Goal: Information Seeking & Learning: Learn about a topic

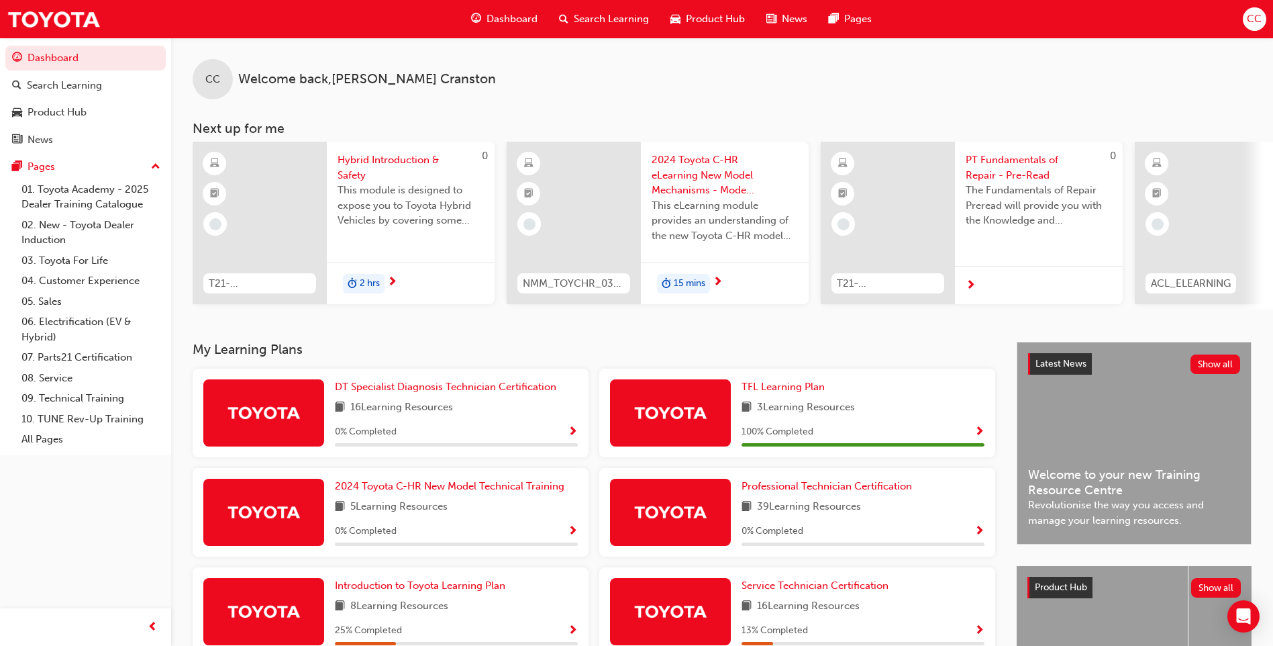
click at [1258, 23] on span "CC" at bounding box center [1254, 18] width 15 height 15
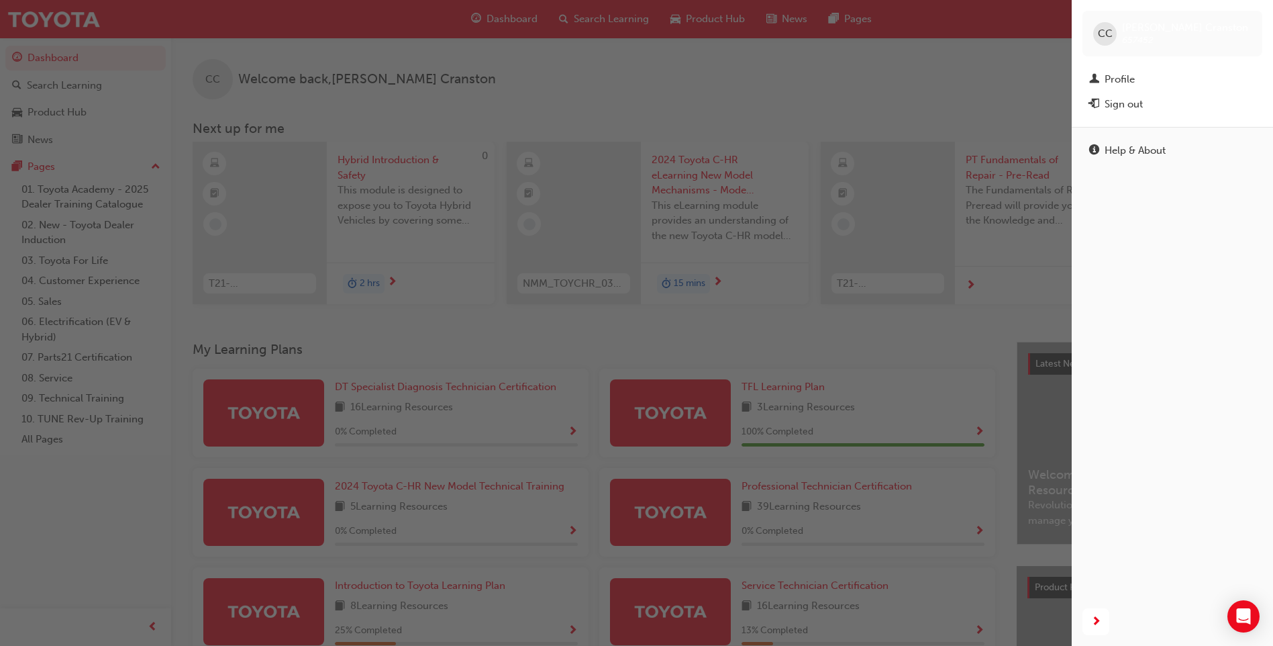
click at [1031, 64] on div "button" at bounding box center [536, 323] width 1072 height 646
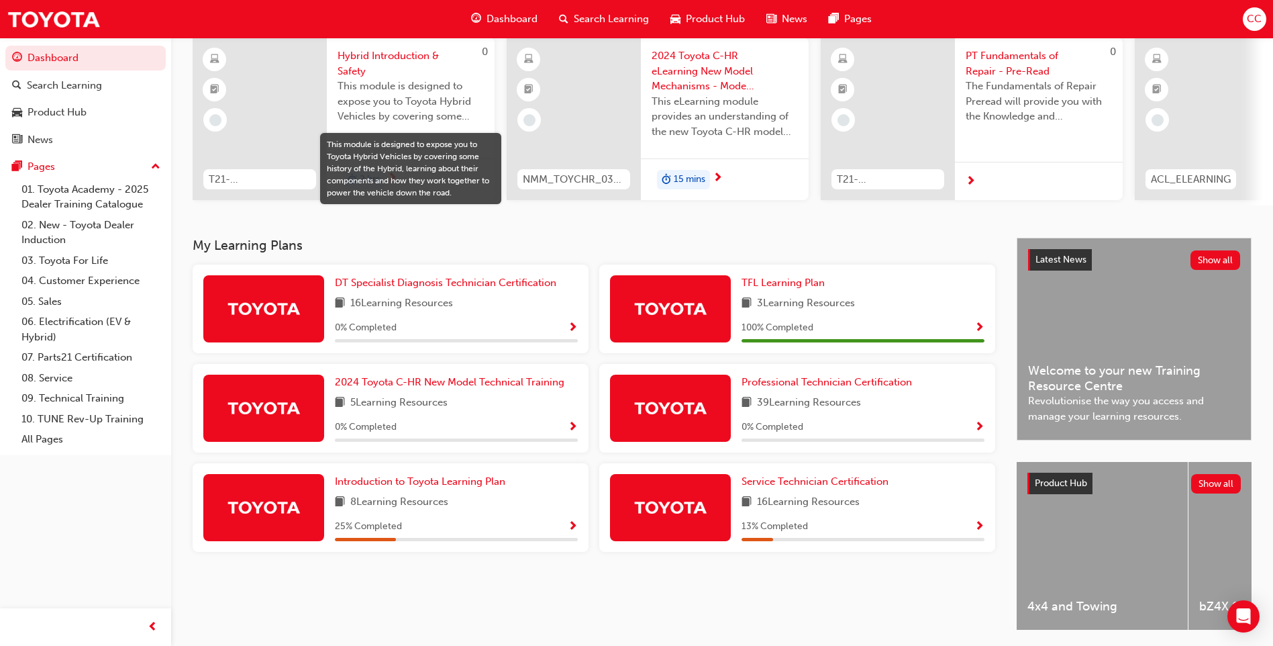
scroll to position [134, 0]
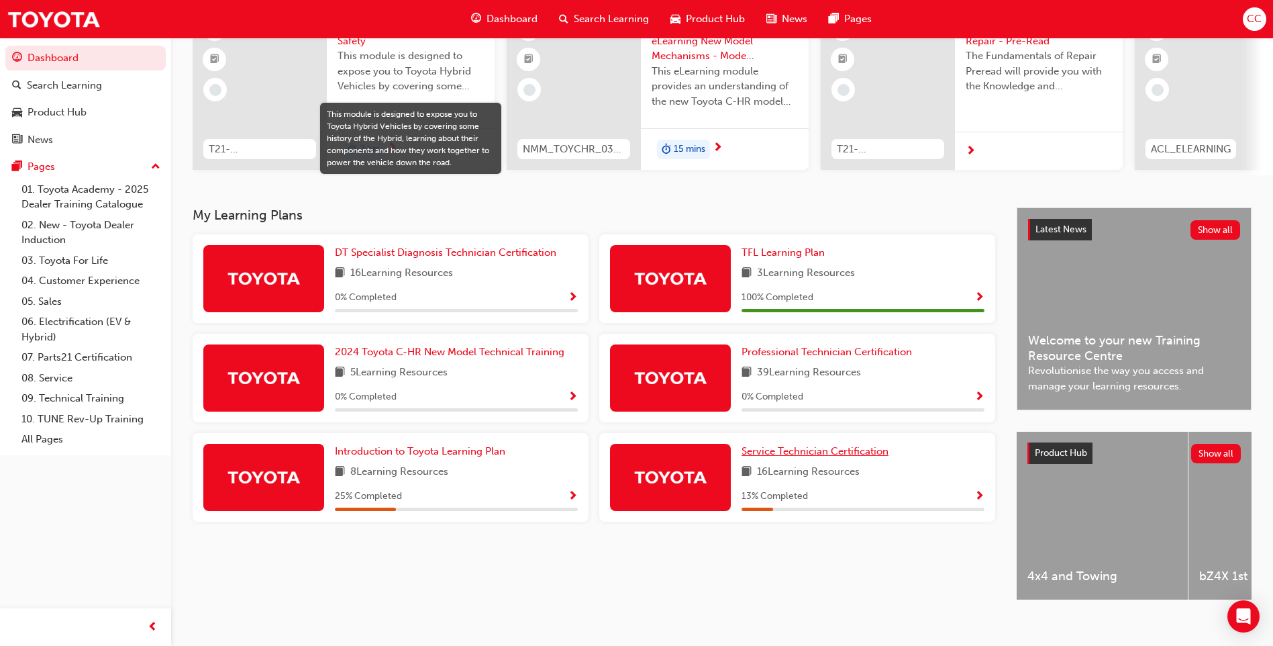
click at [818, 457] on span "Service Technician Certification" at bounding box center [815, 451] width 147 height 12
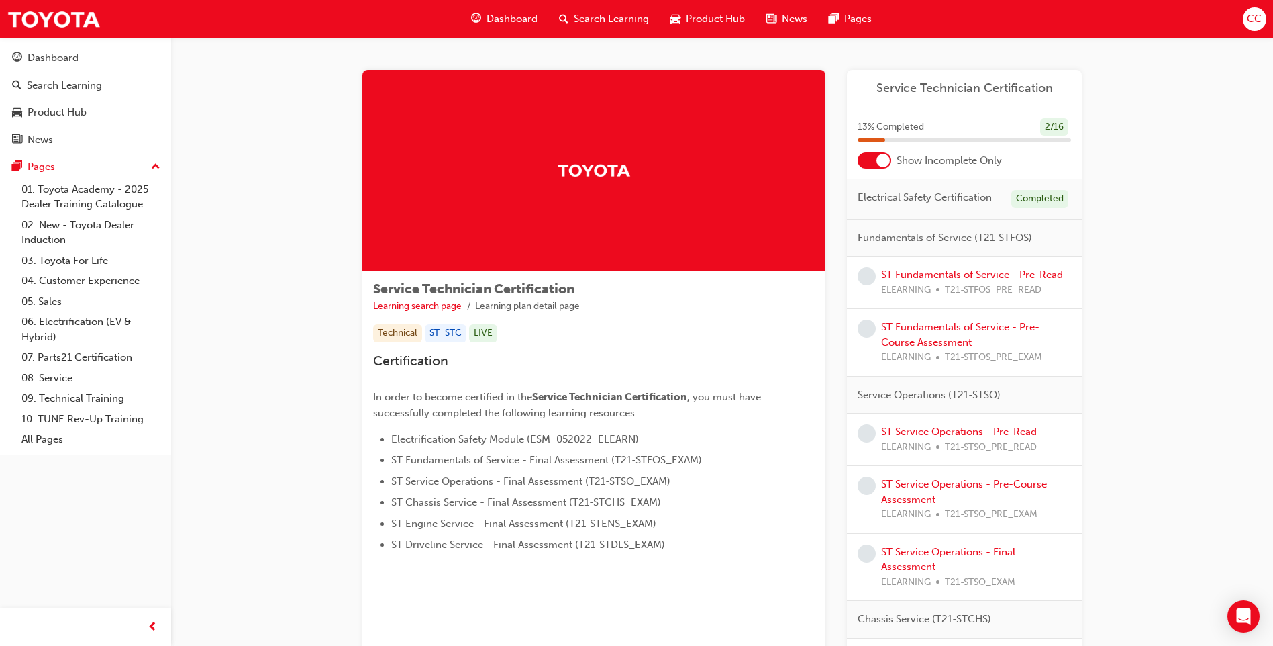
click at [971, 271] on link "ST Fundamentals of Service - Pre-Read" at bounding box center [972, 275] width 182 height 12
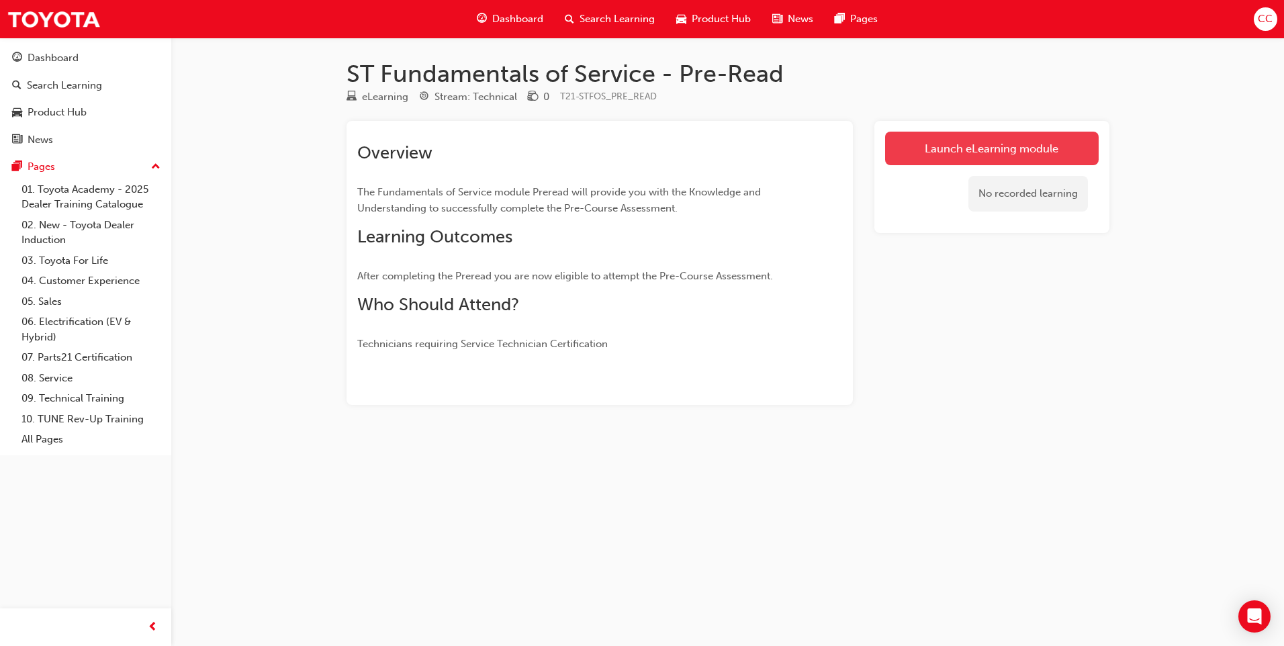
click at [952, 153] on link "Launch eLearning module" at bounding box center [991, 149] width 213 height 34
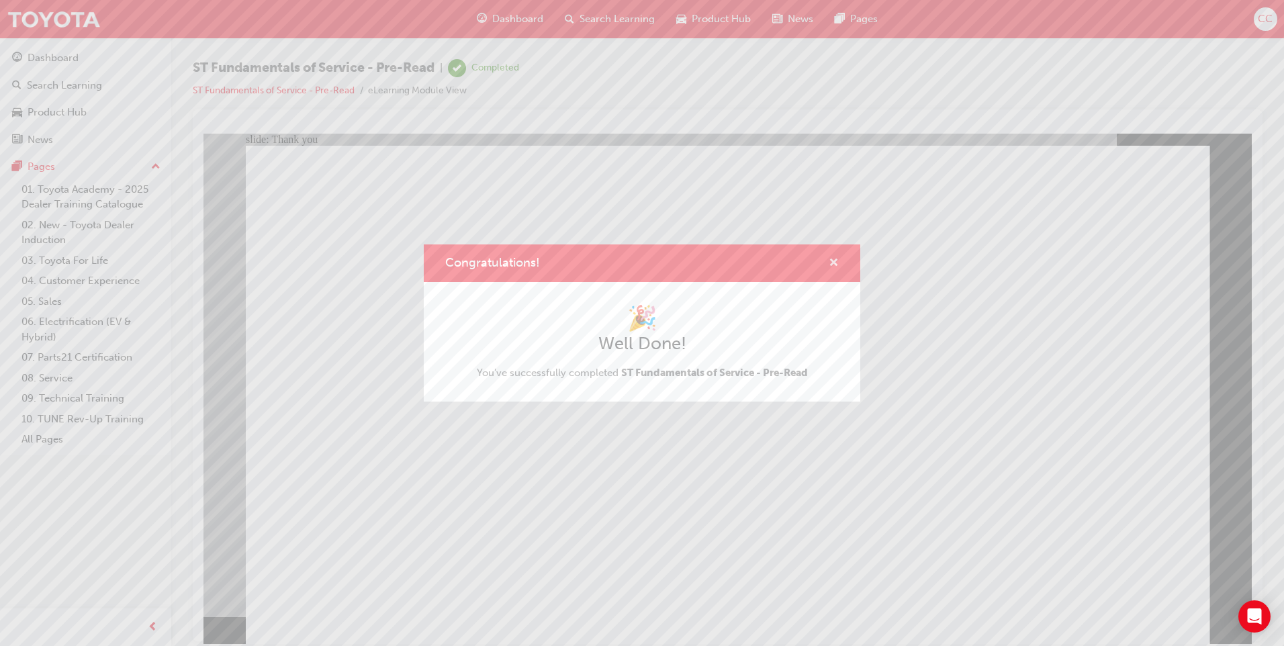
click at [829, 260] on span "cross-icon" at bounding box center [833, 264] width 10 height 12
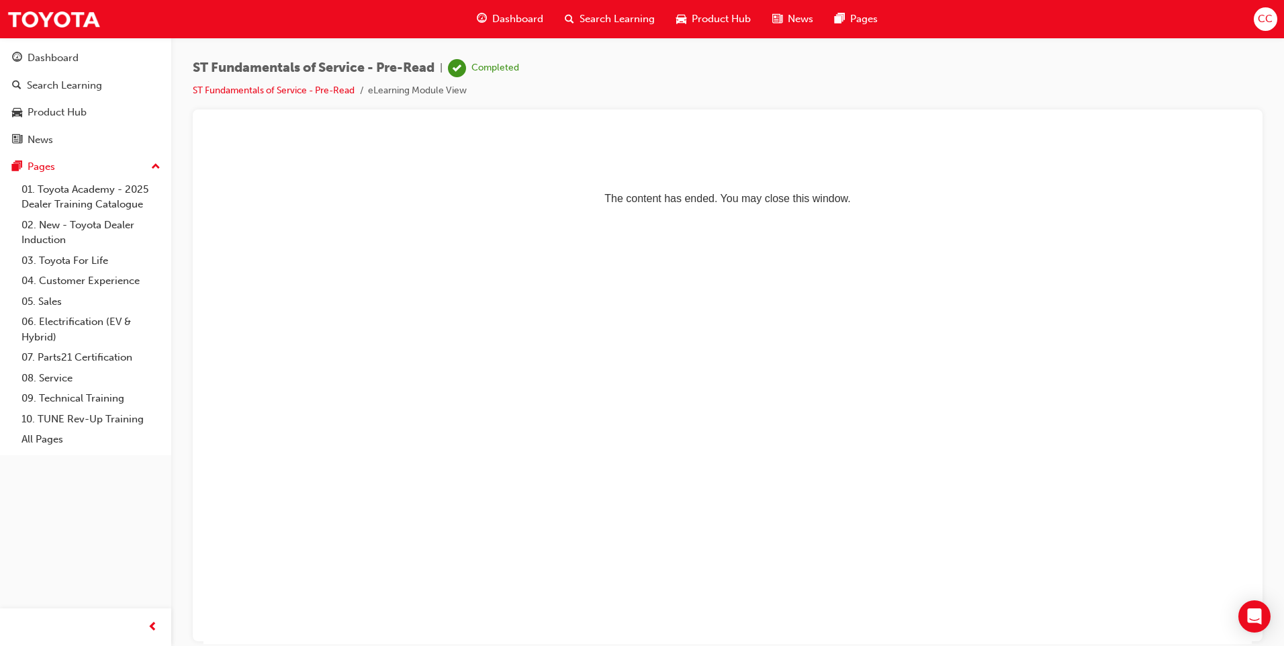
click at [524, 17] on span "Dashboard" at bounding box center [517, 18] width 51 height 15
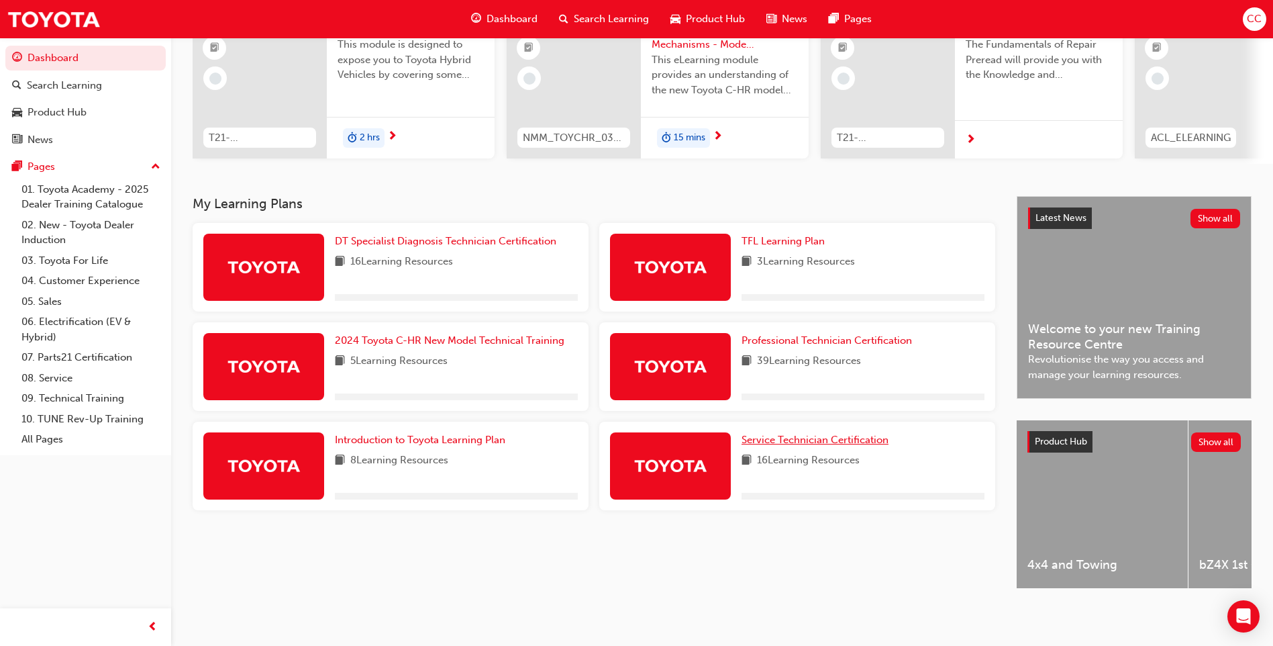
scroll to position [156, 0]
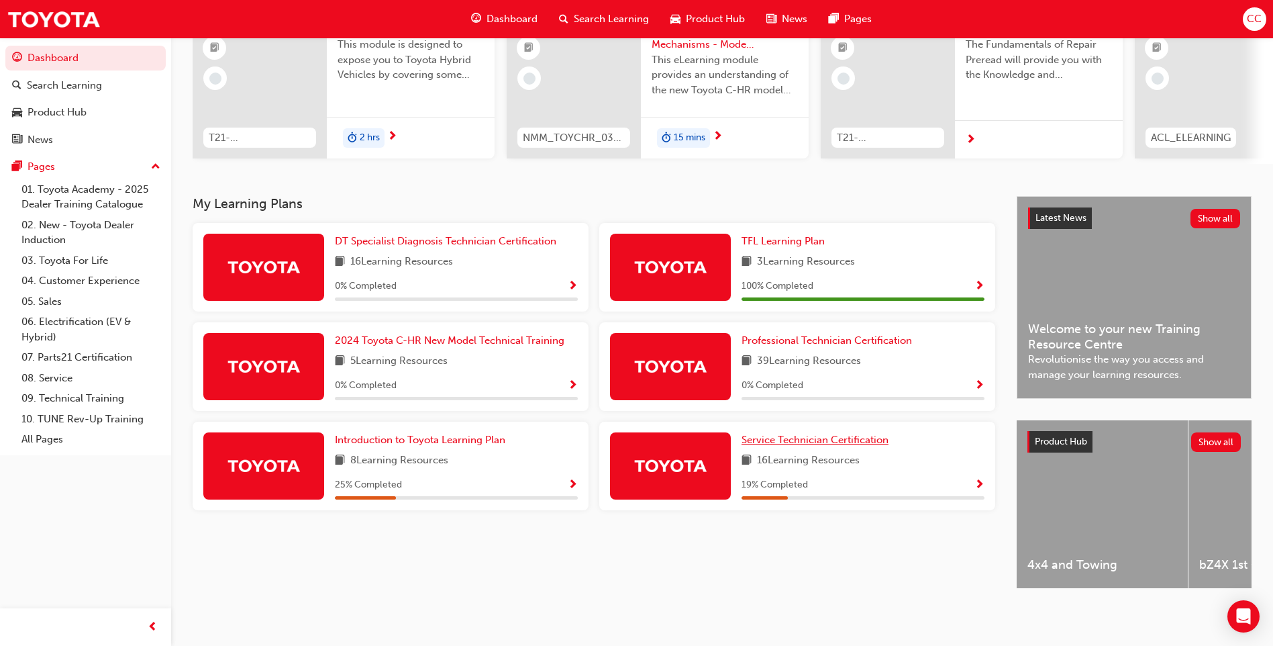
click at [771, 434] on span "Service Technician Certification" at bounding box center [815, 440] width 147 height 12
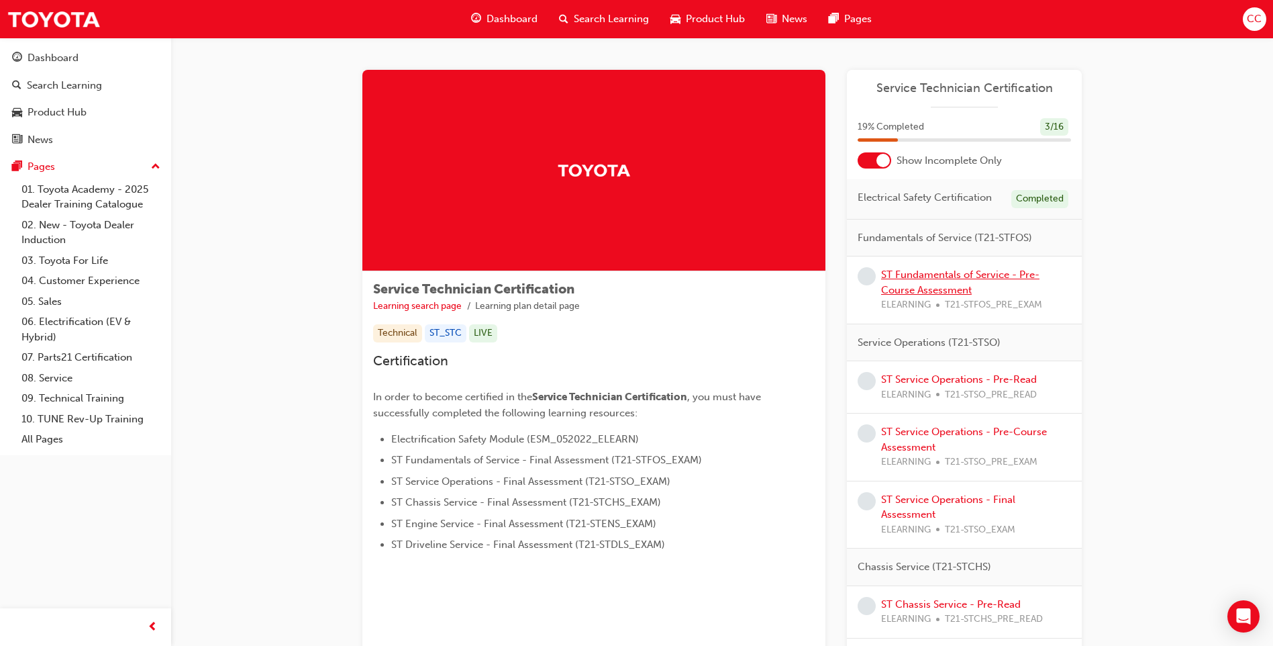
click at [909, 289] on link "ST Fundamentals of Service - Pre-Course Assessment" at bounding box center [960, 283] width 158 height 28
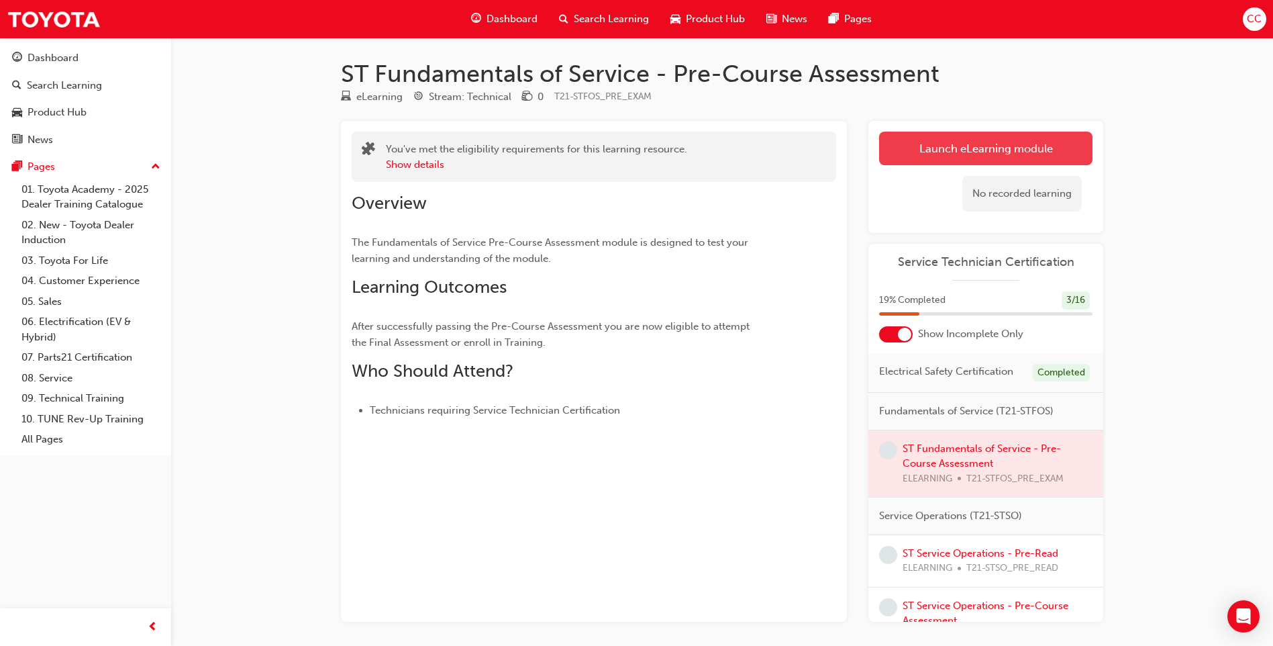
click at [955, 143] on link "Launch eLearning module" at bounding box center [985, 149] width 213 height 34
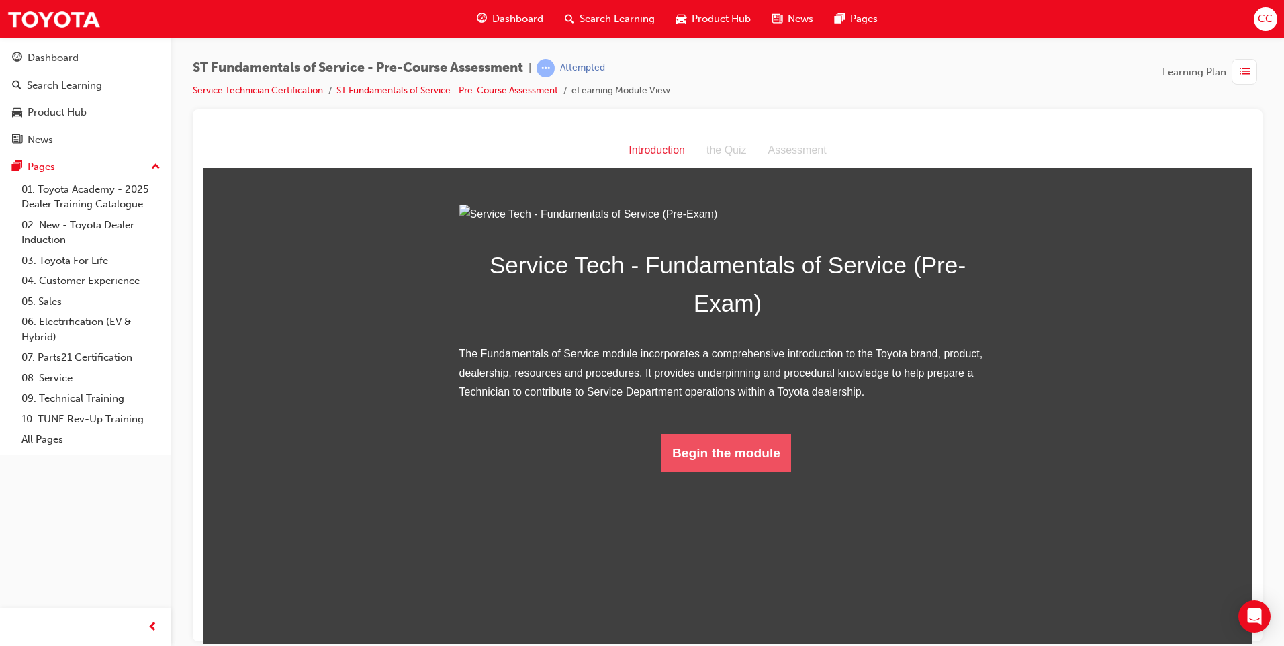
click at [724, 471] on button "Begin the module" at bounding box center [726, 453] width 130 height 38
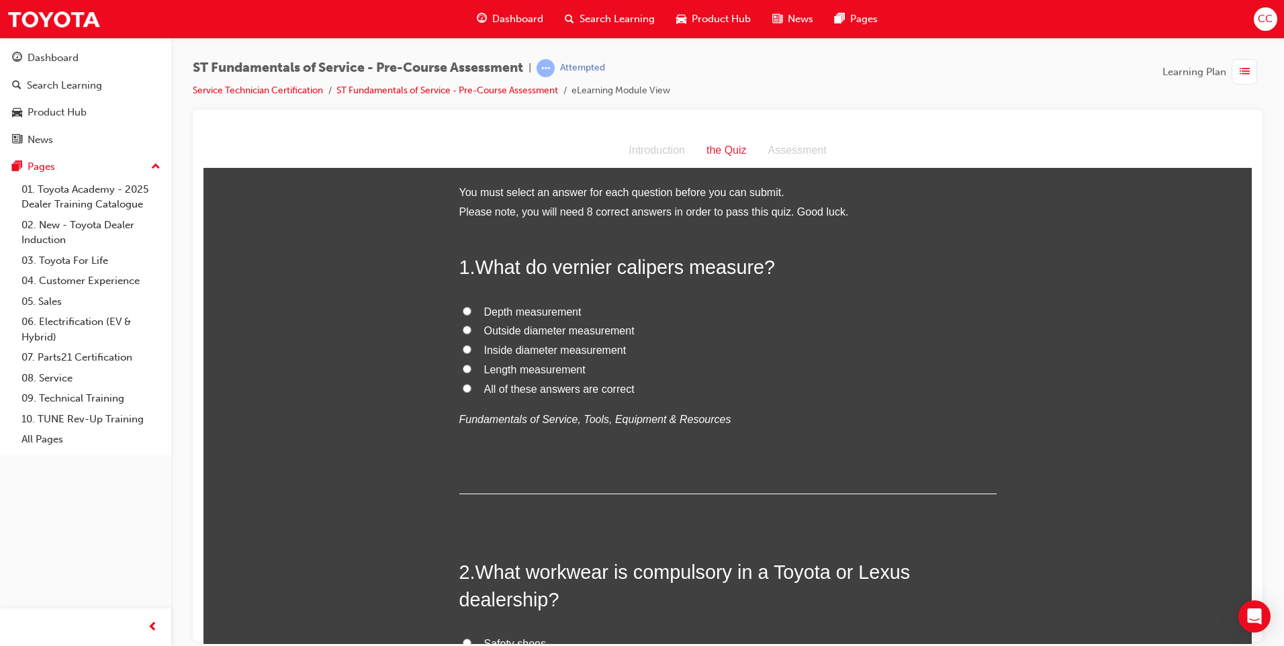
click at [463, 390] on input "All of these answers are correct" at bounding box center [467, 387] width 9 height 9
radio input "true"
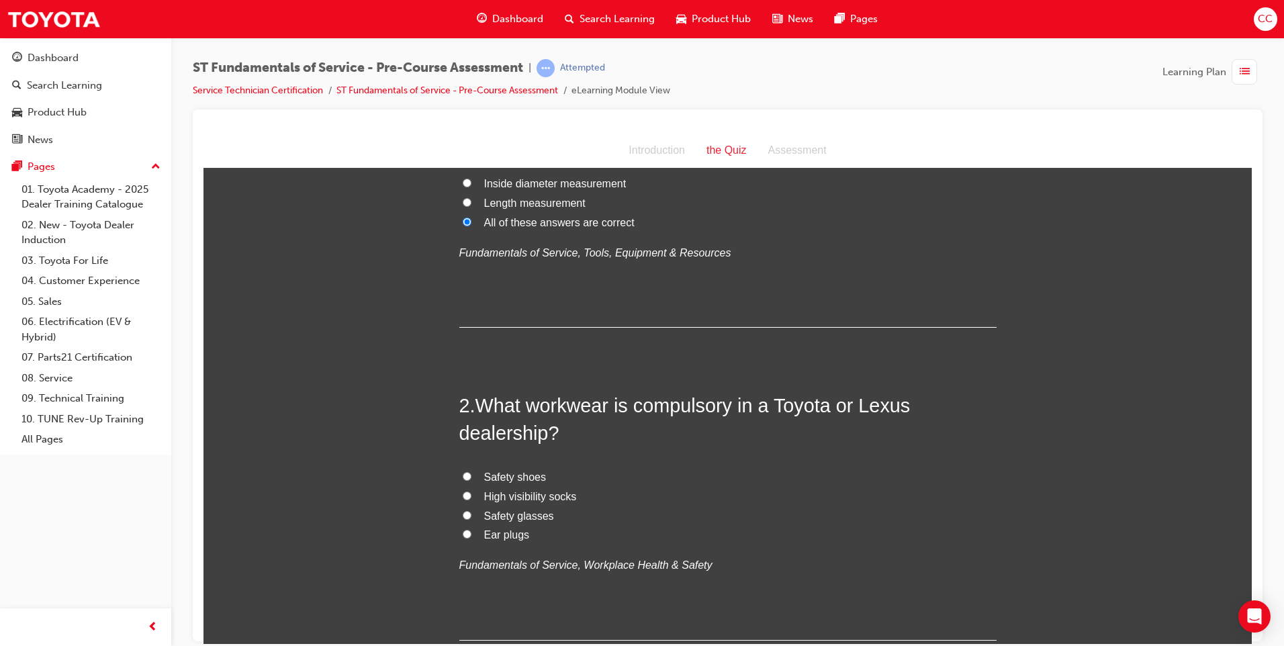
scroll to position [201, 0]
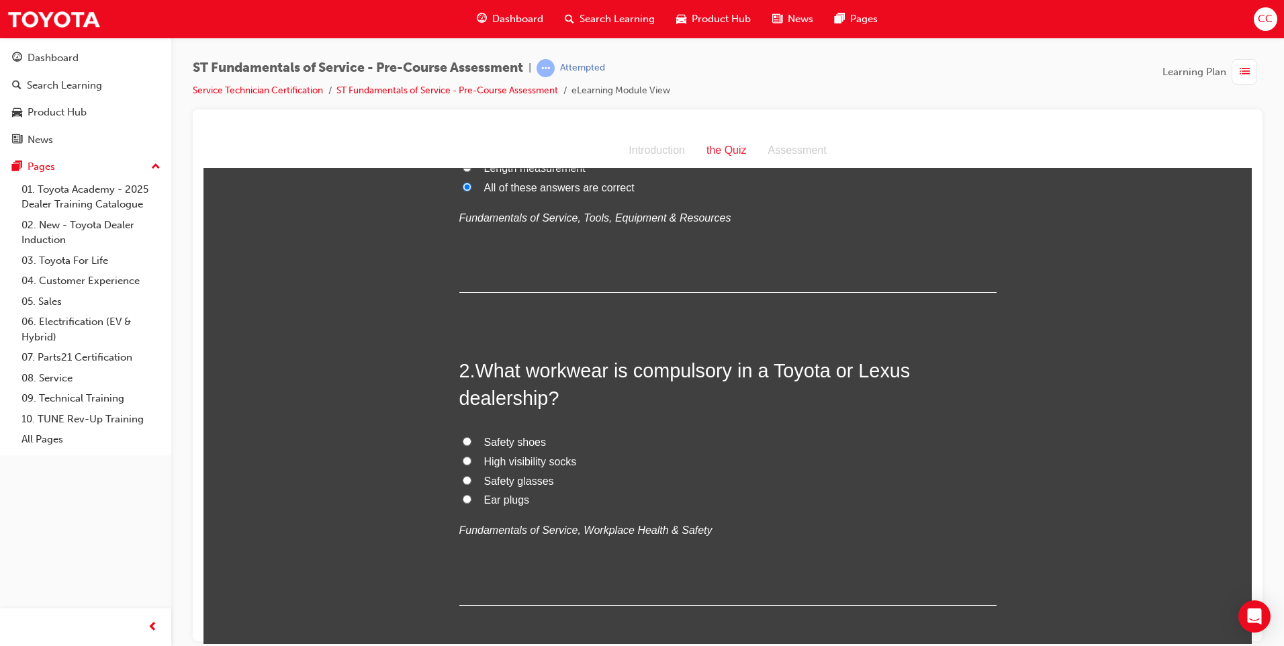
click at [463, 440] on input "Safety shoes" at bounding box center [467, 440] width 9 height 9
radio input "true"
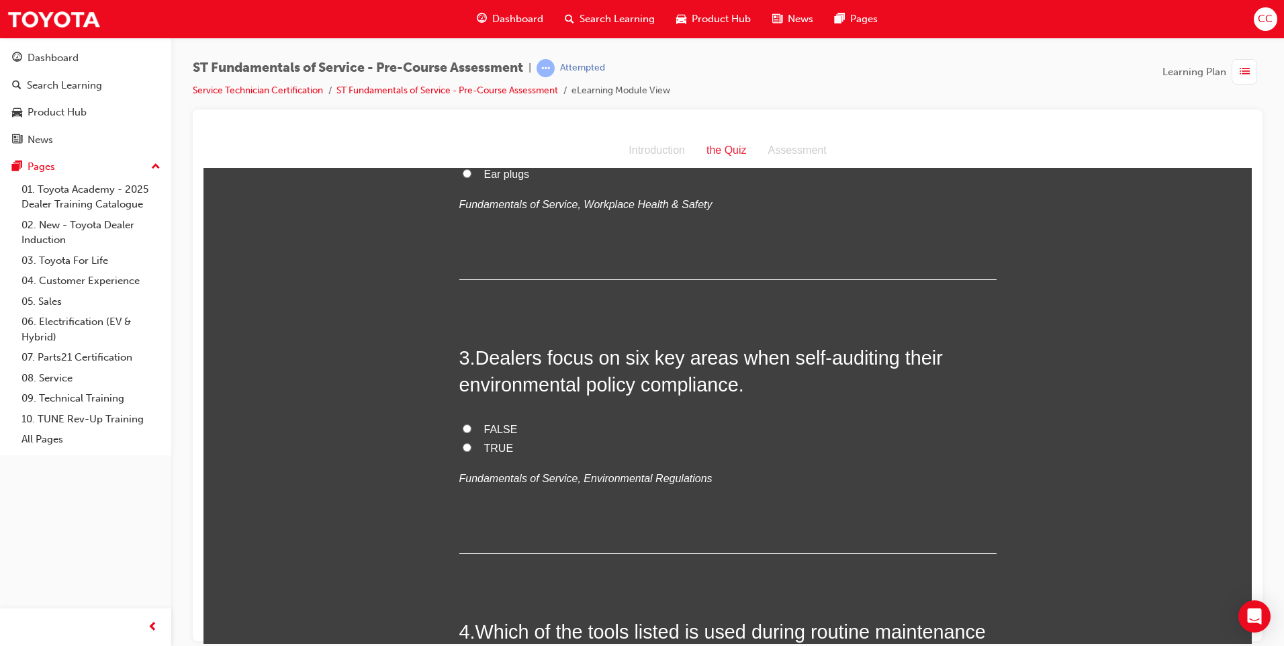
scroll to position [537, 0]
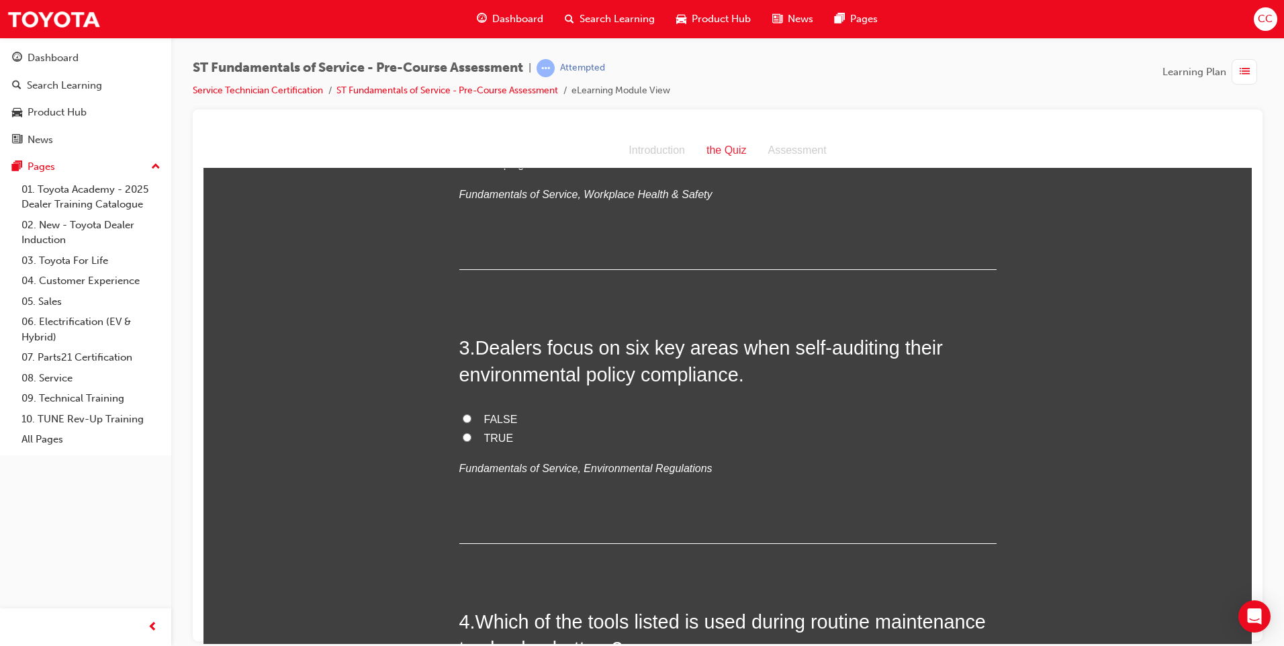
click at [463, 438] on input "TRUE" at bounding box center [467, 436] width 9 height 9
radio input "true"
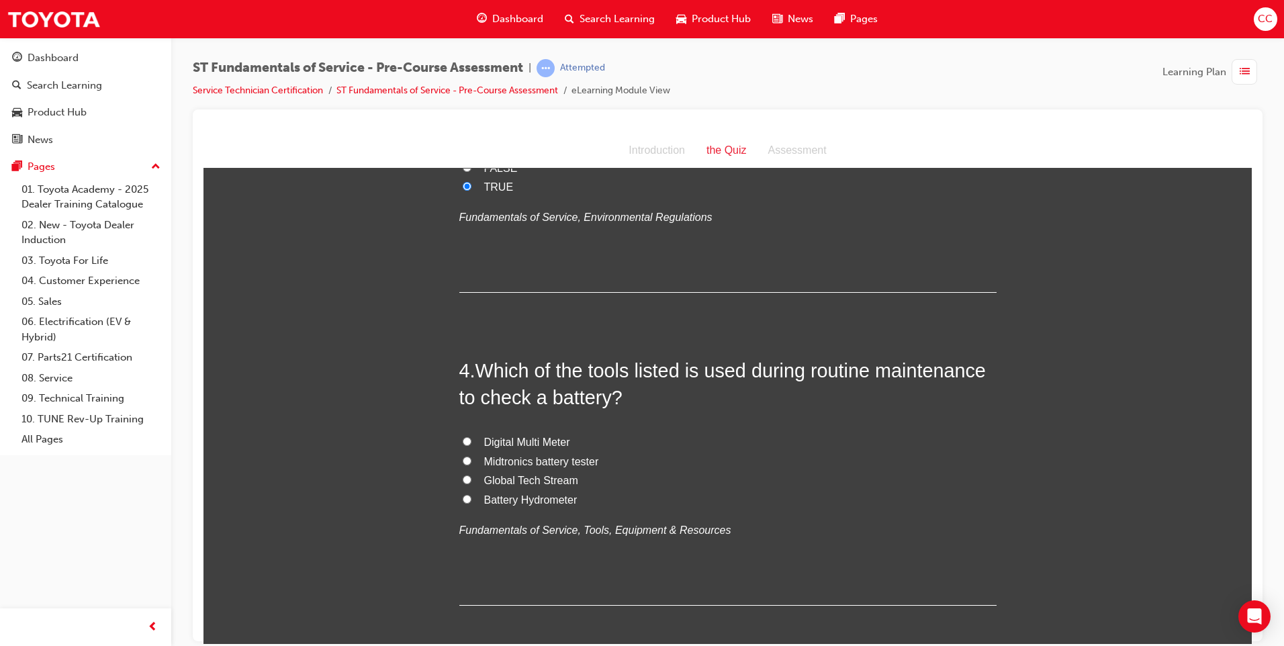
scroll to position [873, 0]
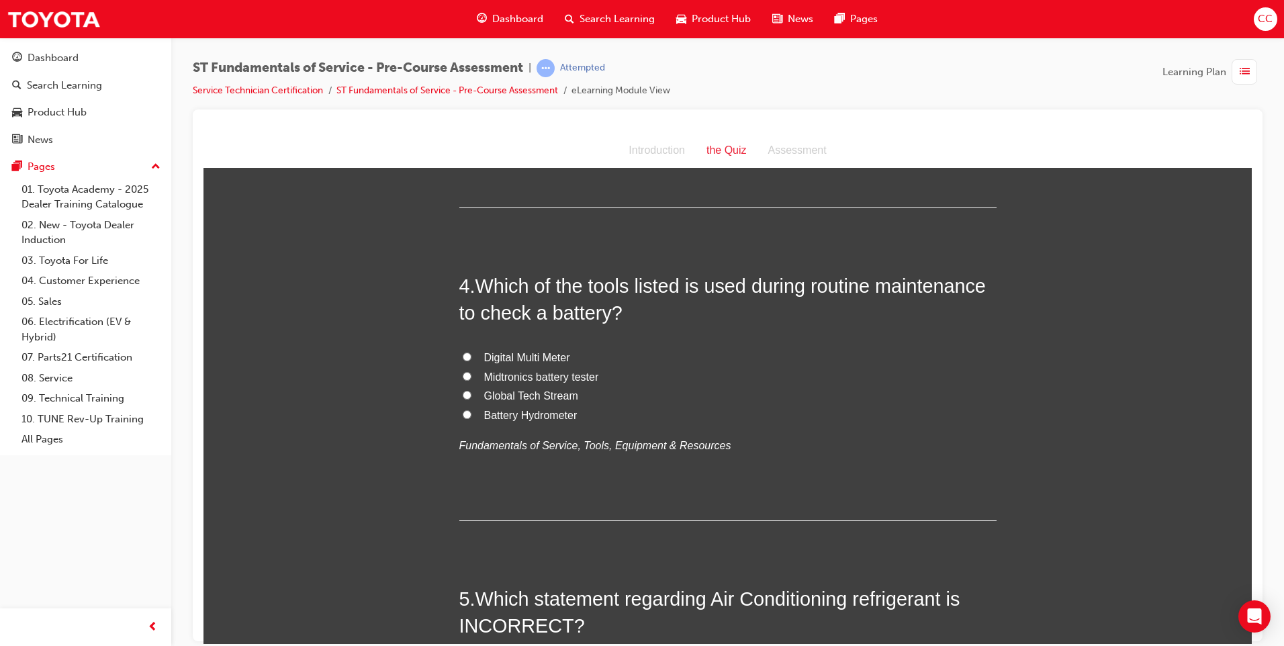
click at [463, 376] on input "Midtronics battery tester" at bounding box center [467, 375] width 9 height 9
radio input "true"
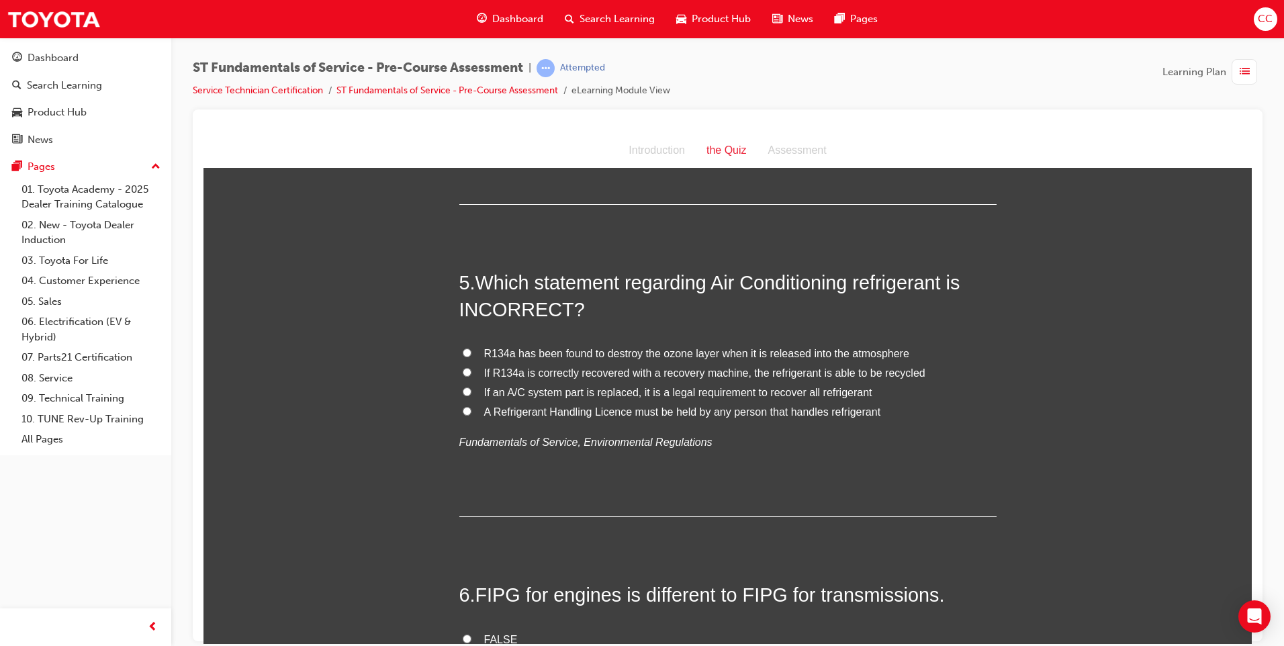
scroll to position [1208, 0]
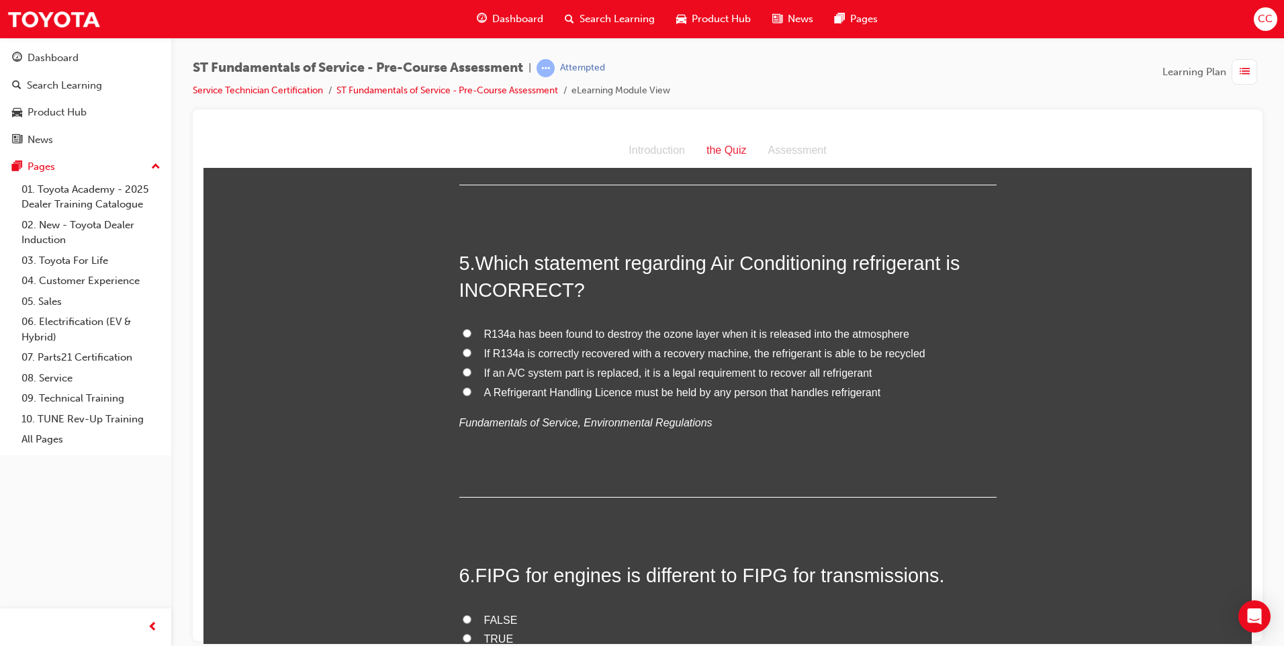
click at [463, 332] on input "R134a has been found to destroy the ozone layer when it is released into the at…" at bounding box center [467, 332] width 9 height 9
radio input "true"
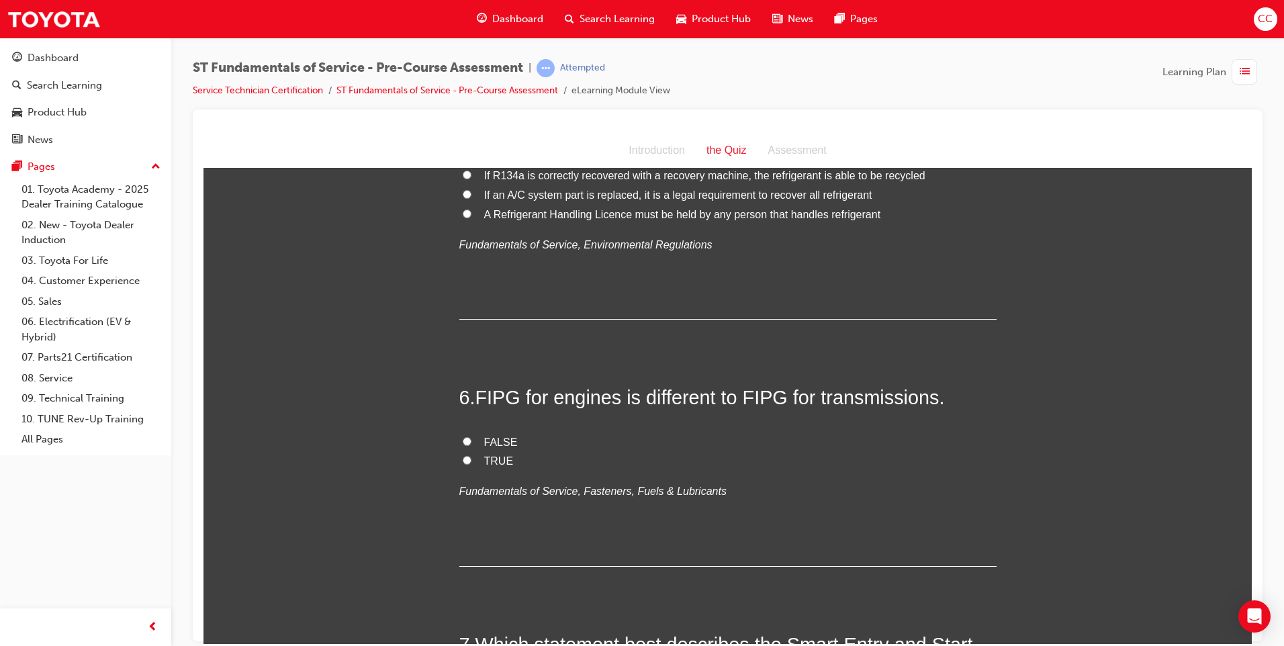
scroll to position [1410, 0]
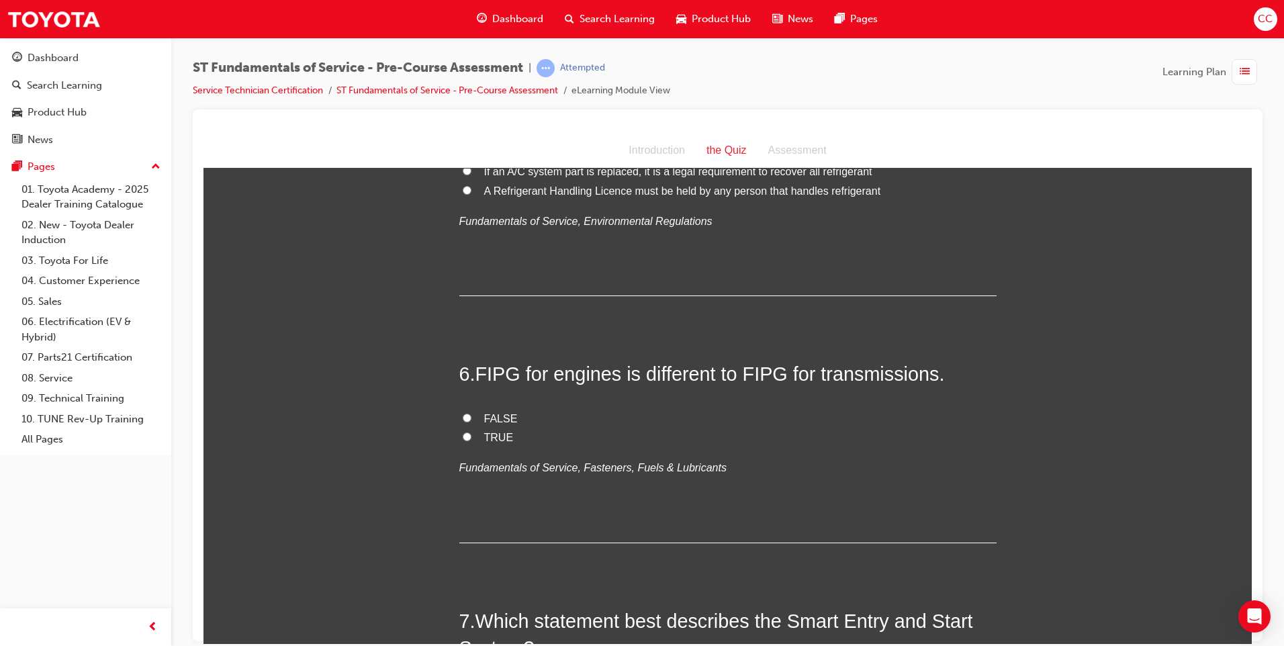
click at [463, 414] on input "FALSE" at bounding box center [467, 417] width 9 height 9
radio input "true"
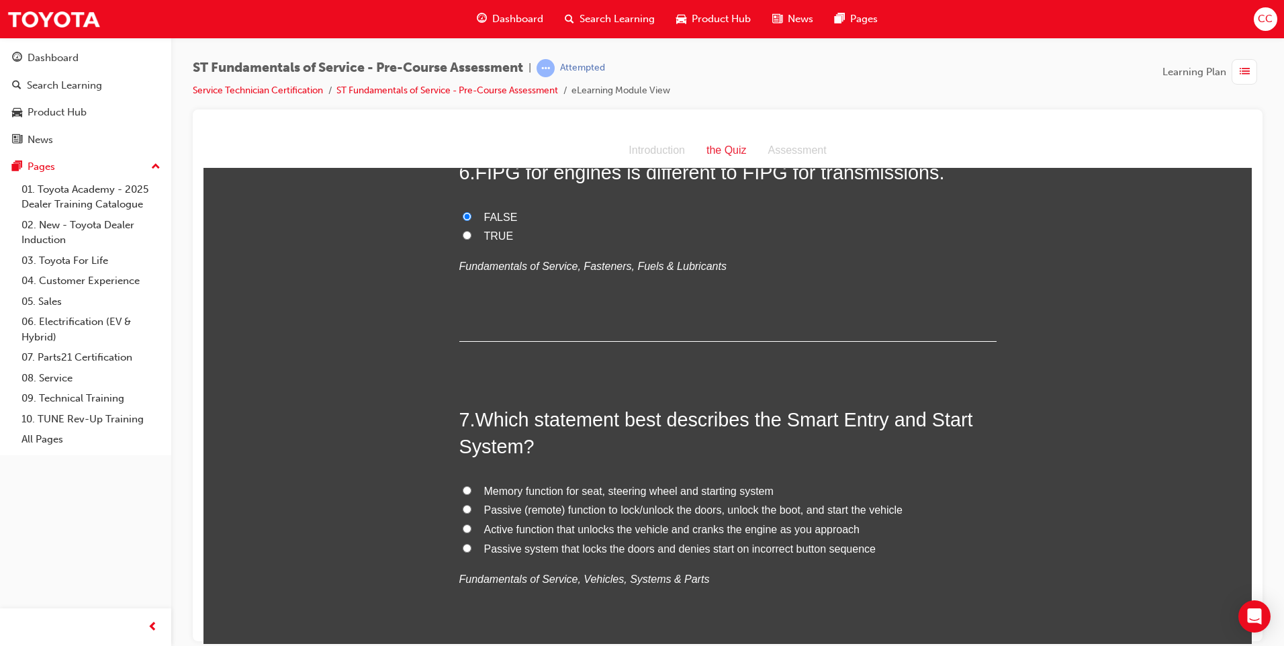
scroll to position [1544, 0]
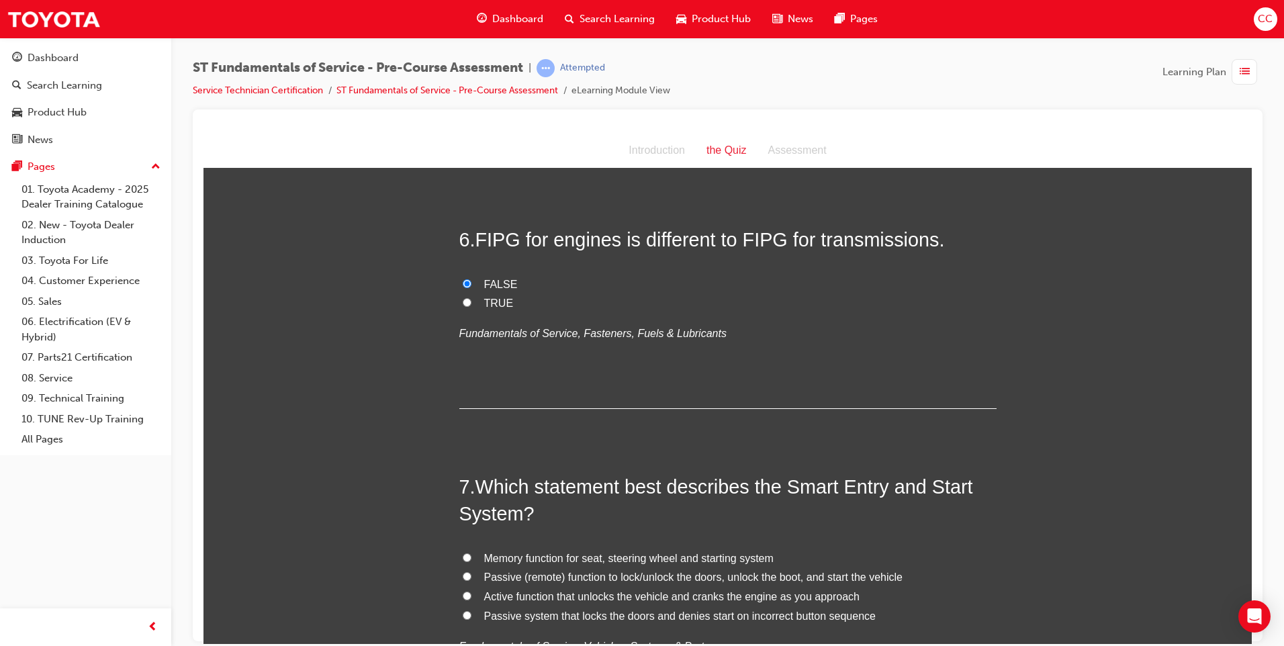
click at [463, 304] on input "TRUE" at bounding box center [467, 301] width 9 height 9
radio input "true"
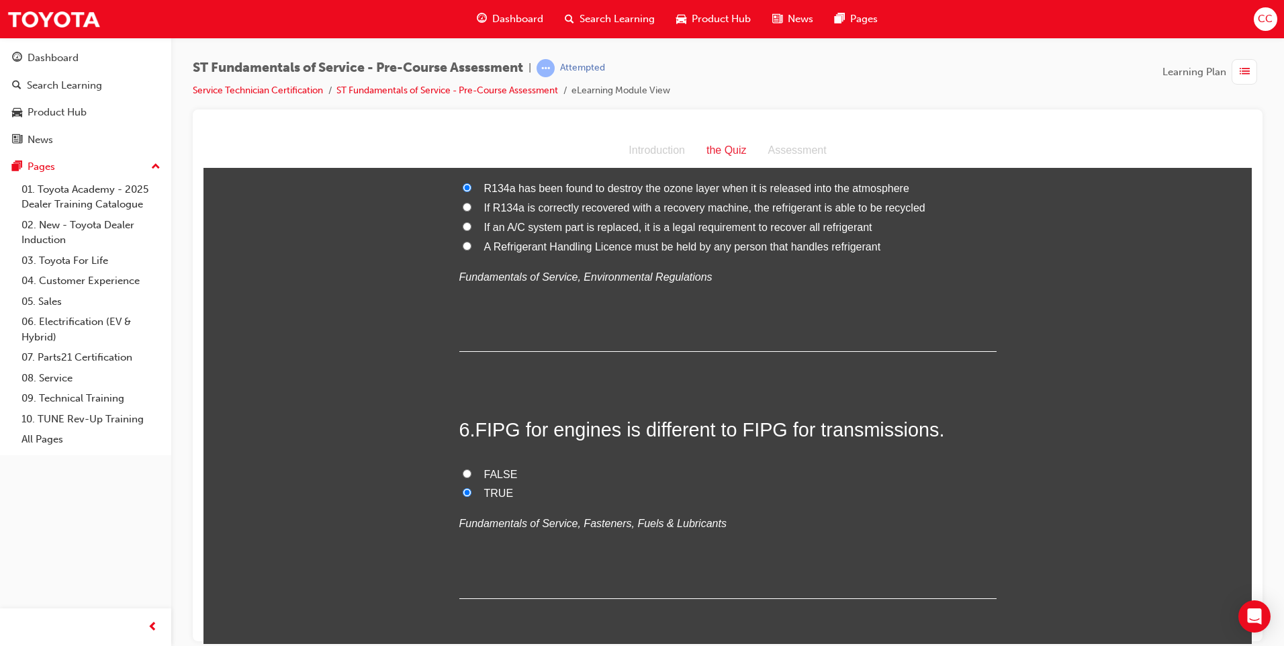
scroll to position [1276, 0]
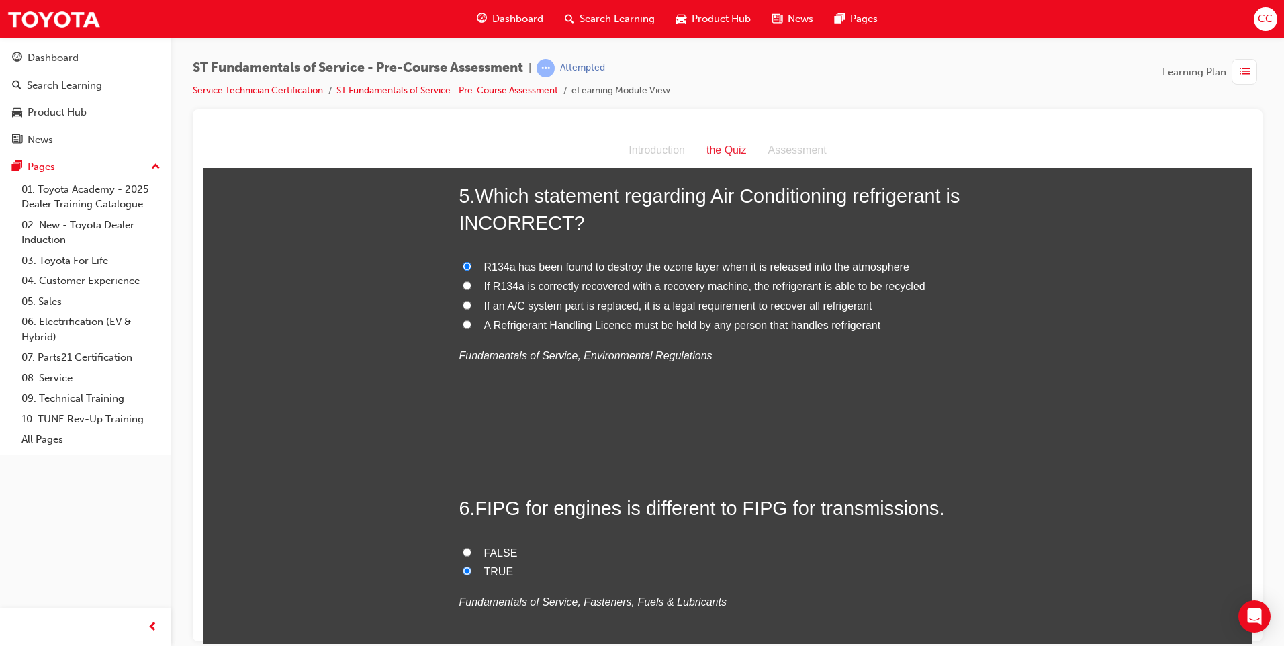
click at [463, 286] on input "If R134a is correctly recovered with a recovery machine, the refrigerant is abl…" at bounding box center [467, 285] width 9 height 9
radio input "true"
drag, startPoint x: 744, startPoint y: 281, endPoint x: 918, endPoint y: 281, distance: 173.9
click at [918, 281] on label "If R134a is correctly recovered with a recovery machine, the refrigerant is abl…" at bounding box center [727, 286] width 537 height 19
drag, startPoint x: 918, startPoint y: 281, endPoint x: 913, endPoint y: 289, distance: 8.8
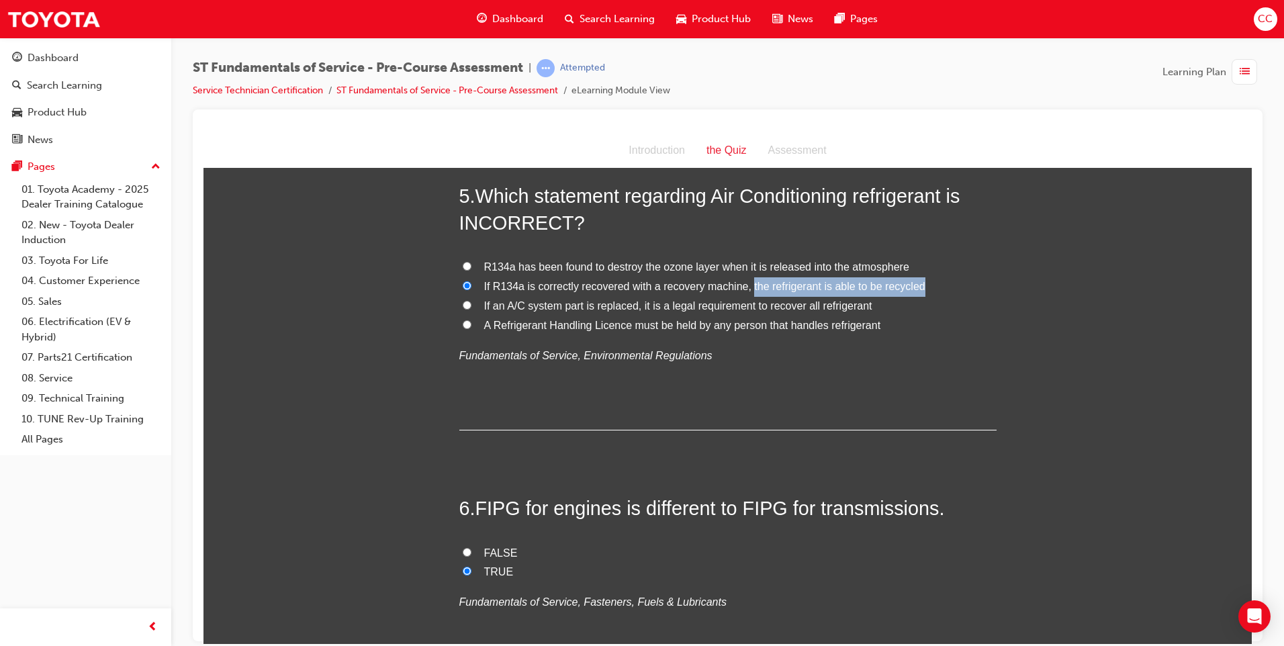
click at [913, 289] on span "If R134a is correctly recovered with a recovery machine, the refrigerant is abl…" at bounding box center [704, 285] width 441 height 11
click at [471, 289] on input "If R134a is correctly recovered with a recovery machine, the refrigerant is abl…" at bounding box center [467, 285] width 9 height 9
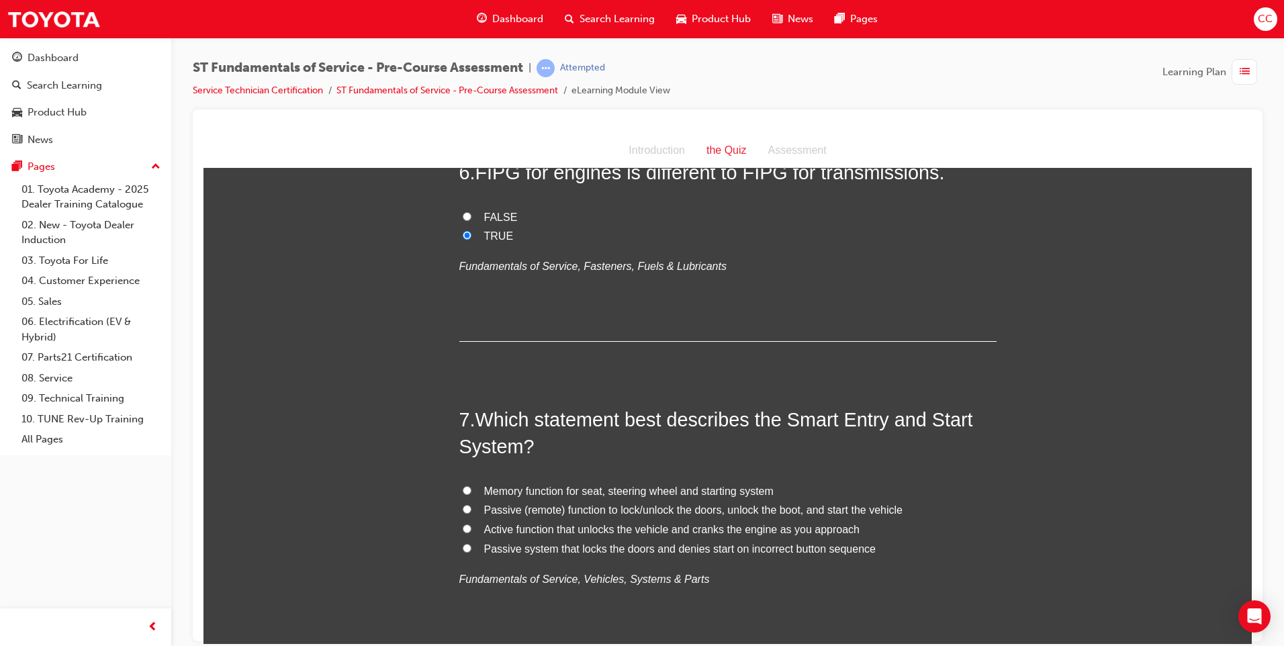
scroll to position [1678, 0]
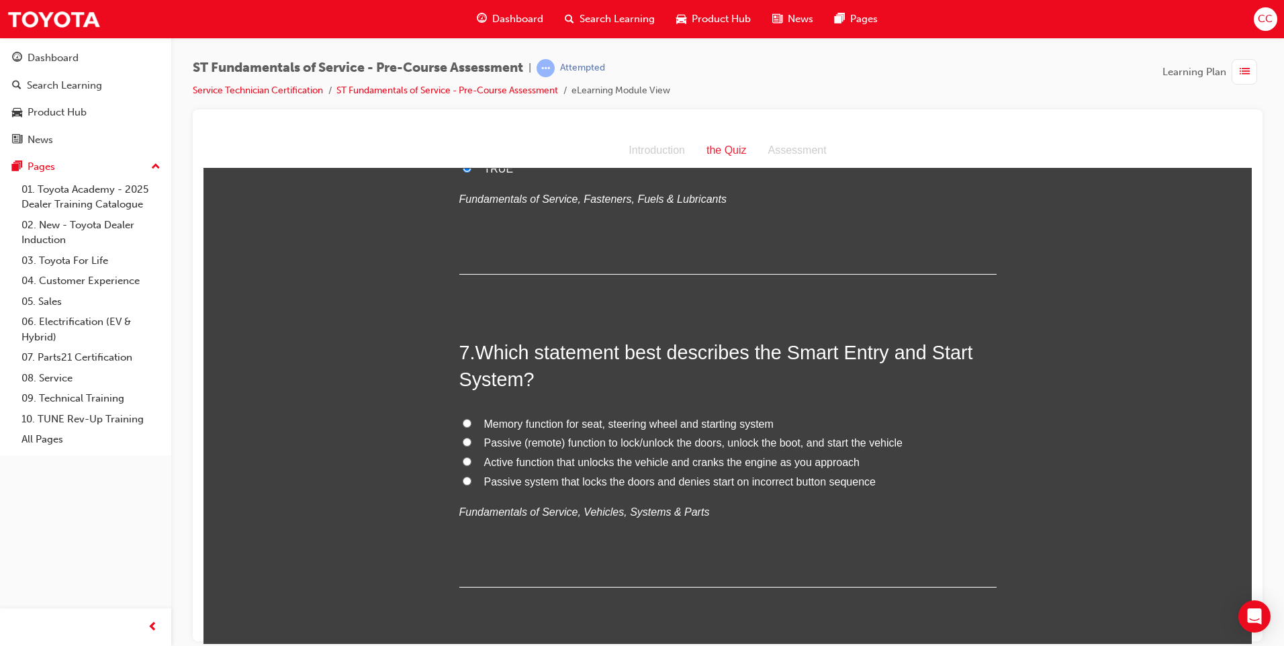
click at [465, 440] on input "Passive (remote) function to lock/unlock the doors, unlock the boot, and start …" at bounding box center [467, 441] width 9 height 9
radio input "true"
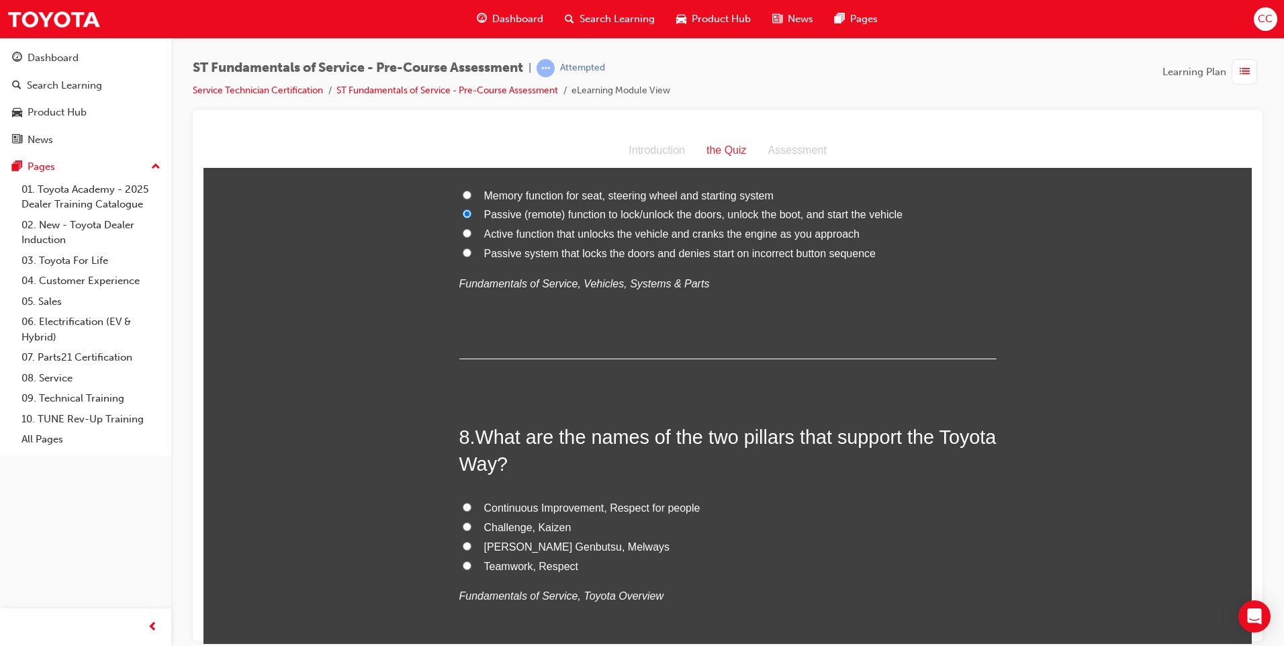
scroll to position [2014, 0]
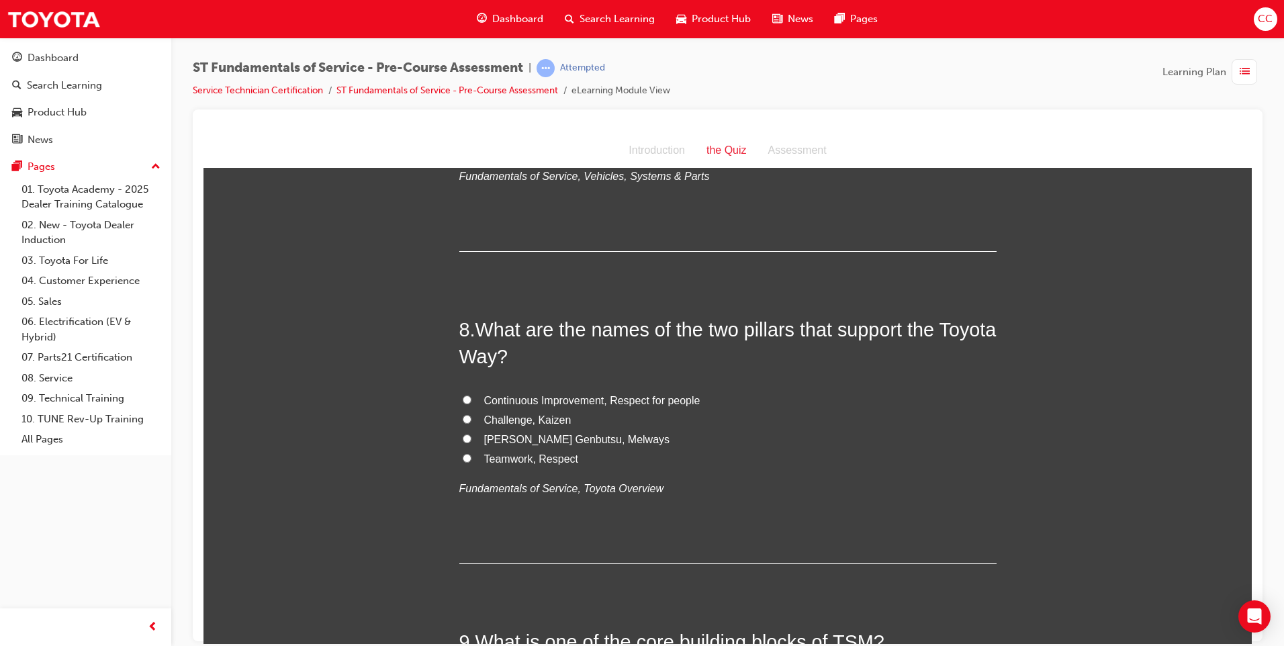
click at [463, 422] on input "Challenge, Kaizen" at bounding box center [467, 418] width 9 height 9
radio input "true"
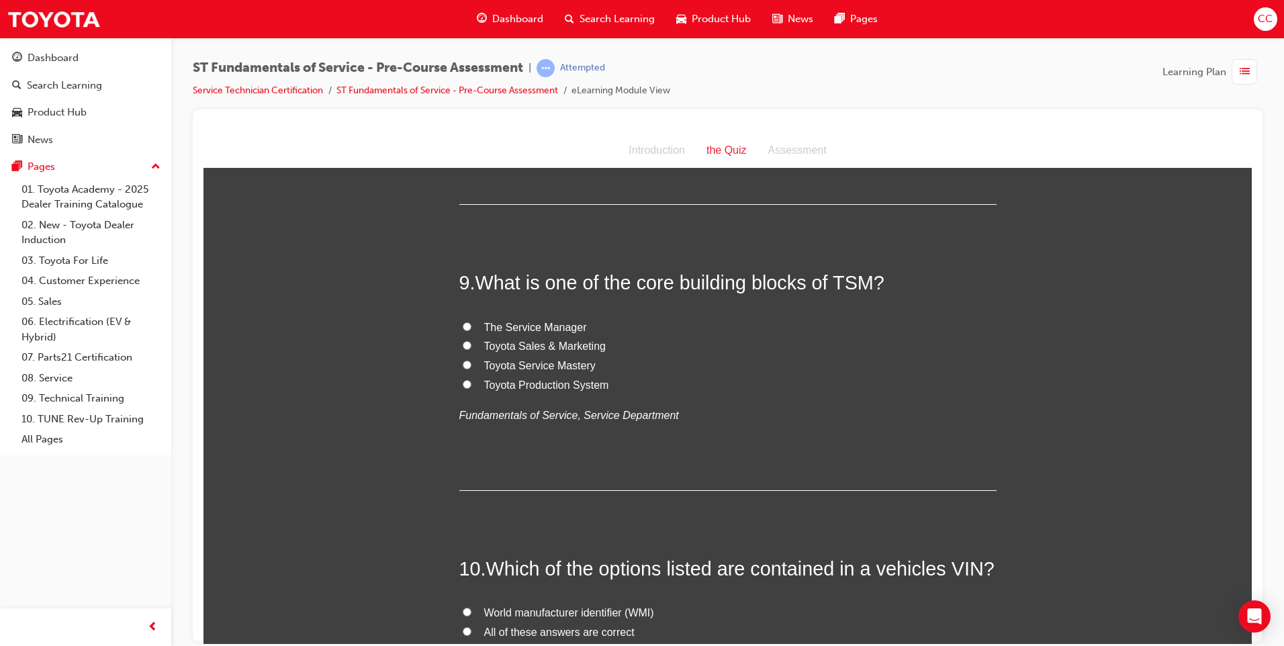
scroll to position [2350, 0]
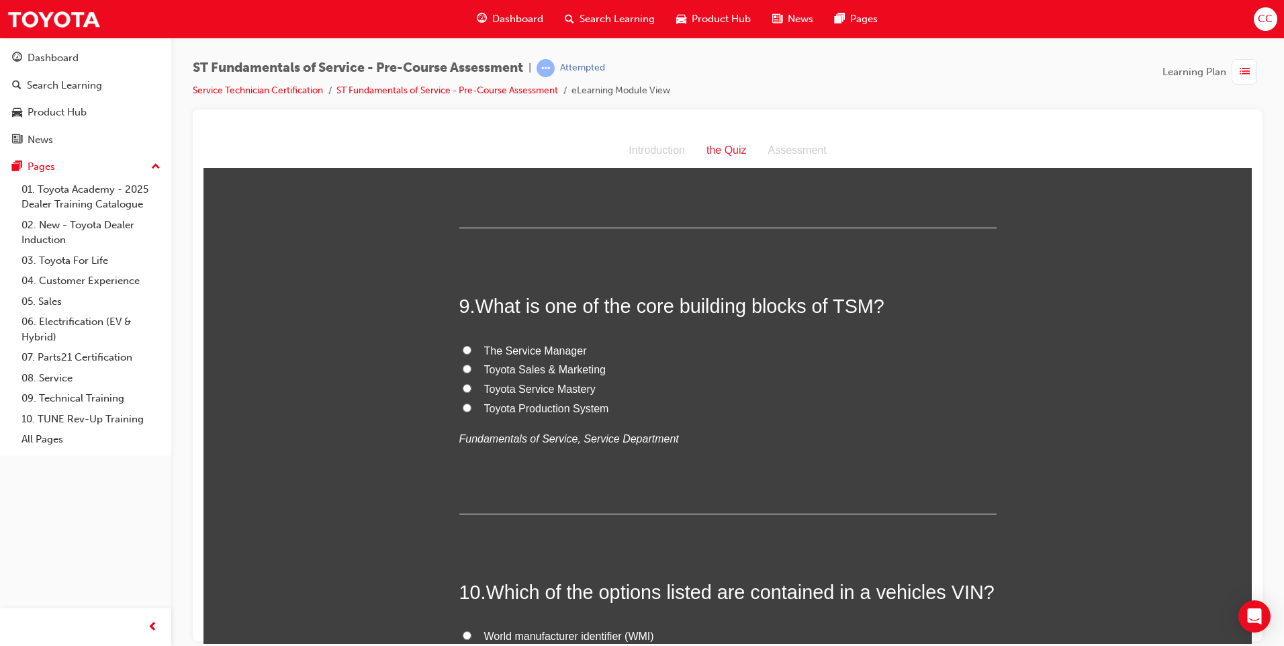
click at [463, 387] on input "Toyota Service Mastery" at bounding box center [467, 387] width 9 height 9
radio input "true"
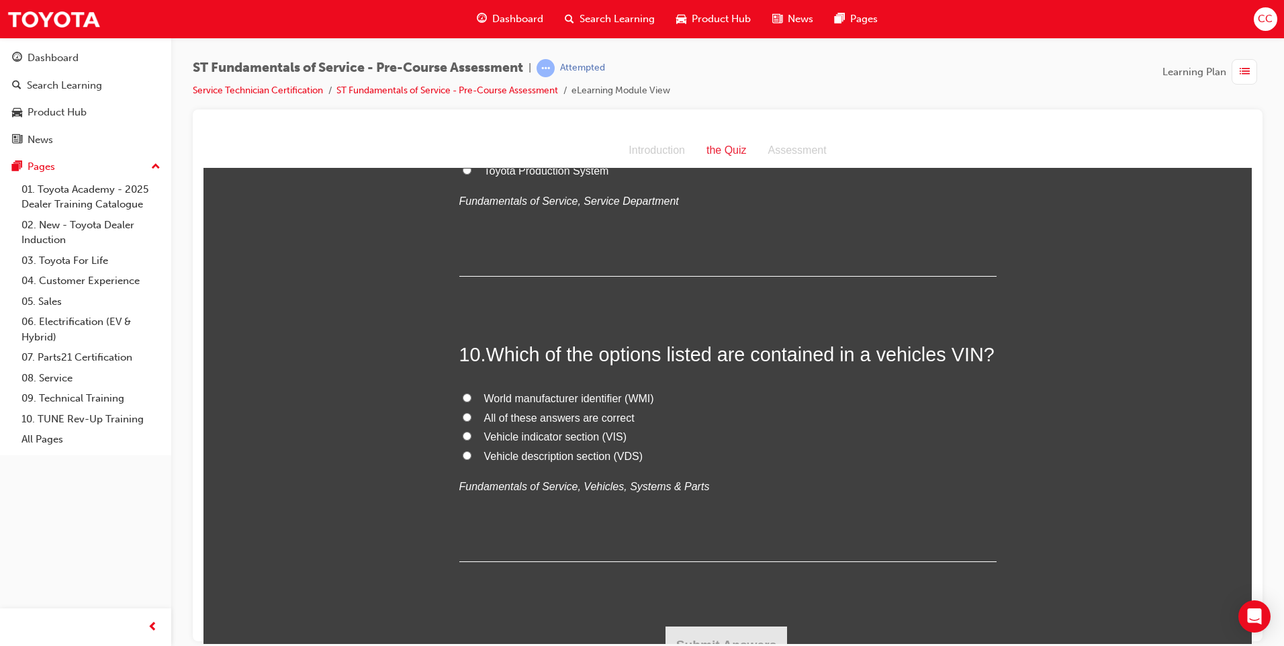
scroll to position [2607, 0]
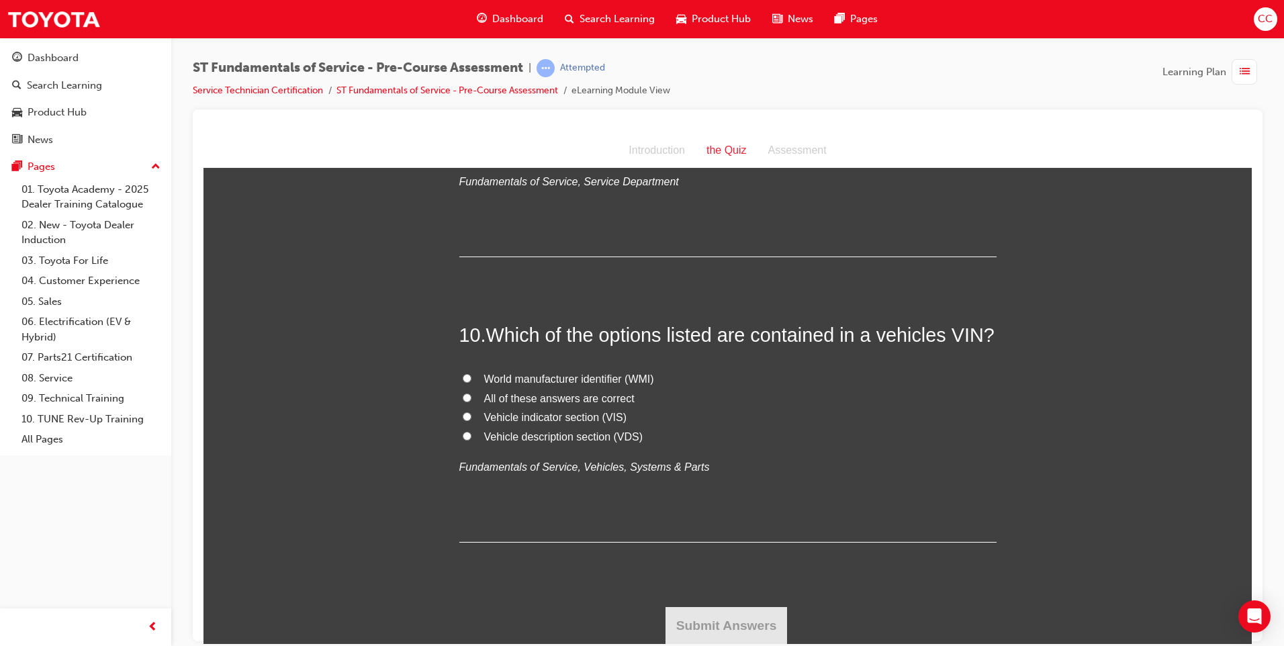
click at [463, 379] on input "World manufacturer identifier (WMI)" at bounding box center [467, 377] width 9 height 9
radio input "true"
click at [465, 397] on input "All of these answers are correct" at bounding box center [467, 397] width 9 height 9
radio input "true"
click at [687, 615] on button "Submit Answers" at bounding box center [726, 625] width 122 height 38
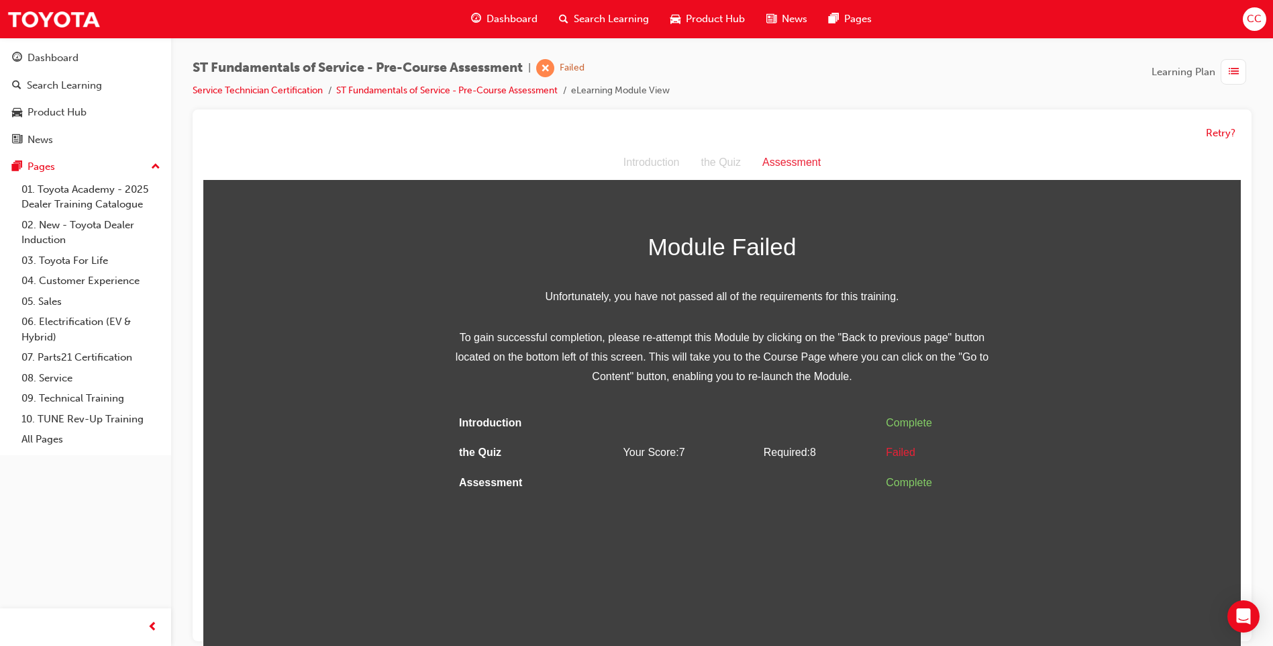
scroll to position [10, 0]
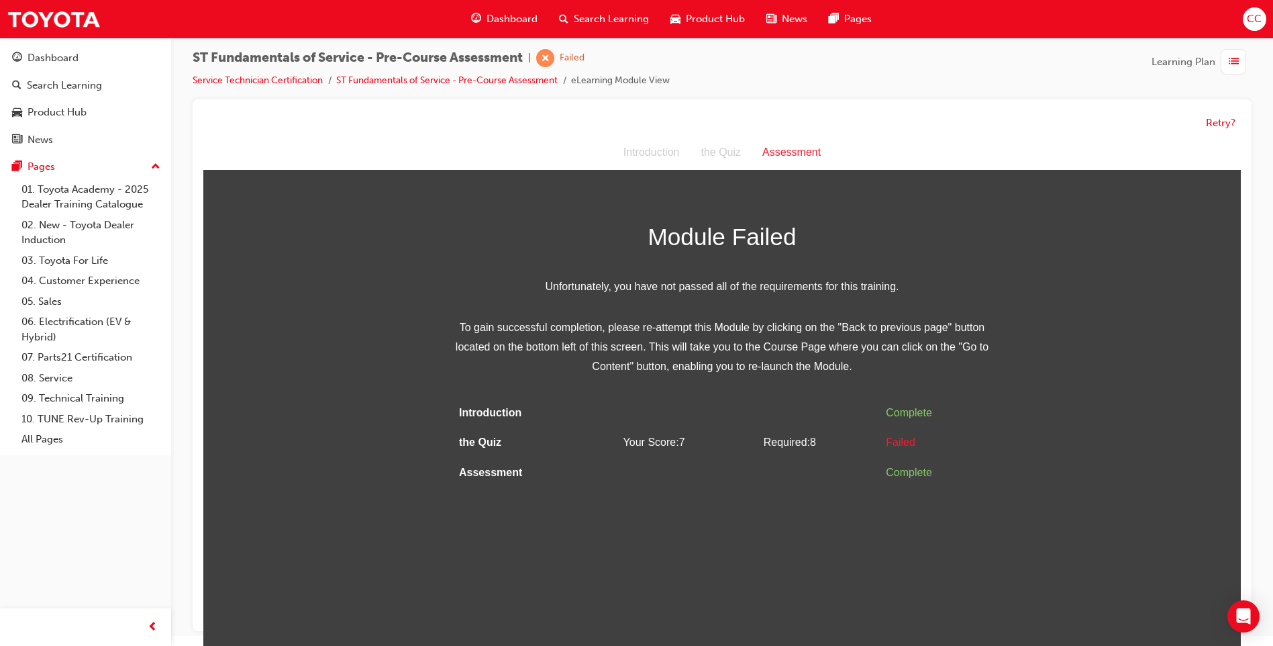
click at [712, 148] on div "the Quiz" at bounding box center [721, 152] width 62 height 19
click at [1211, 123] on button "Retry?" at bounding box center [1221, 122] width 30 height 15
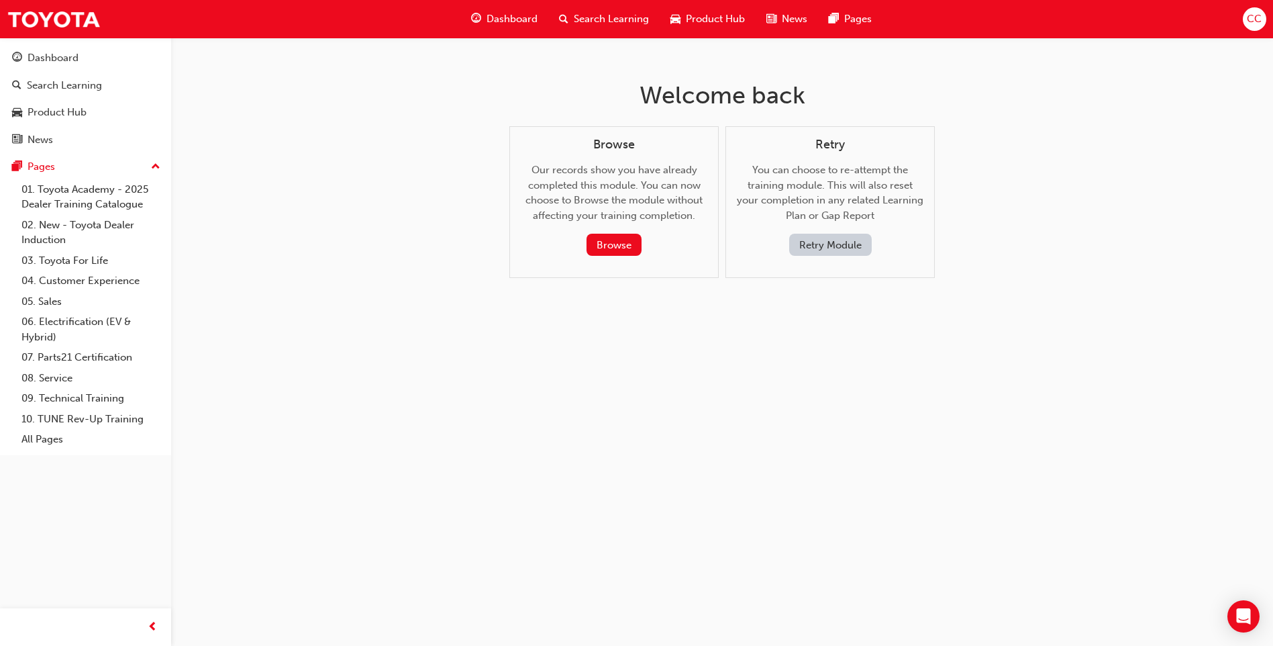
scroll to position [0, 0]
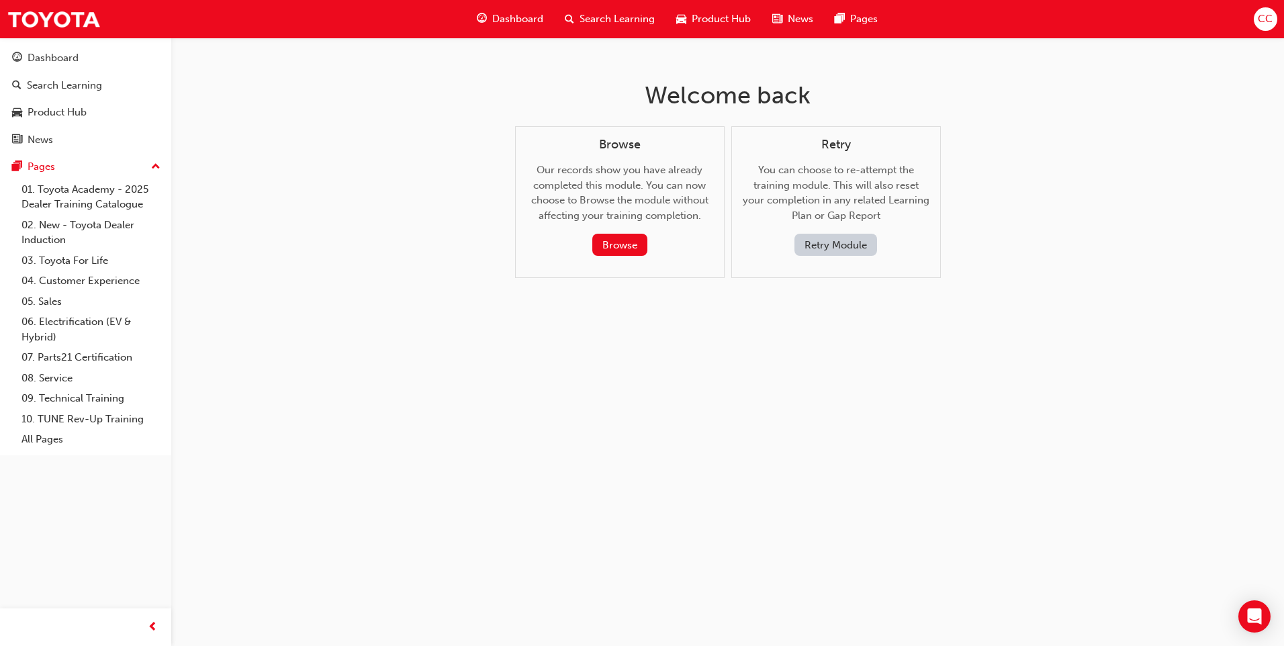
click at [485, 23] on span "guage-icon" at bounding box center [482, 19] width 10 height 17
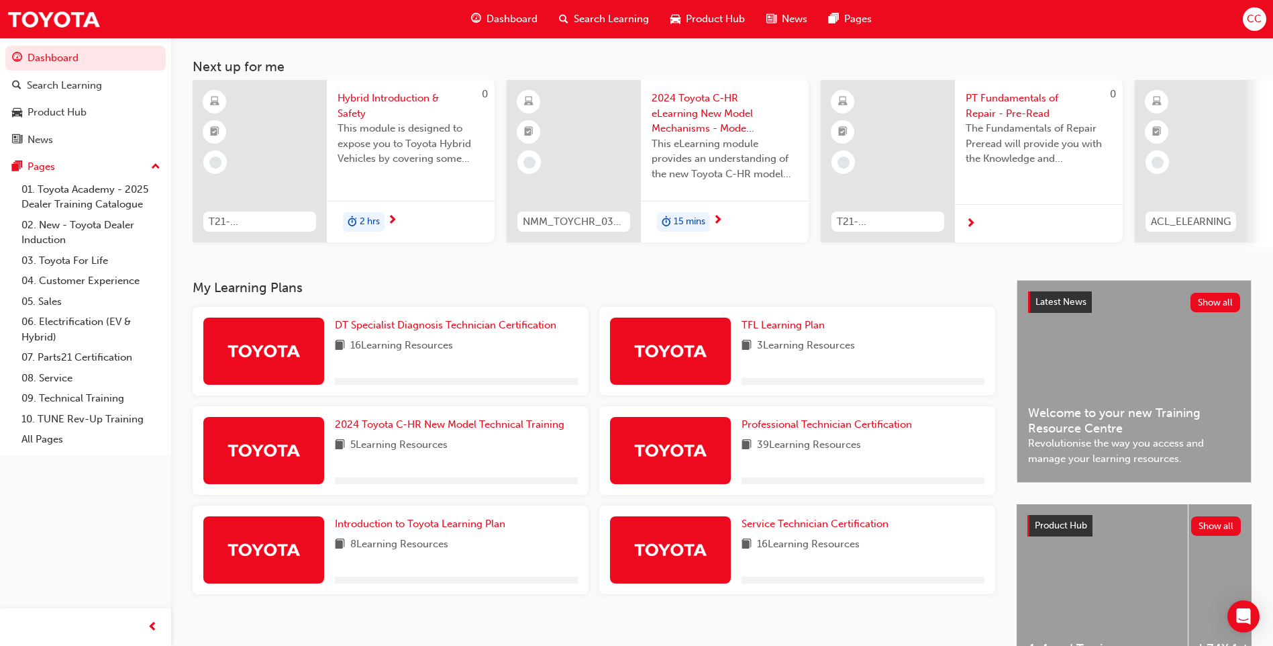
scroll to position [156, 0]
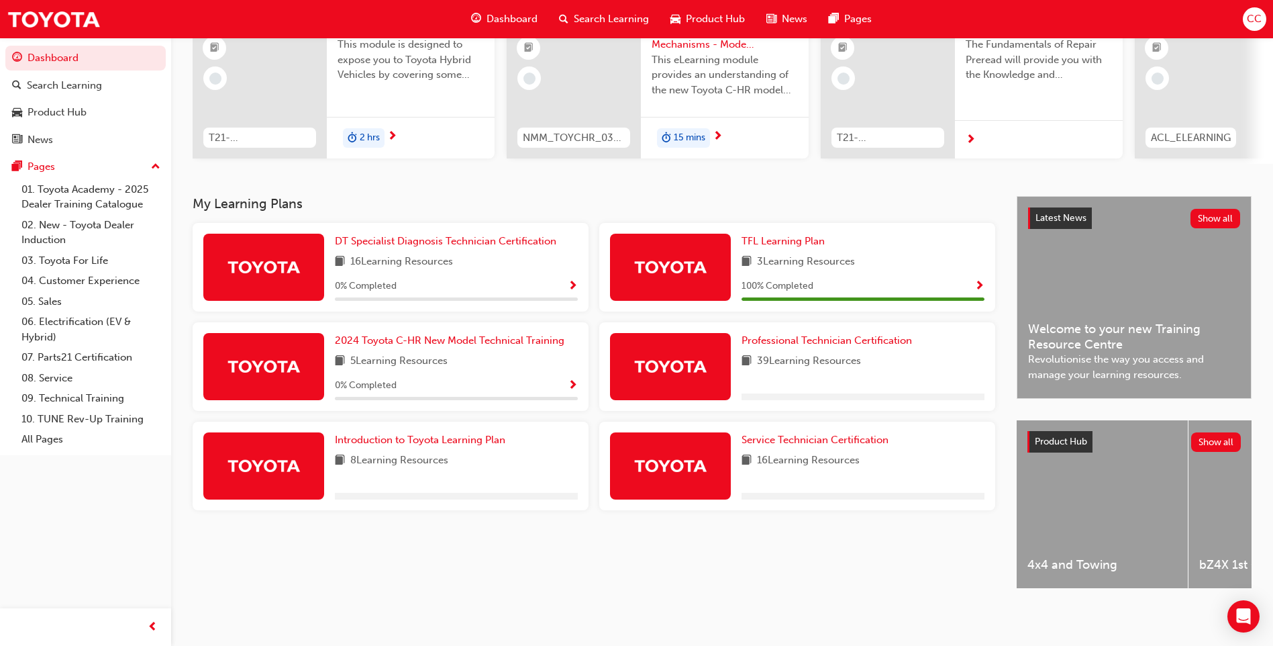
click at [787, 452] on span "16 Learning Resources" at bounding box center [808, 460] width 103 height 17
click at [779, 434] on span "Service Technician Certification" at bounding box center [815, 440] width 147 height 12
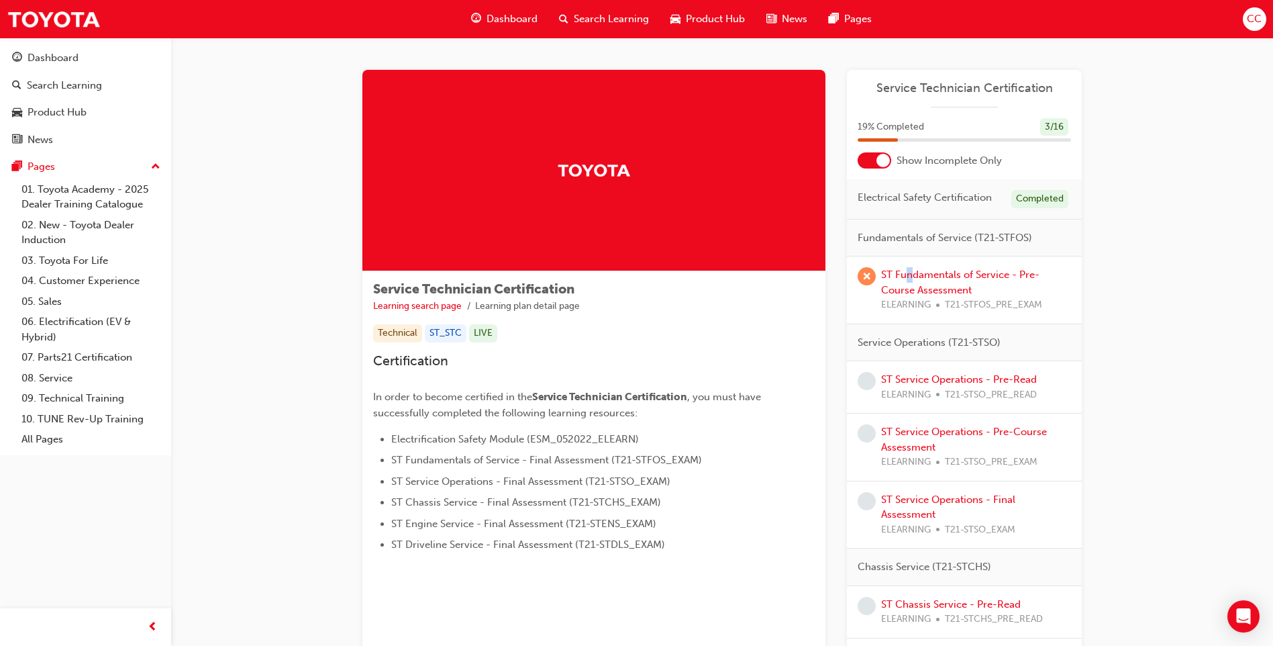
click at [910, 281] on div "ST Fundamentals of Service - Pre-Course Assessment ELEARNING T21-STFOS_PRE_EXAM" at bounding box center [976, 290] width 190 height 46
drag, startPoint x: 910, startPoint y: 281, endPoint x: 910, endPoint y: 290, distance: 9.4
click at [910, 290] on link "ST Fundamentals of Service - Pre-Course Assessment" at bounding box center [960, 283] width 158 height 28
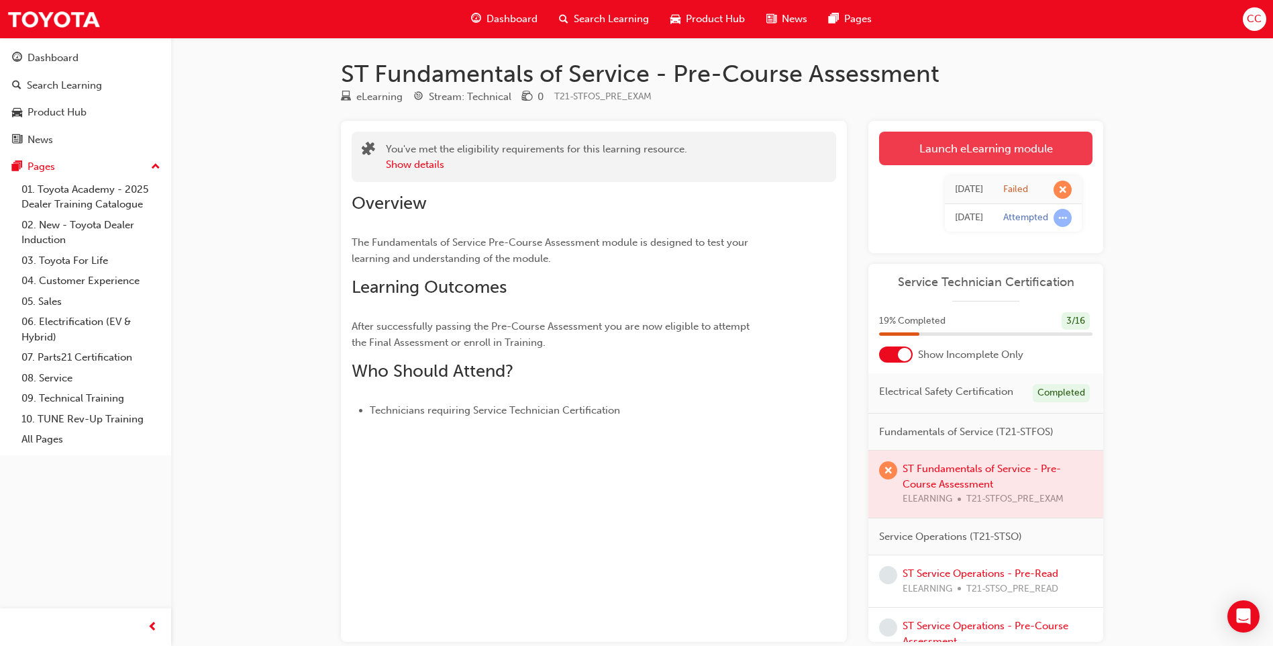
click at [922, 151] on link "Launch eLearning module" at bounding box center [985, 149] width 213 height 34
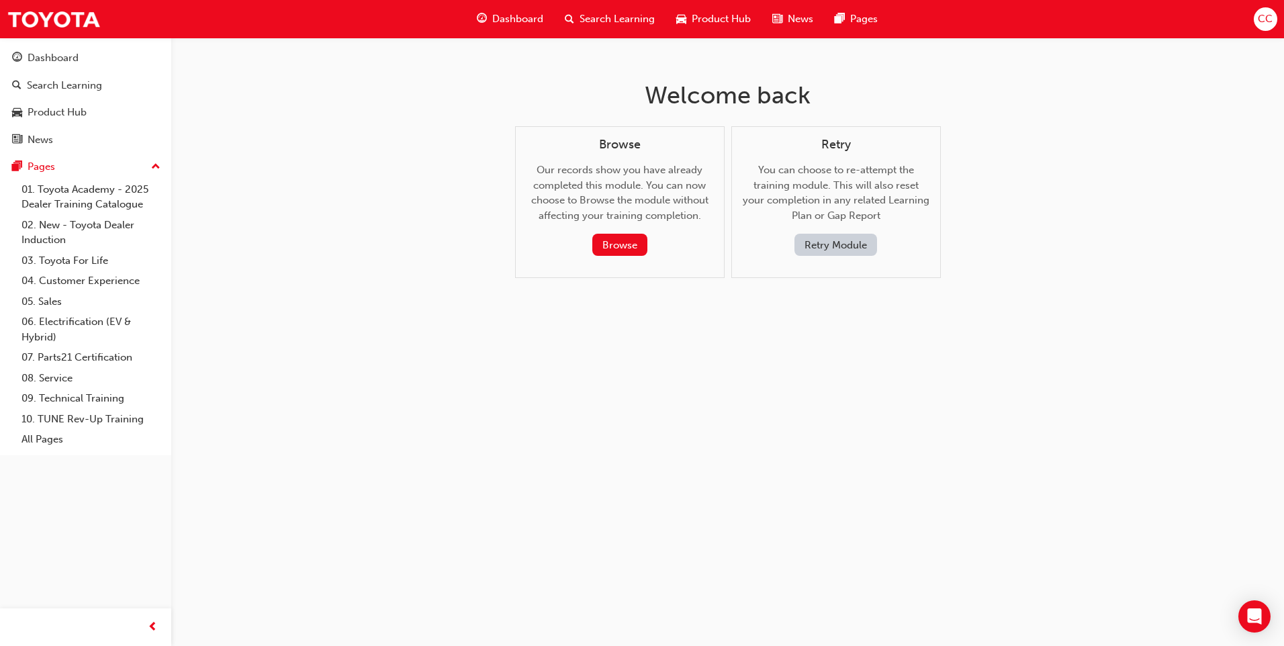
click at [812, 244] on button "Retry Module" at bounding box center [835, 245] width 83 height 22
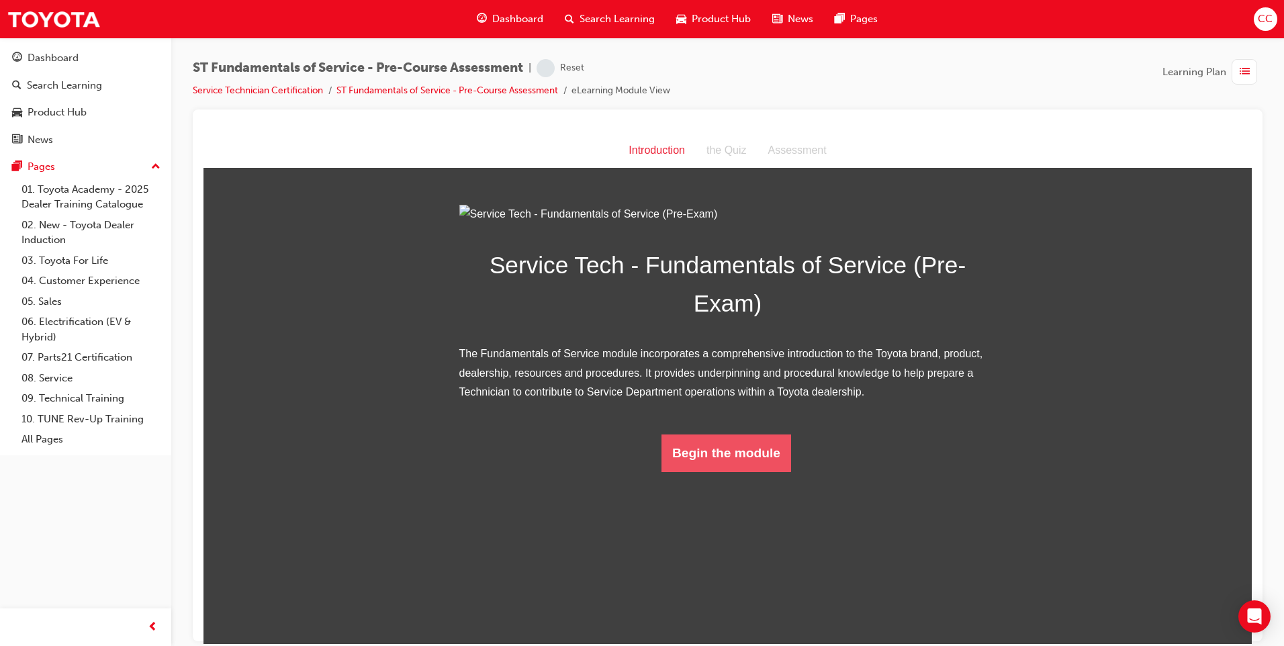
click at [701, 471] on button "Begin the module" at bounding box center [726, 453] width 130 height 38
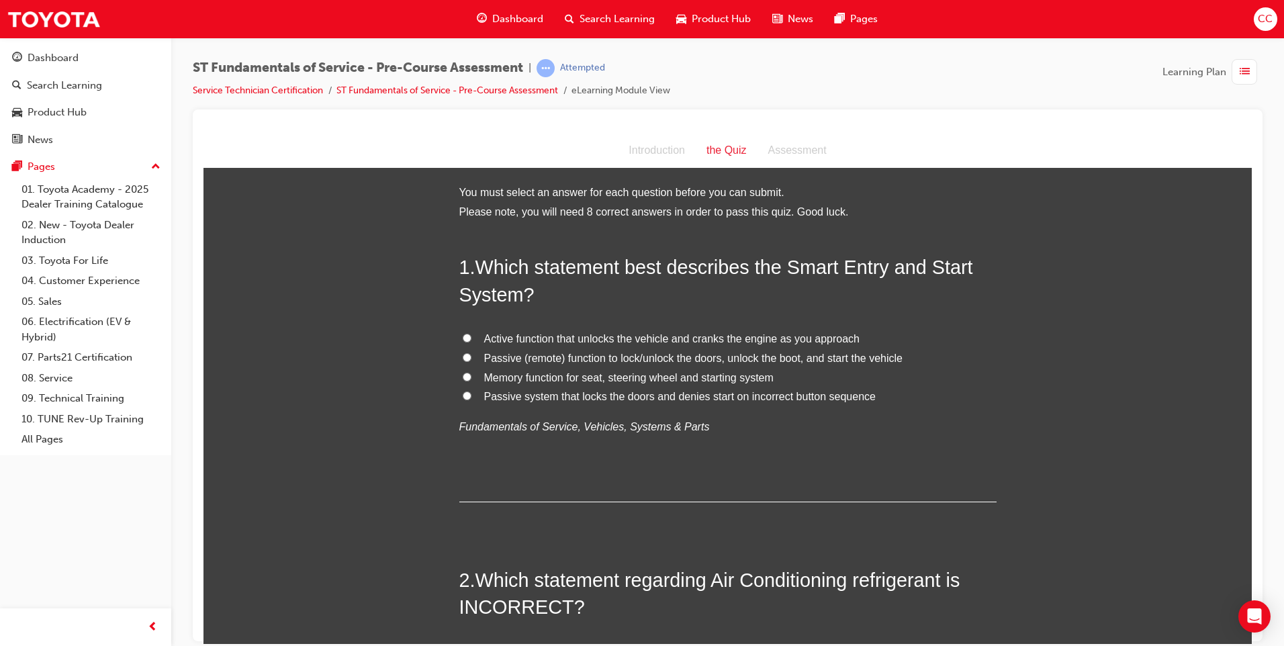
click at [463, 360] on input "Passive (remote) function to lock/unlock the doors, unlock the boot, and start …" at bounding box center [467, 356] width 9 height 9
radio input "true"
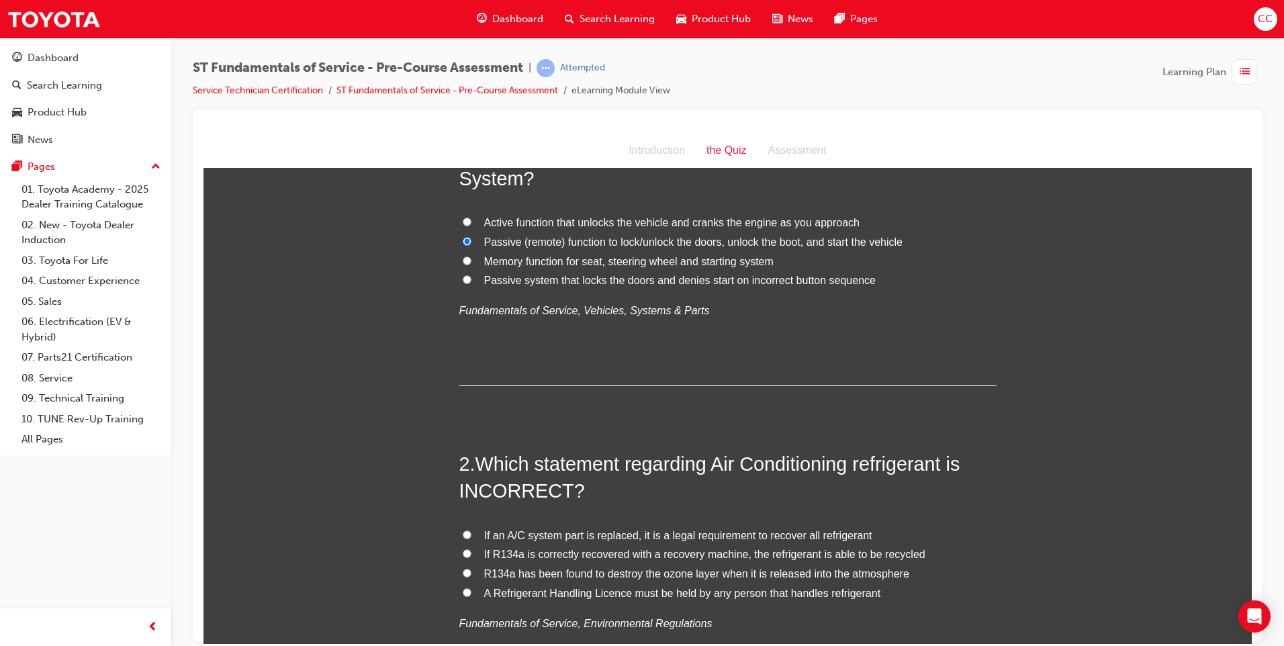
scroll to position [201, 0]
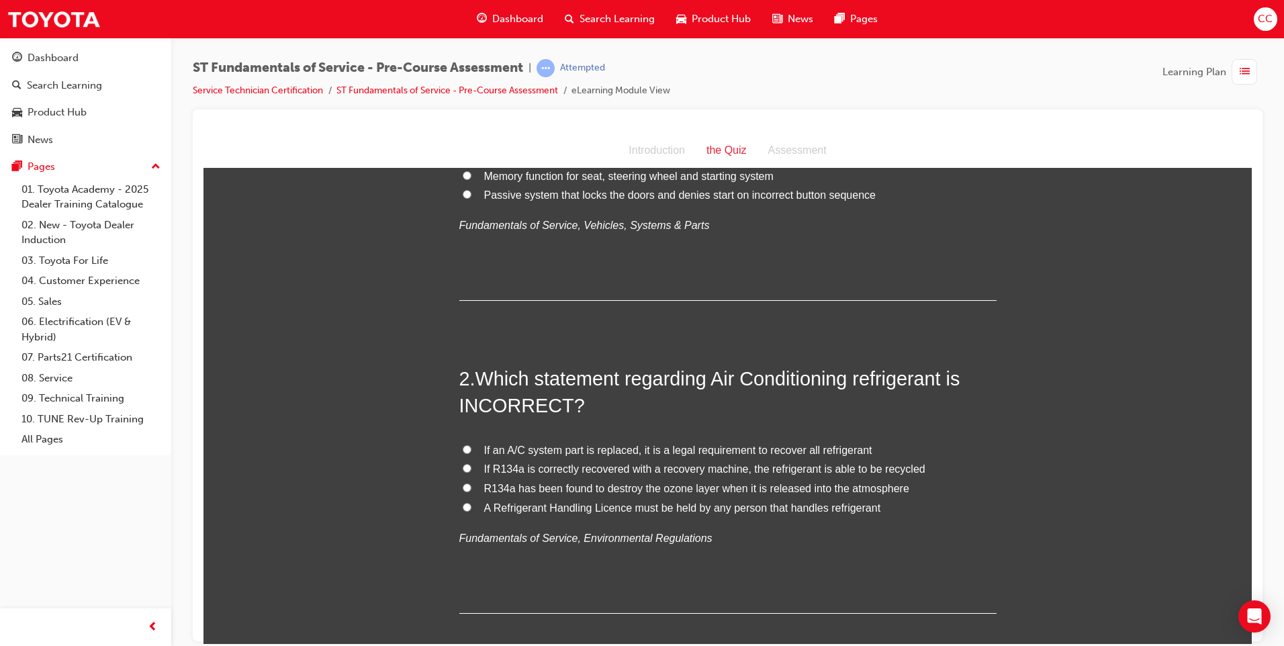
click at [463, 468] on input "If R134a is correctly recovered with a recovery machine, the refrigerant is abl…" at bounding box center [467, 467] width 9 height 9
radio input "true"
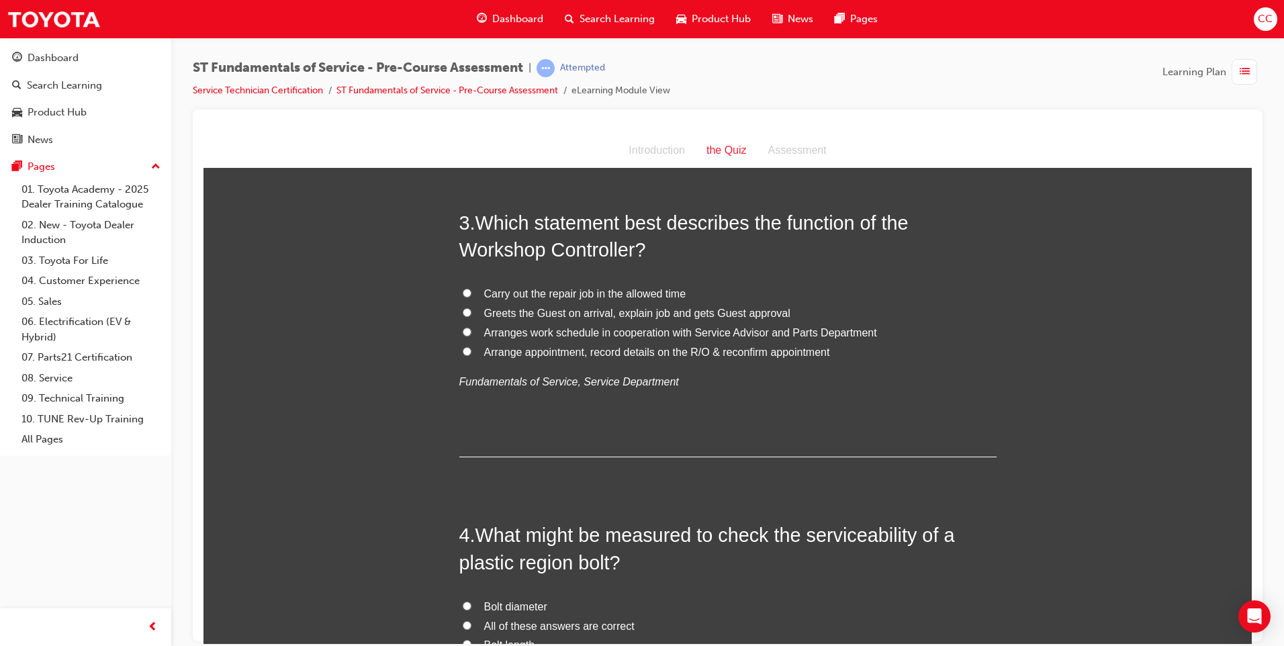
scroll to position [671, 0]
click at [463, 329] on input "Arranges work schedule in cooperation with Service Advisor and Parts Department" at bounding box center [467, 330] width 9 height 9
radio input "true"
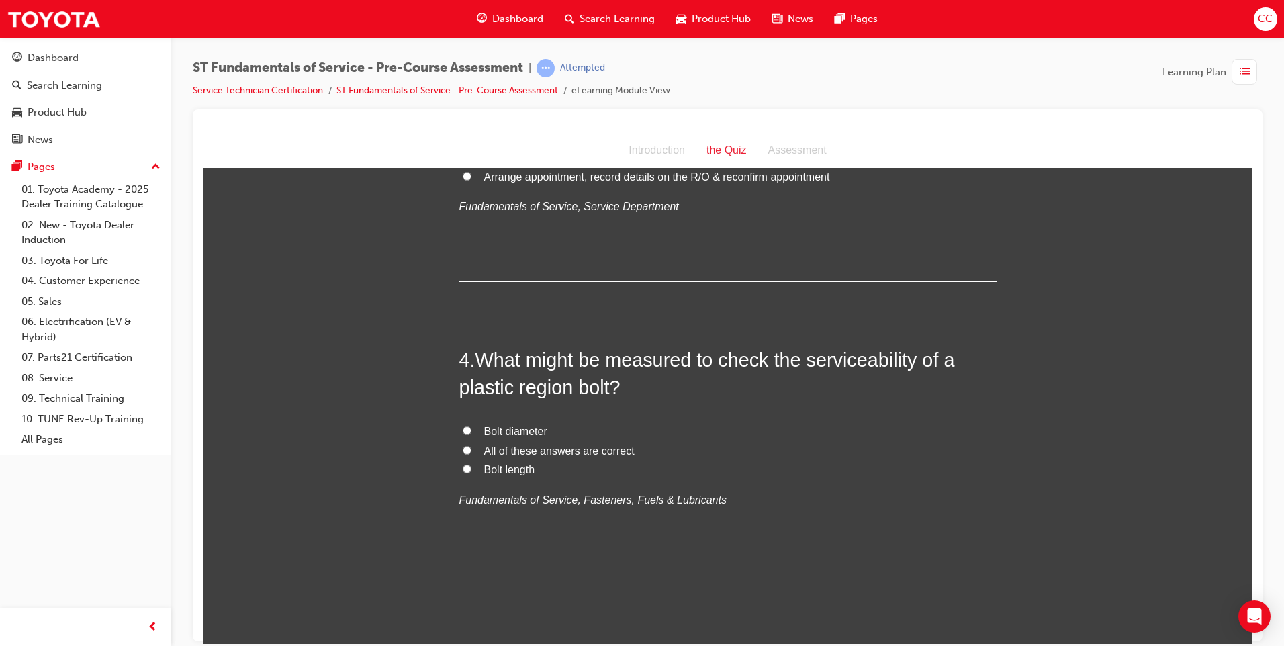
scroll to position [873, 0]
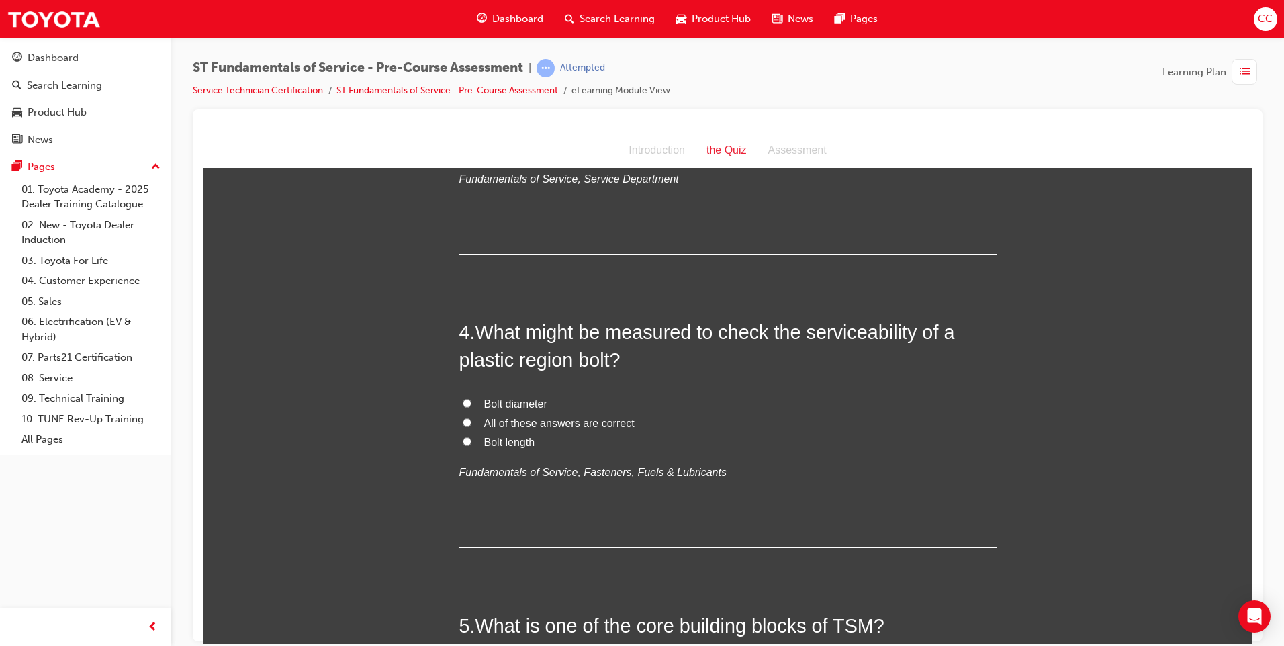
click at [465, 422] on input "All of these answers are correct" at bounding box center [467, 422] width 9 height 9
radio input "true"
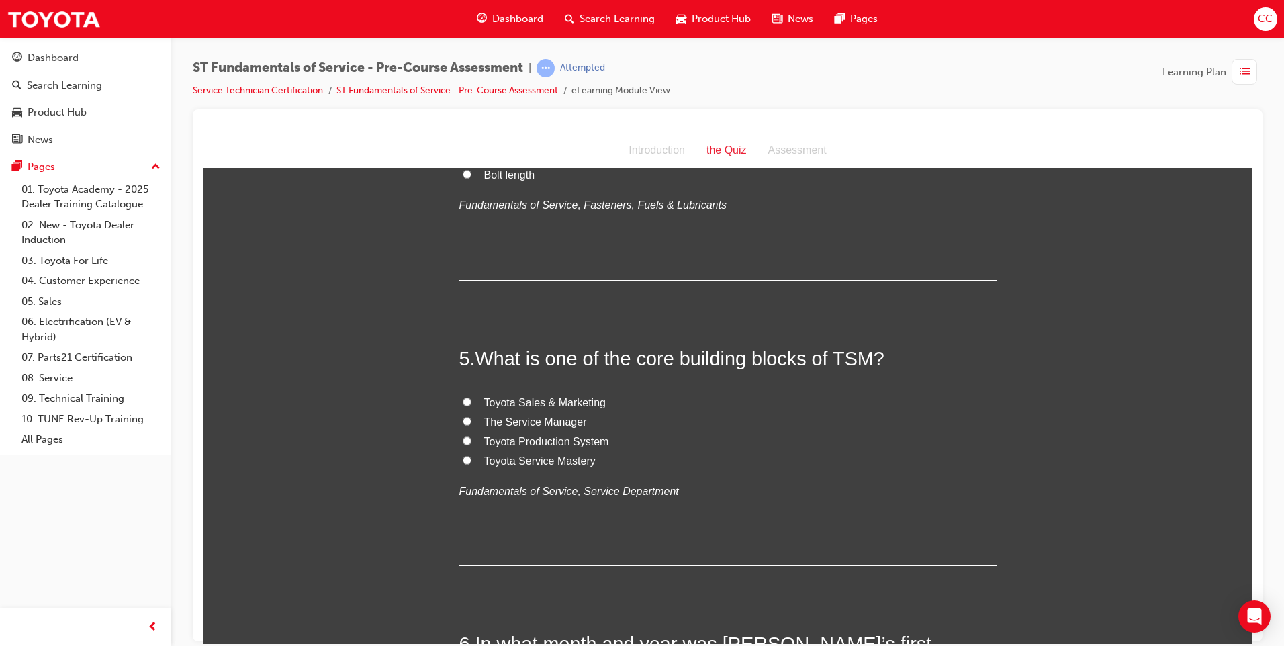
scroll to position [1141, 0]
click at [465, 459] on input "Toyota Service Mastery" at bounding box center [467, 458] width 9 height 9
radio input "true"
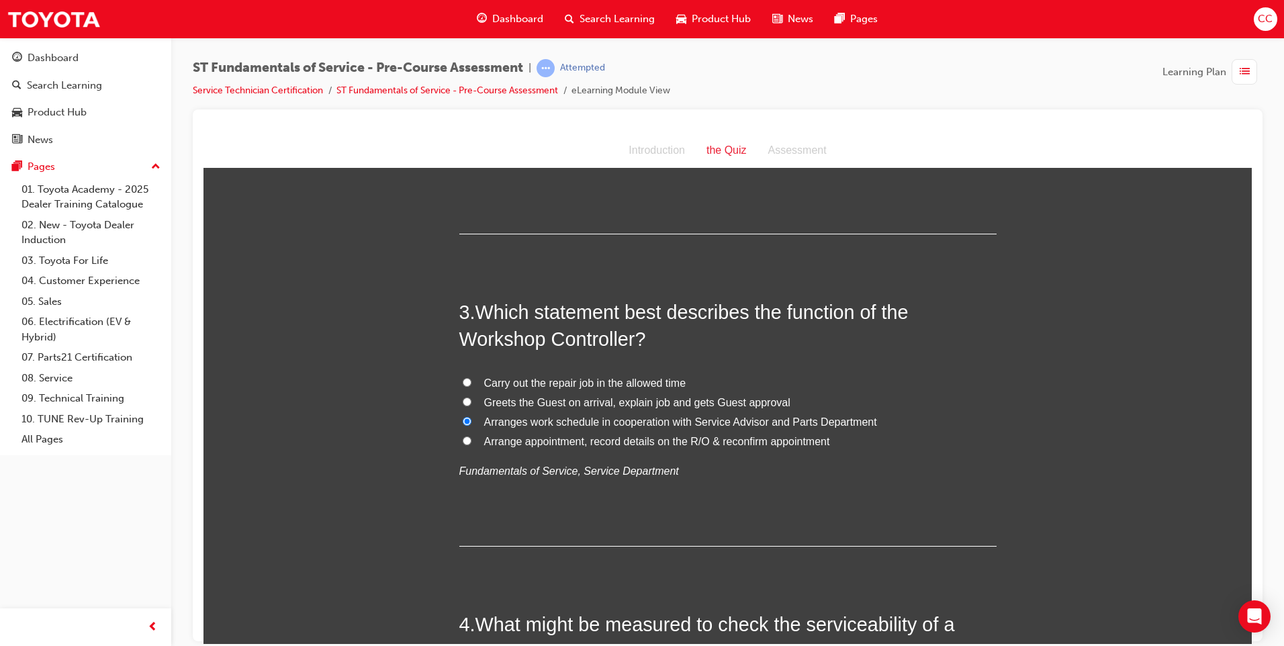
scroll to position [604, 0]
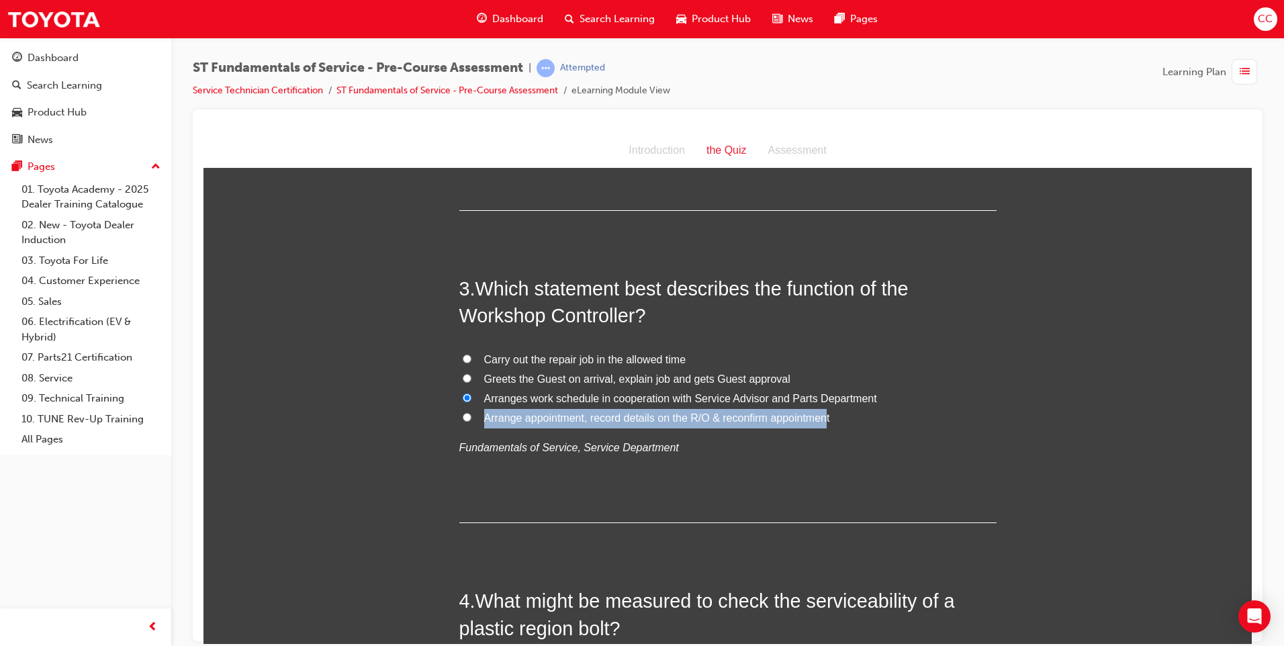
drag, startPoint x: 481, startPoint y: 416, endPoint x: 820, endPoint y: 426, distance: 339.8
click at [820, 426] on label "Arrange appointment, record details on the R/O & reconfirm appointment" at bounding box center [727, 417] width 537 height 19
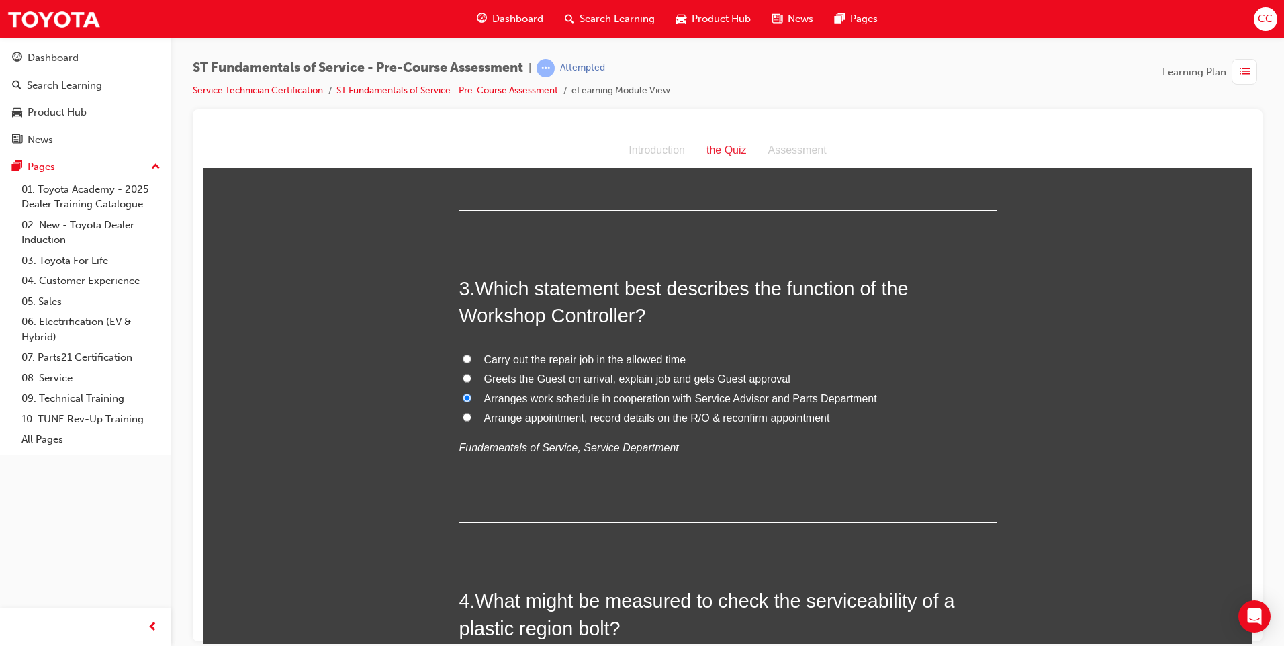
click at [610, 472] on div "3 . Which statement best describes the function of the Workshop Controller? Car…" at bounding box center [727, 399] width 537 height 248
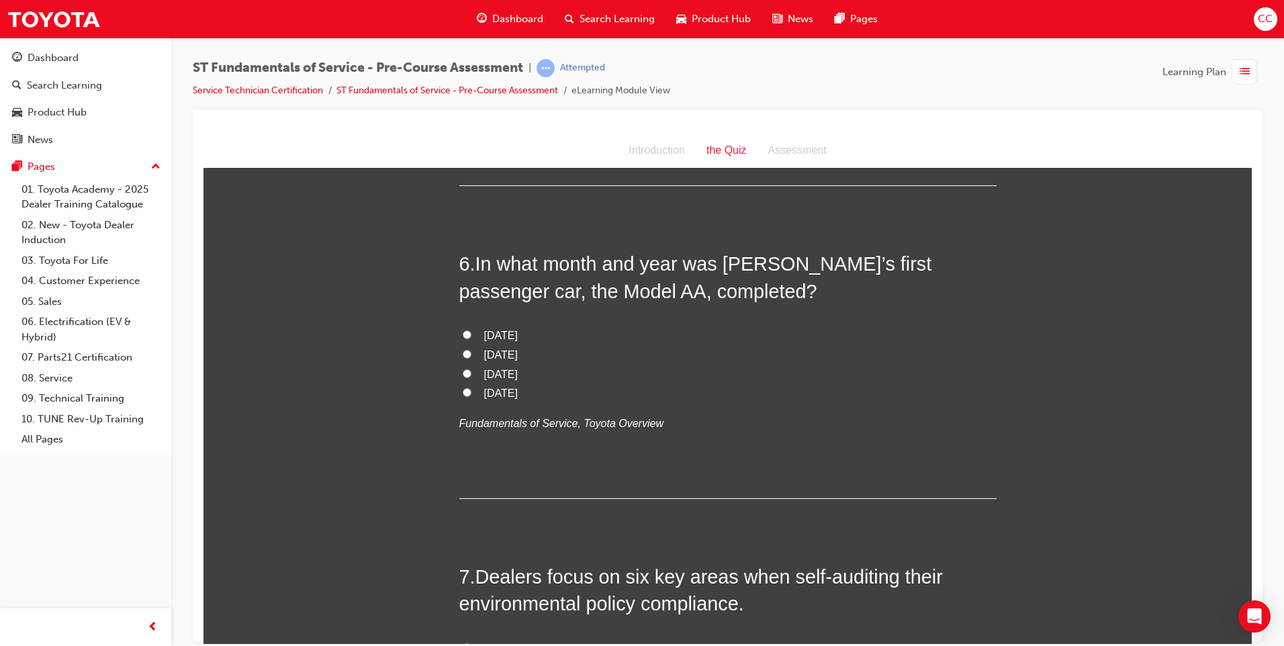
scroll to position [1477, 0]
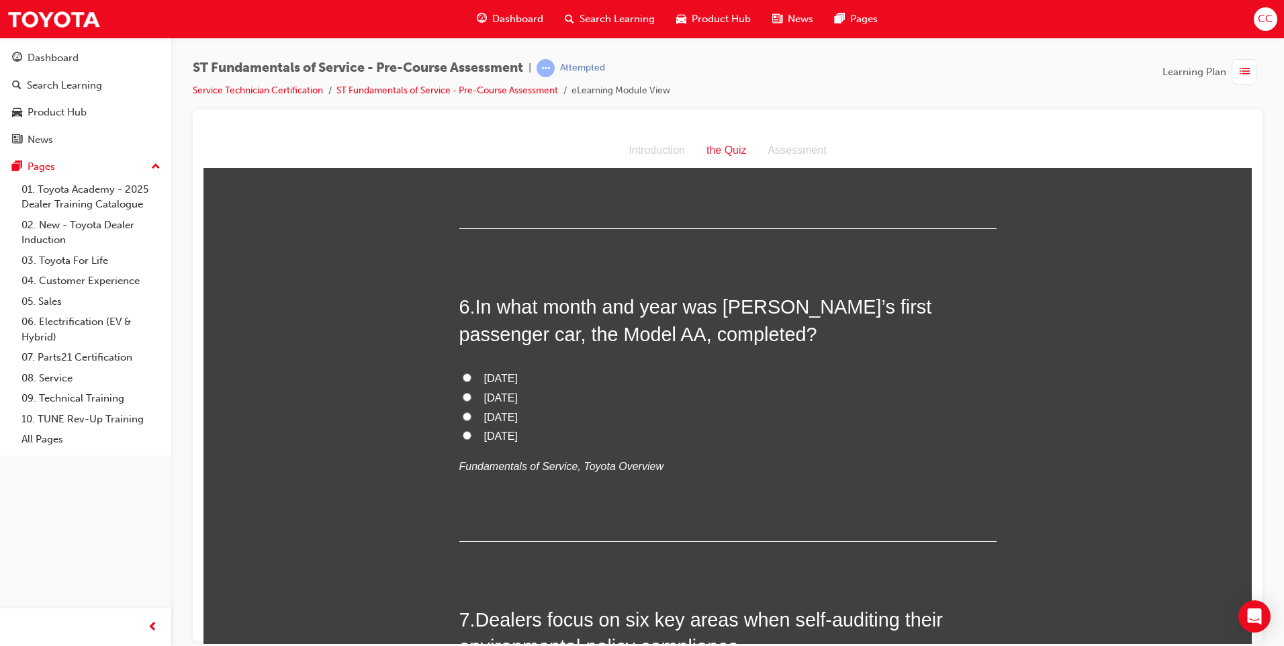
click at [463, 392] on input "[DATE]" at bounding box center [467, 396] width 9 height 9
radio input "true"
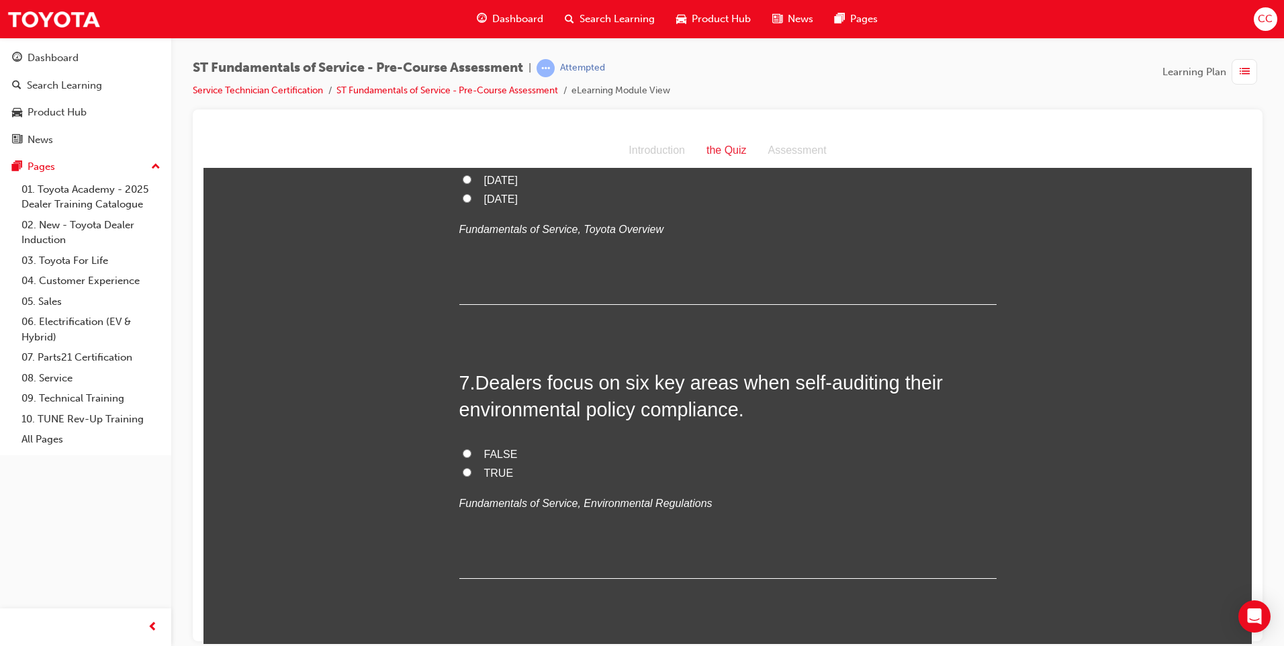
scroll to position [1745, 0]
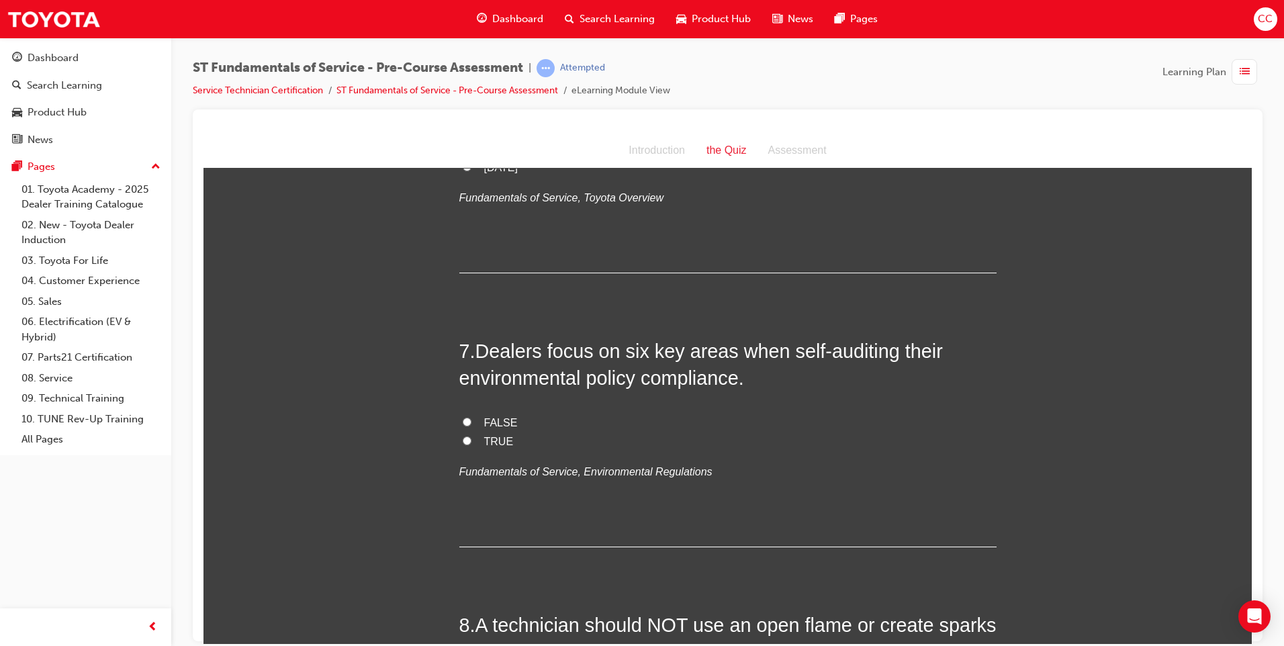
click at [466, 435] on label "TRUE" at bounding box center [727, 441] width 537 height 19
click at [466, 436] on input "TRUE" at bounding box center [467, 440] width 9 height 9
radio input "true"
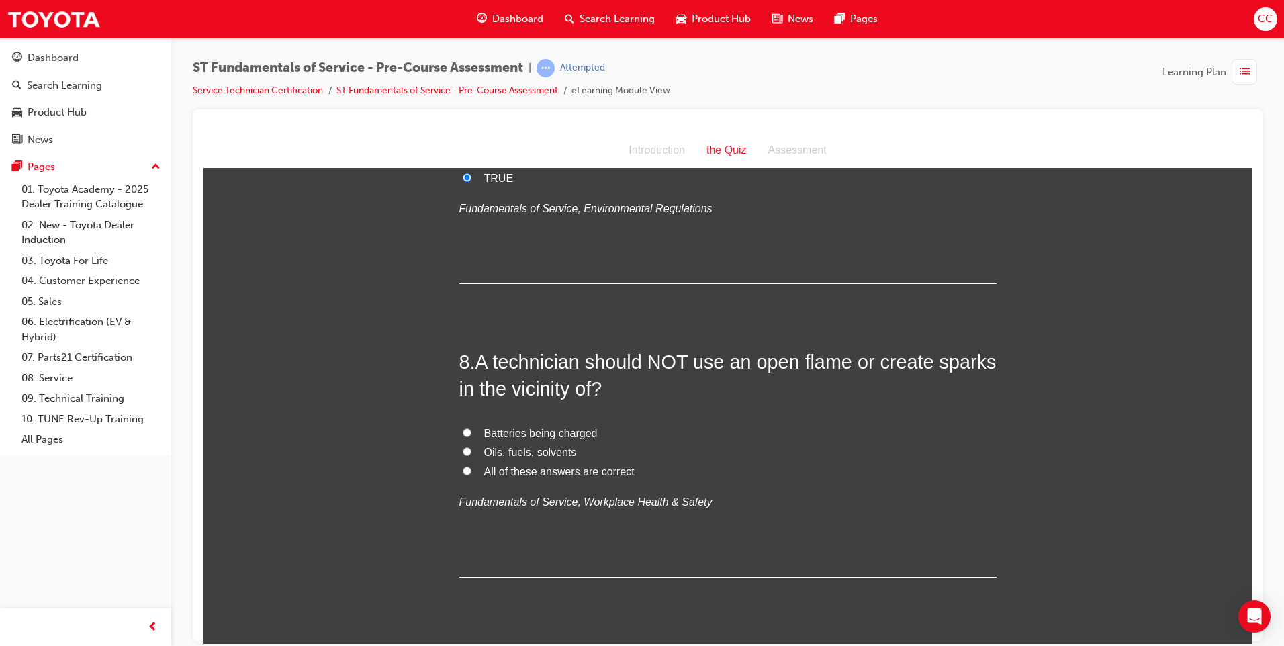
scroll to position [2014, 0]
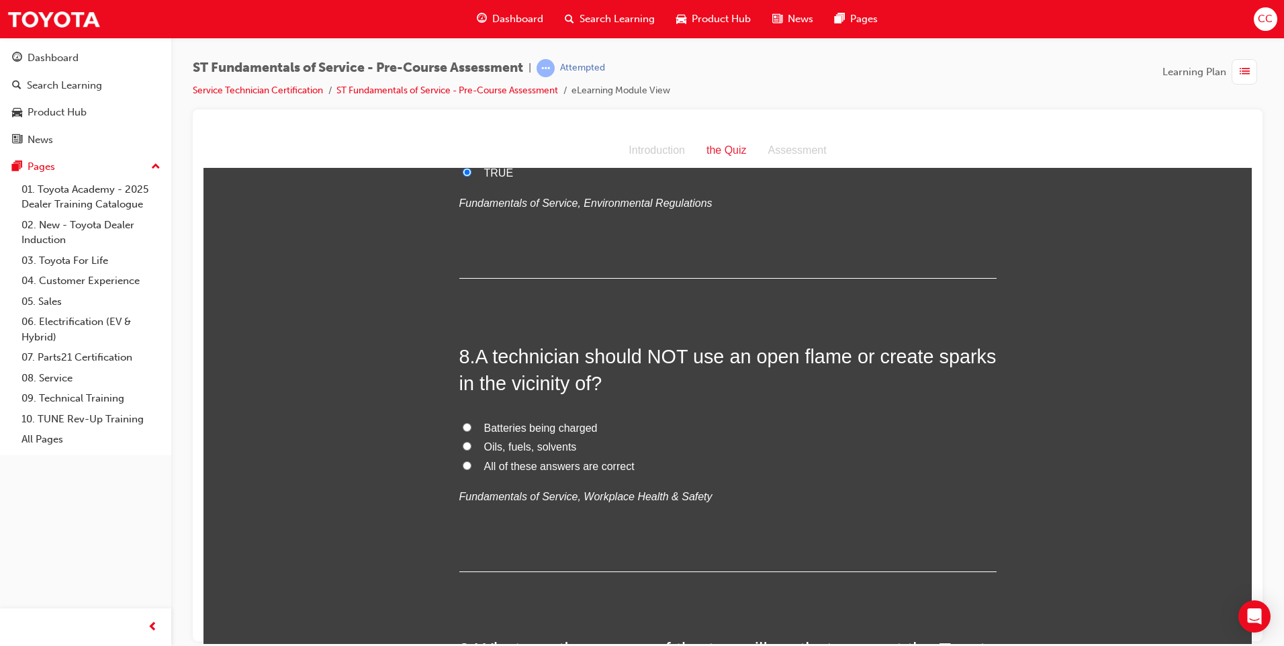
click at [465, 465] on input "All of these answers are correct" at bounding box center [467, 465] width 9 height 9
radio input "true"
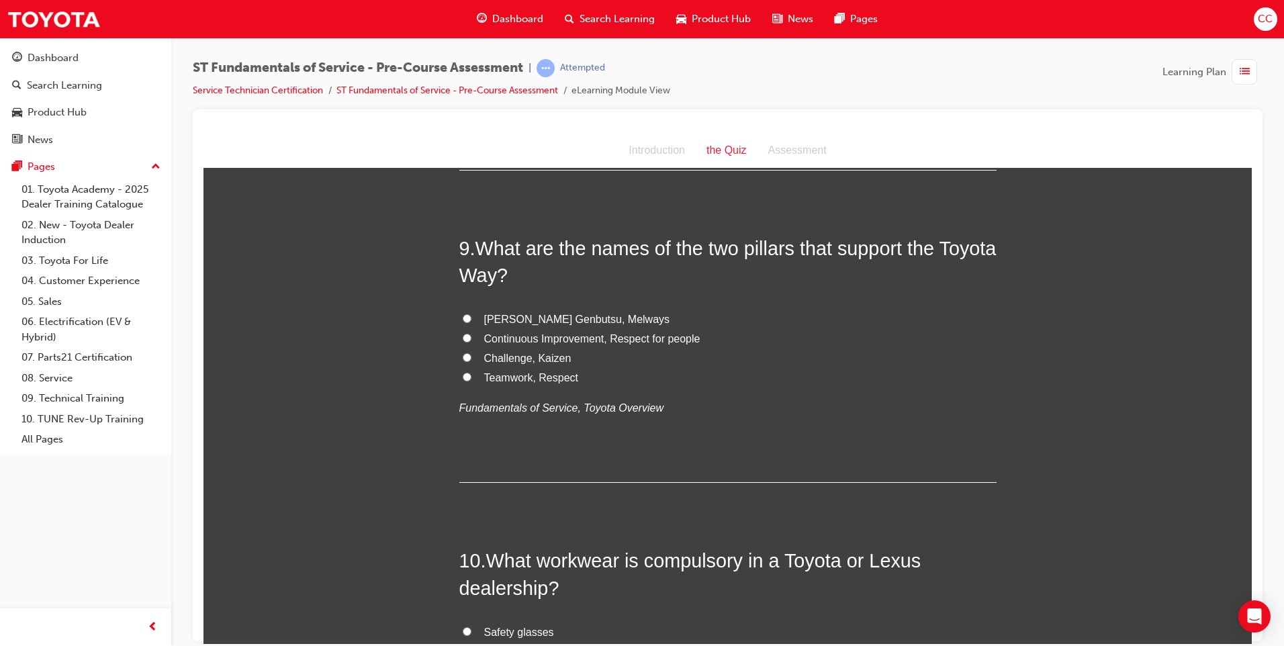
scroll to position [2417, 0]
click at [463, 352] on input "Challenge, Kaizen" at bounding box center [467, 355] width 9 height 9
radio input "true"
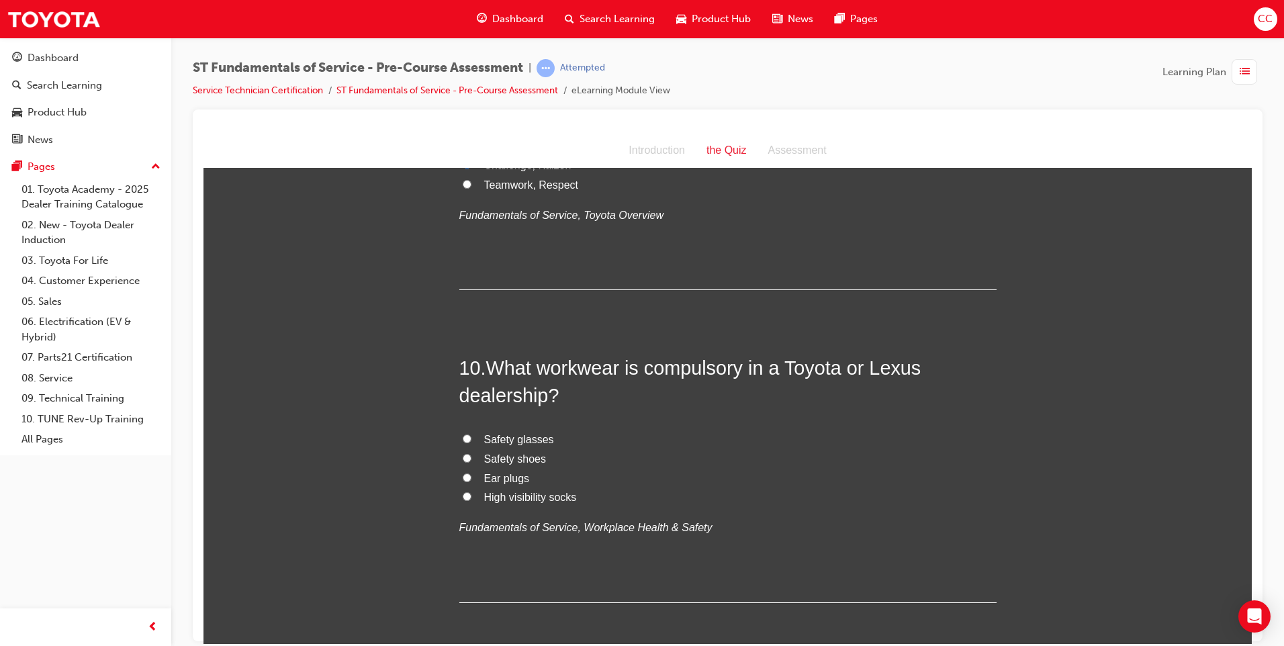
scroll to position [2618, 0]
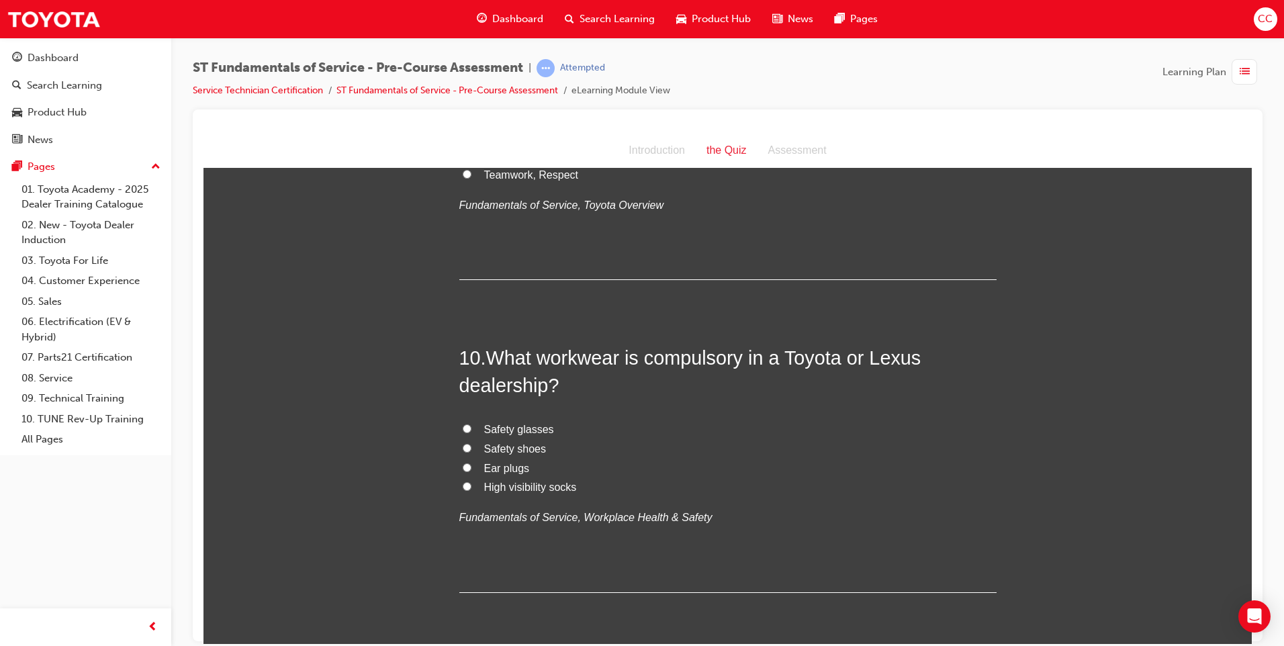
click at [463, 447] on input "Safety shoes" at bounding box center [467, 447] width 9 height 9
radio input "true"
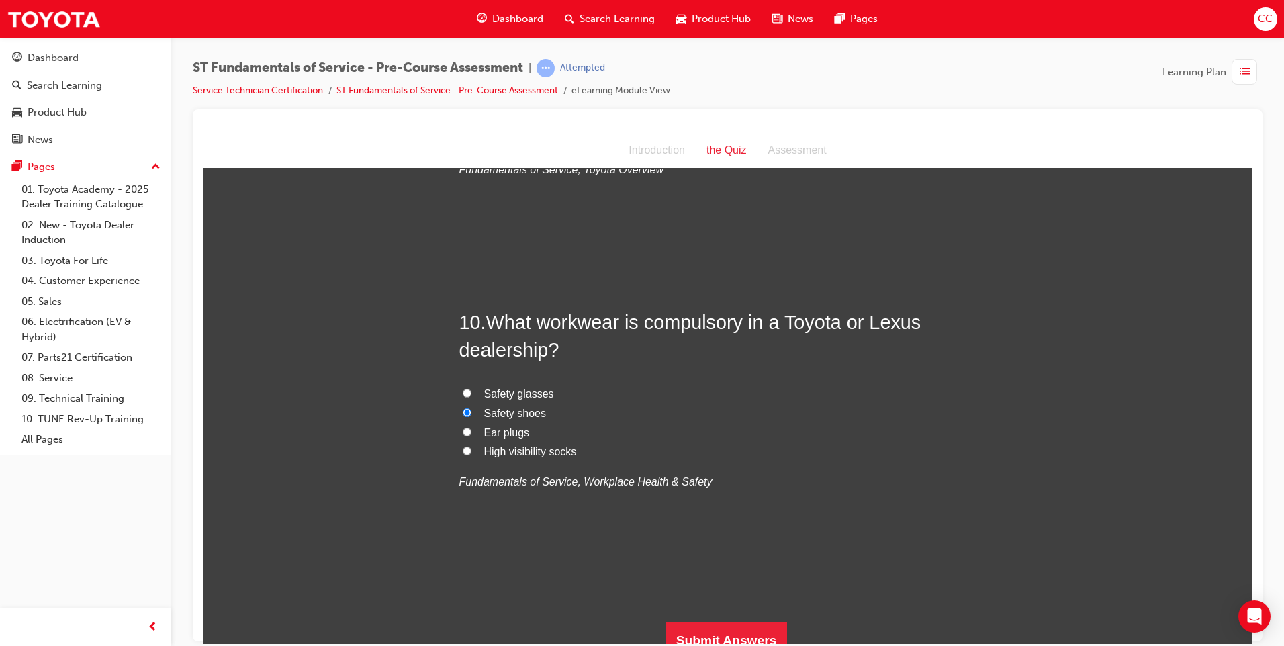
scroll to position [2668, 0]
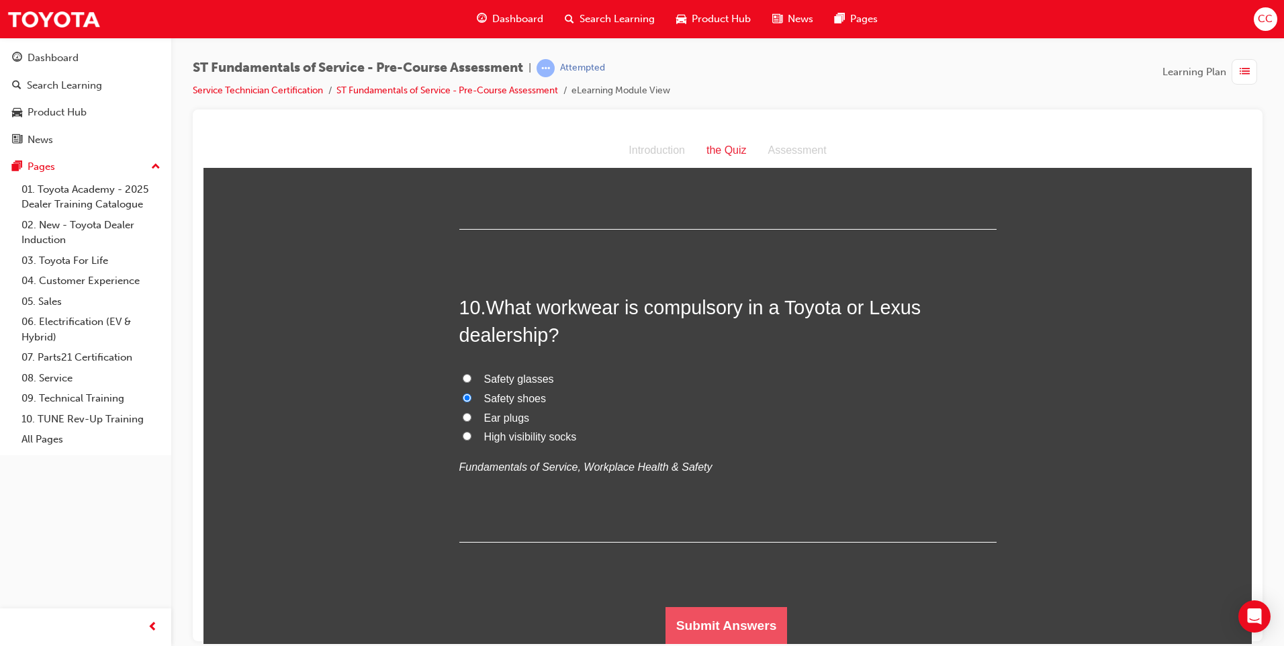
click at [696, 609] on button "Submit Answers" at bounding box center [726, 625] width 122 height 38
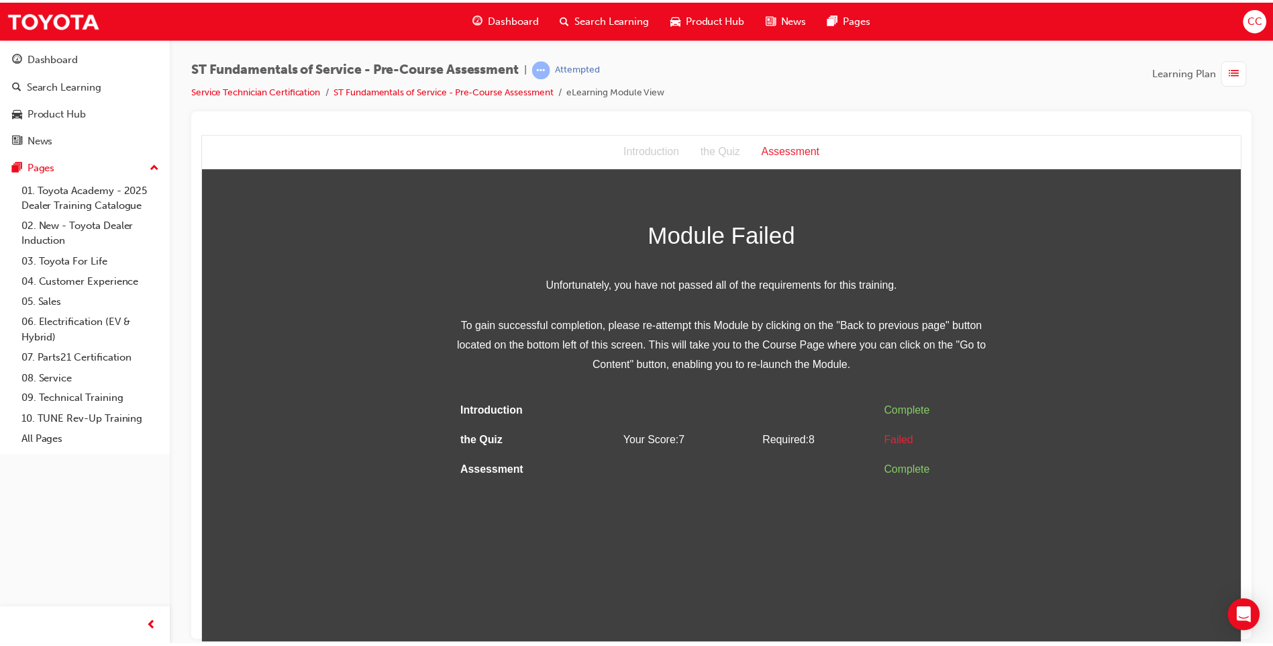
scroll to position [0, 0]
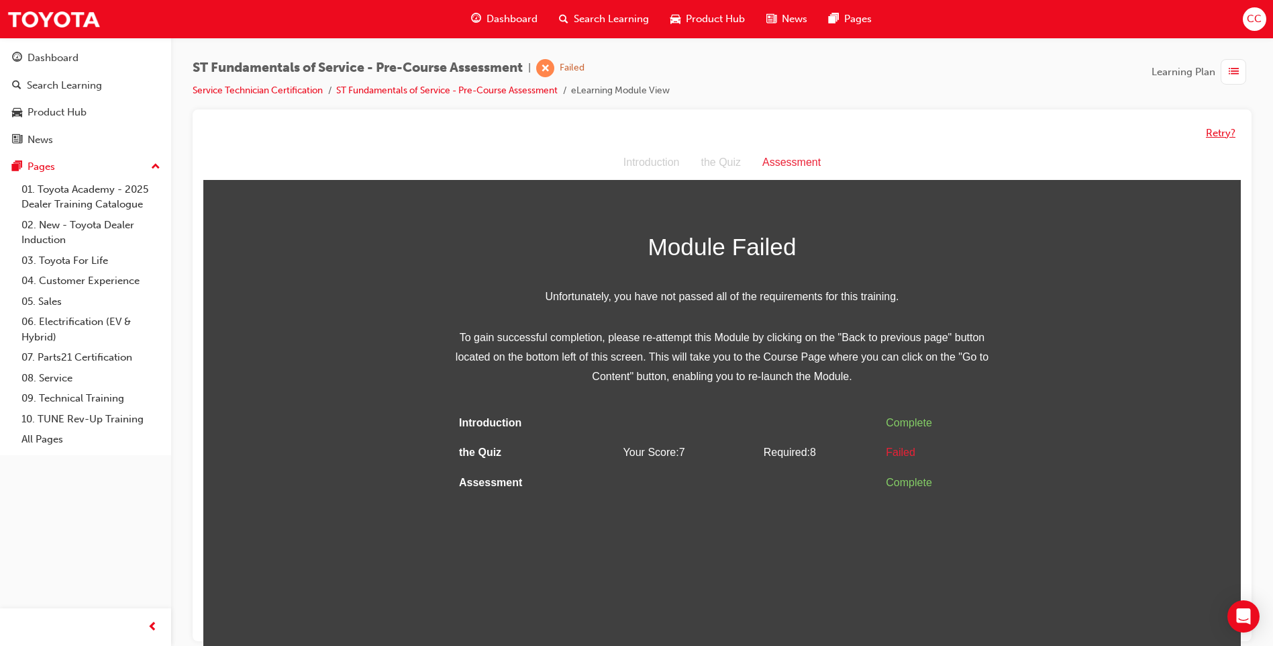
click at [1212, 128] on button "Retry?" at bounding box center [1221, 133] width 30 height 15
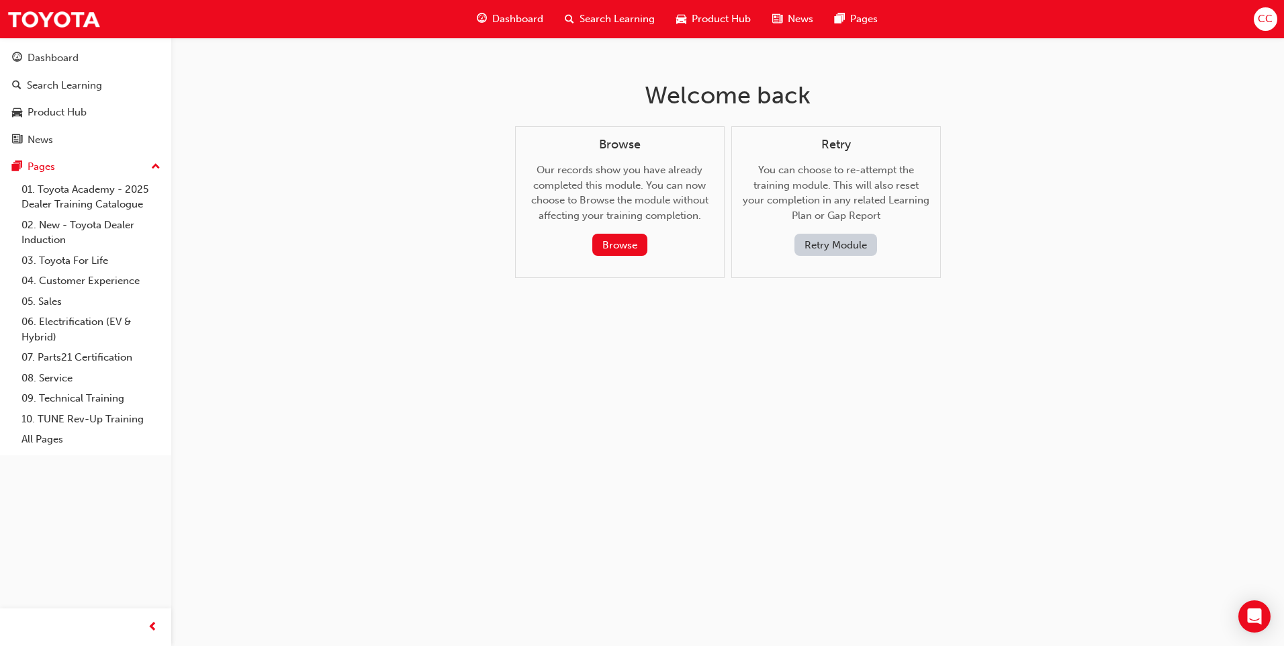
click at [847, 256] on button "Retry Module" at bounding box center [835, 245] width 83 height 22
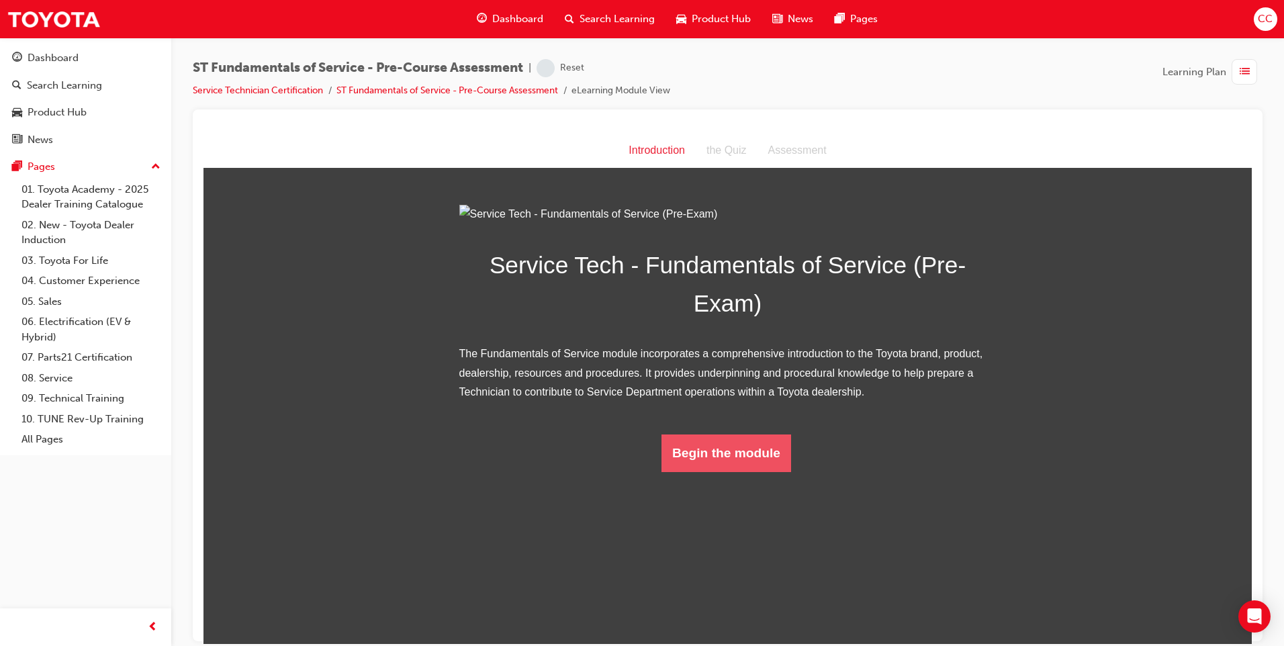
click at [711, 471] on button "Begin the module" at bounding box center [726, 453] width 130 height 38
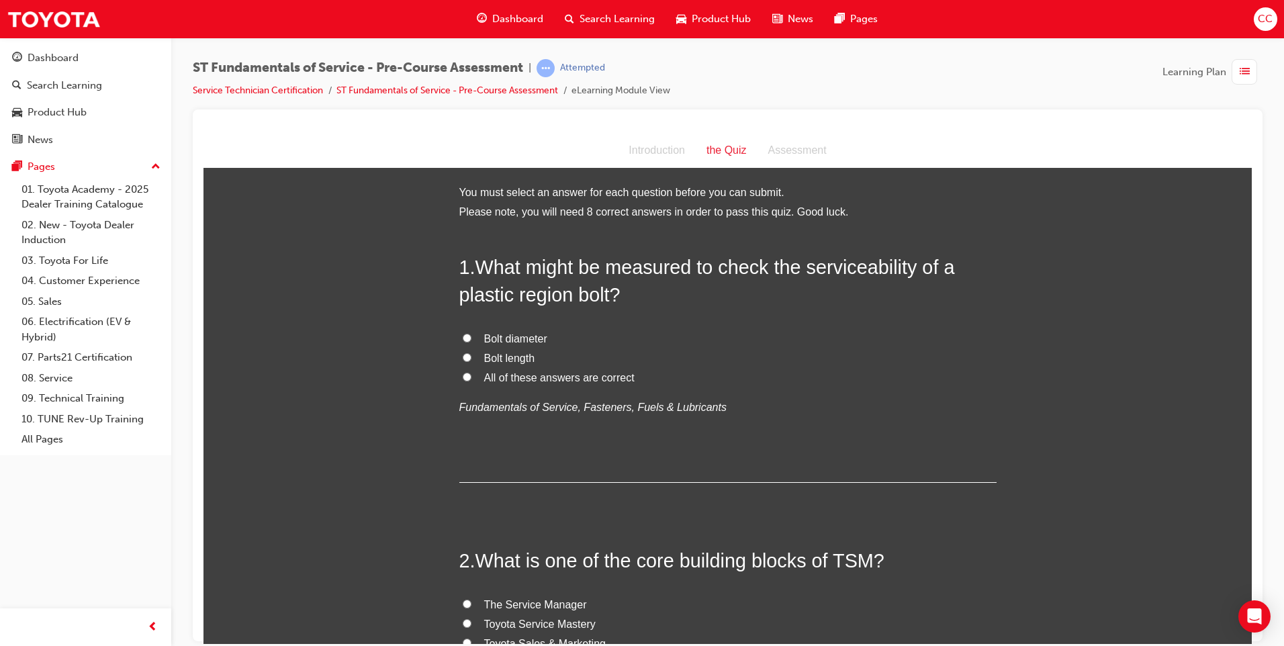
click at [463, 358] on input "Bolt length" at bounding box center [467, 356] width 9 height 9
radio input "true"
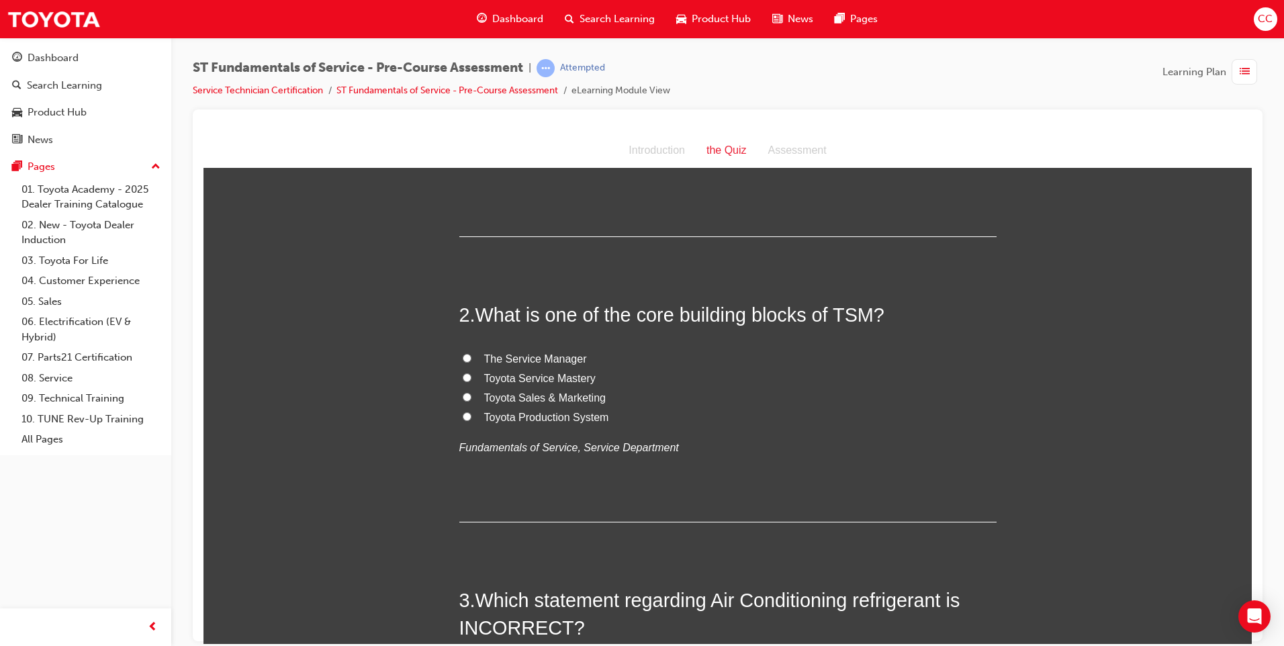
scroll to position [336, 0]
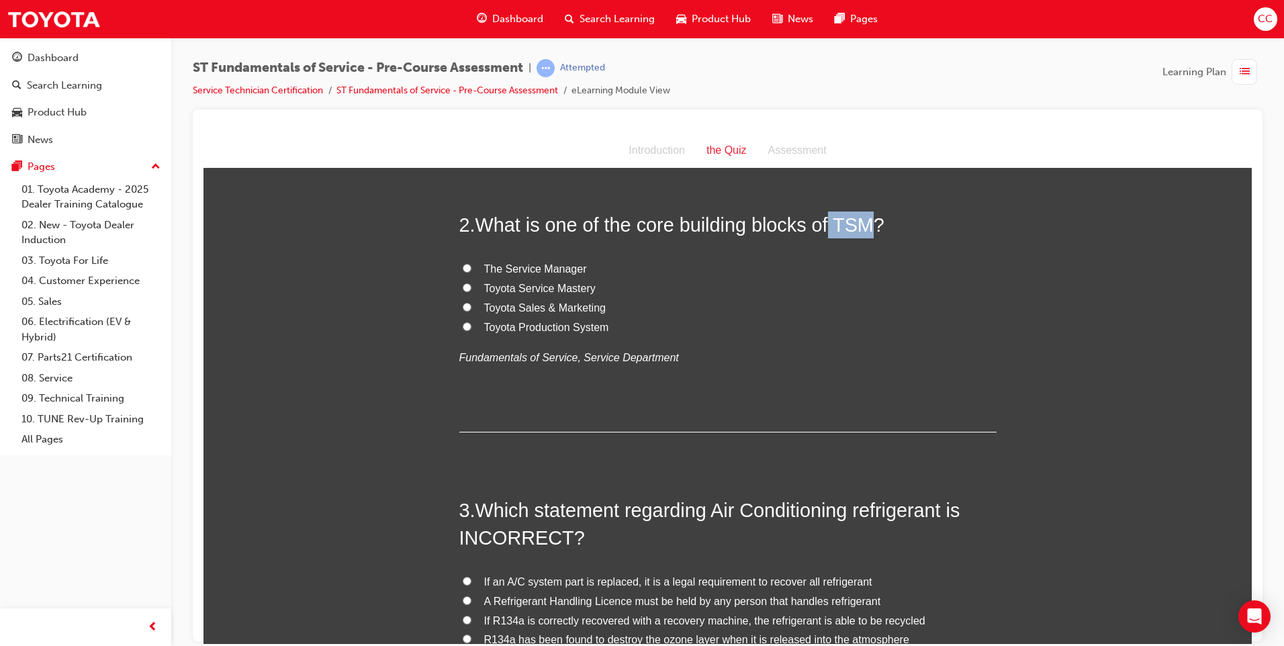
drag, startPoint x: 822, startPoint y: 216, endPoint x: 862, endPoint y: 217, distance: 39.6
click at [862, 217] on span "What is one of the core building blocks of TSM?" at bounding box center [679, 223] width 409 height 21
drag, startPoint x: 862, startPoint y: 217, endPoint x: 642, endPoint y: 326, distance: 245.9
click at [642, 326] on label "Toyota Production System" at bounding box center [727, 327] width 537 height 19
click at [471, 326] on input "Toyota Production System" at bounding box center [467, 326] width 9 height 9
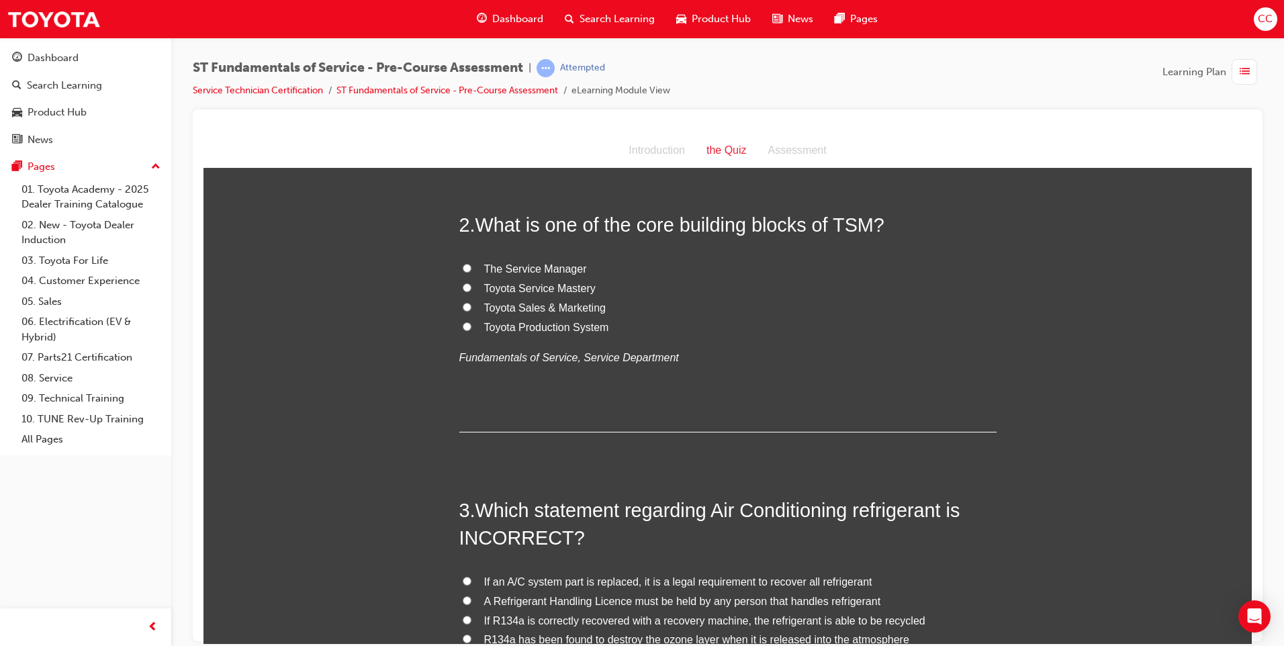
radio input "true"
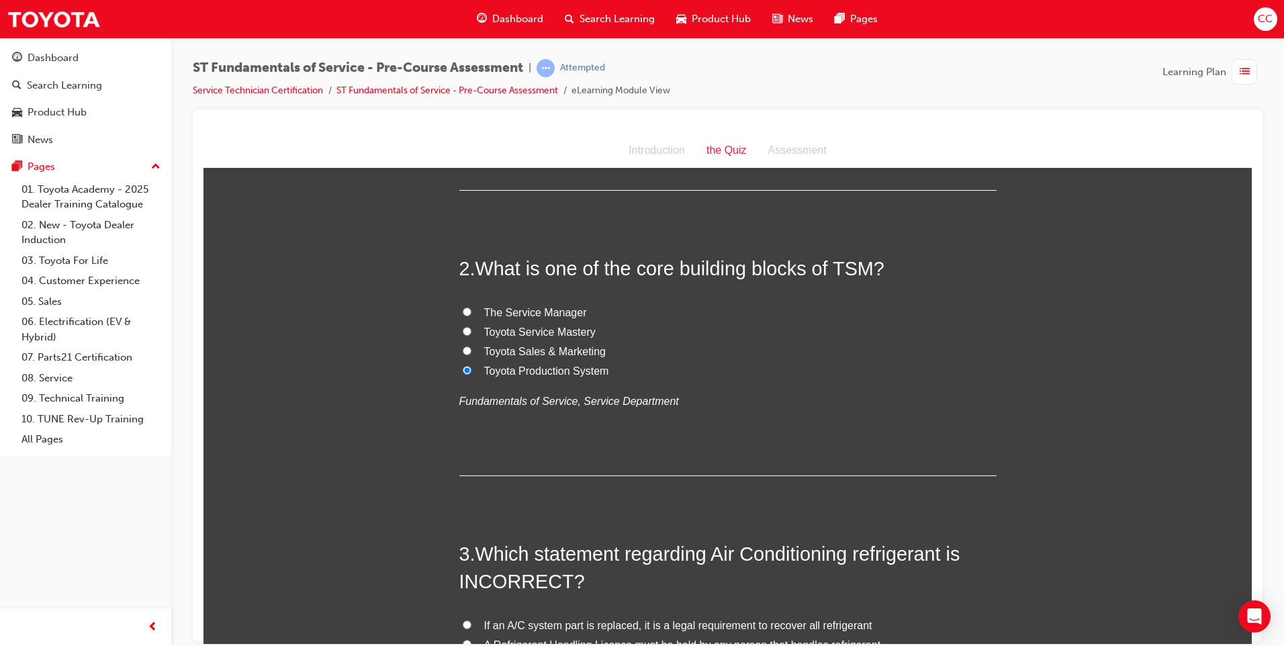
scroll to position [269, 0]
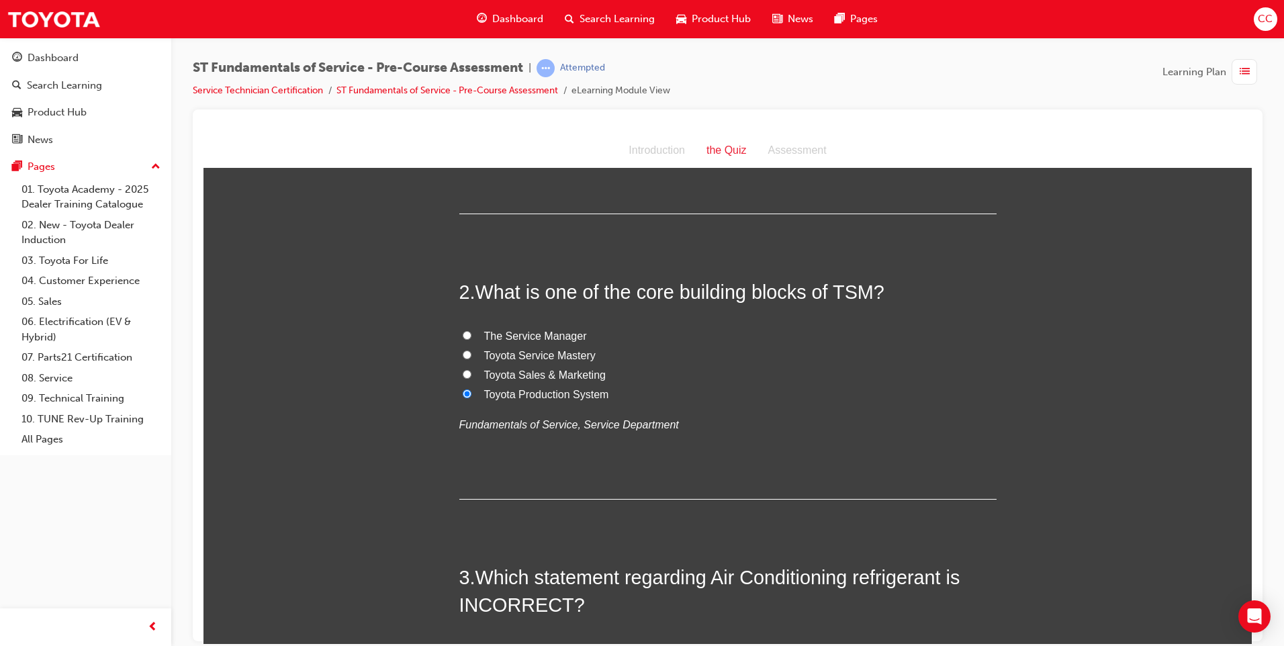
click at [463, 354] on input "Toyota Service Mastery" at bounding box center [467, 354] width 9 height 9
radio input "true"
click at [463, 375] on input "Toyota Sales & Marketing" at bounding box center [467, 373] width 9 height 9
radio input "true"
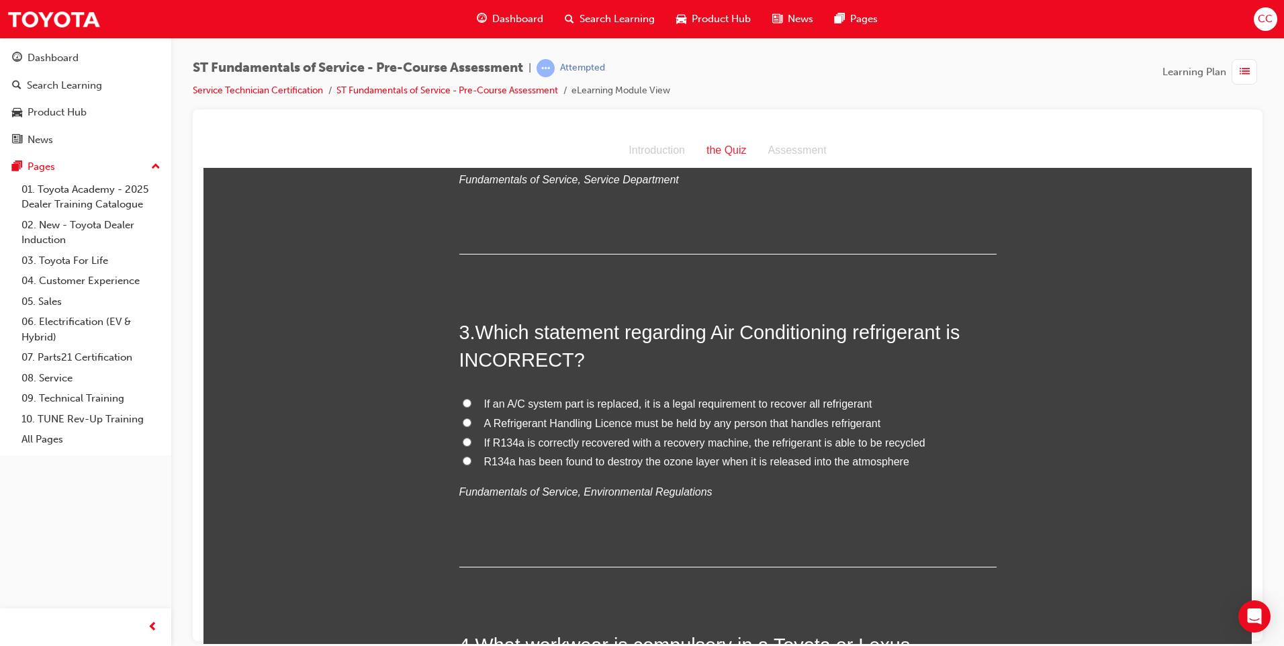
scroll to position [537, 0]
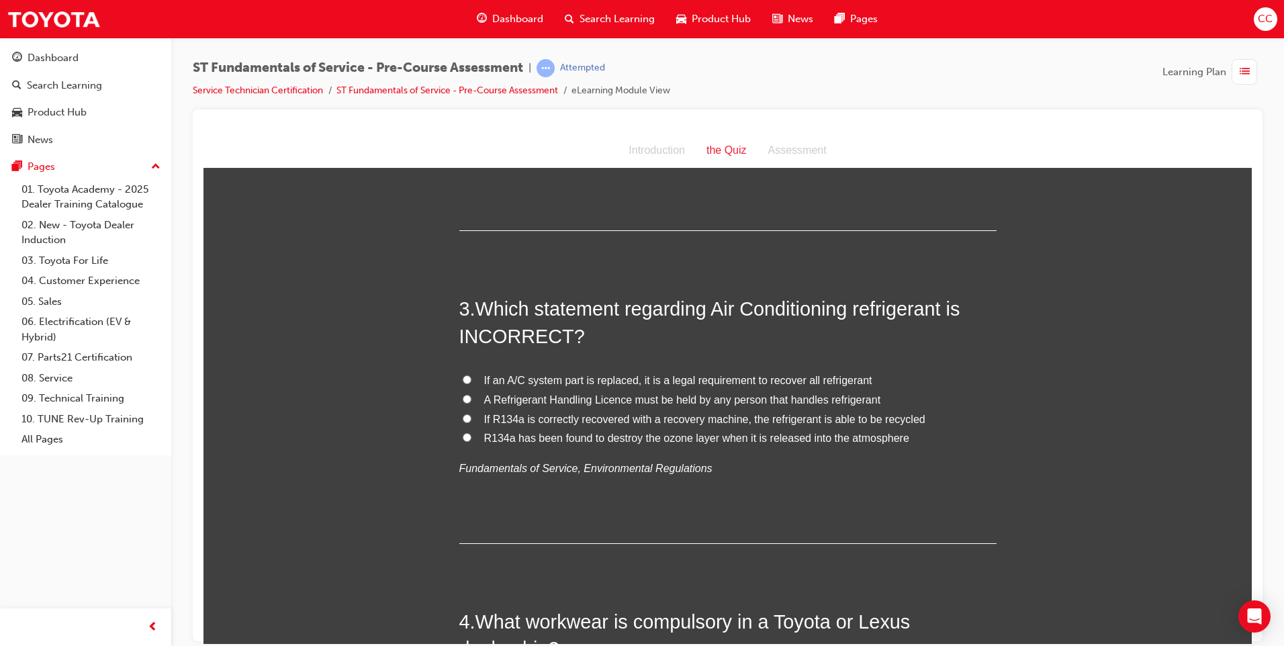
click at [465, 415] on input "If R134a is correctly recovered with a recovery machine, the refrigerant is abl…" at bounding box center [467, 418] width 9 height 9
radio input "true"
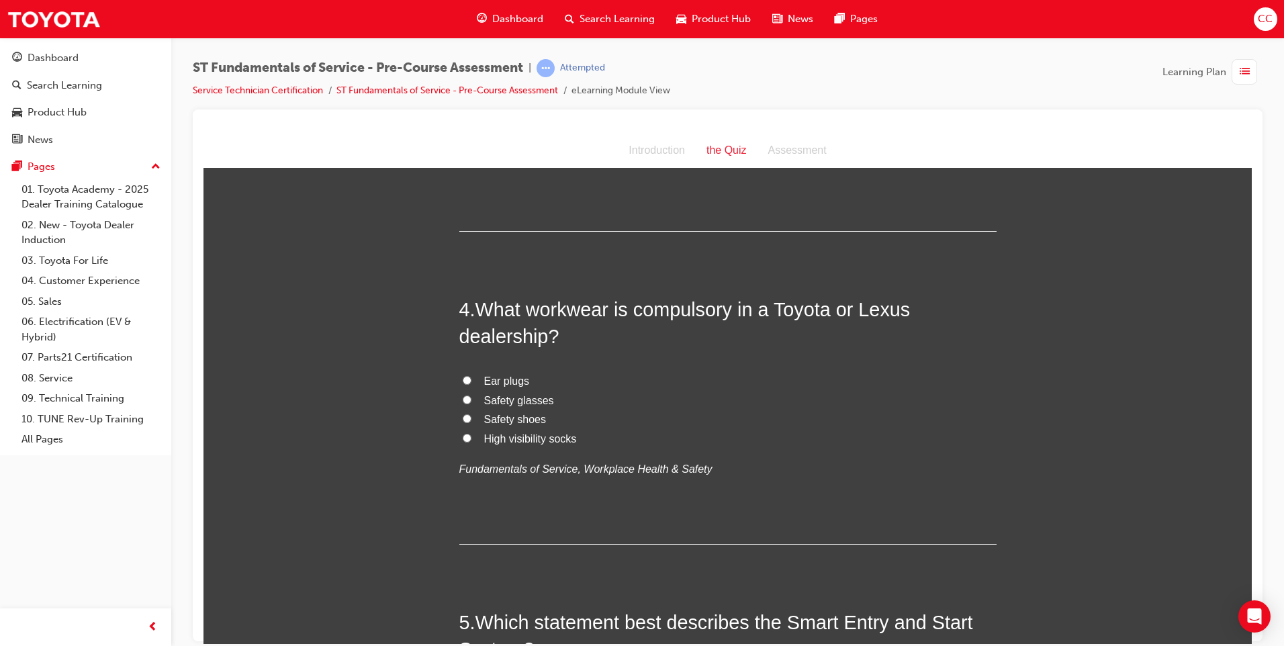
scroll to position [873, 0]
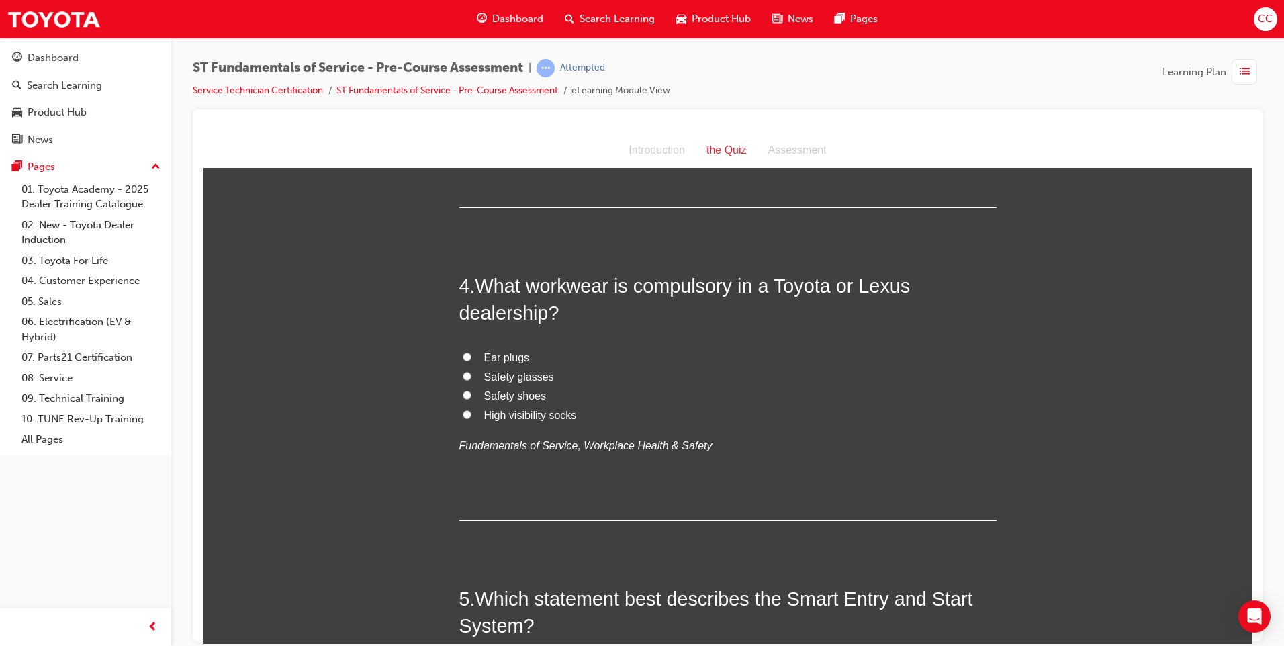
click at [463, 392] on input "Safety shoes" at bounding box center [467, 394] width 9 height 9
radio input "true"
click at [463, 412] on input "High visibility socks" at bounding box center [467, 414] width 9 height 9
radio input "true"
click at [461, 399] on label "Safety shoes" at bounding box center [727, 395] width 537 height 19
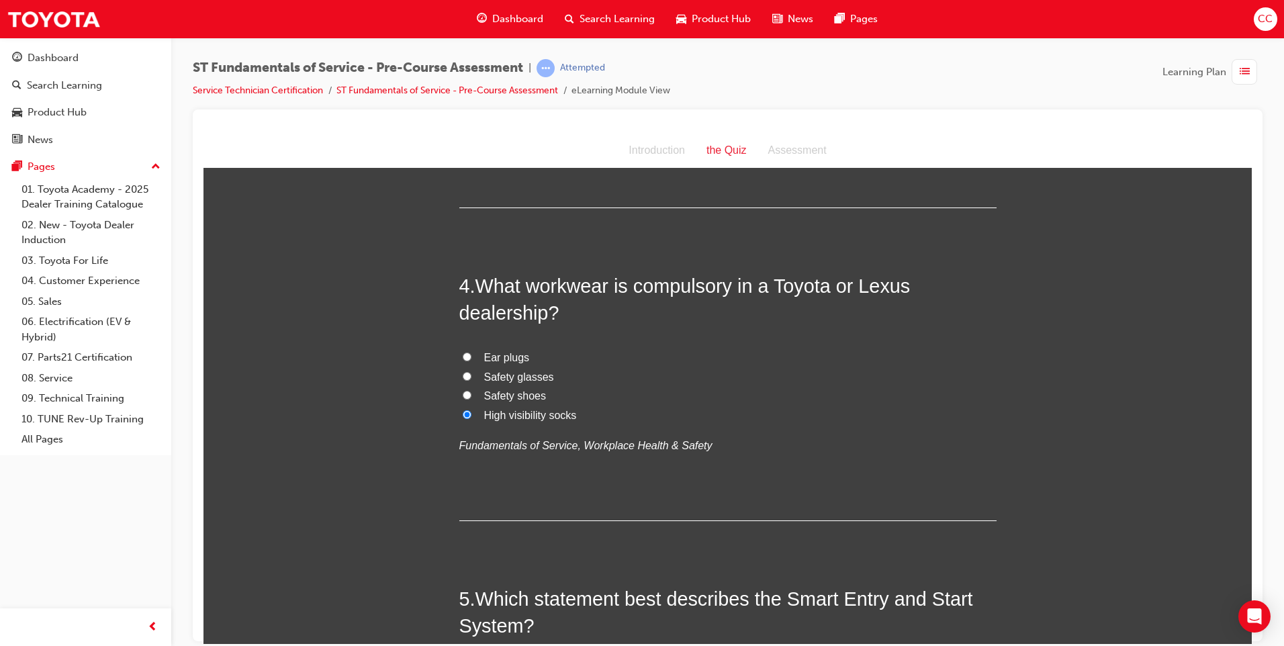
click at [463, 399] on input "Safety shoes" at bounding box center [467, 394] width 9 height 9
radio input "true"
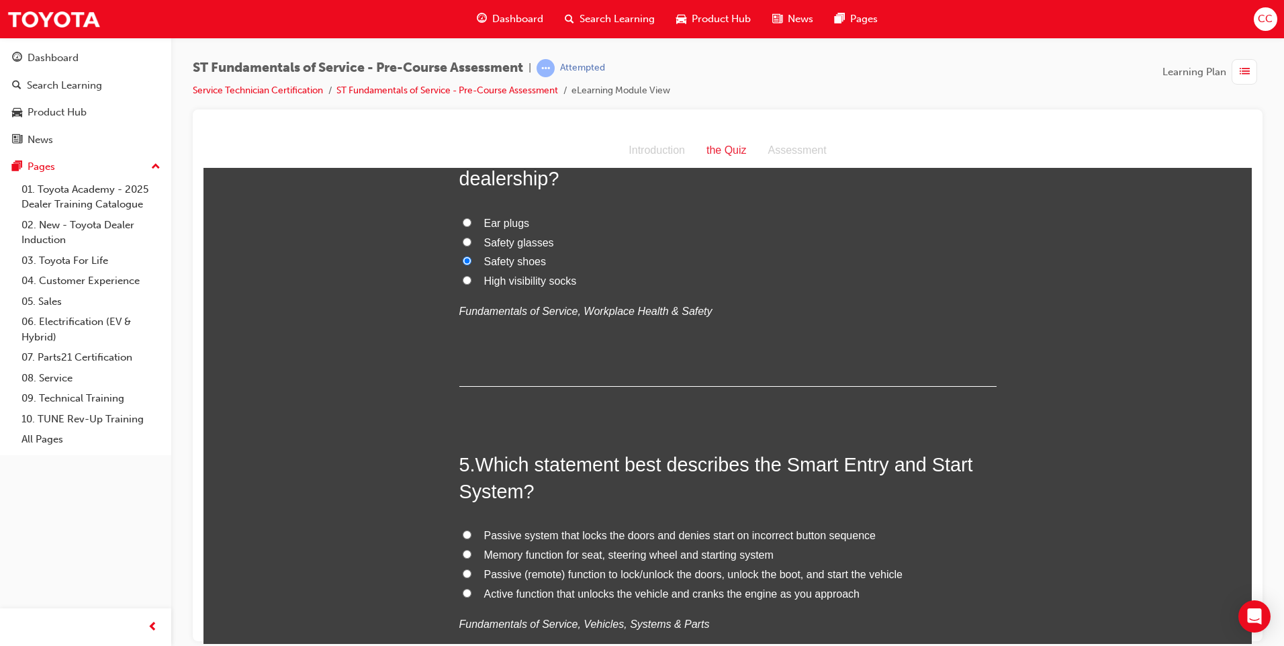
scroll to position [1074, 0]
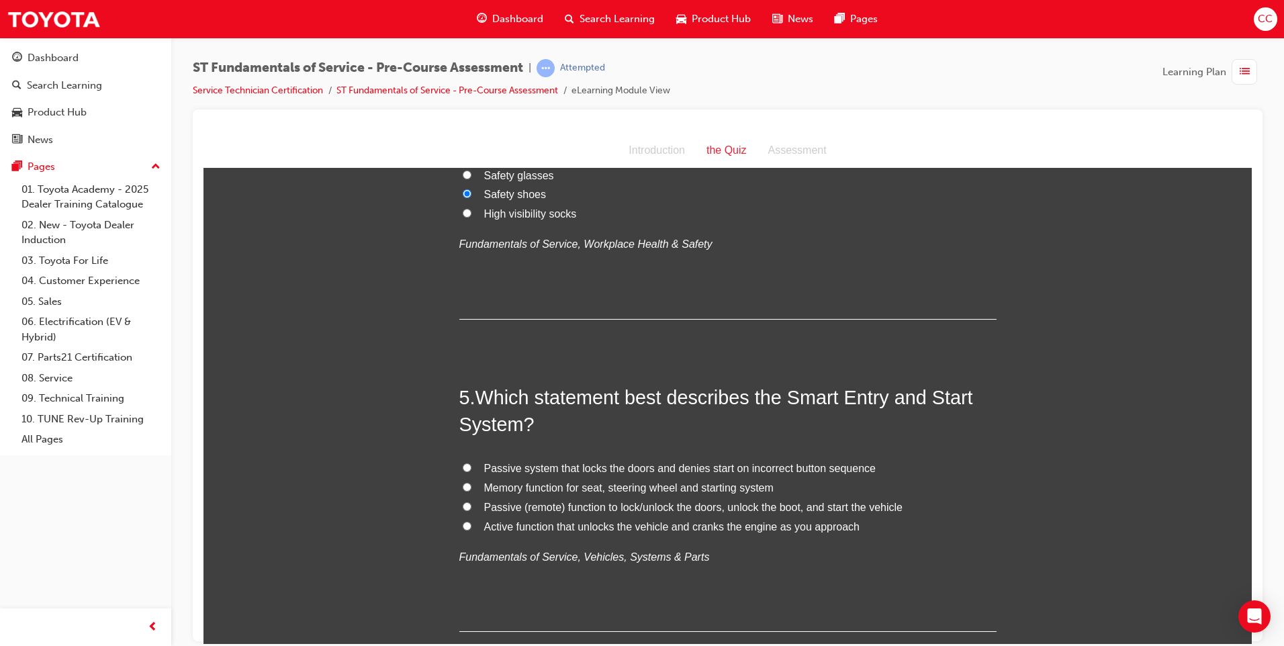
click at [463, 509] on input "Passive (remote) function to lock/unlock the doors, unlock the boot, and start …" at bounding box center [467, 505] width 9 height 9
radio input "true"
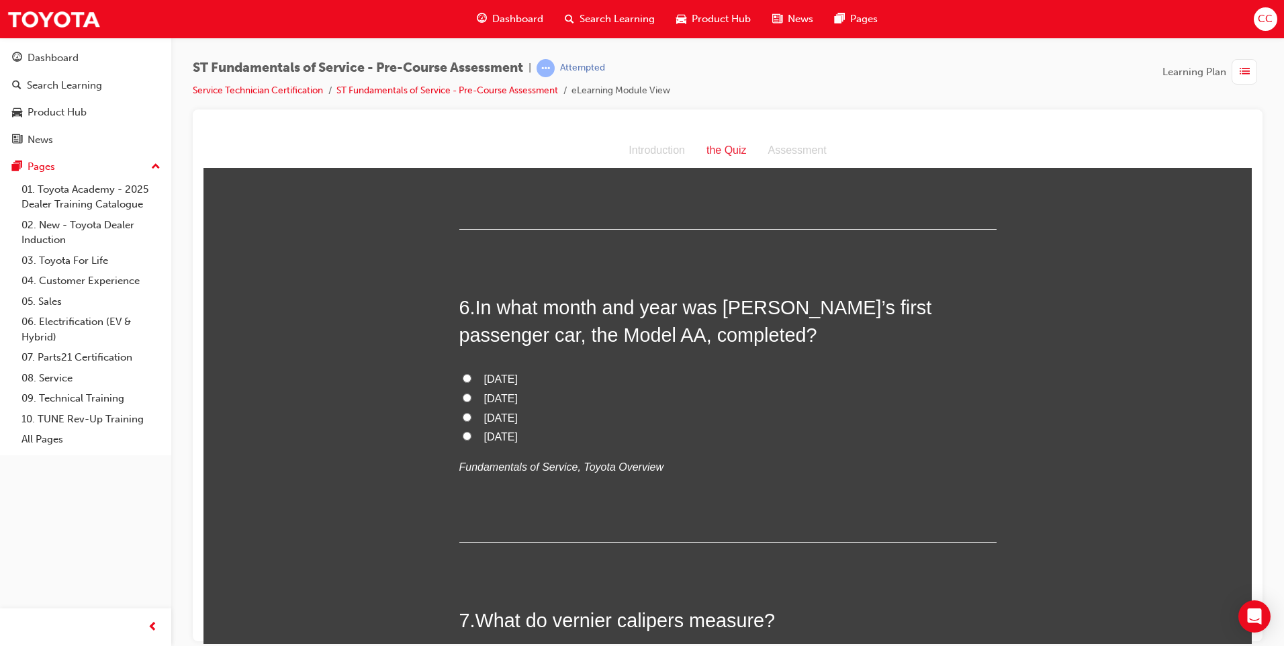
scroll to position [1477, 0]
click at [466, 376] on label "[DATE]" at bounding box center [727, 378] width 537 height 19
click at [466, 376] on input "[DATE]" at bounding box center [467, 377] width 9 height 9
radio input "true"
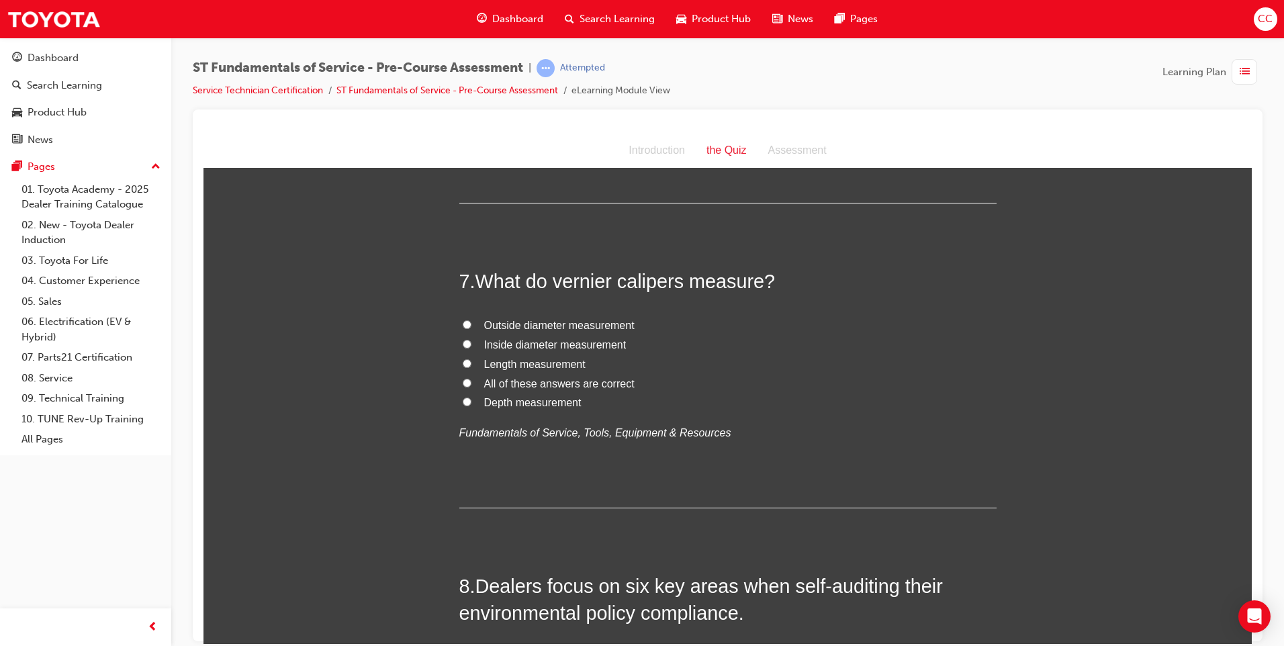
scroll to position [1813, 0]
click at [463, 383] on input "All of these answers are correct" at bounding box center [467, 385] width 9 height 9
radio input "true"
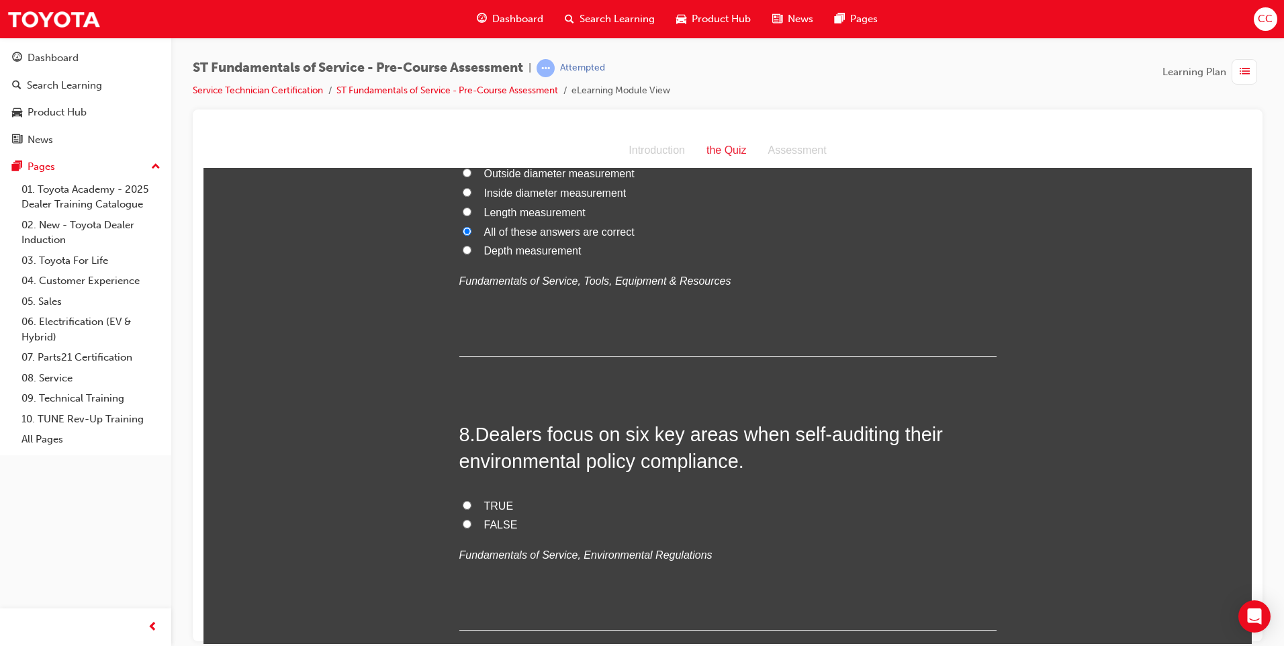
scroll to position [2014, 0]
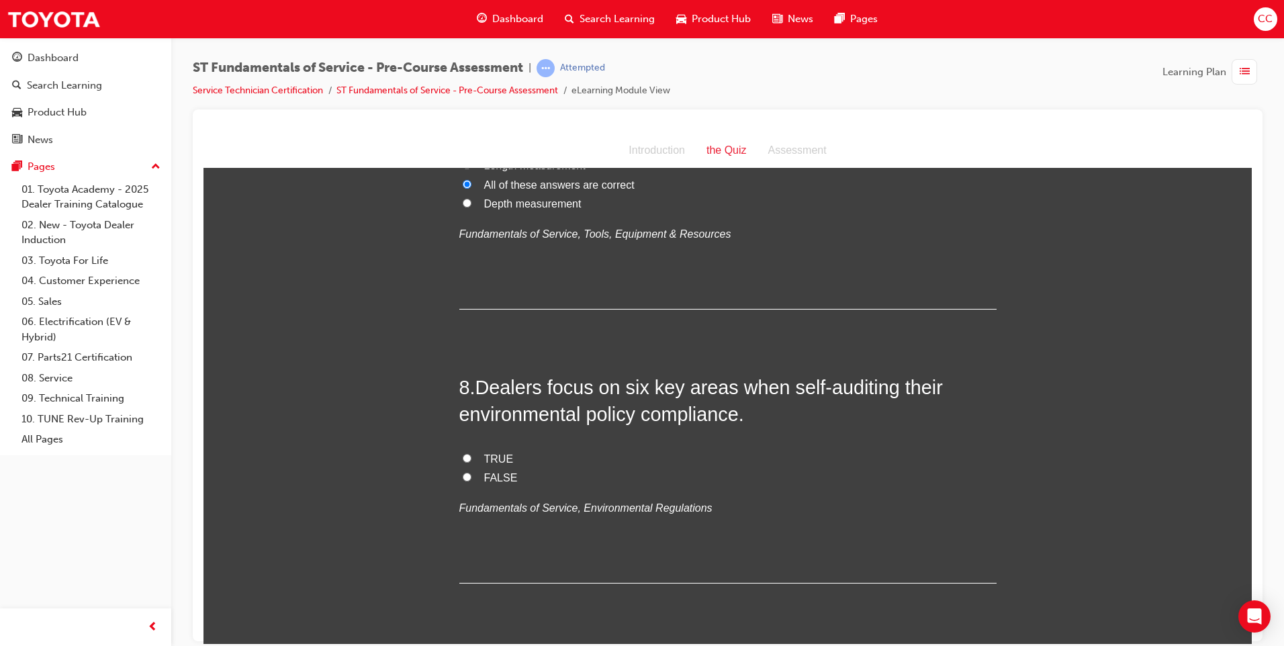
click at [462, 463] on label "TRUE" at bounding box center [727, 458] width 537 height 19
click at [463, 462] on input "TRUE" at bounding box center [467, 457] width 9 height 9
radio input "true"
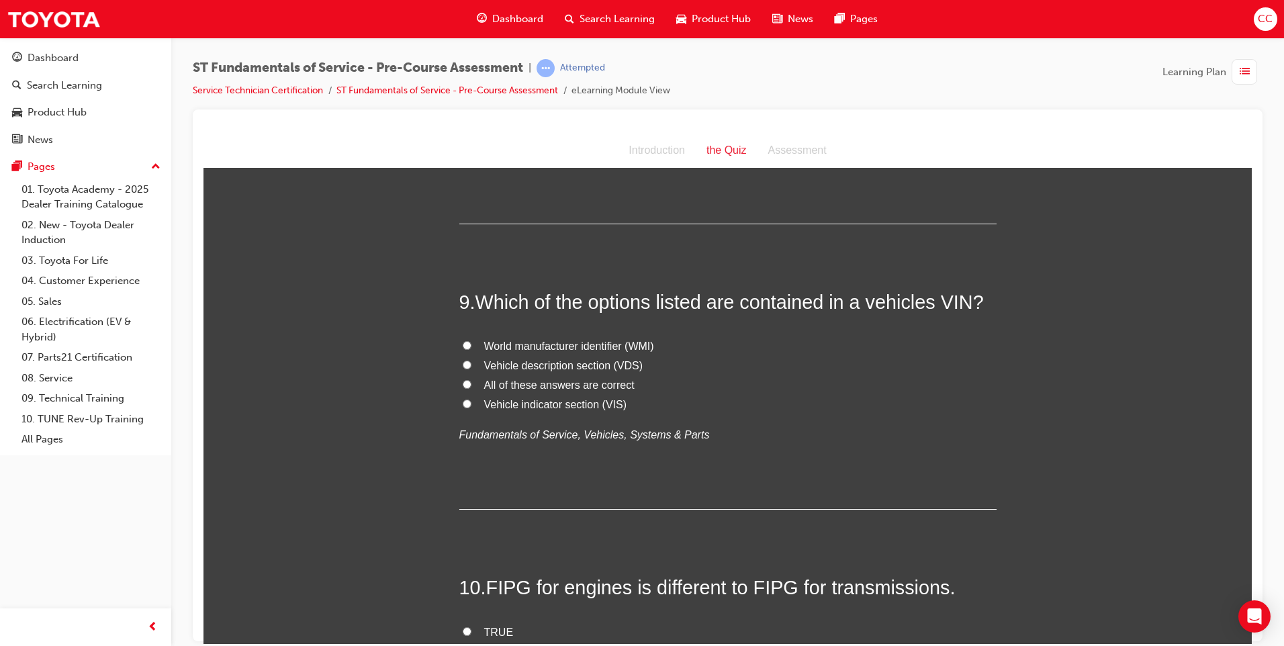
scroll to position [2350, 0]
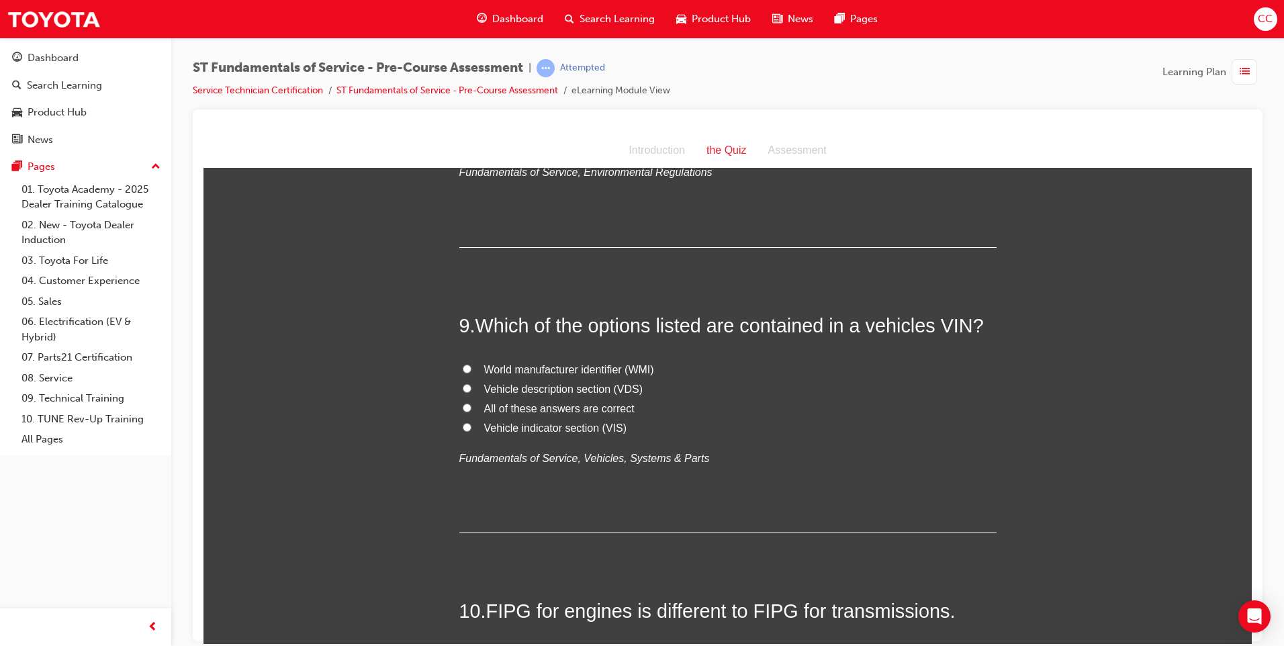
click at [463, 409] on input "All of these answers are correct" at bounding box center [467, 407] width 9 height 9
radio input "true"
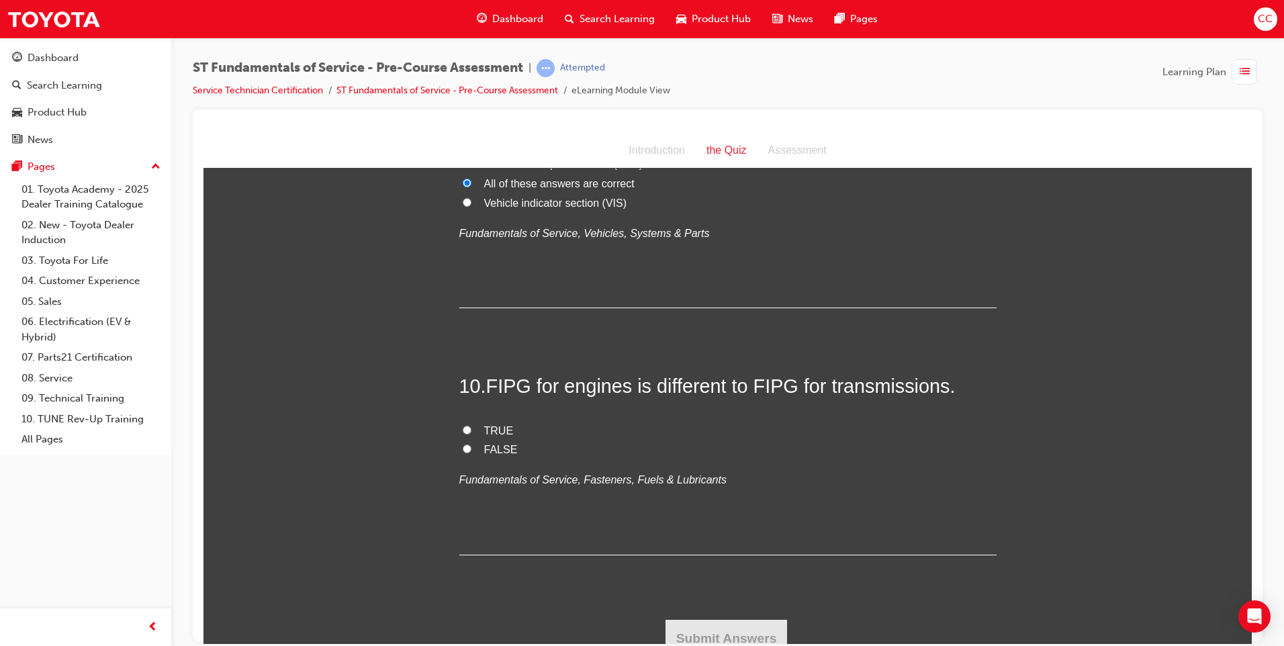
scroll to position [2587, 0]
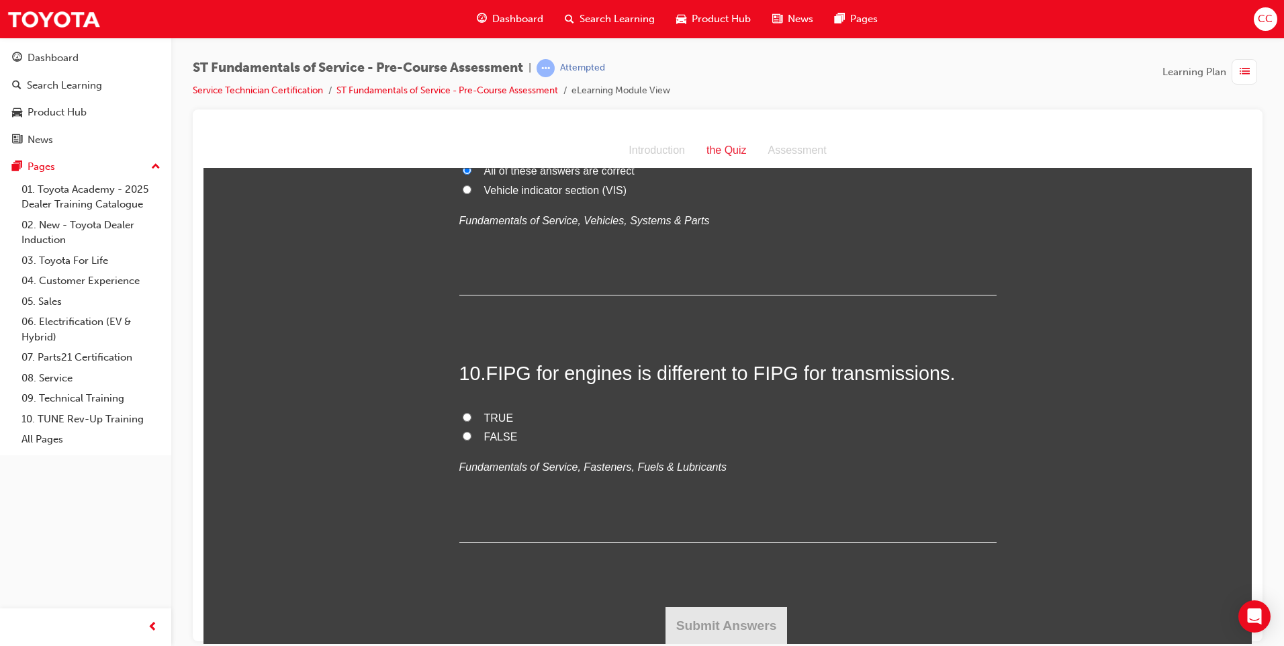
click at [463, 420] on input "TRUE" at bounding box center [467, 416] width 9 height 9
radio input "true"
click at [707, 637] on button "Submit Answers" at bounding box center [726, 625] width 122 height 38
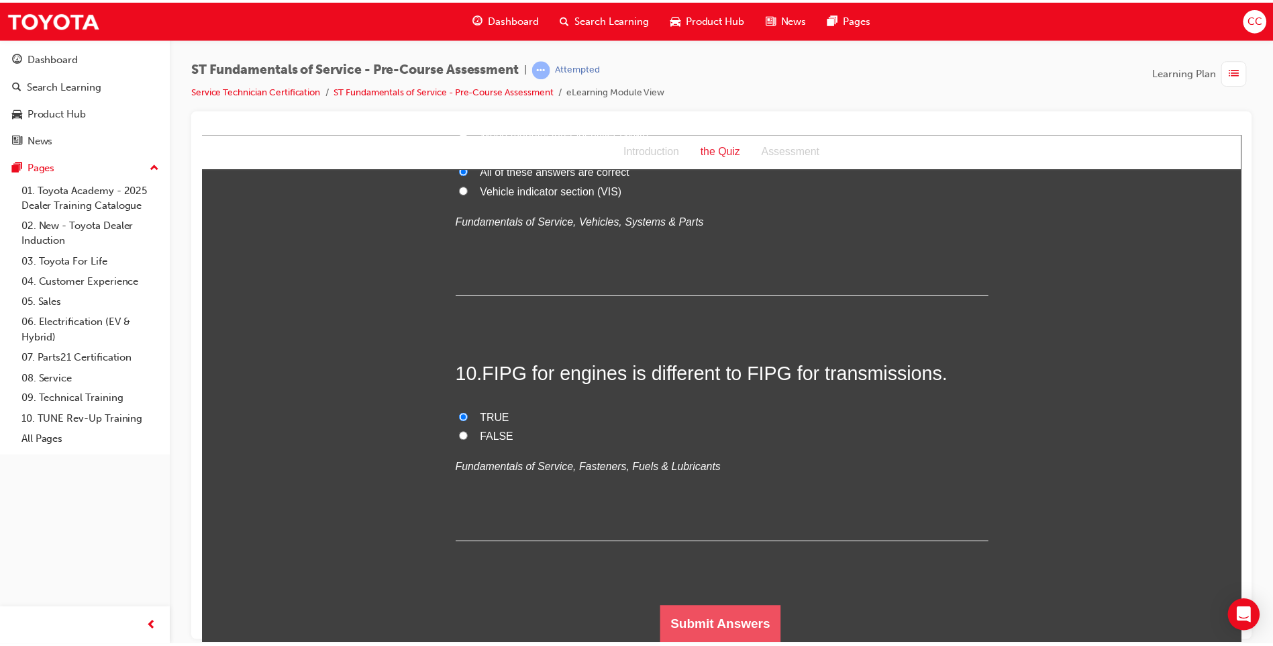
scroll to position [0, 0]
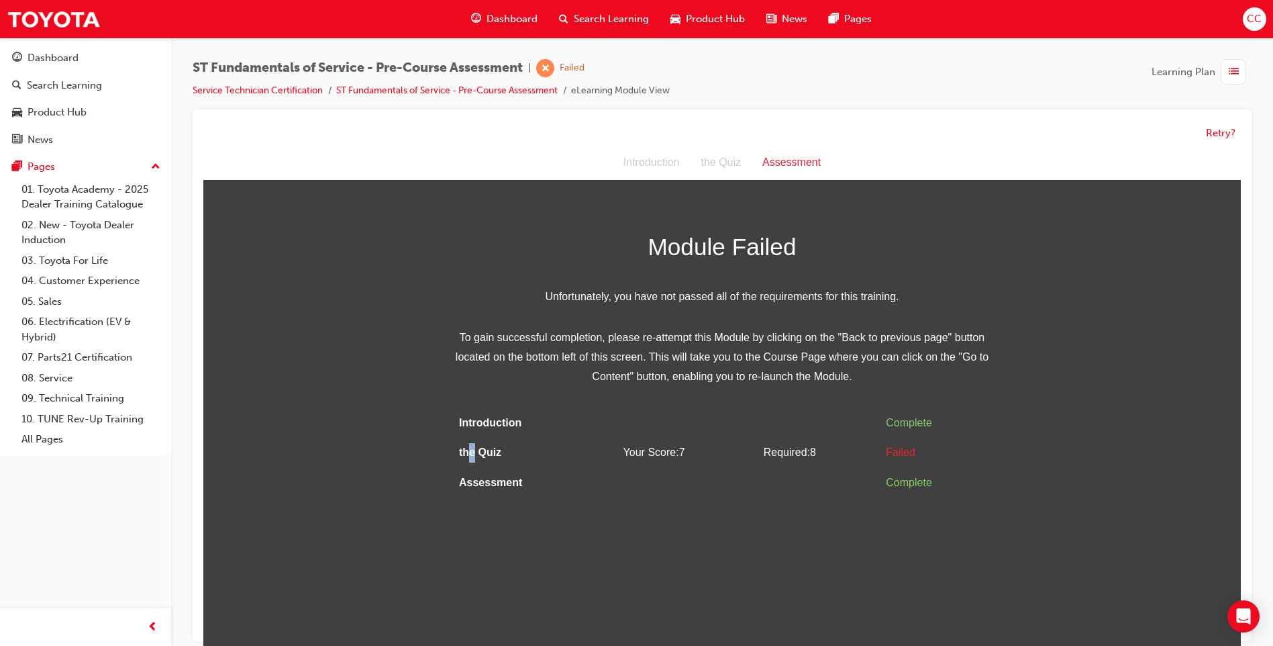
click at [475, 440] on td "the Quiz" at bounding box center [526, 453] width 144 height 30
drag, startPoint x: 475, startPoint y: 440, endPoint x: 755, endPoint y: 459, distance: 279.9
click at [754, 459] on td "Your Score: 7" at bounding box center [688, 453] width 140 height 30
click at [907, 454] on div "Failed" at bounding box center [935, 452] width 99 height 19
drag, startPoint x: 907, startPoint y: 454, endPoint x: 866, endPoint y: 404, distance: 64.9
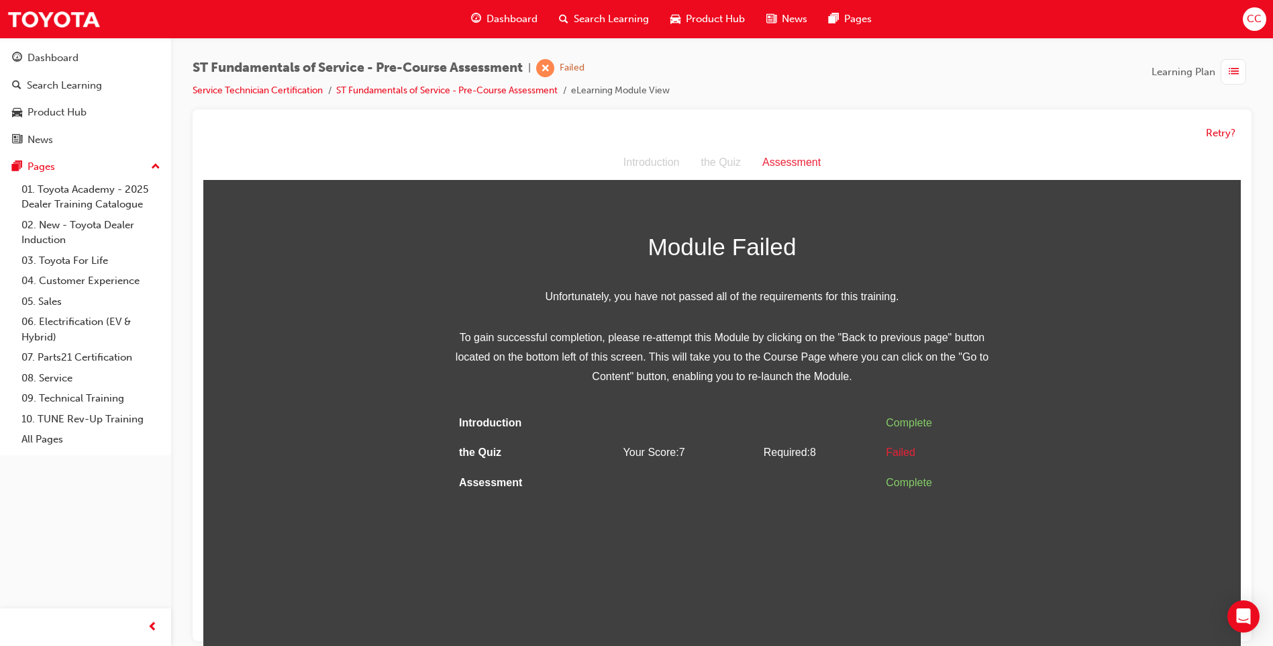
click at [881, 408] on td "Complete" at bounding box center [936, 423] width 110 height 30
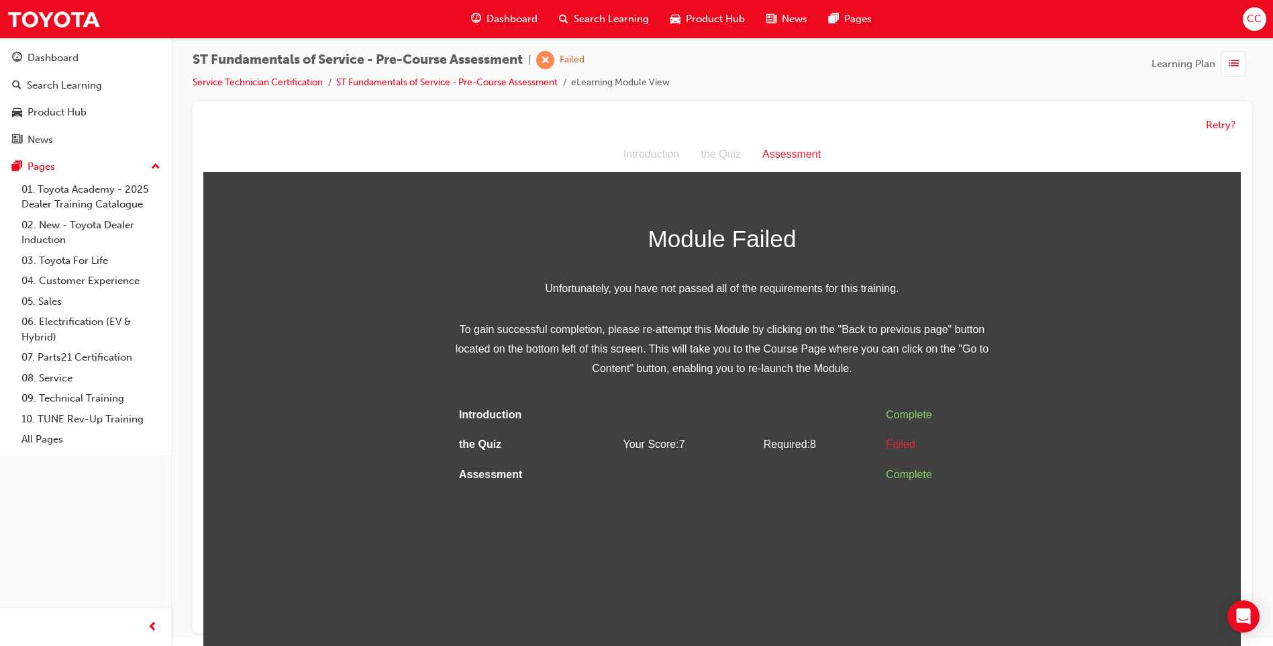
scroll to position [10, 0]
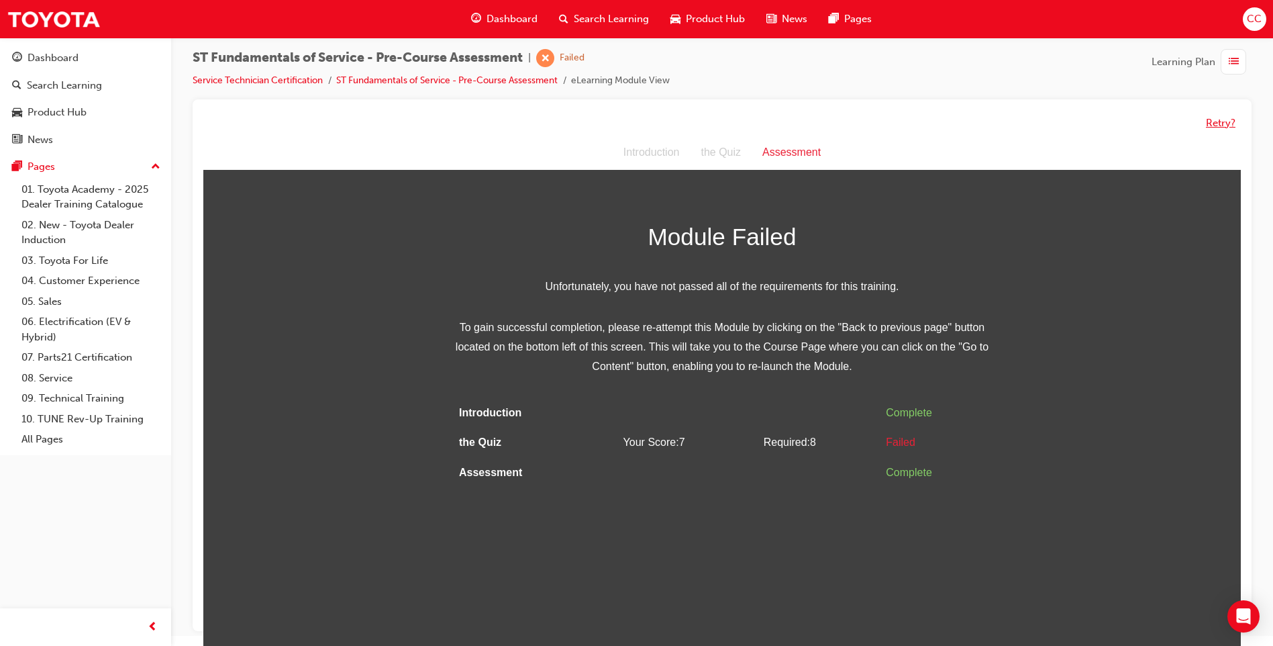
click at [1212, 125] on button "Retry?" at bounding box center [1221, 122] width 30 height 15
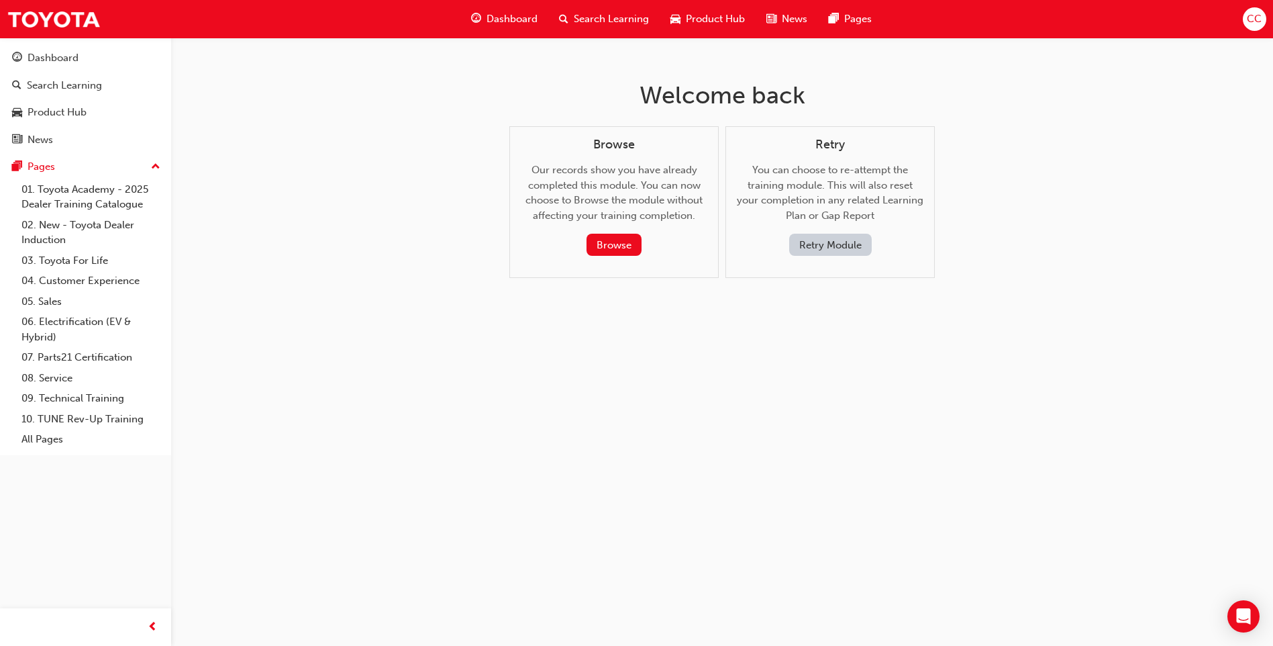
scroll to position [0, 0]
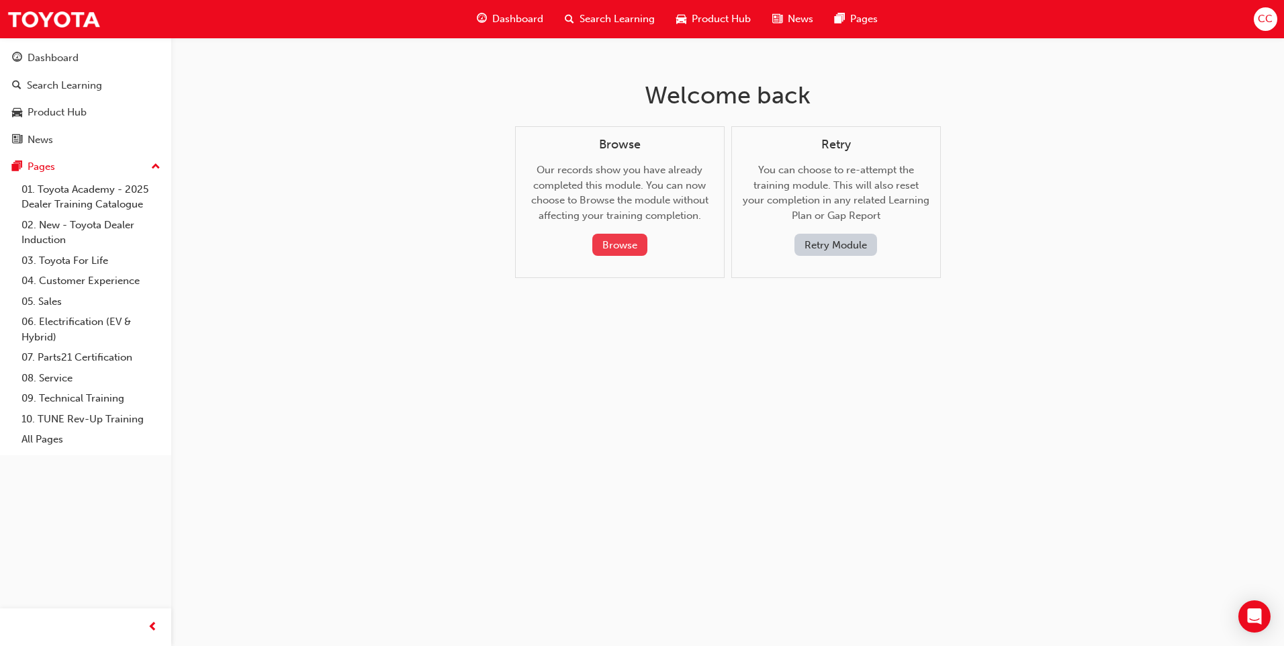
click at [622, 252] on button "Browse" at bounding box center [619, 245] width 55 height 22
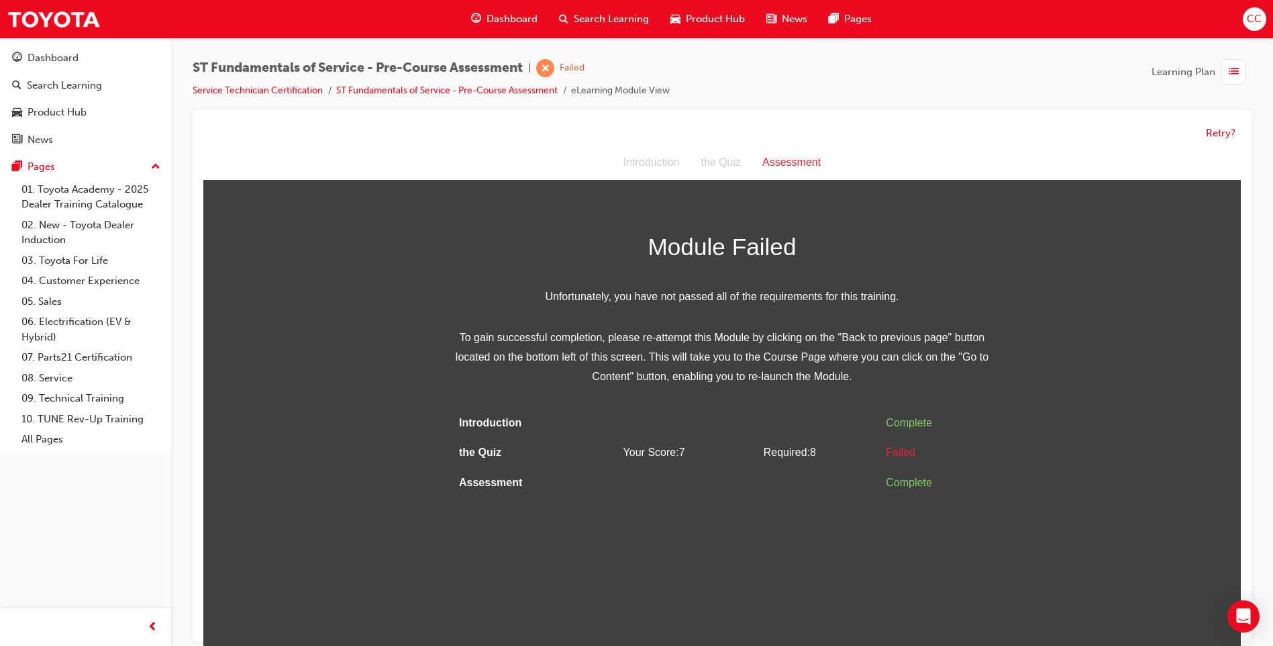
click at [622, 252] on span "Module Failed" at bounding box center [722, 247] width 537 height 39
click at [1206, 127] on button "Retry?" at bounding box center [1221, 133] width 30 height 15
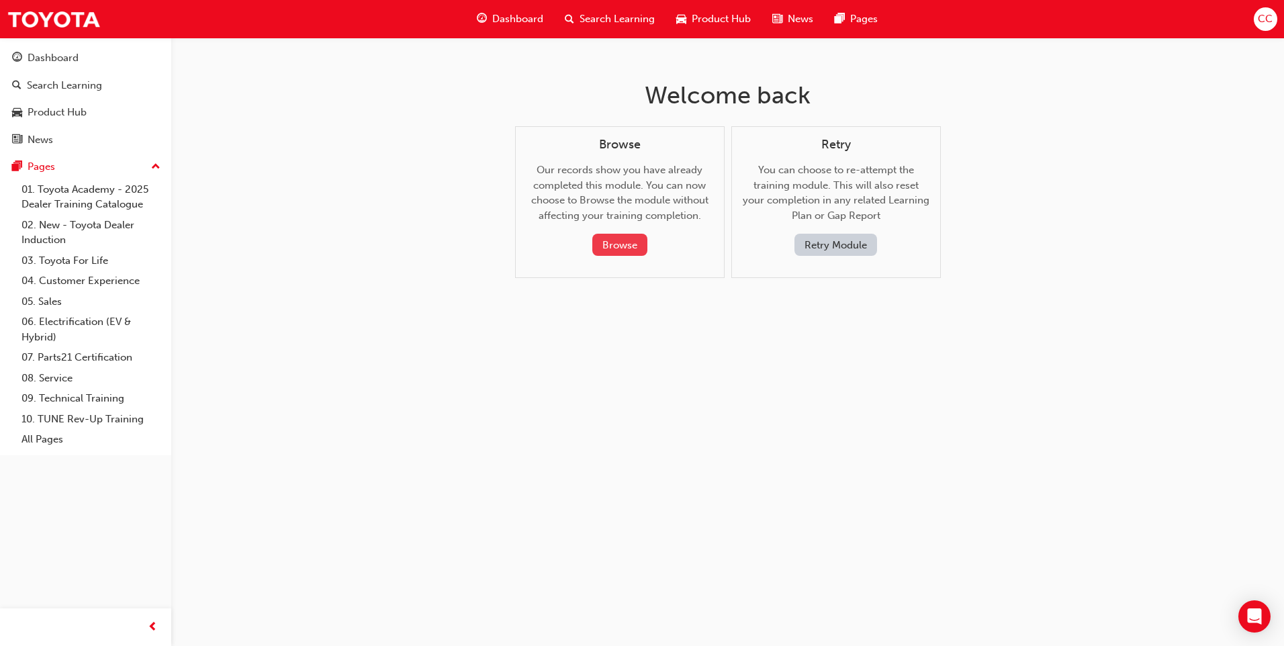
click at [624, 245] on button "Browse" at bounding box center [619, 245] width 55 height 22
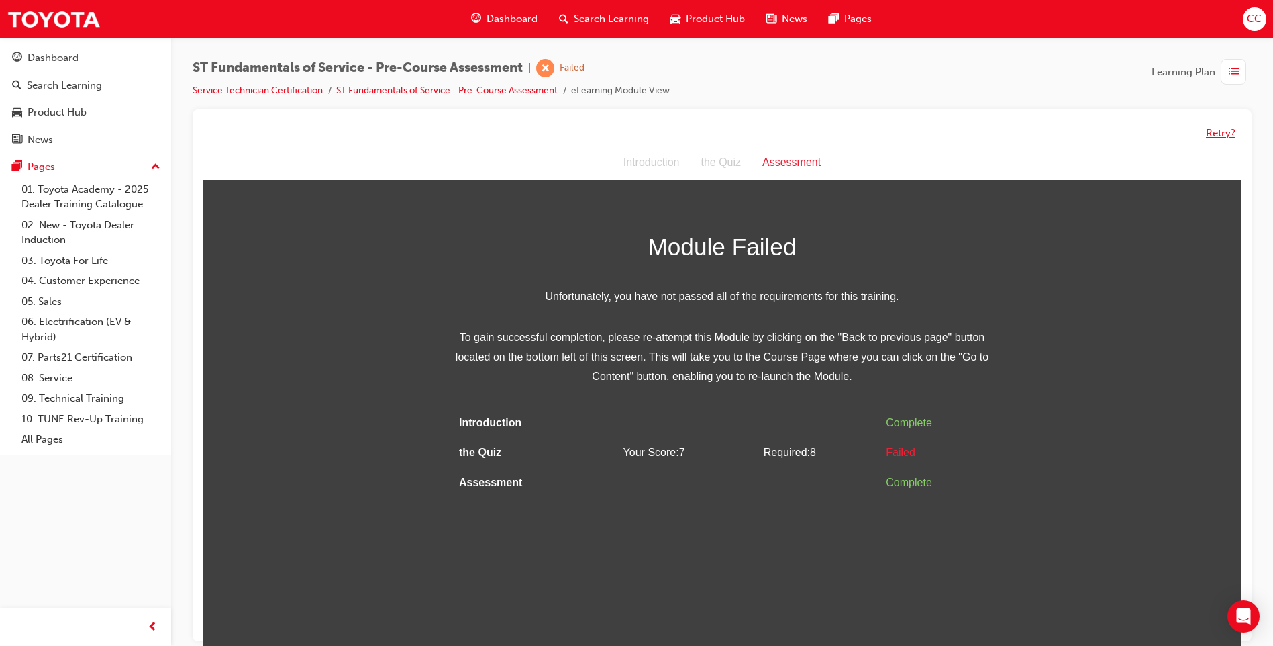
drag, startPoint x: 1213, startPoint y: 140, endPoint x: 1190, endPoint y: 151, distance: 25.5
click at [1213, 140] on button "Retry?" at bounding box center [1221, 133] width 30 height 15
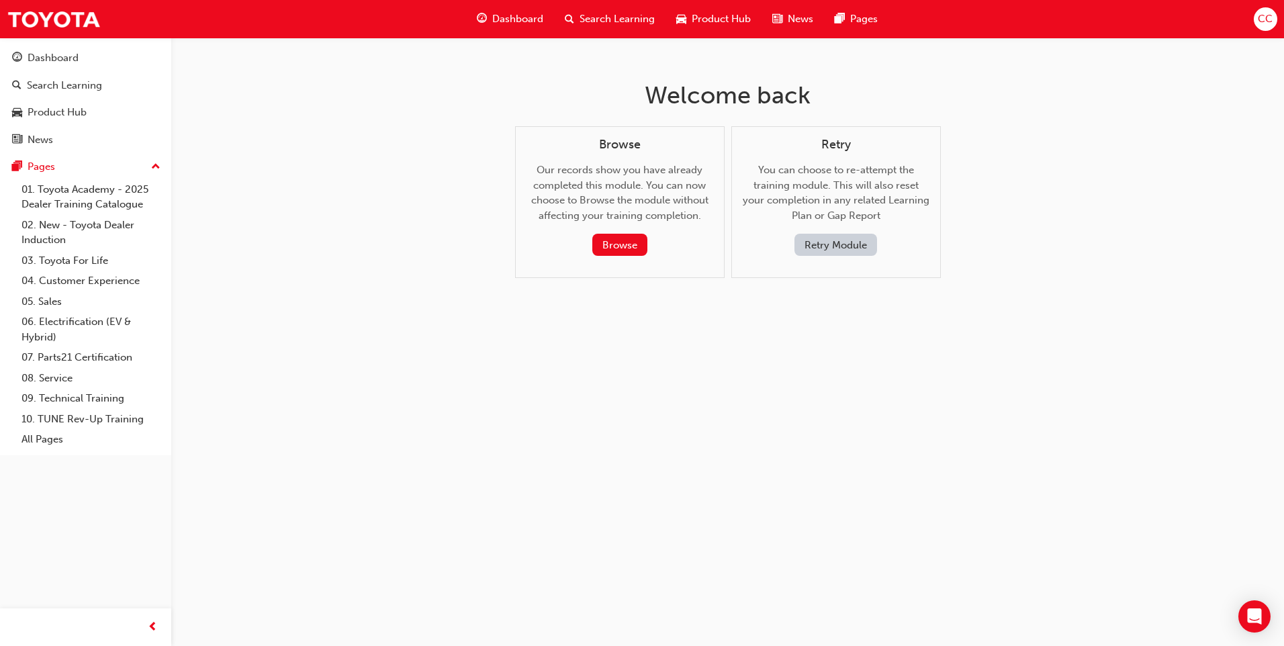
click at [840, 248] on button "Retry Module" at bounding box center [835, 245] width 83 height 22
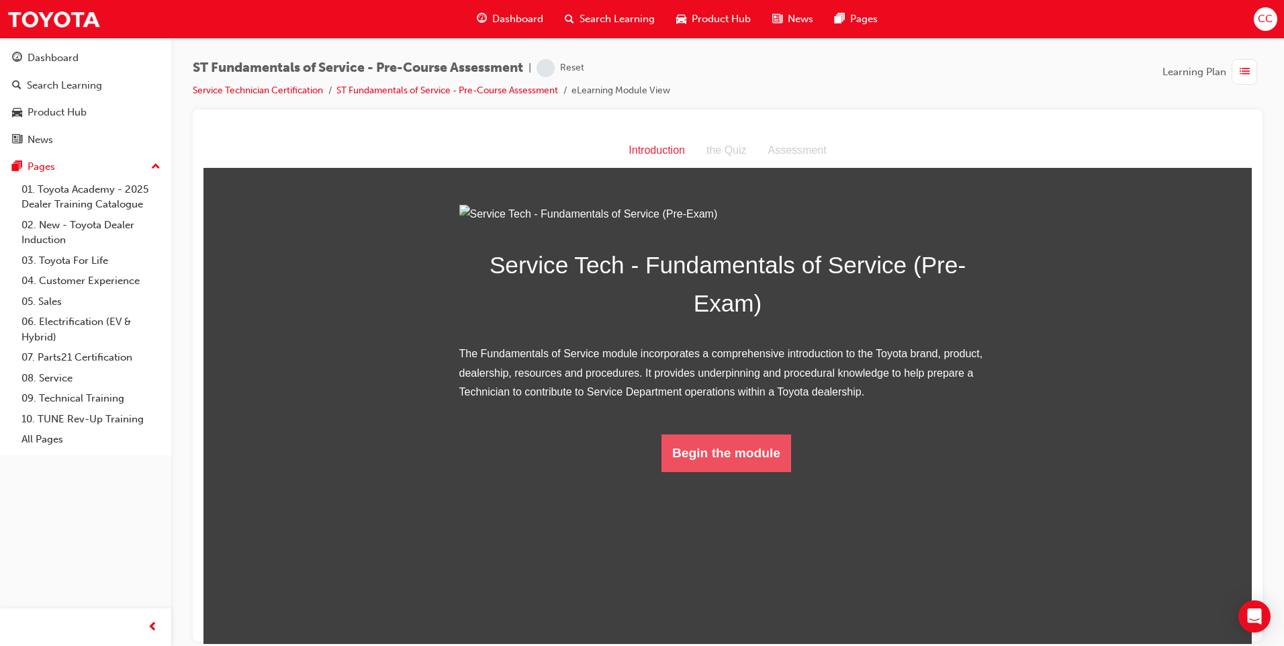
click at [685, 471] on button "Begin the module" at bounding box center [726, 453] width 130 height 38
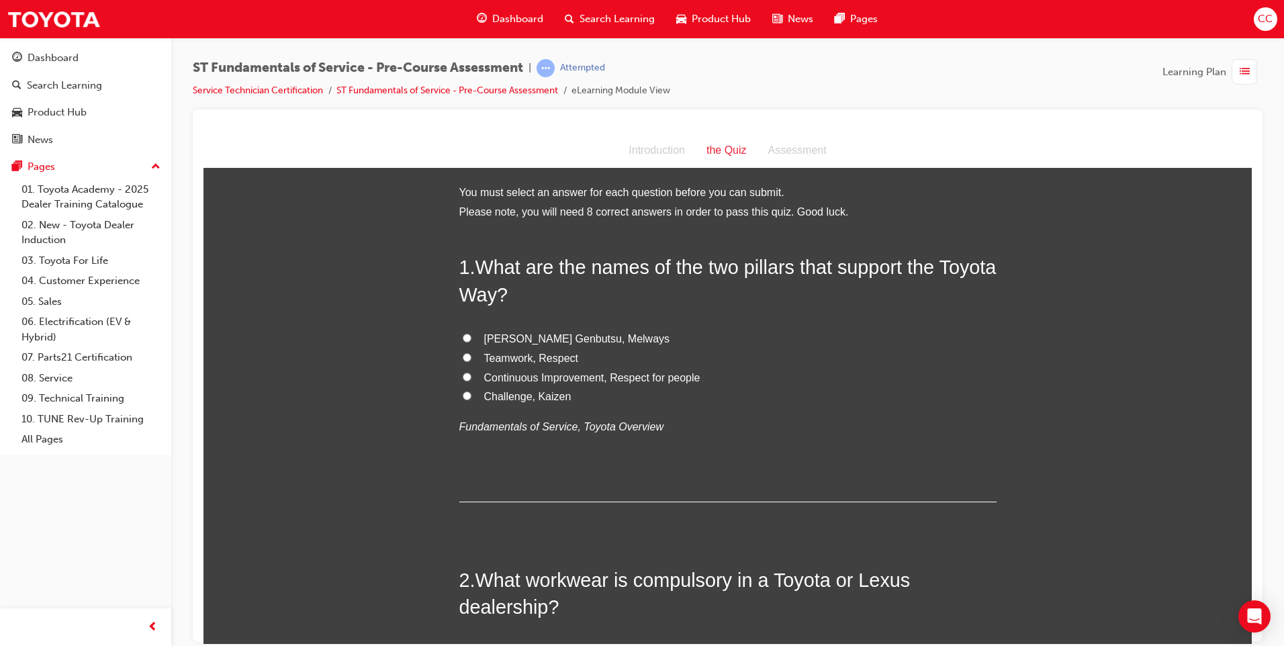
click at [463, 375] on input "Continuous Improvement, Respect for people" at bounding box center [467, 376] width 9 height 9
radio input "true"
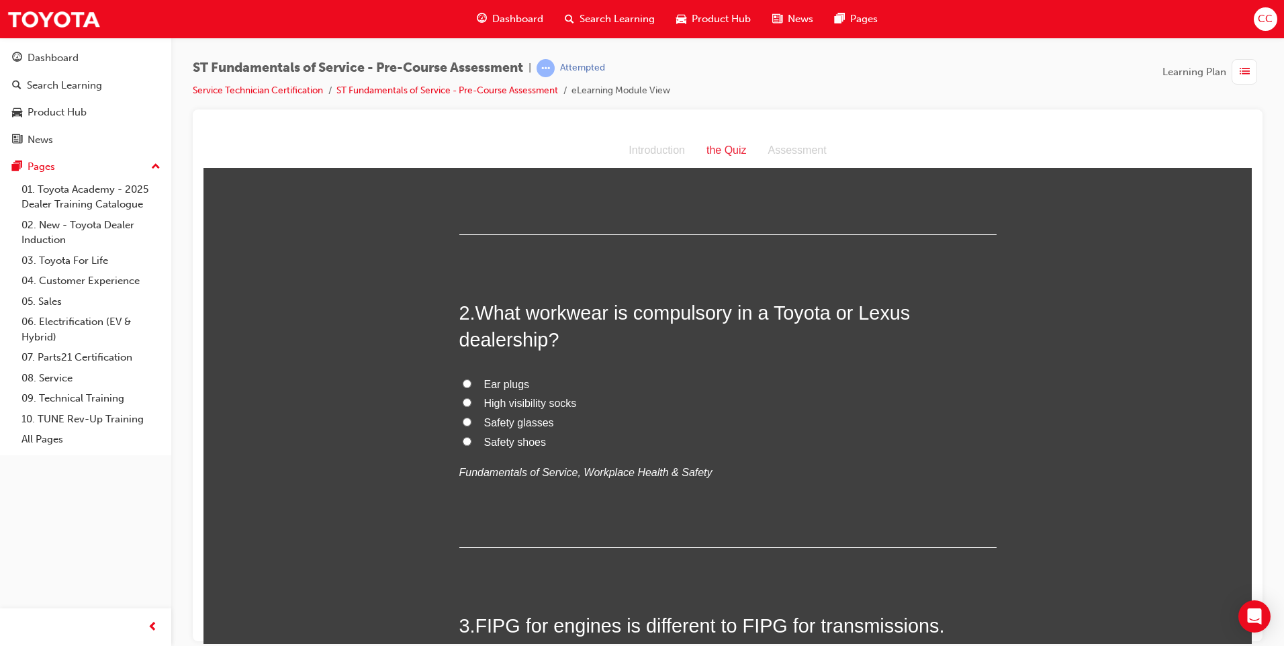
scroll to position [269, 0]
click at [463, 440] on input "Safety shoes" at bounding box center [467, 439] width 9 height 9
radio input "true"
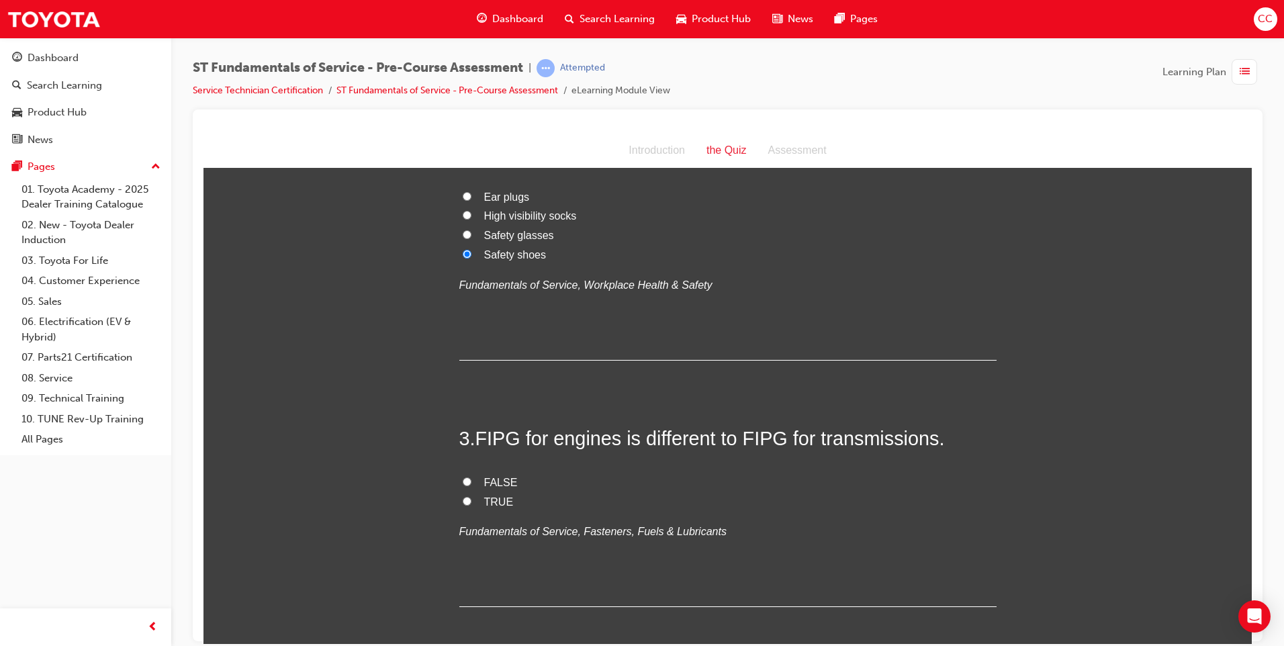
scroll to position [470, 0]
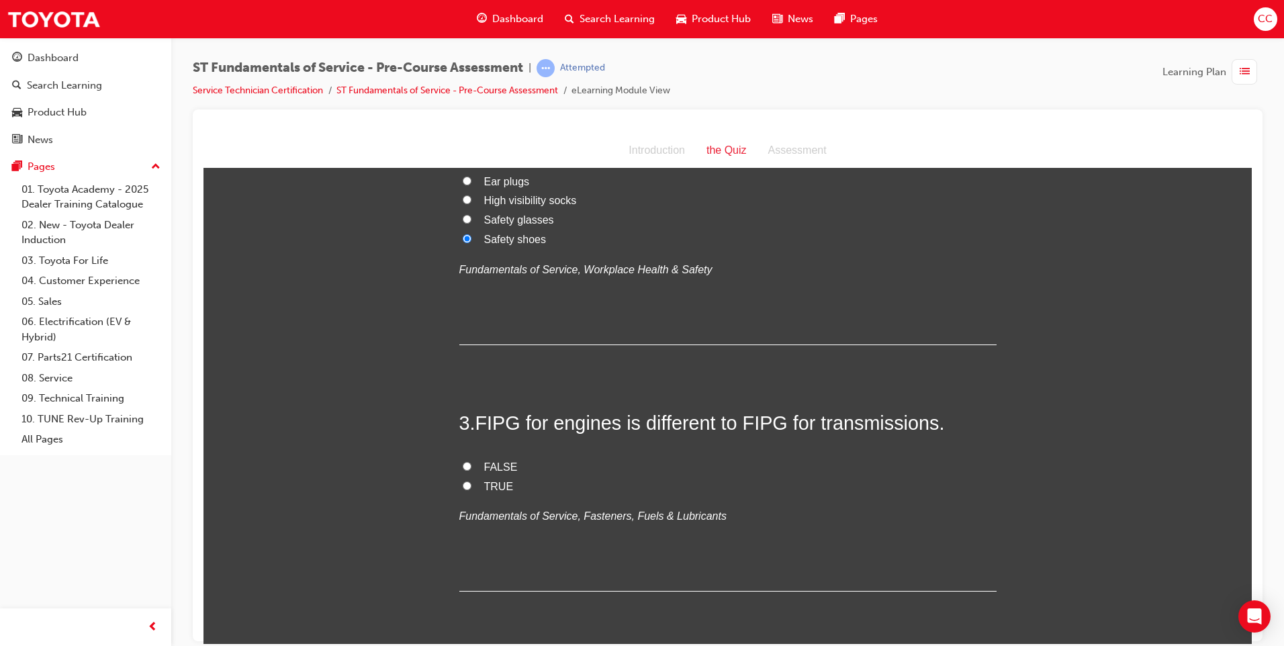
click at [463, 487] on input "TRUE" at bounding box center [467, 485] width 9 height 9
radio input "true"
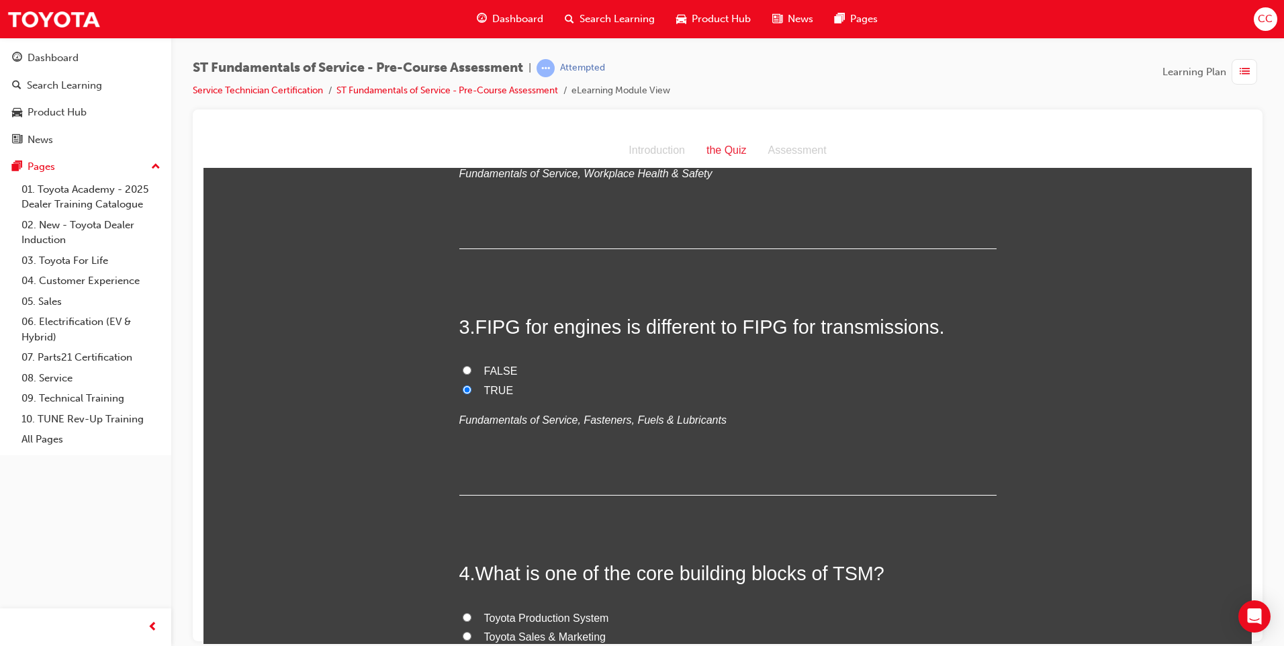
scroll to position [738, 0]
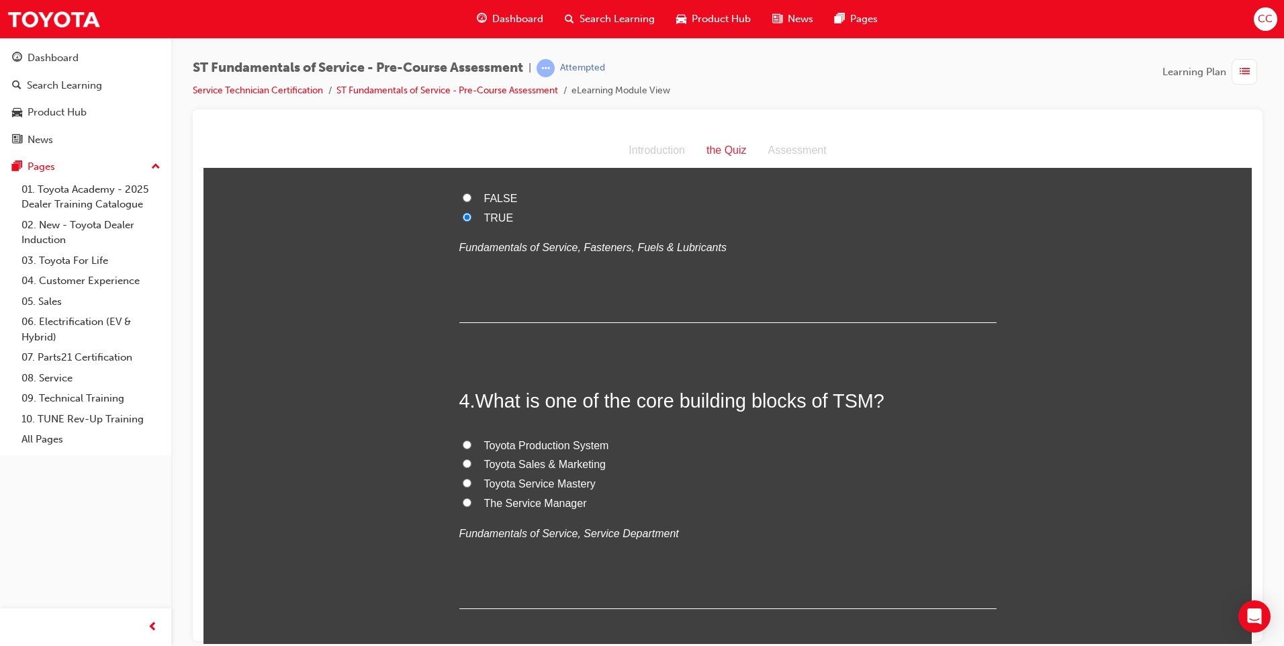
click at [463, 465] on input "Toyota Sales & Marketing" at bounding box center [467, 463] width 9 height 9
radio input "true"
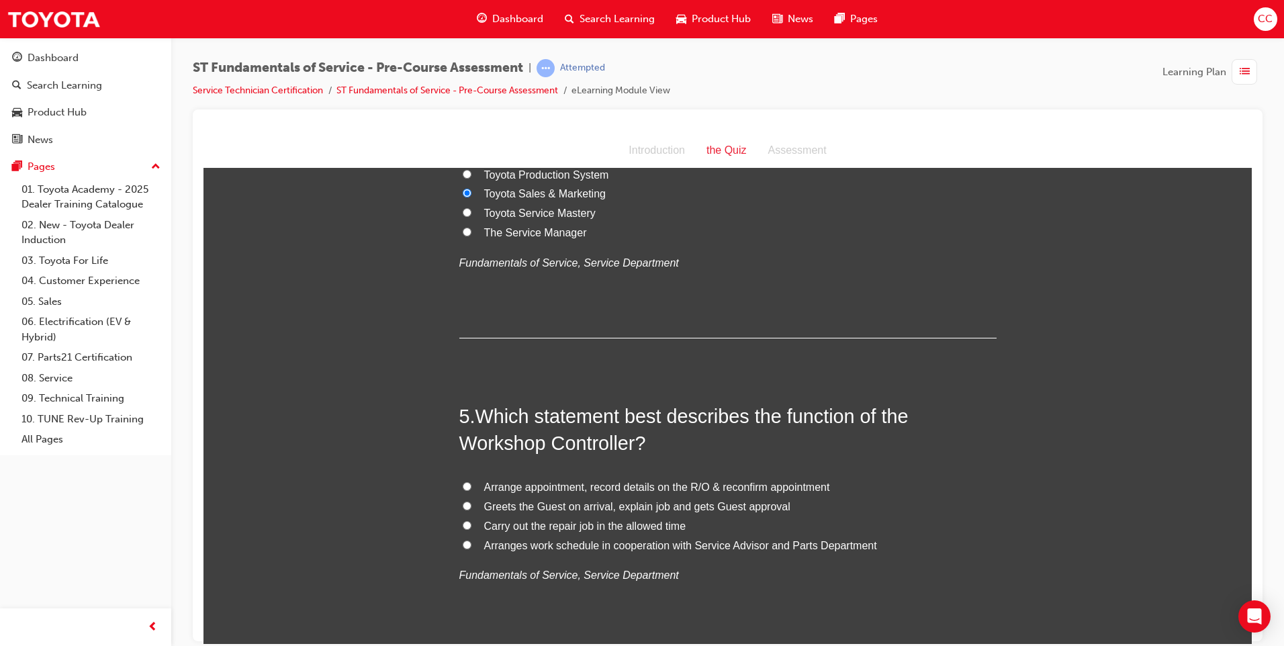
scroll to position [1074, 0]
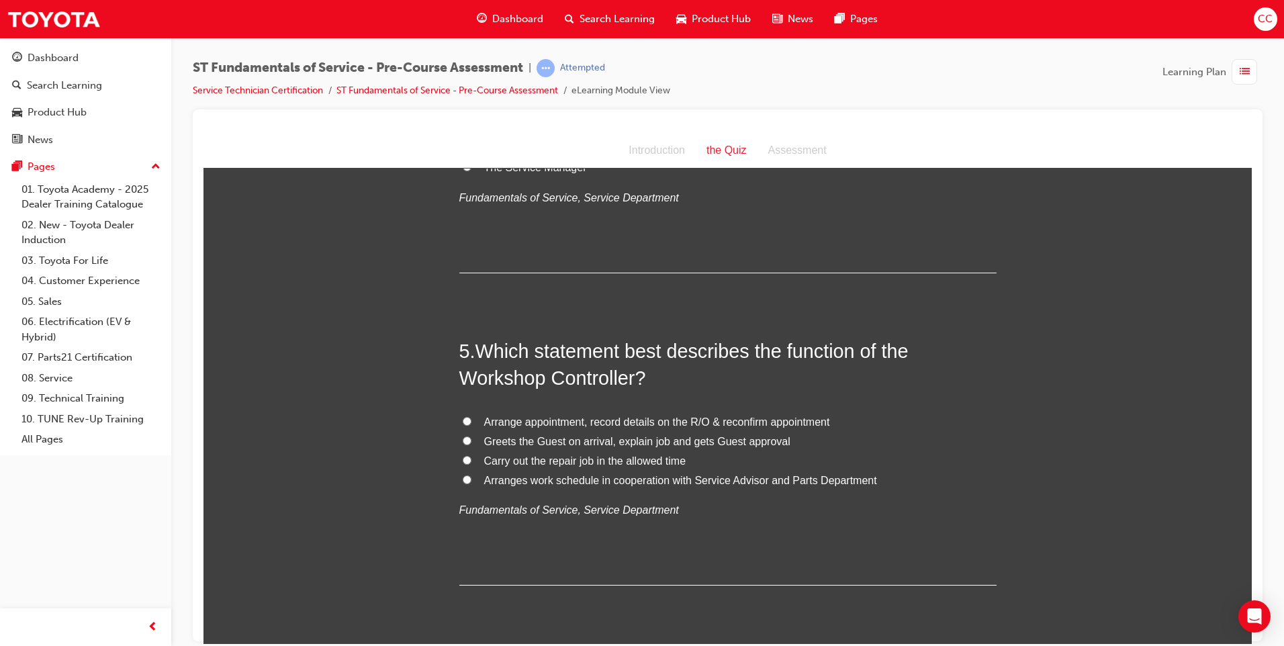
click at [463, 481] on input "Arranges work schedule in cooperation with Service Advisor and Parts Department" at bounding box center [467, 479] width 9 height 9
radio input "true"
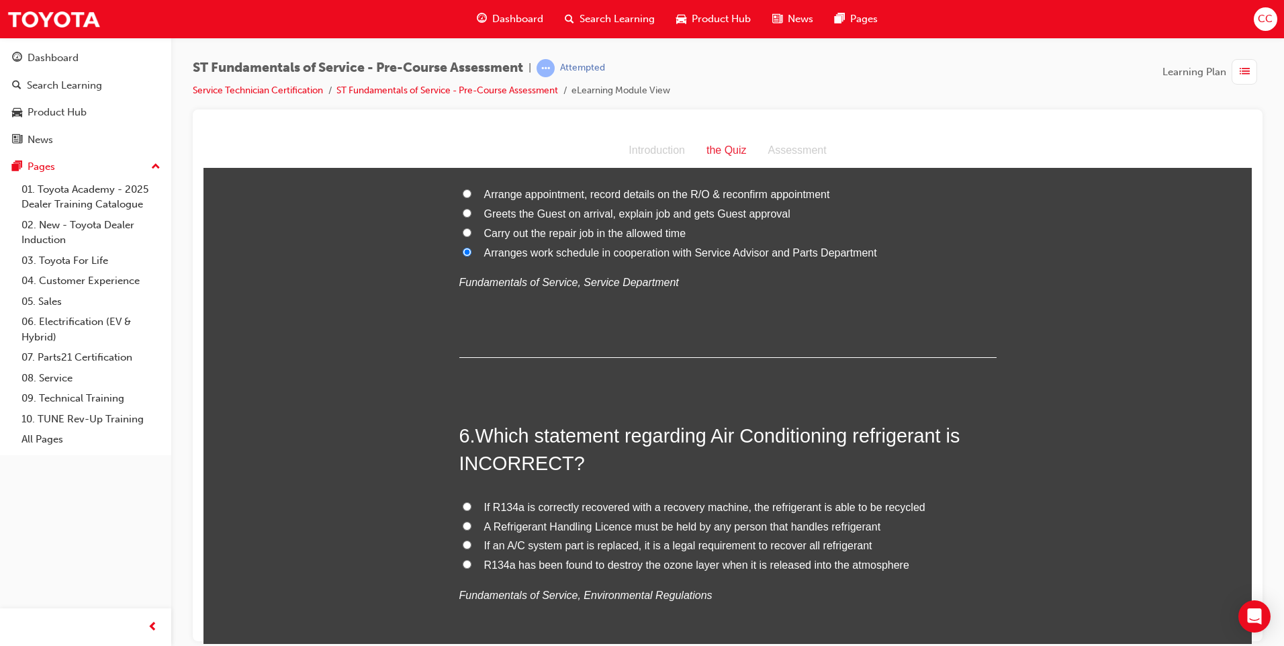
scroll to position [1343, 0]
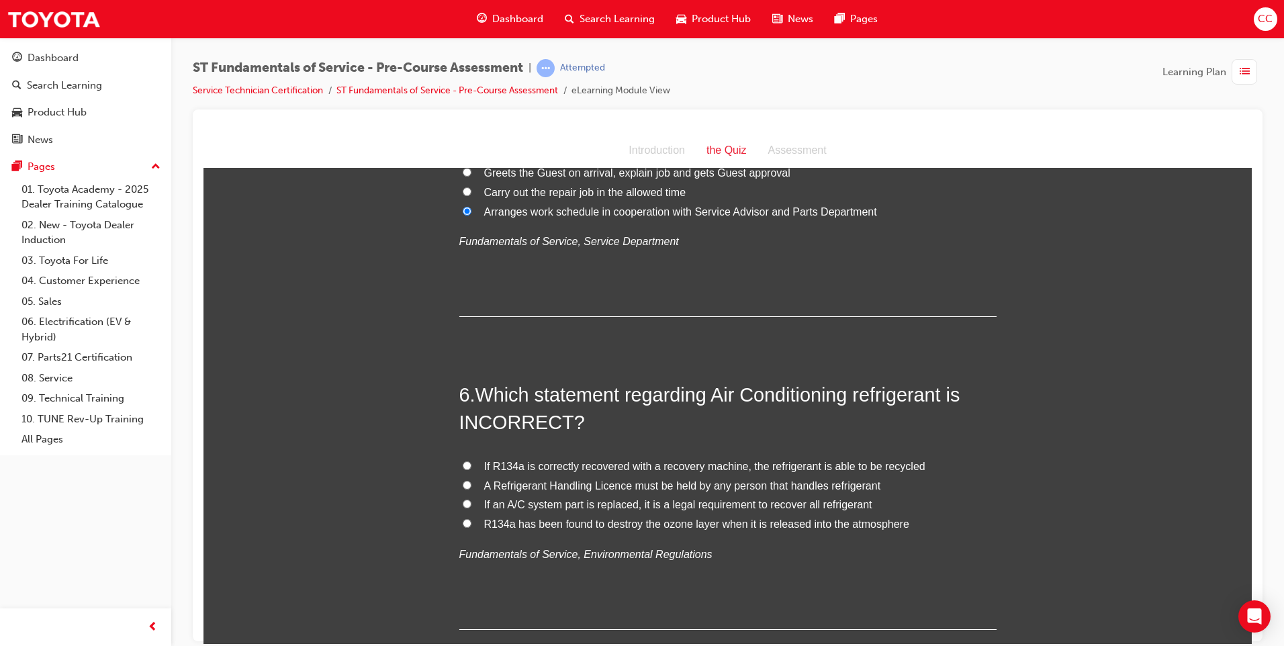
click at [463, 467] on input "If R134a is correctly recovered with a recovery machine, the refrigerant is abl…" at bounding box center [467, 465] width 9 height 9
radio input "true"
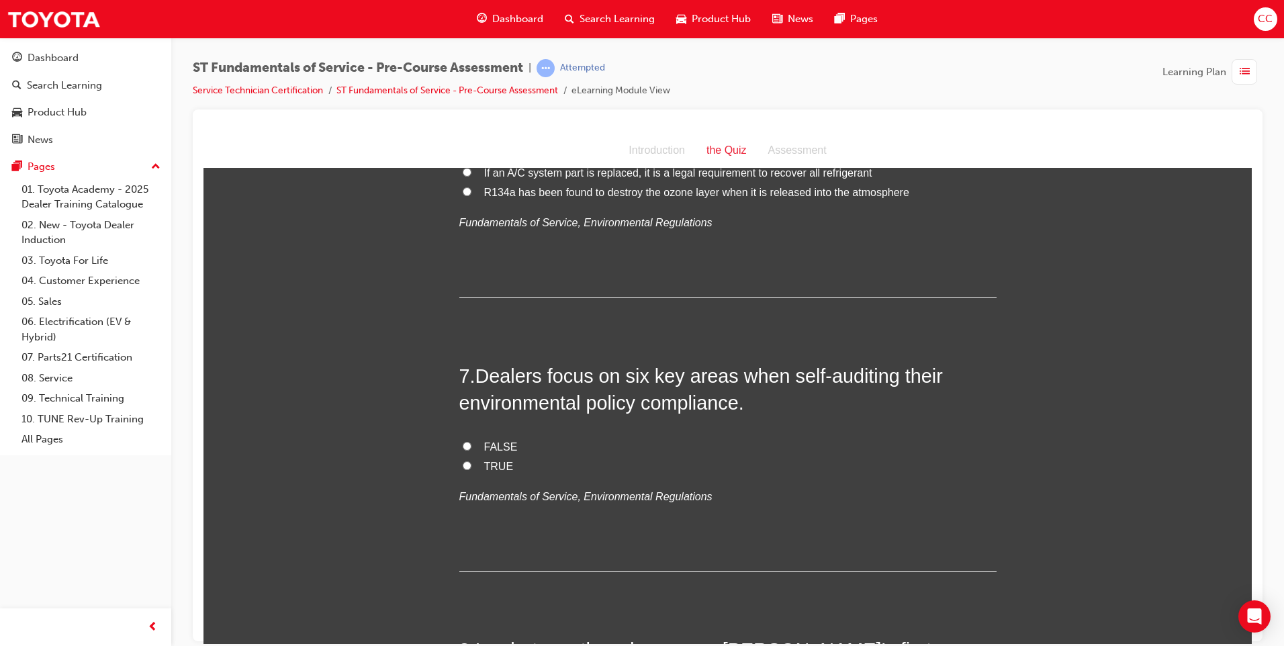
scroll to position [1678, 0]
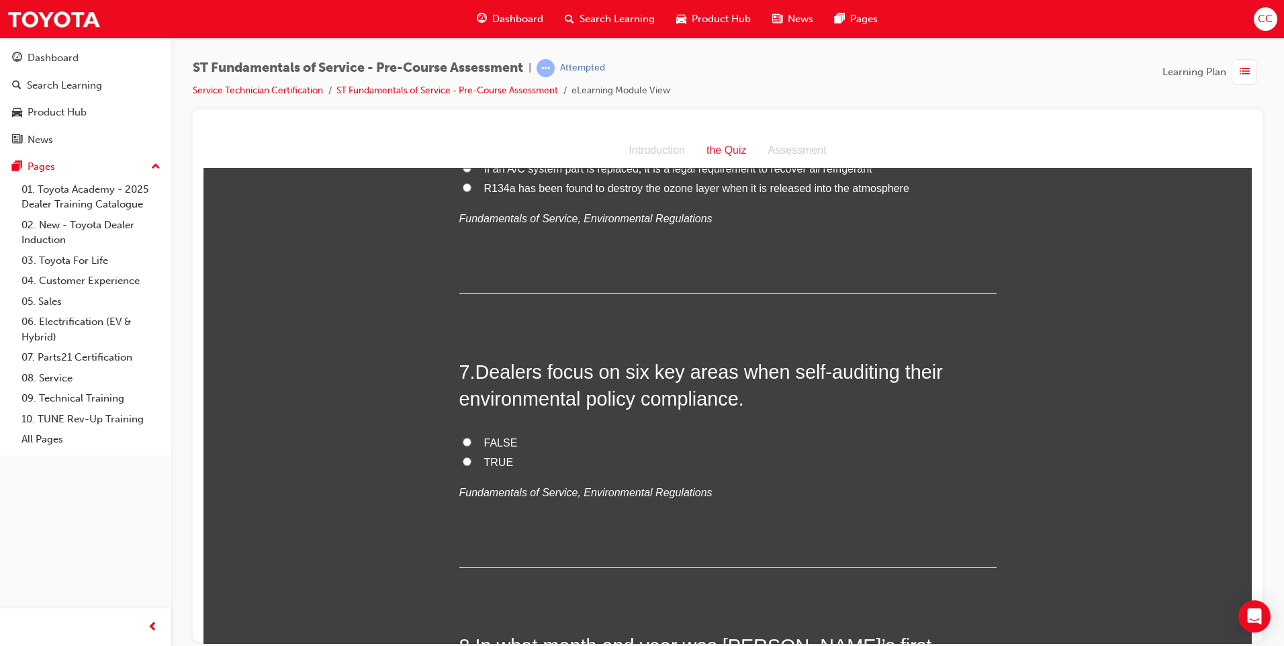
click at [467, 461] on label "TRUE" at bounding box center [727, 461] width 537 height 19
click at [467, 461] on input "TRUE" at bounding box center [467, 460] width 9 height 9
radio input "true"
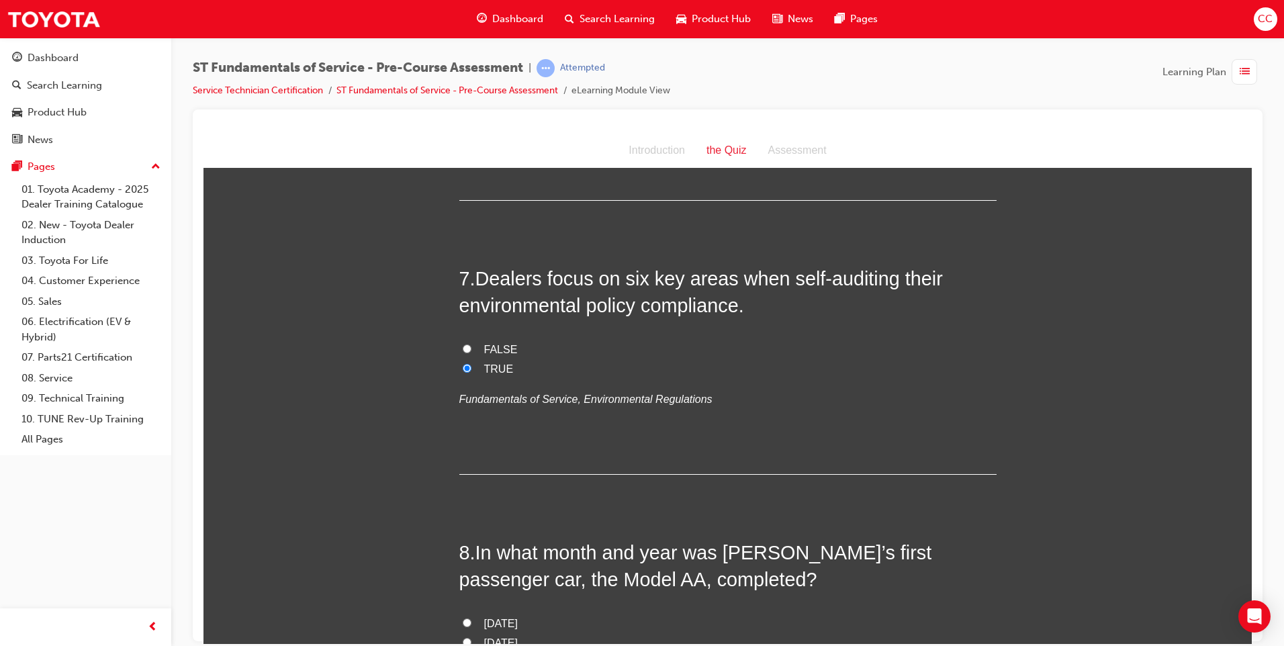
scroll to position [1947, 0]
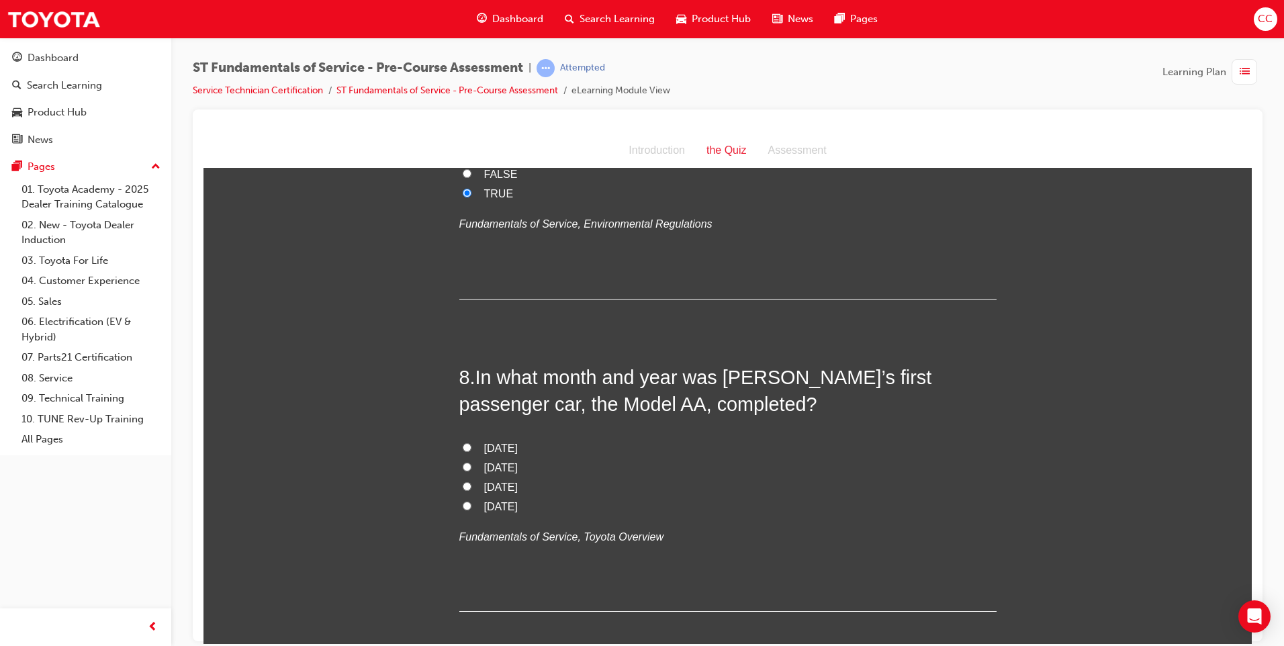
click at [463, 447] on input "[DATE]" at bounding box center [467, 446] width 9 height 9
radio input "true"
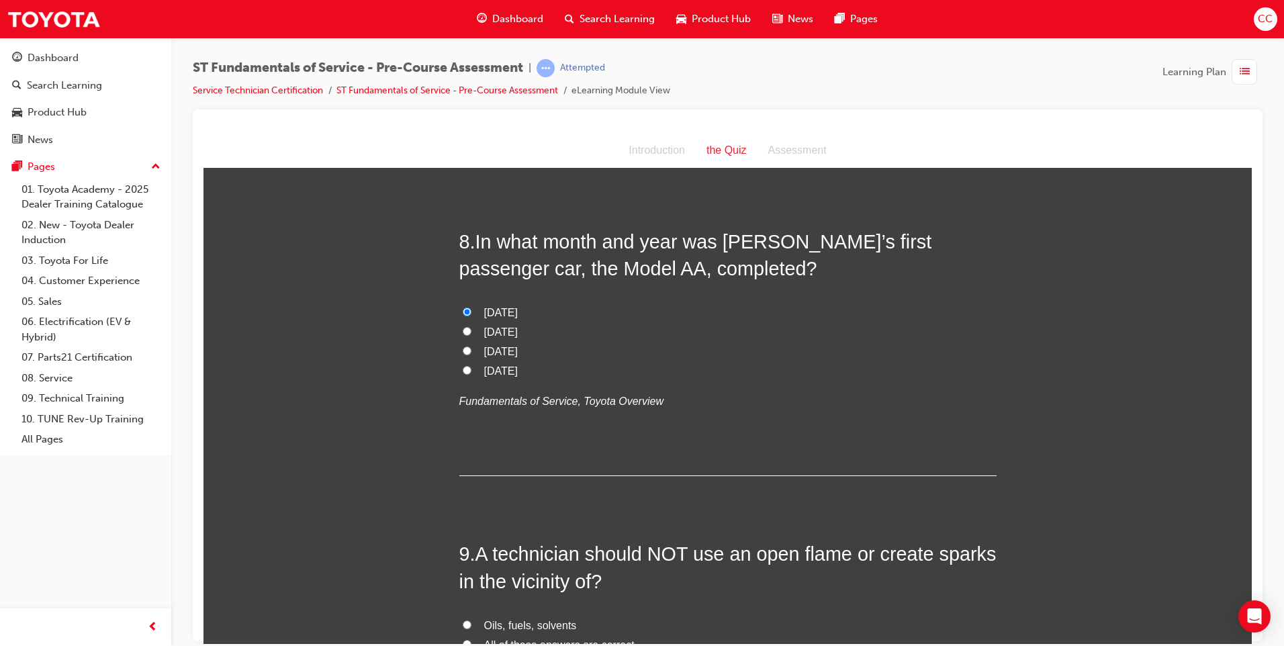
scroll to position [2215, 0]
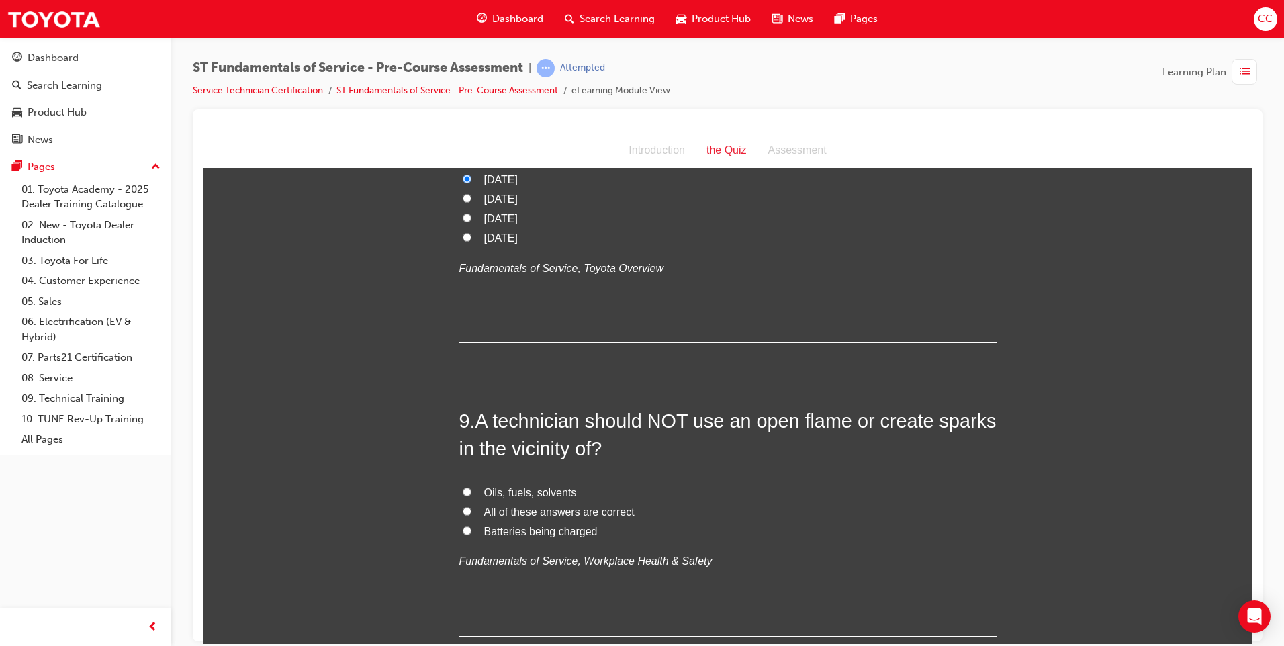
click at [463, 508] on input "All of these answers are correct" at bounding box center [467, 510] width 9 height 9
radio input "true"
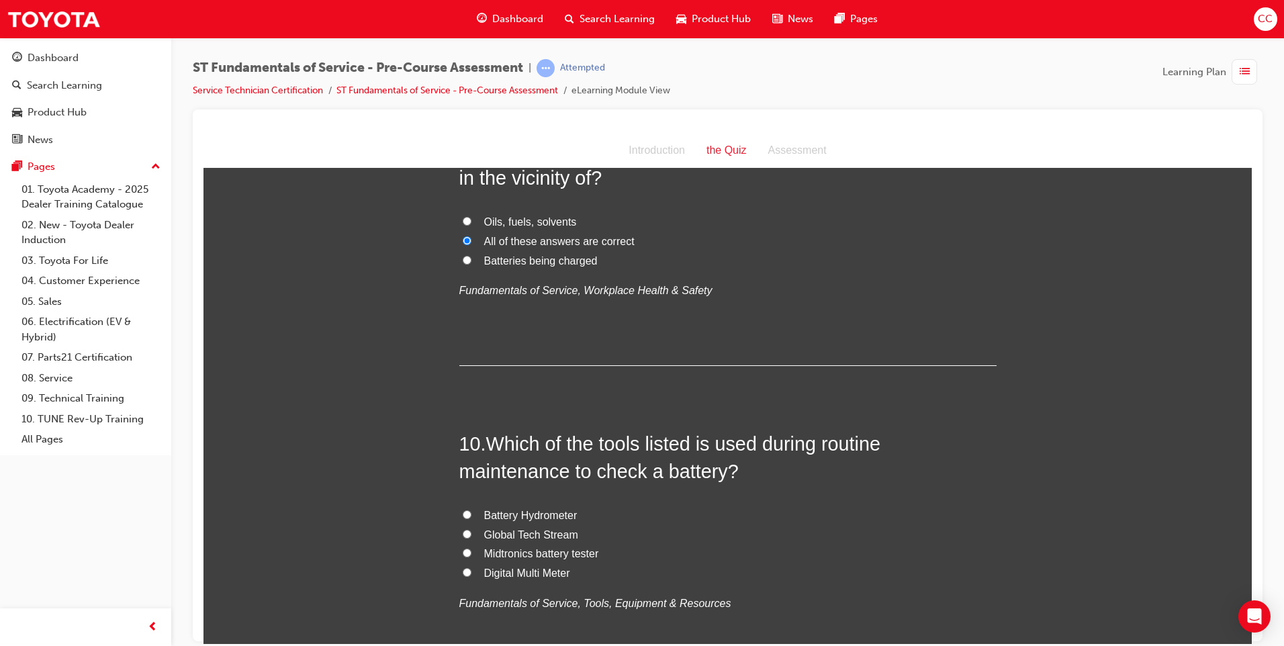
scroll to position [2618, 0]
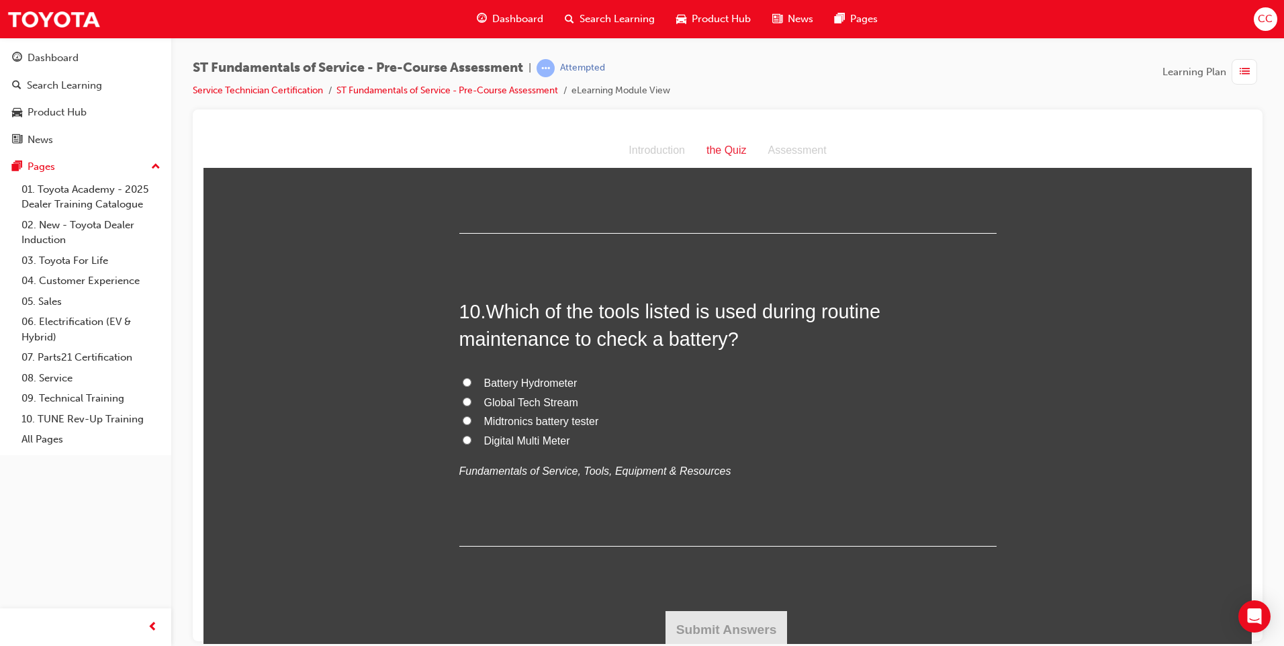
click at [463, 418] on input "Midtronics battery tester" at bounding box center [467, 420] width 9 height 9
radio input "true"
click at [698, 618] on button "Submit Answers" at bounding box center [726, 629] width 122 height 38
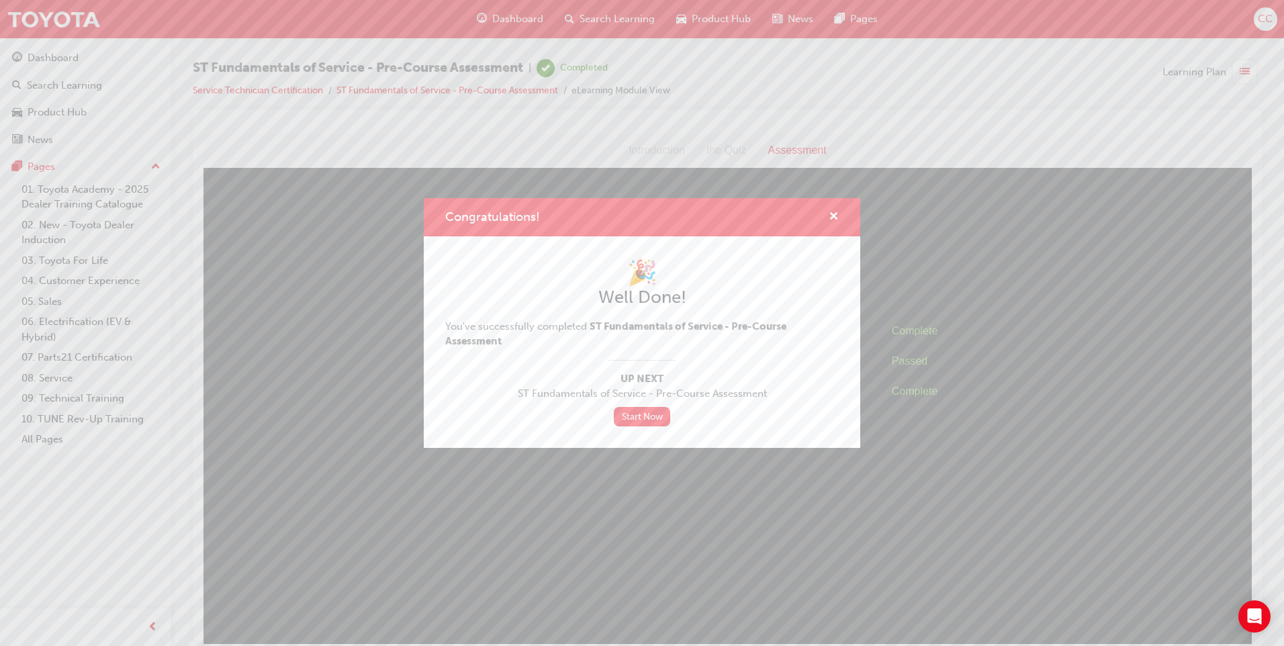
drag, startPoint x: 630, startPoint y: 423, endPoint x: 587, endPoint y: 416, distance: 43.6
click at [630, 422] on link "Start Now" at bounding box center [642, 416] width 56 height 19
click at [630, 412] on link "Start Now" at bounding box center [642, 416] width 56 height 19
click at [638, 420] on link "Start Now" at bounding box center [642, 416] width 56 height 19
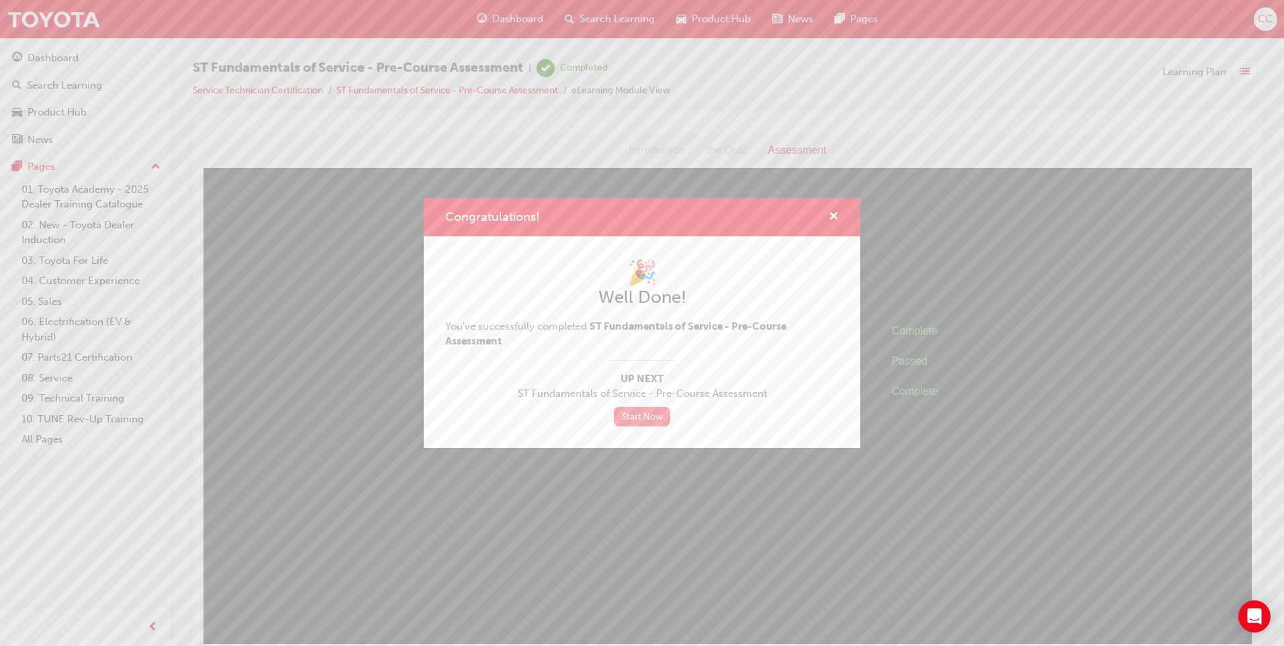
click at [636, 415] on link "Start Now" at bounding box center [642, 416] width 56 height 19
click at [648, 421] on link "Start Now" at bounding box center [642, 416] width 56 height 19
click at [832, 220] on span "cross-icon" at bounding box center [833, 217] width 10 height 12
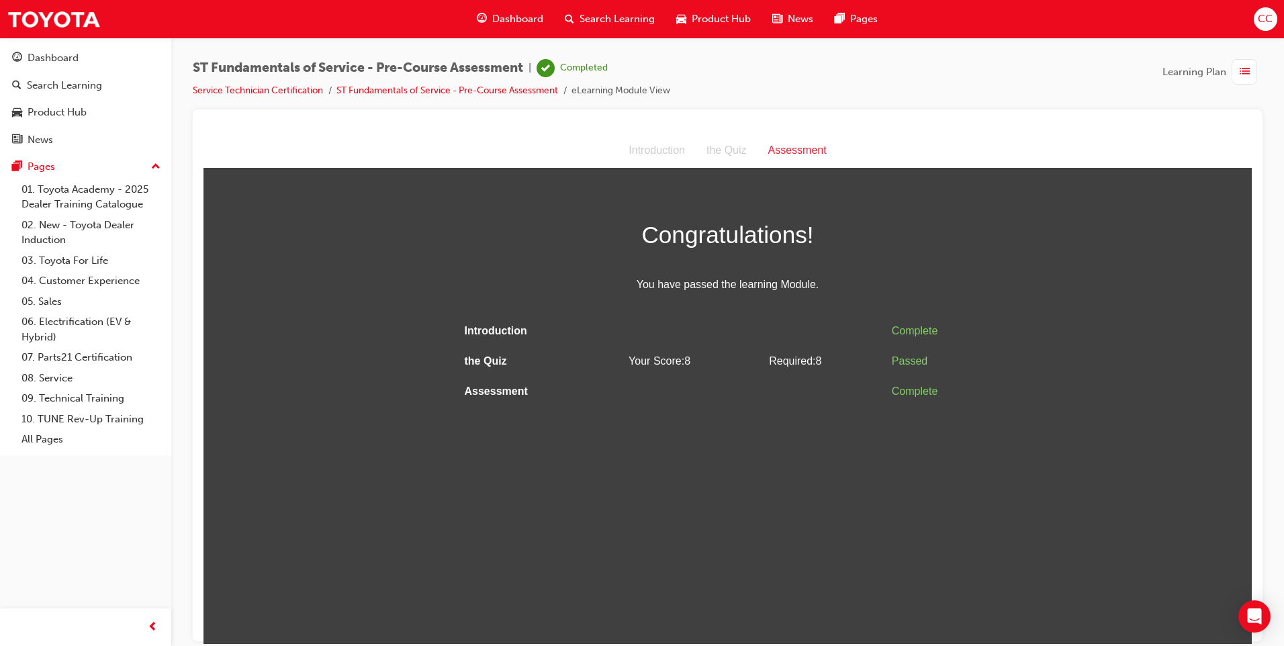
click at [211, 81] on div "ST Fundamentals of Service - Pre-Course Assessment | Completed Service Technici…" at bounding box center [431, 79] width 477 height 40
drag, startPoint x: 211, startPoint y: 81, endPoint x: 266, endPoint y: 87, distance: 54.6
click at [266, 87] on link "Service Technician Certification" at bounding box center [258, 90] width 130 height 11
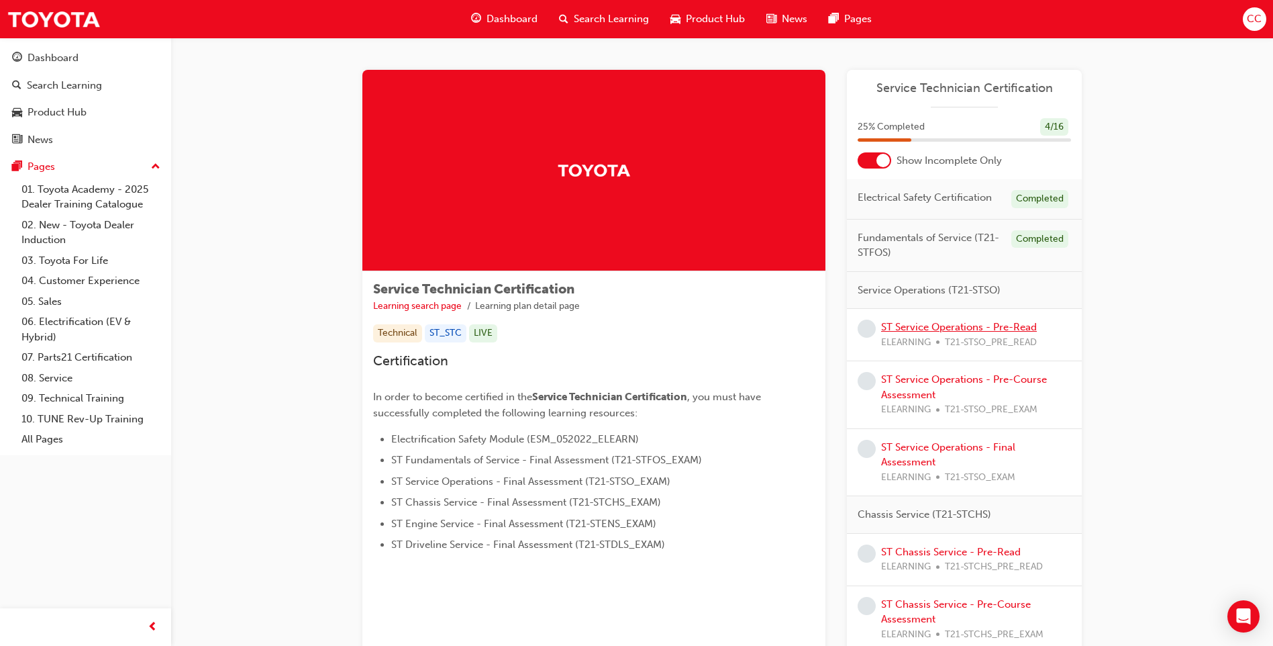
click at [900, 322] on link "ST Service Operations - Pre-Read" at bounding box center [959, 327] width 156 height 12
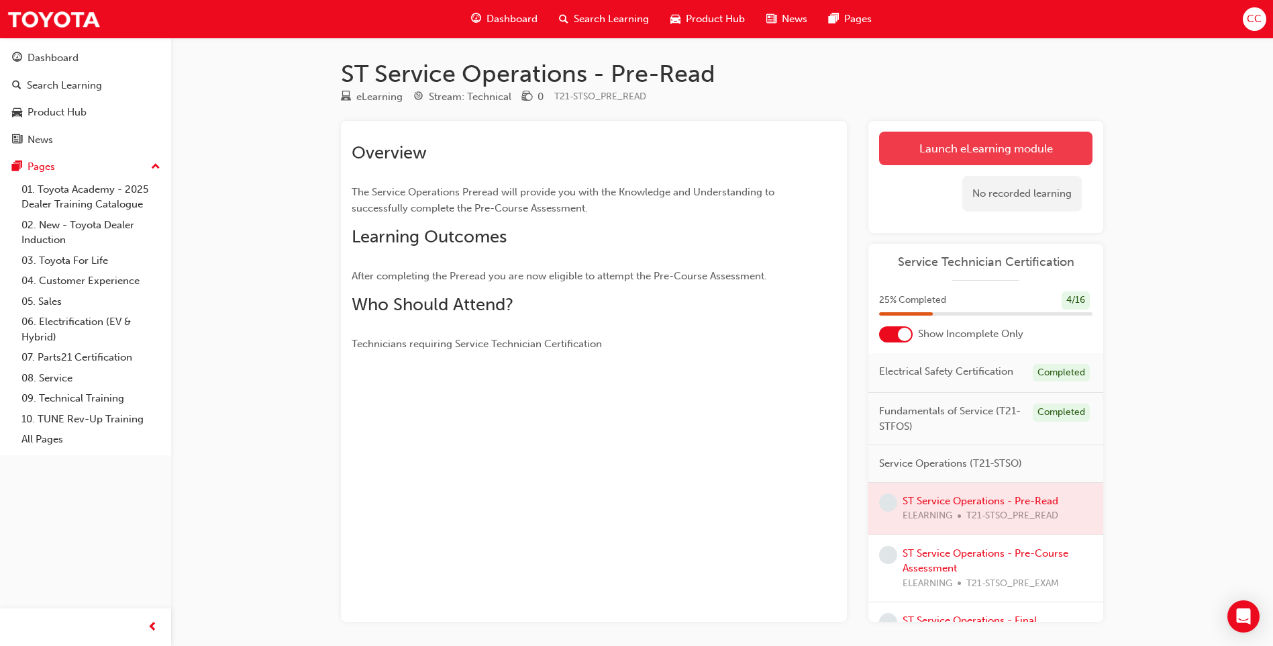
click at [922, 151] on link "Launch eLearning module" at bounding box center [985, 149] width 213 height 34
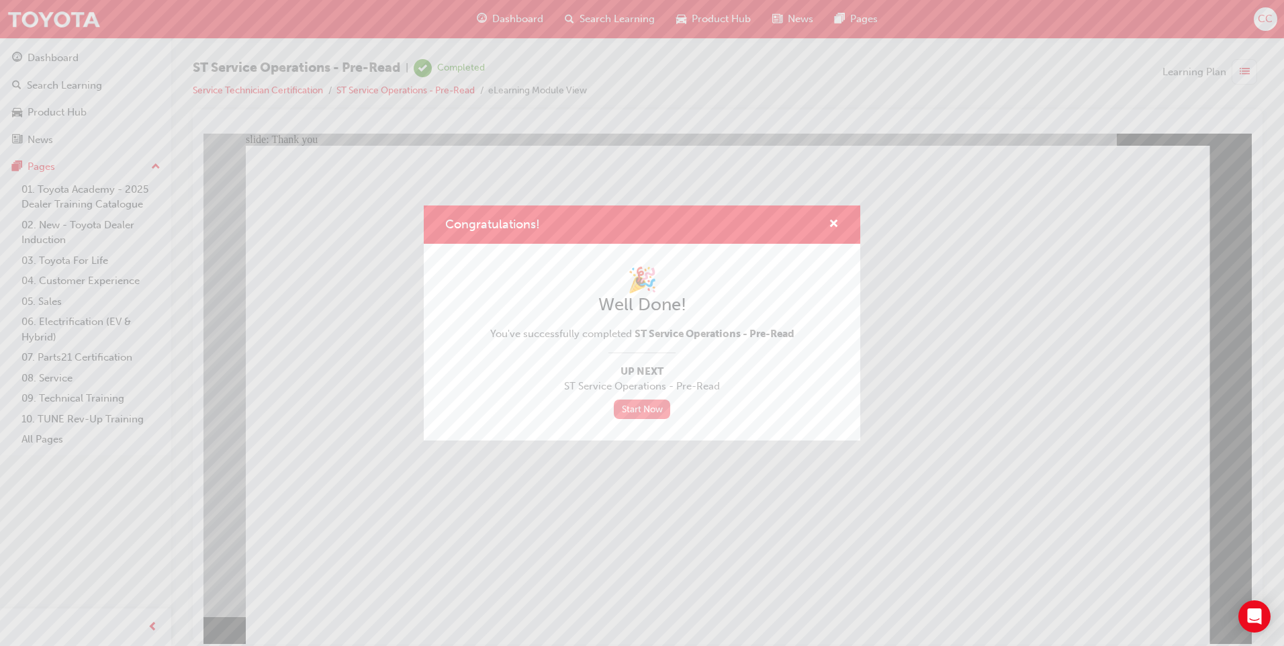
click at [640, 402] on link "Start Now" at bounding box center [642, 408] width 56 height 19
click at [659, 414] on link "Start Now" at bounding box center [642, 408] width 56 height 19
click at [834, 227] on span "cross-icon" at bounding box center [833, 225] width 10 height 12
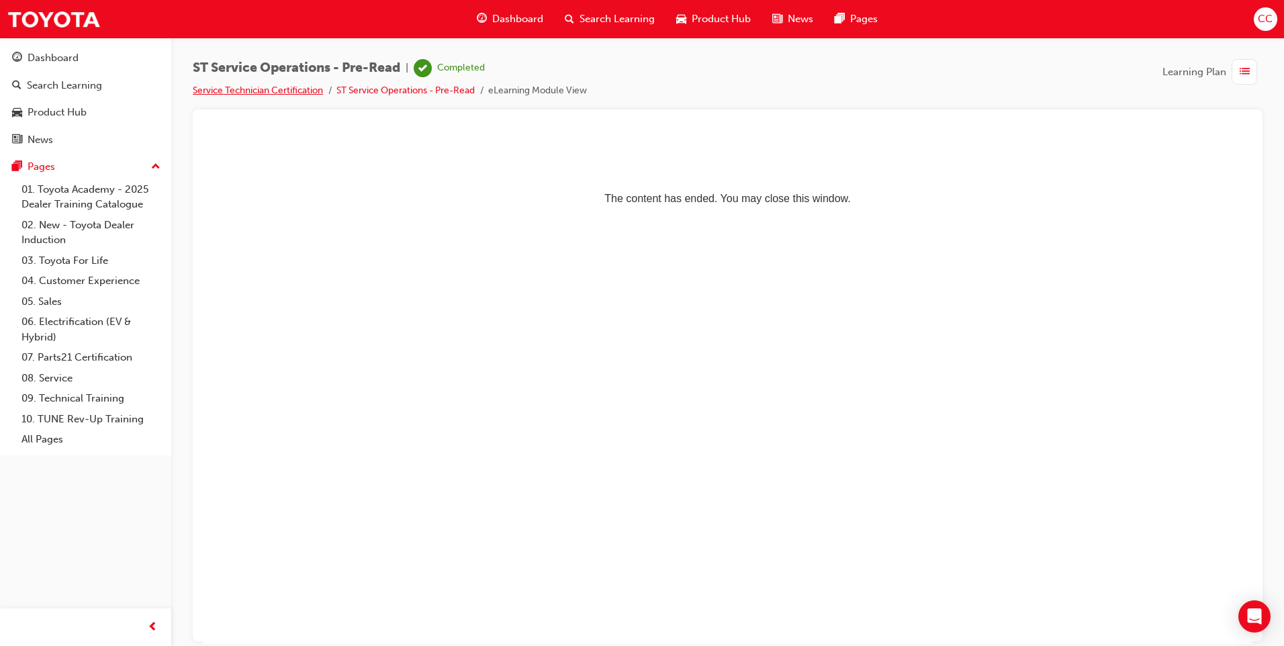
click at [265, 90] on link "Service Technician Certification" at bounding box center [258, 90] width 130 height 11
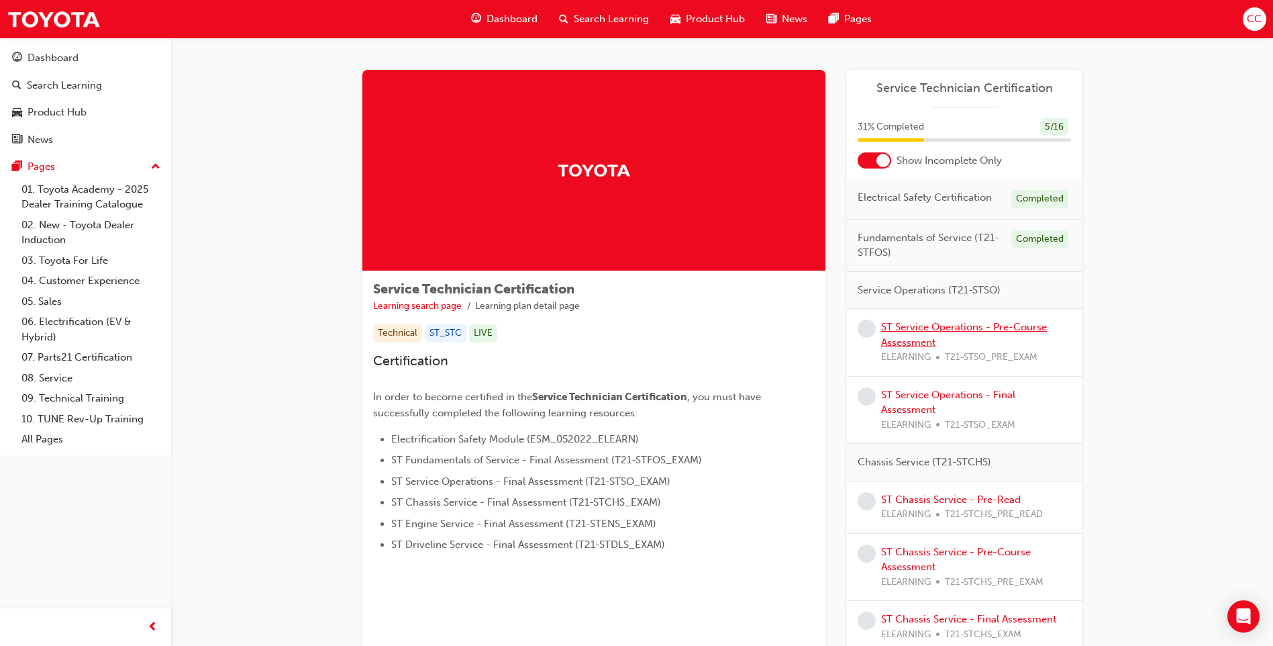
click at [919, 339] on link "ST Service Operations - Pre-Course Assessment" at bounding box center [964, 335] width 166 height 28
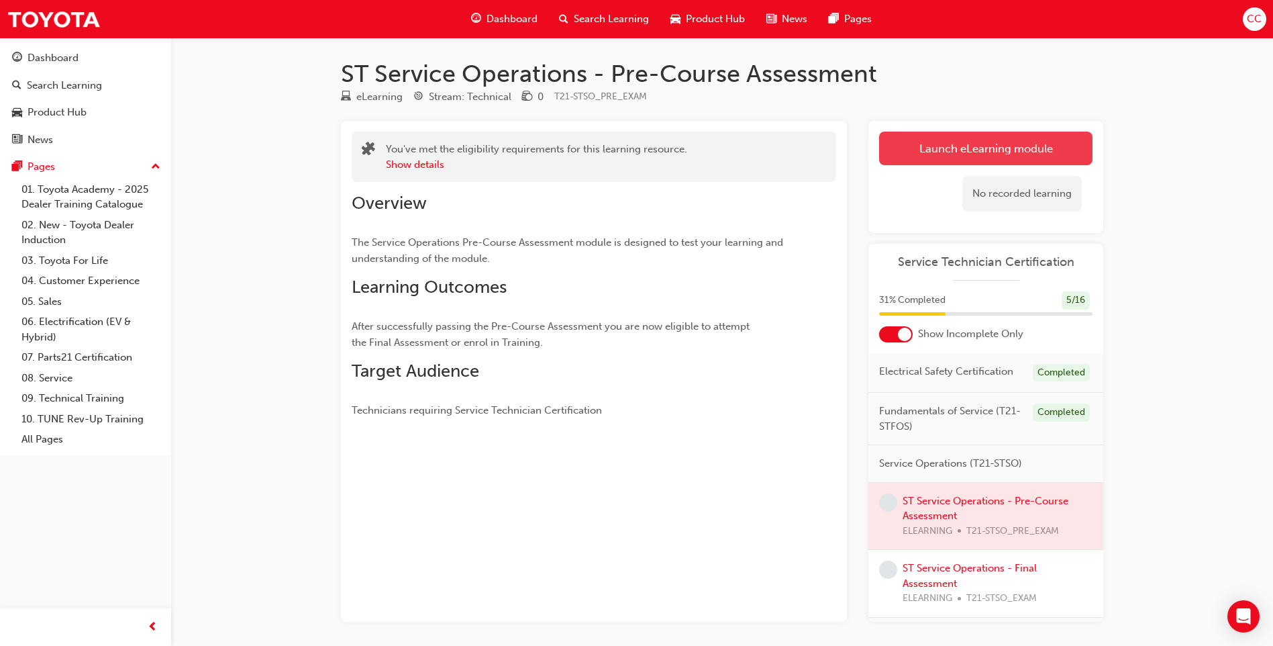
click at [928, 146] on link "Launch eLearning module" at bounding box center [985, 149] width 213 height 34
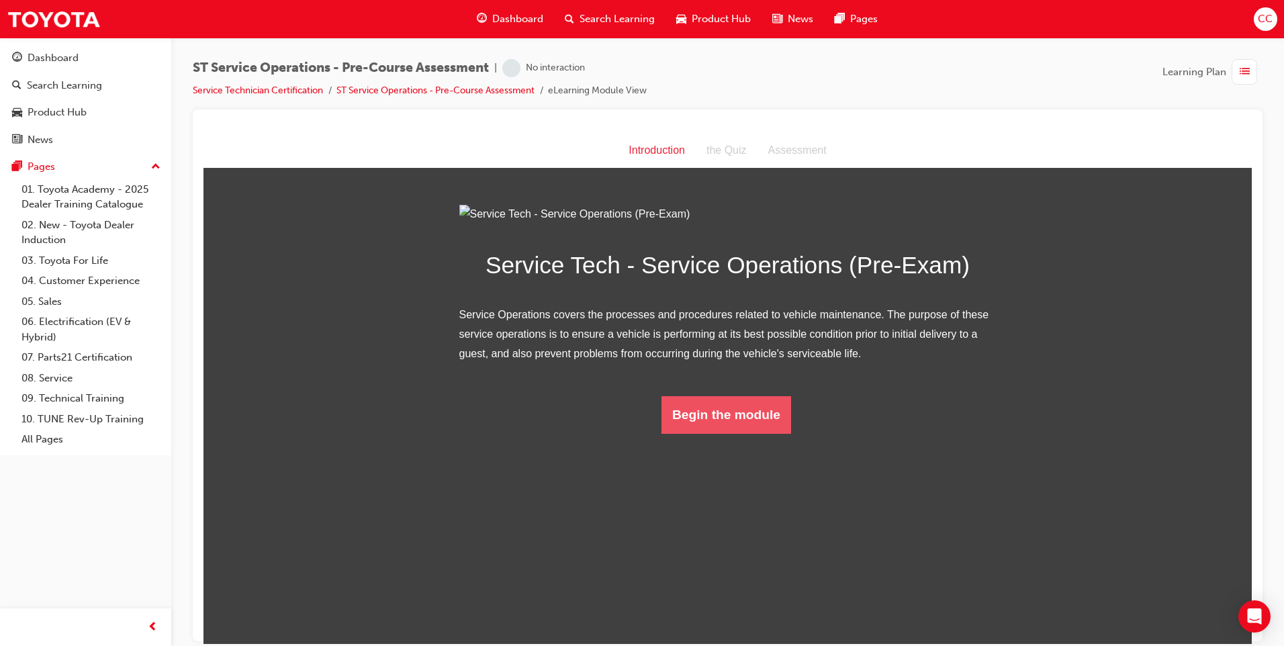
click at [693, 433] on button "Begin the module" at bounding box center [726, 414] width 130 height 38
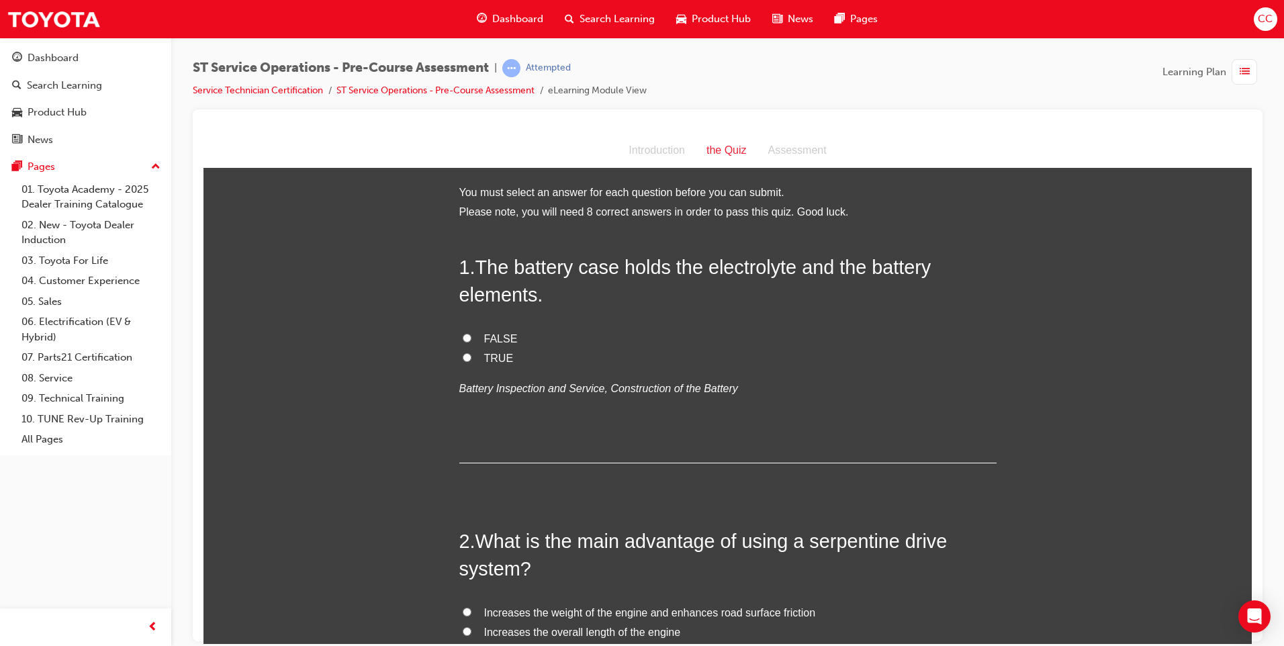
click at [463, 340] on input "FALSE" at bounding box center [467, 337] width 9 height 9
radio input "true"
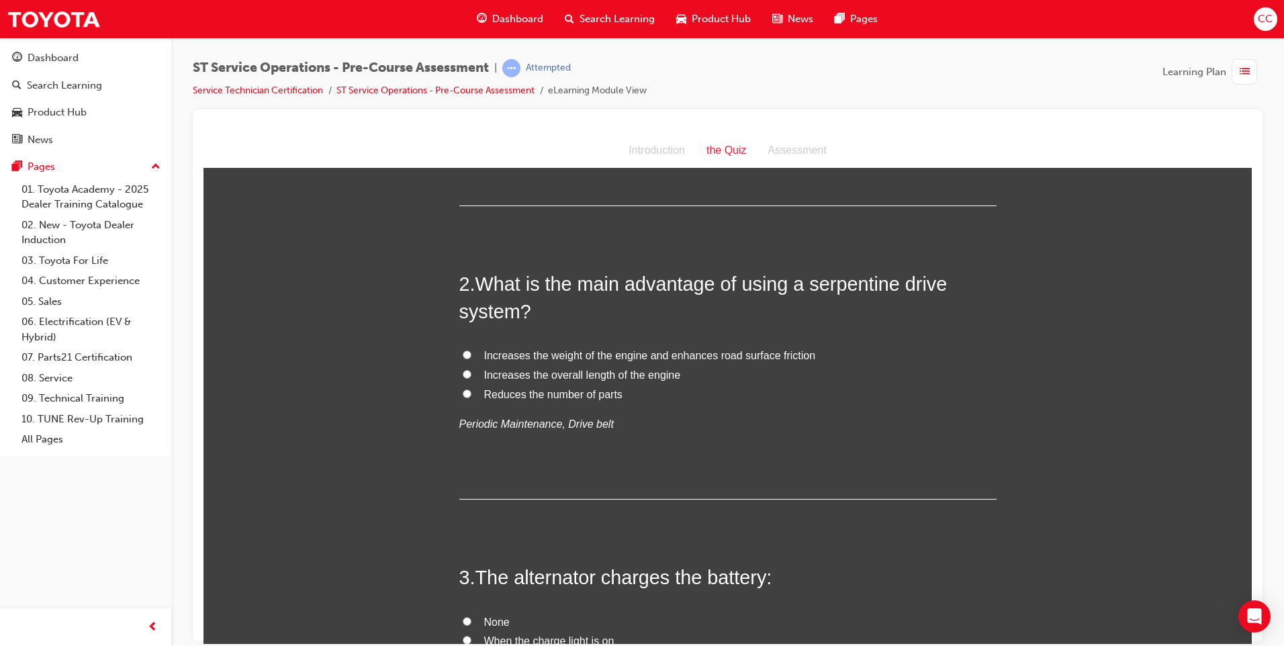
scroll to position [269, 0]
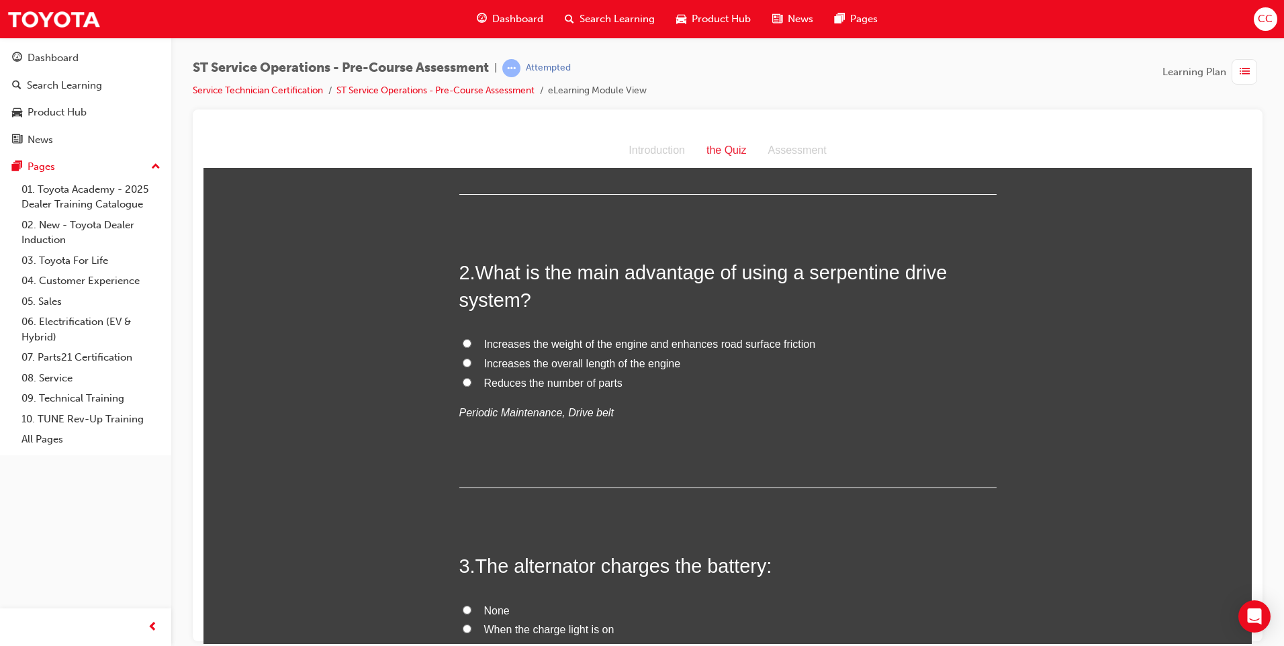
click at [468, 377] on label "Reduces the number of parts" at bounding box center [727, 382] width 537 height 19
click at [468, 377] on input "Reduces the number of parts" at bounding box center [467, 381] width 9 height 9
radio input "true"
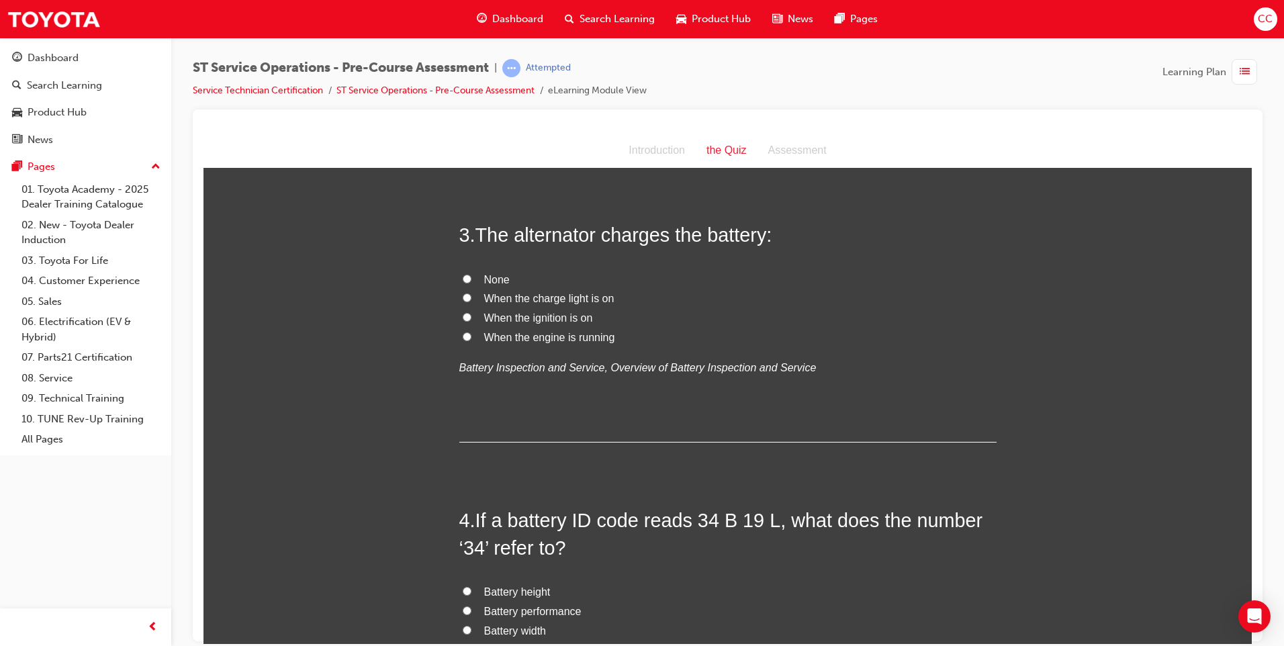
scroll to position [604, 0]
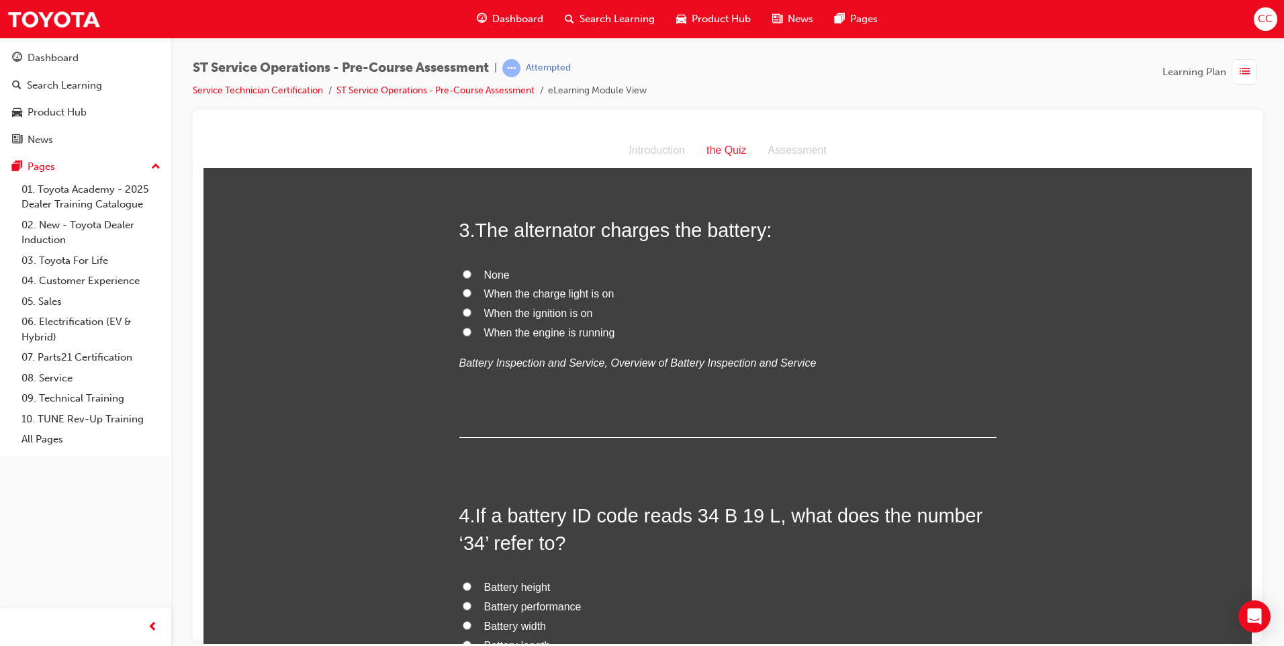
click at [464, 328] on input "When the engine is running" at bounding box center [467, 331] width 9 height 9
radio input "true"
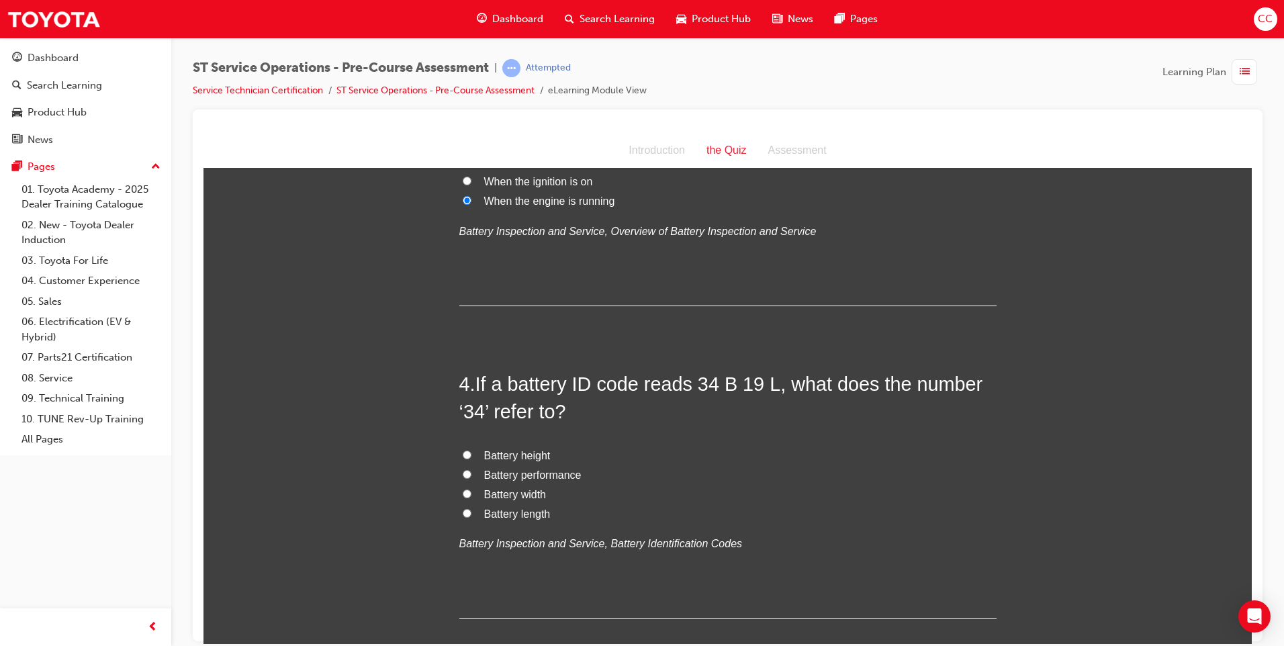
scroll to position [738, 0]
click at [463, 471] on input "Battery performance" at bounding box center [467, 471] width 9 height 9
radio input "true"
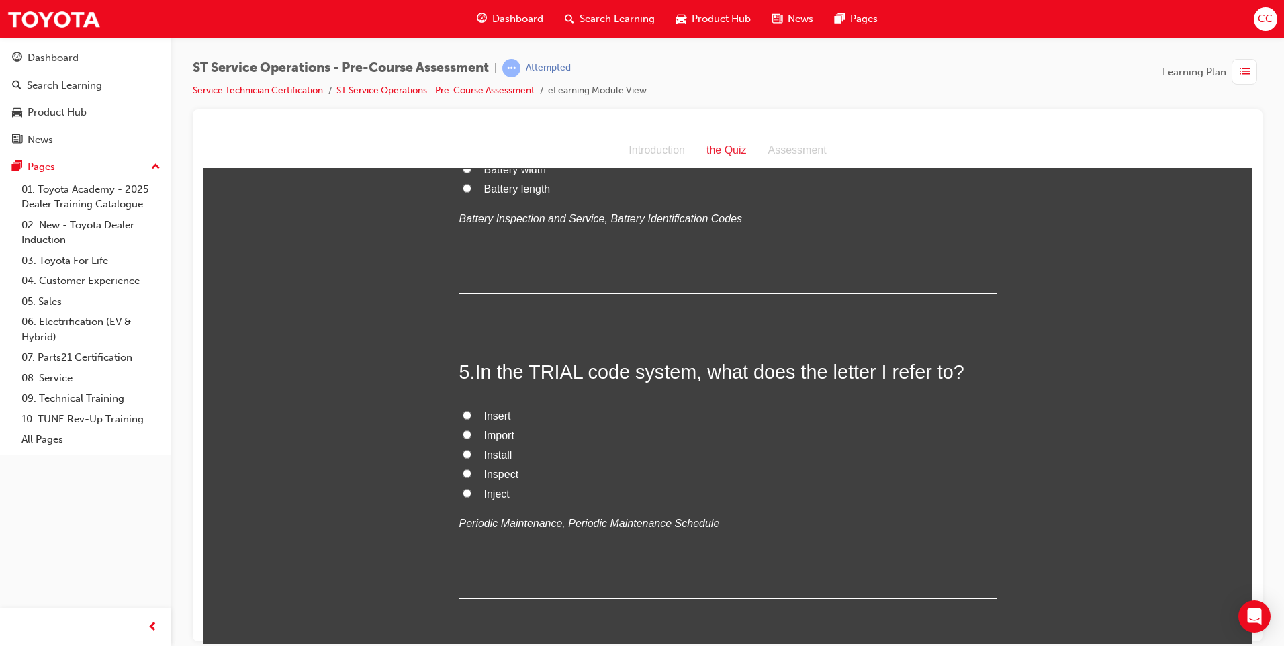
scroll to position [1074, 0]
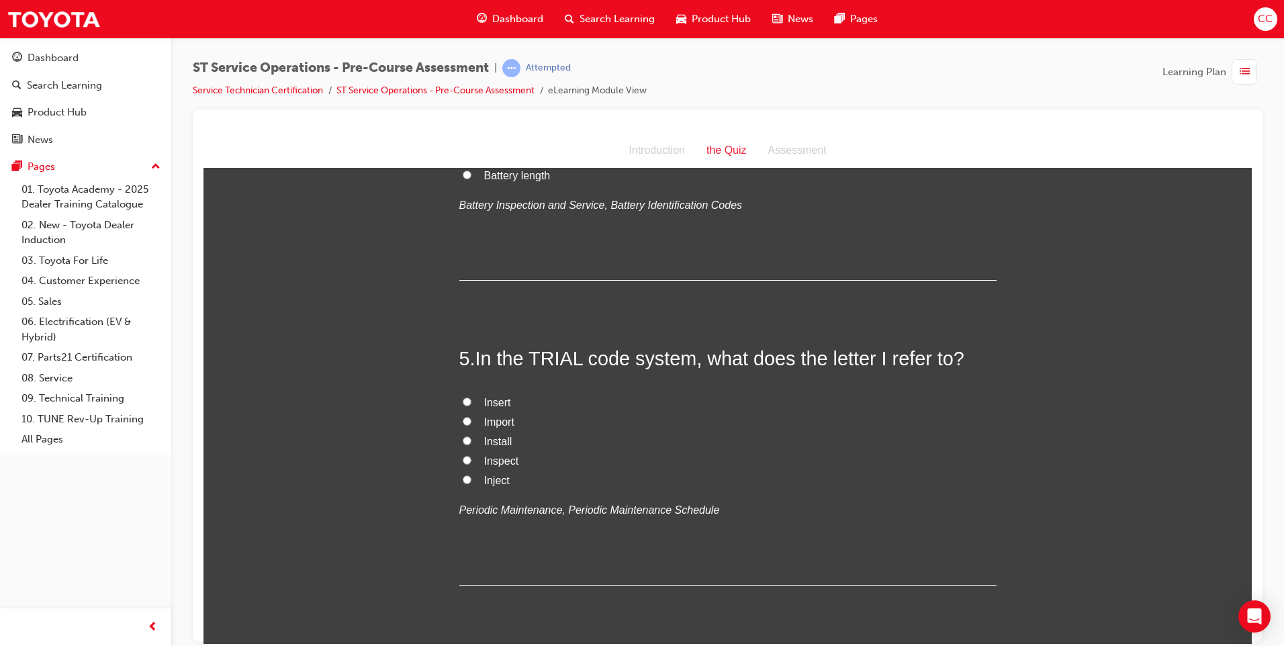
click at [463, 458] on input "Inspect" at bounding box center [467, 459] width 9 height 9
radio input "true"
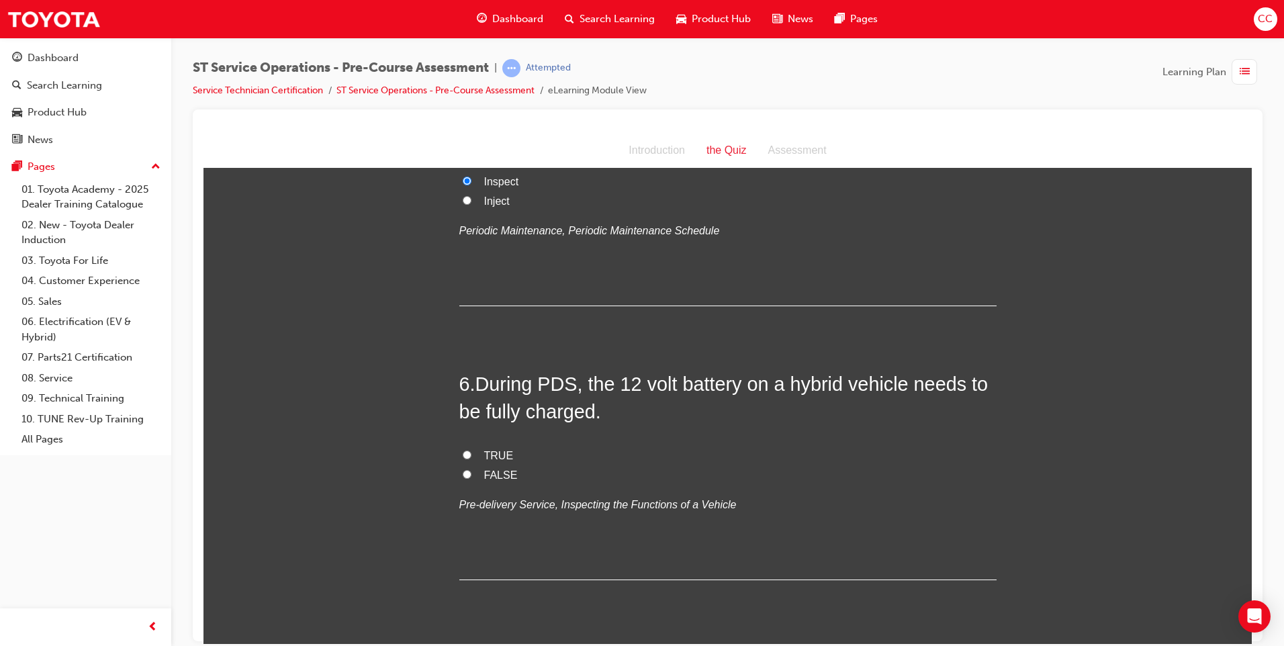
scroll to position [1410, 0]
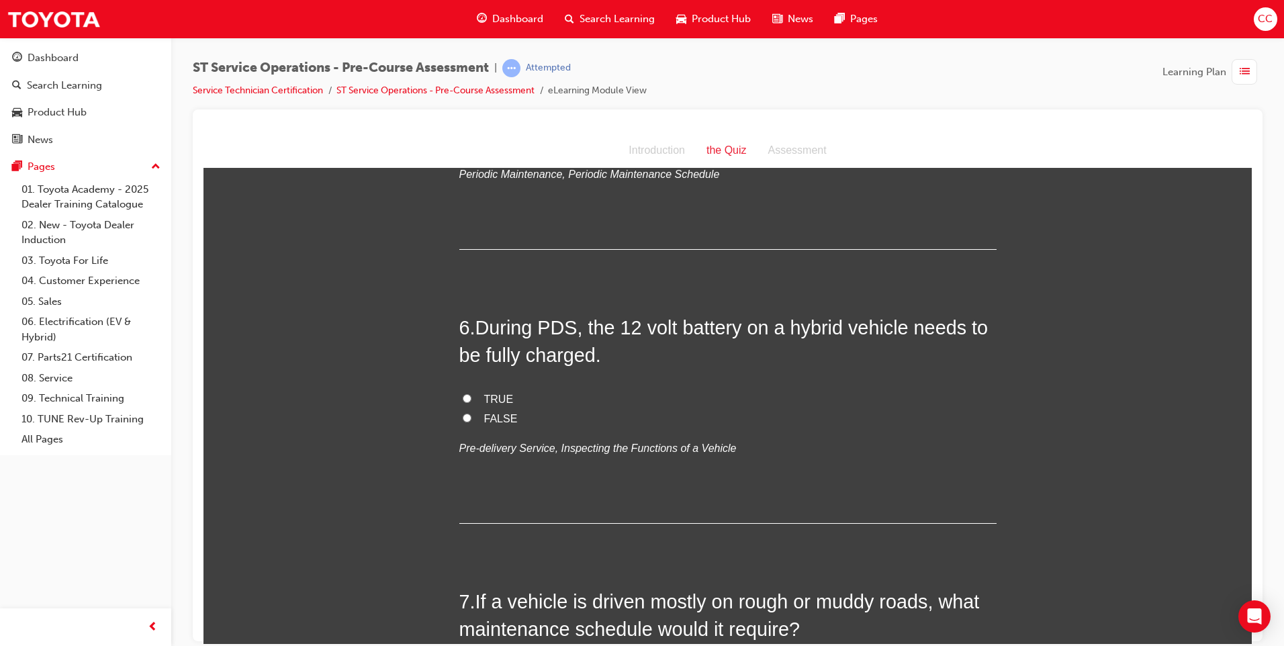
click at [459, 400] on label "TRUE" at bounding box center [727, 398] width 537 height 19
click at [463, 400] on input "TRUE" at bounding box center [467, 397] width 9 height 9
radio input "true"
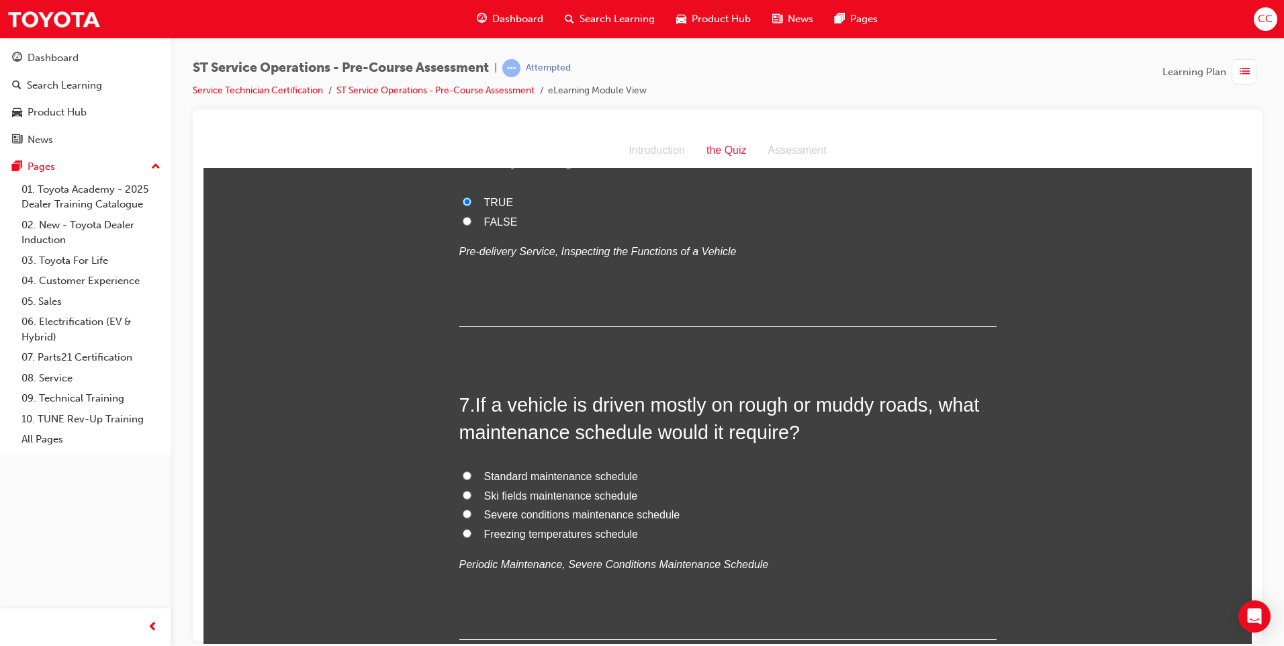
scroll to position [1611, 0]
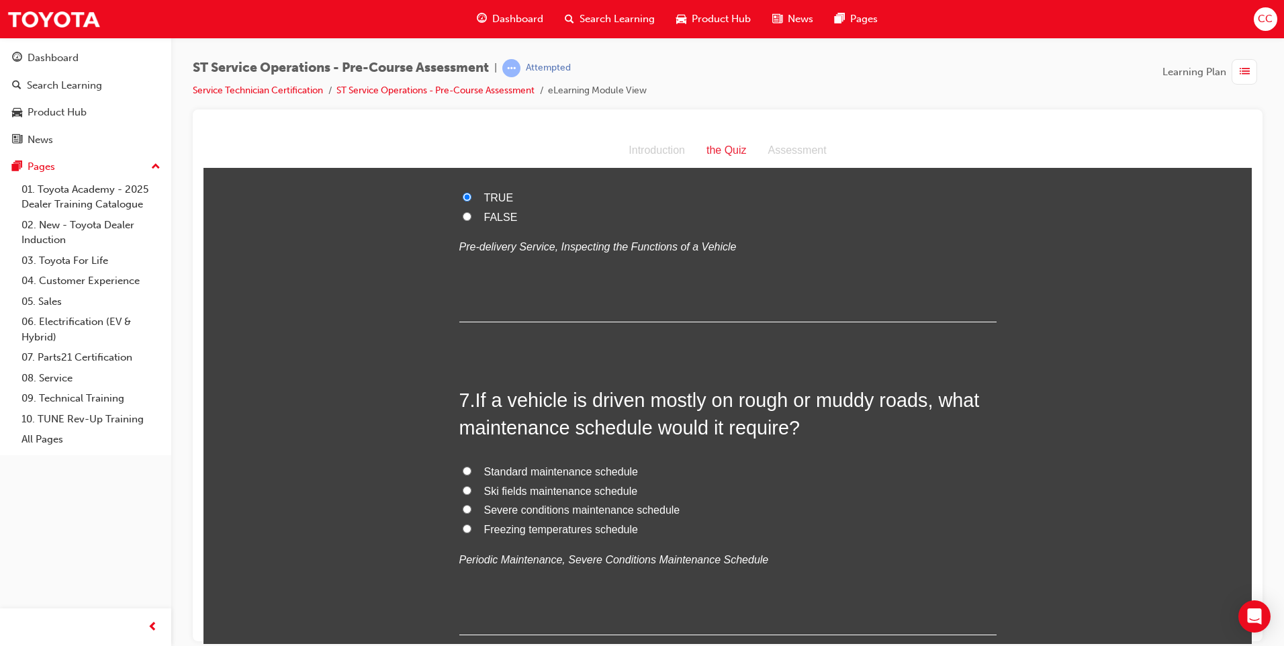
click at [468, 508] on label "Severe conditions maintenance schedule" at bounding box center [727, 509] width 537 height 19
click at [468, 508] on input "Severe conditions maintenance schedule" at bounding box center [467, 508] width 9 height 9
radio input "true"
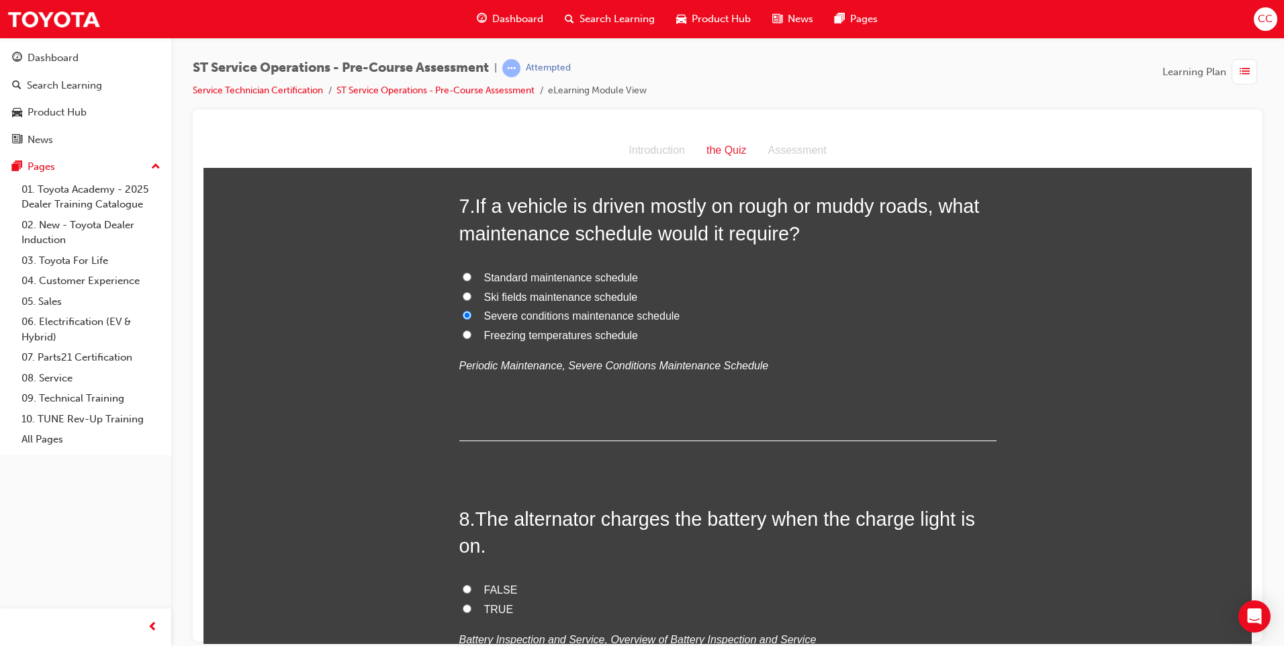
scroll to position [1880, 0]
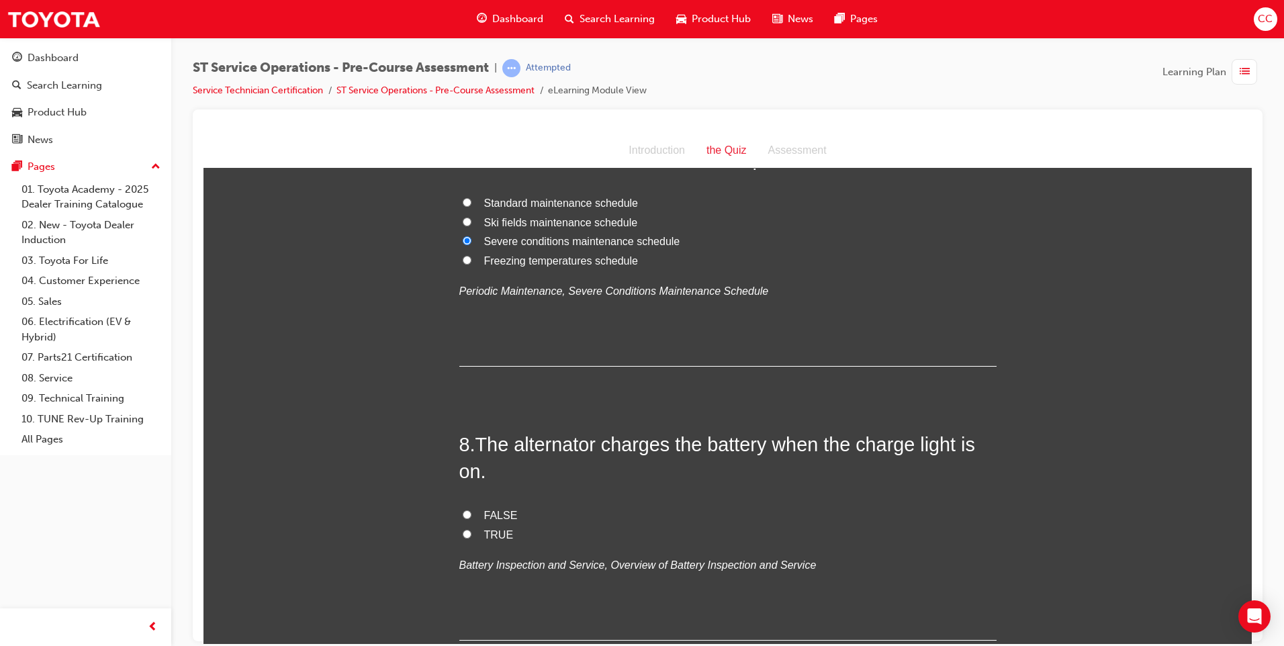
click at [463, 514] on input "FALSE" at bounding box center [467, 514] width 9 height 9
radio input "true"
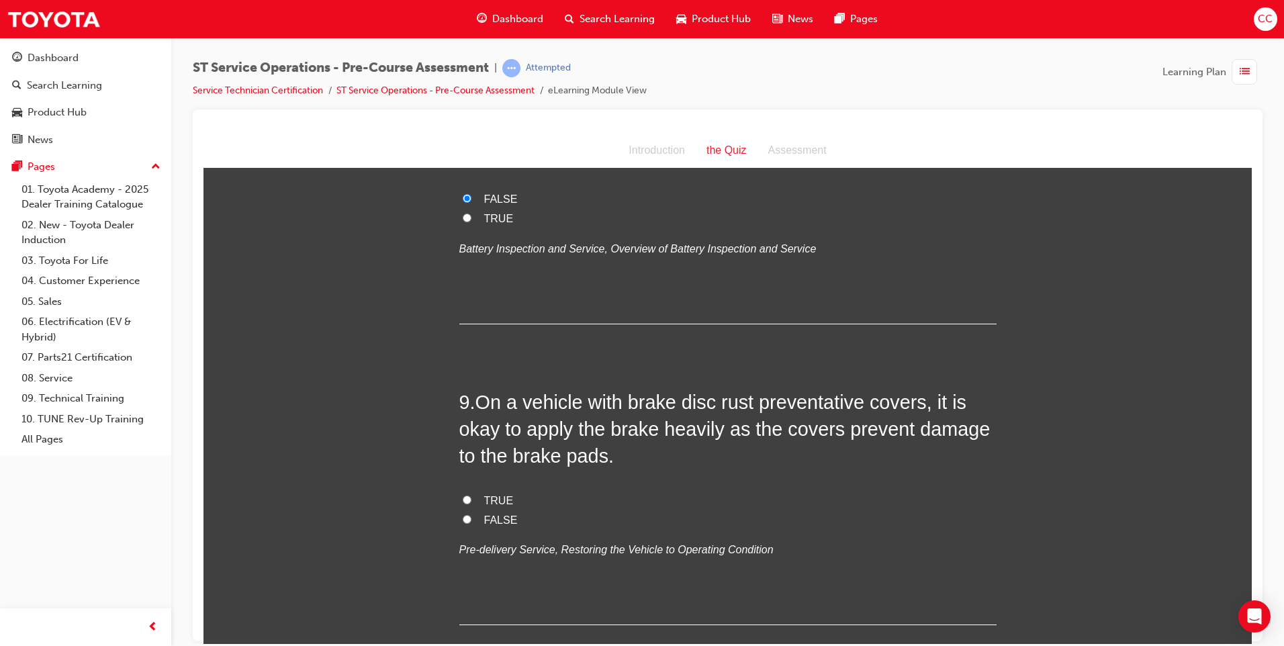
scroll to position [2215, 0]
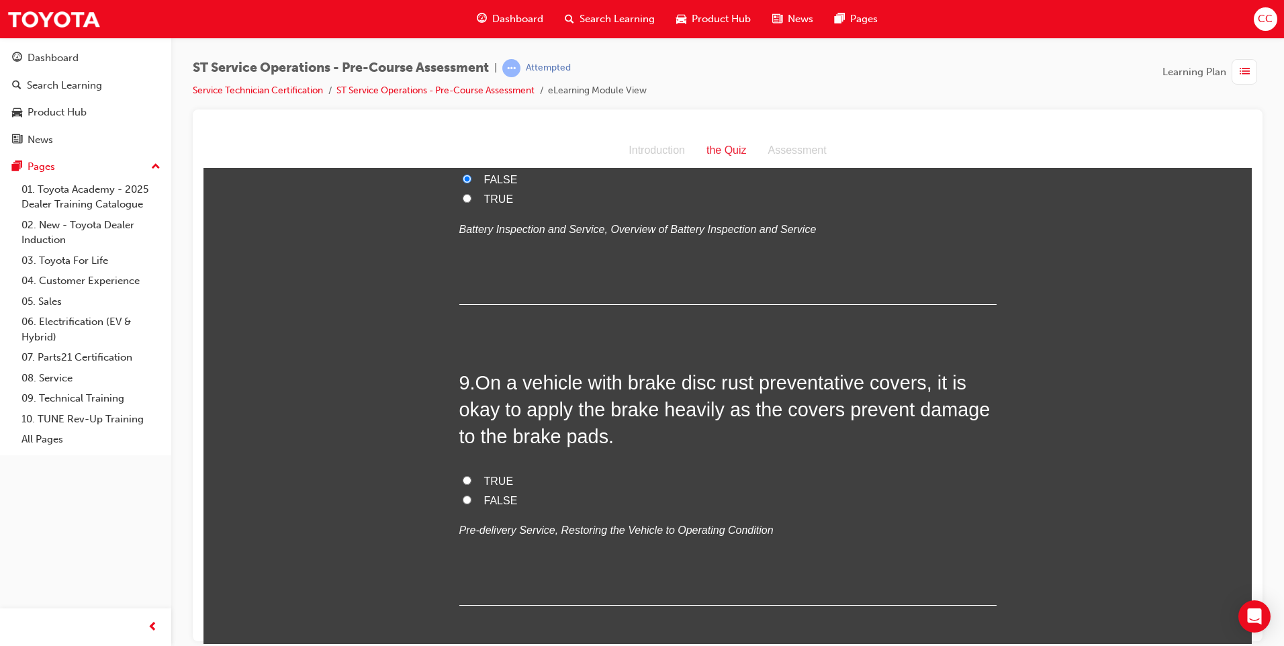
click at [463, 495] on input "FALSE" at bounding box center [467, 499] width 9 height 9
radio input "true"
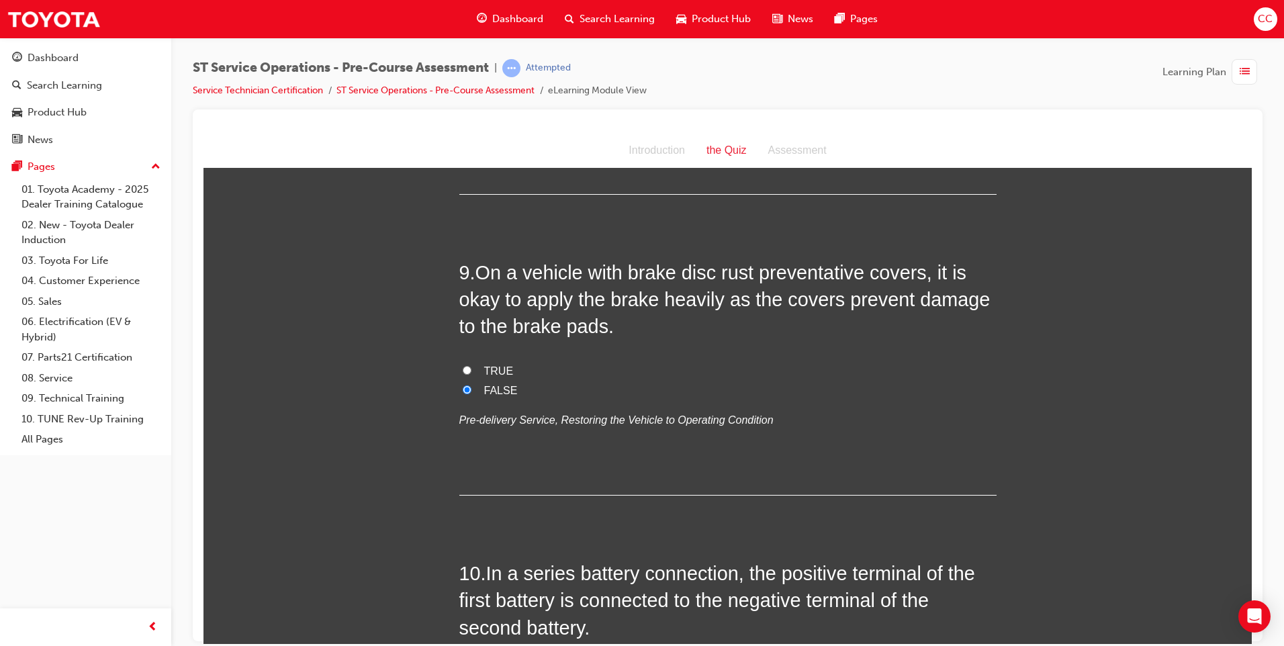
scroll to position [2551, 0]
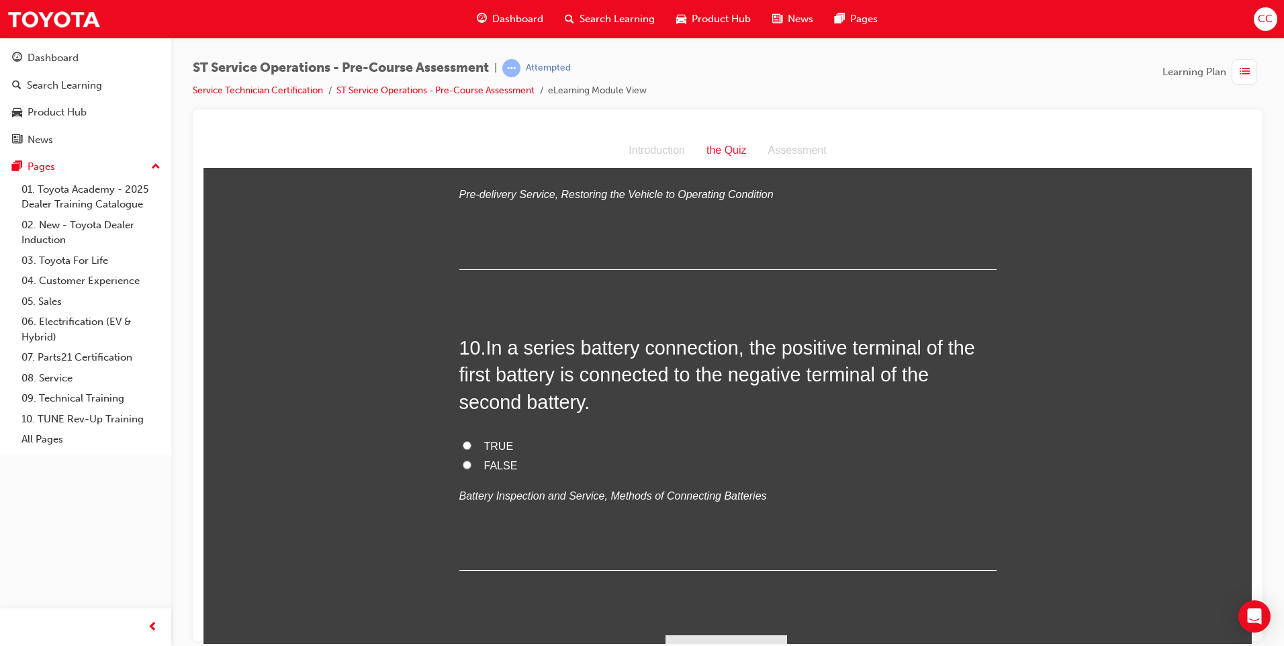
click at [463, 444] on input "TRUE" at bounding box center [467, 444] width 9 height 9
radio input "true"
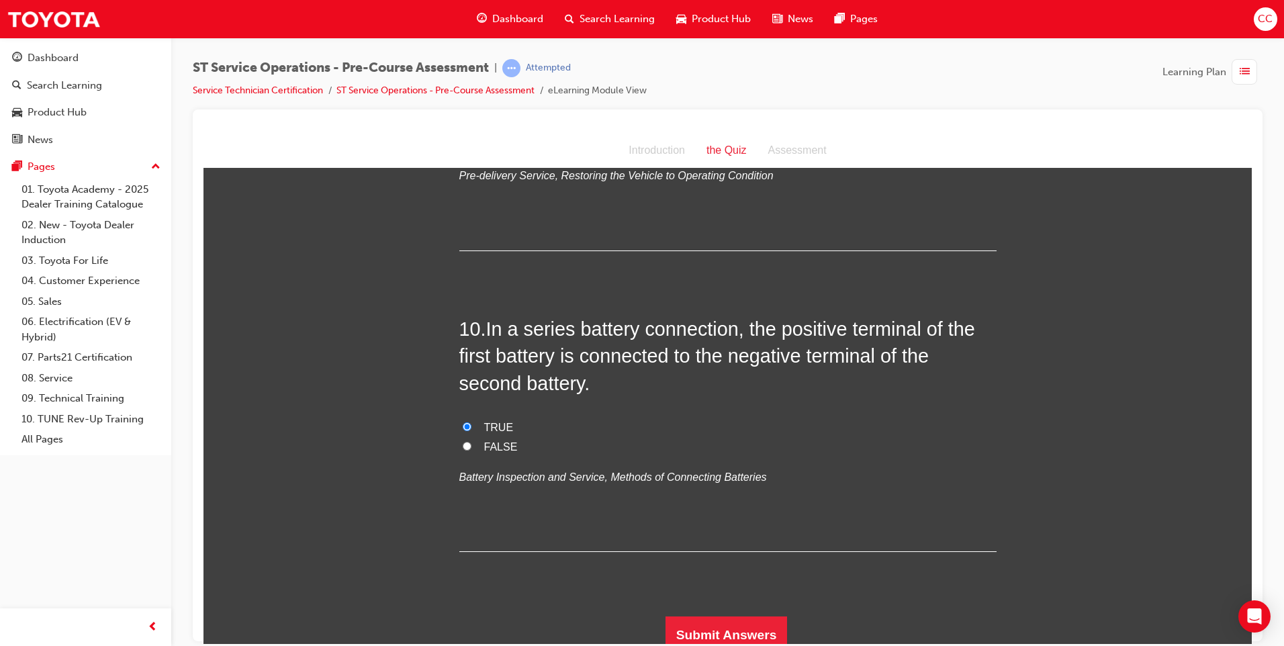
scroll to position [2579, 0]
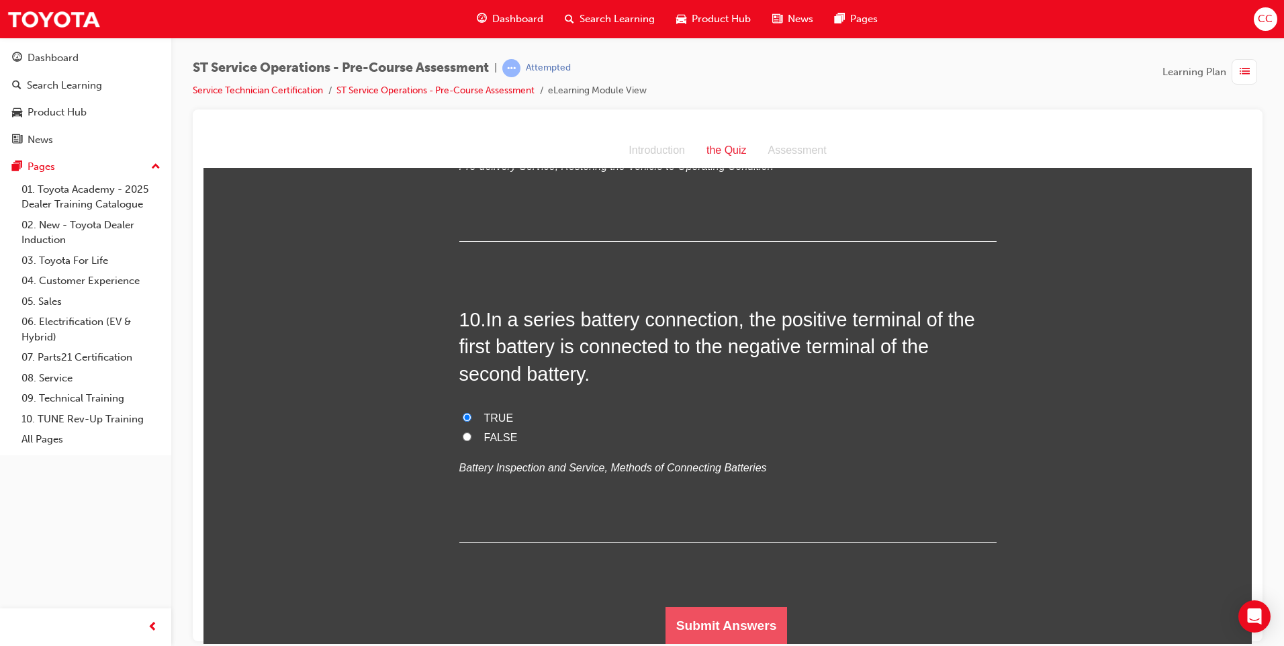
click at [714, 620] on button "Submit Answers" at bounding box center [726, 625] width 122 height 38
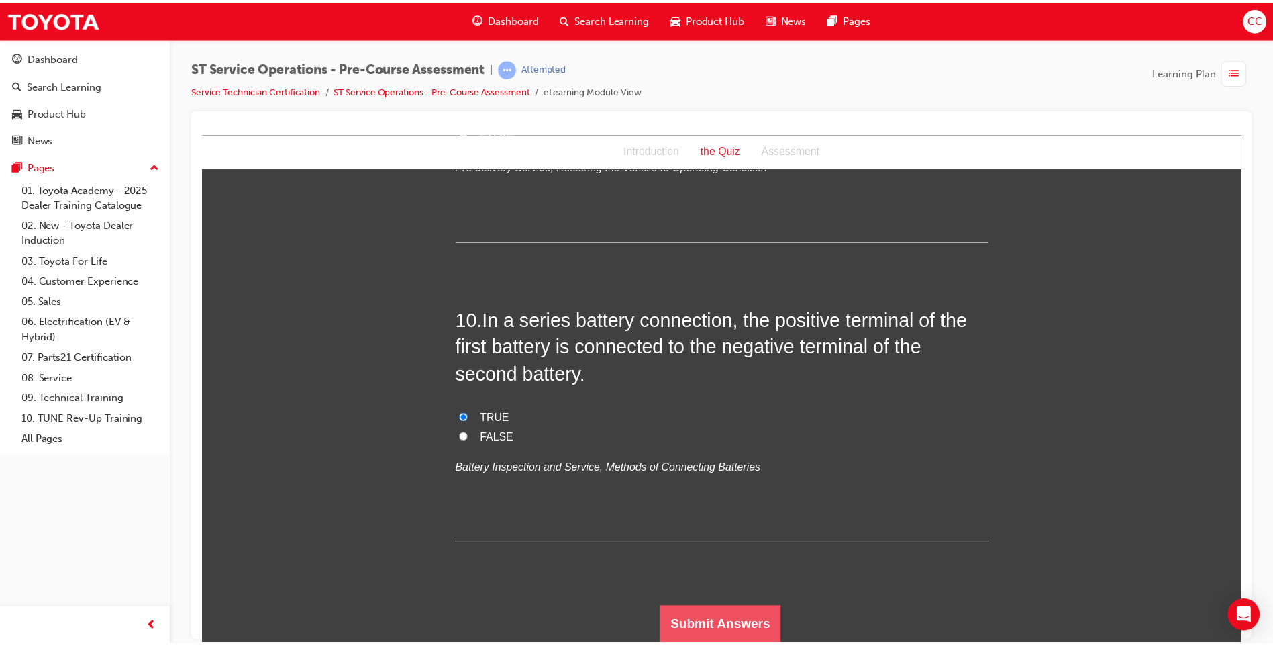
scroll to position [0, 0]
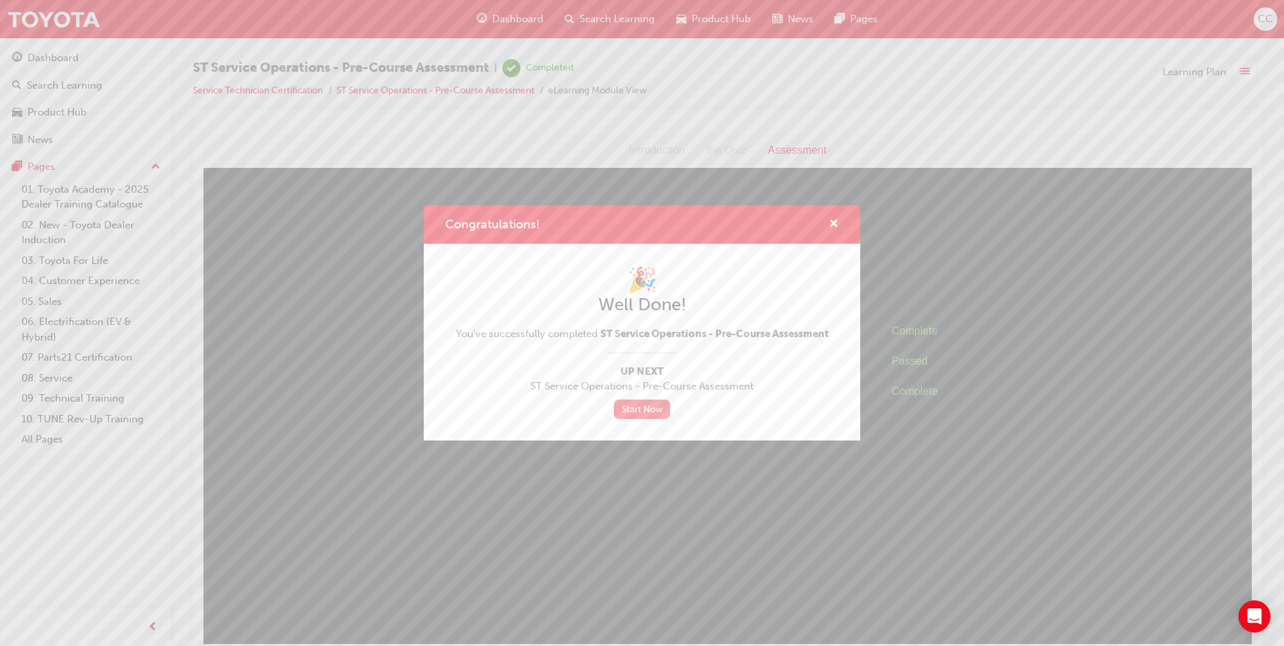
click at [640, 408] on link "Start Now" at bounding box center [642, 408] width 56 height 19
click at [639, 409] on link "Start Now" at bounding box center [642, 408] width 56 height 19
click at [828, 222] on div "Congratulations!" at bounding box center [828, 224] width 21 height 17
click at [833, 222] on span "cross-icon" at bounding box center [833, 225] width 10 height 12
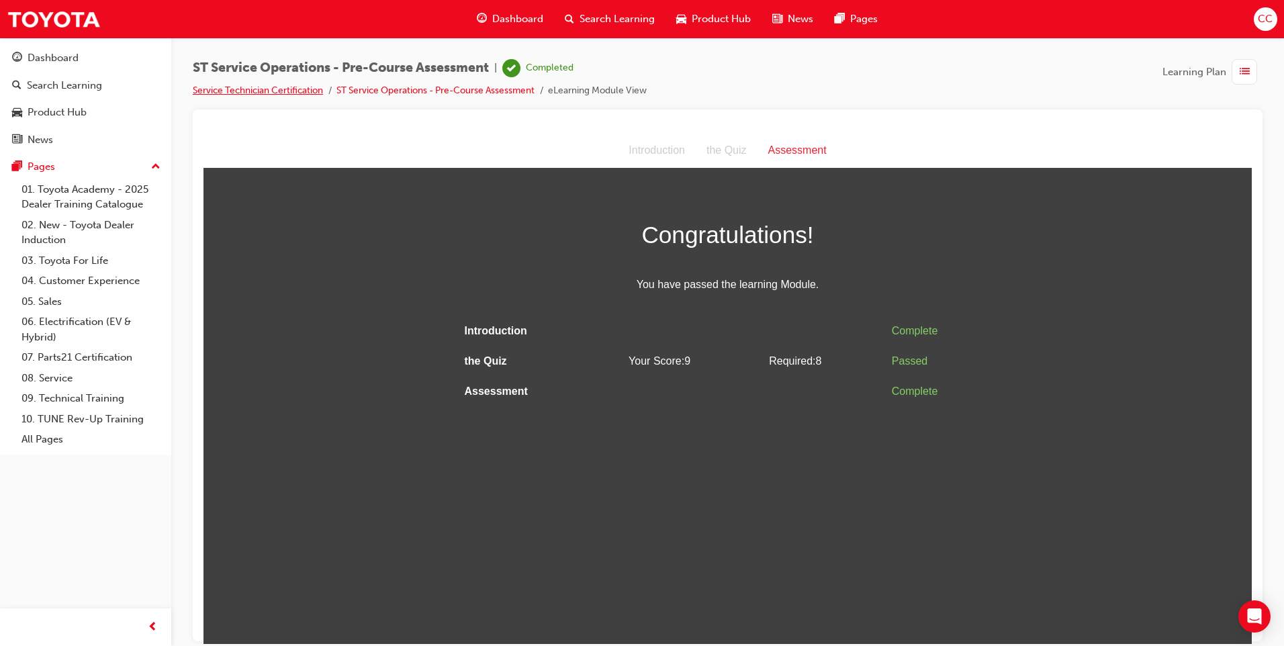
click at [277, 86] on link "Service Technician Certification" at bounding box center [258, 90] width 130 height 11
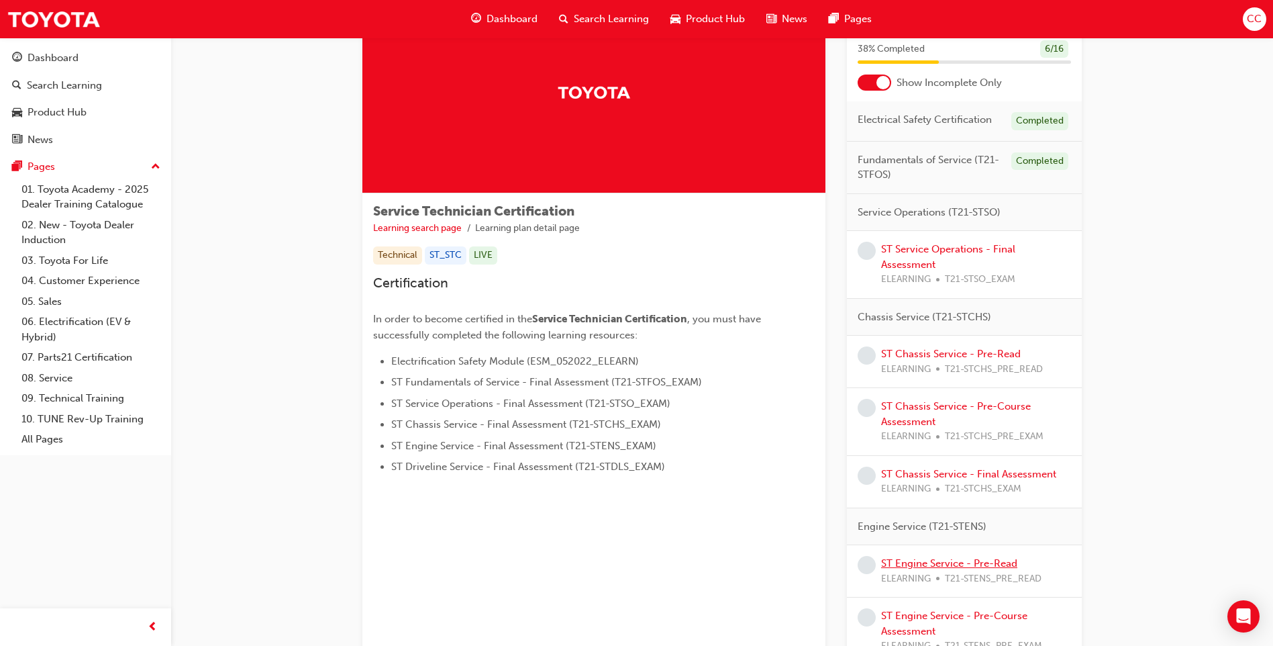
scroll to position [54, 0]
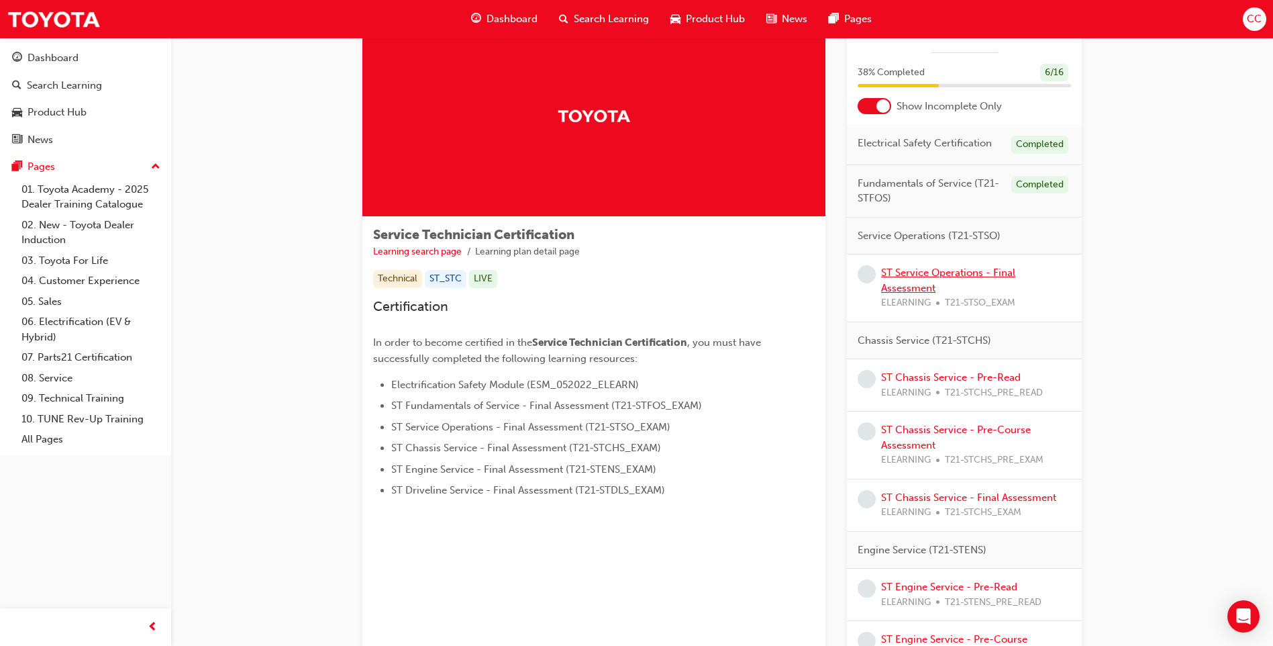
click at [912, 284] on link "ST Service Operations - Final Assessment" at bounding box center [948, 281] width 134 height 28
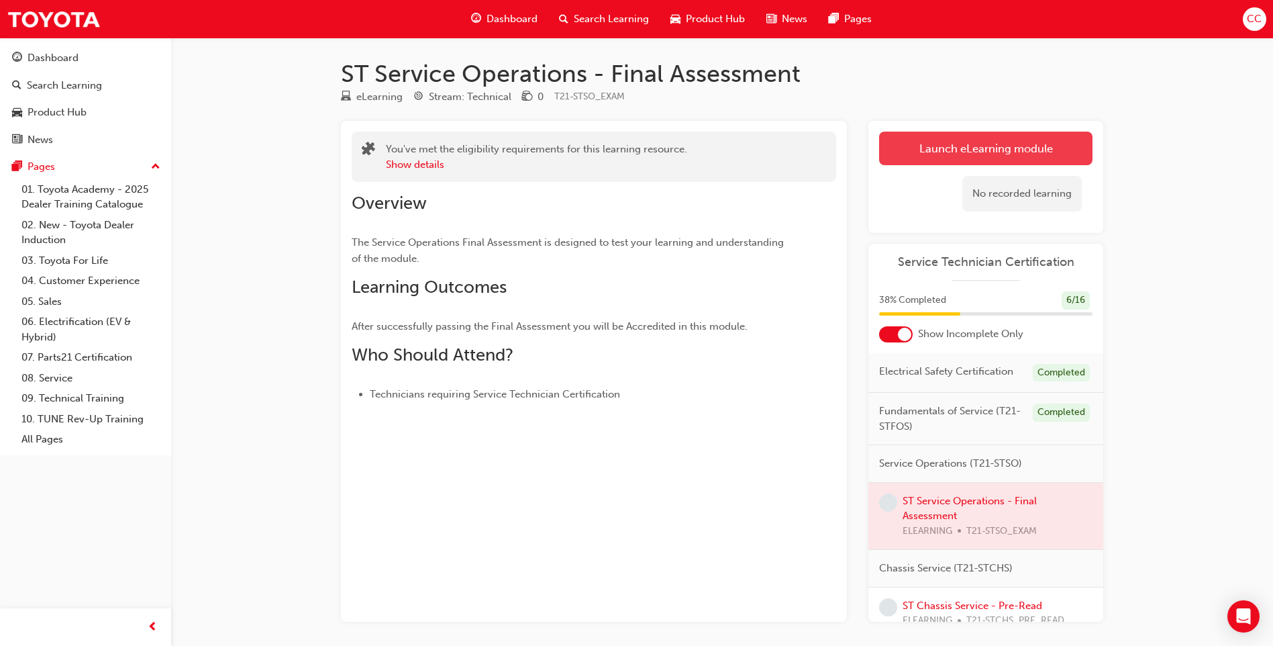
click at [929, 158] on link "Launch eLearning module" at bounding box center [985, 149] width 213 height 34
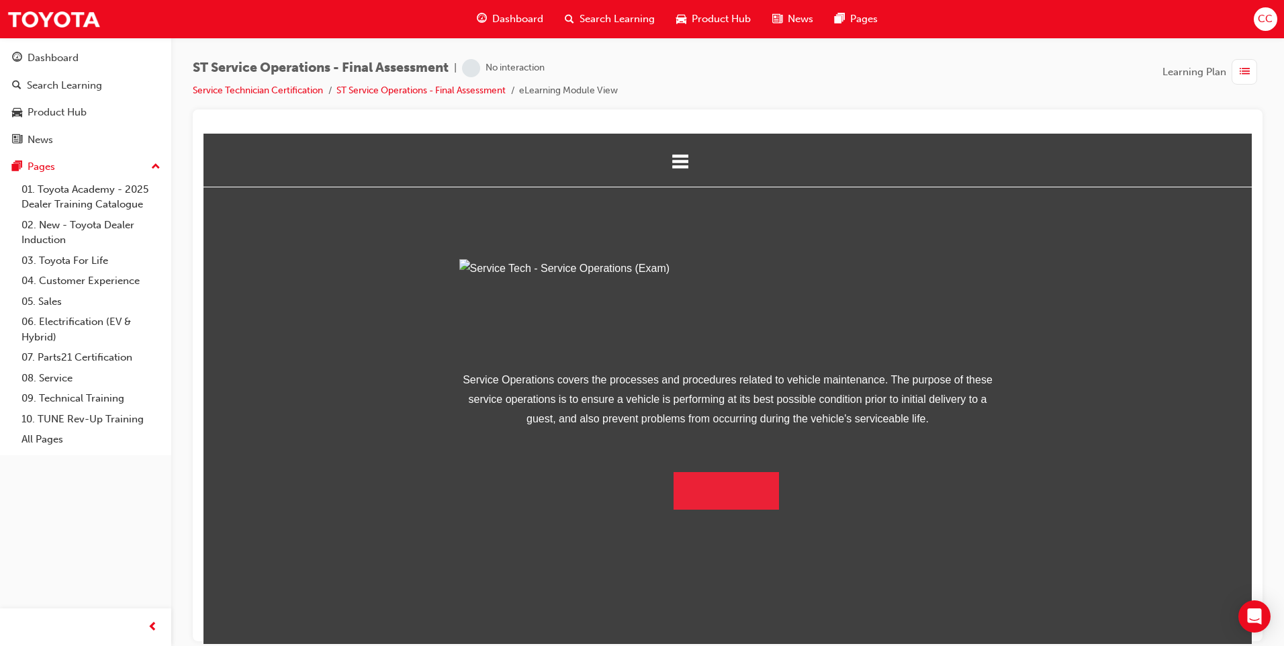
scroll to position [13, 0]
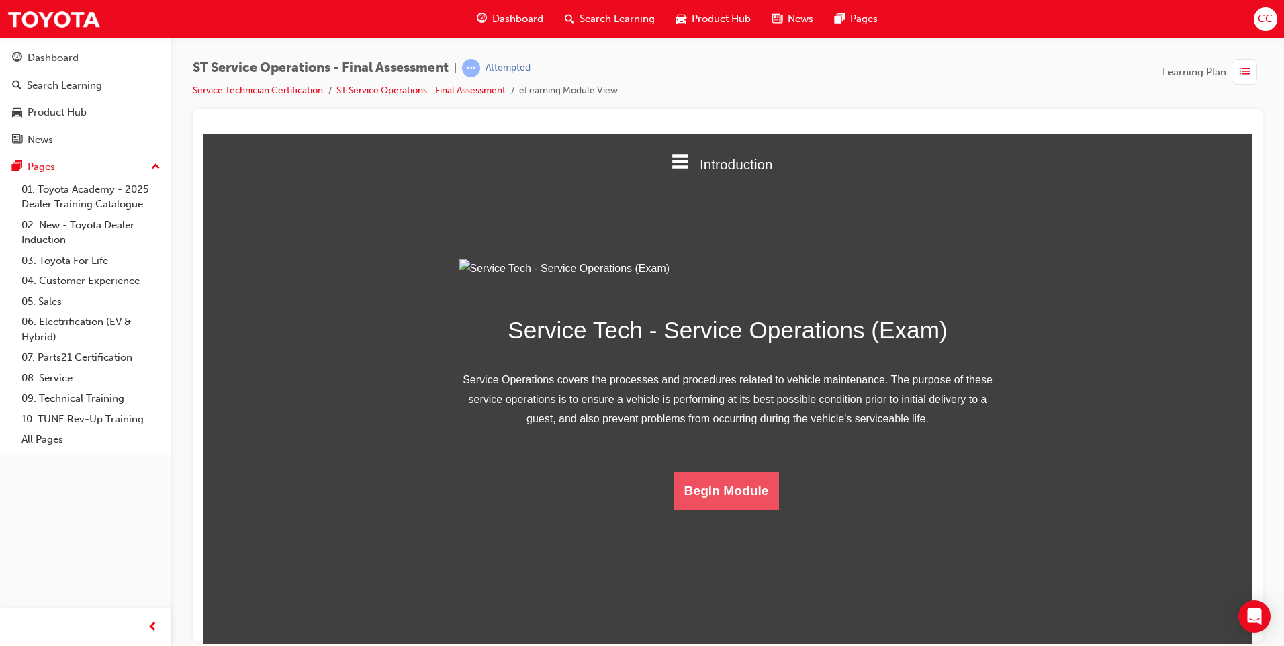
click at [679, 509] on button "Begin Module" at bounding box center [726, 490] width 106 height 38
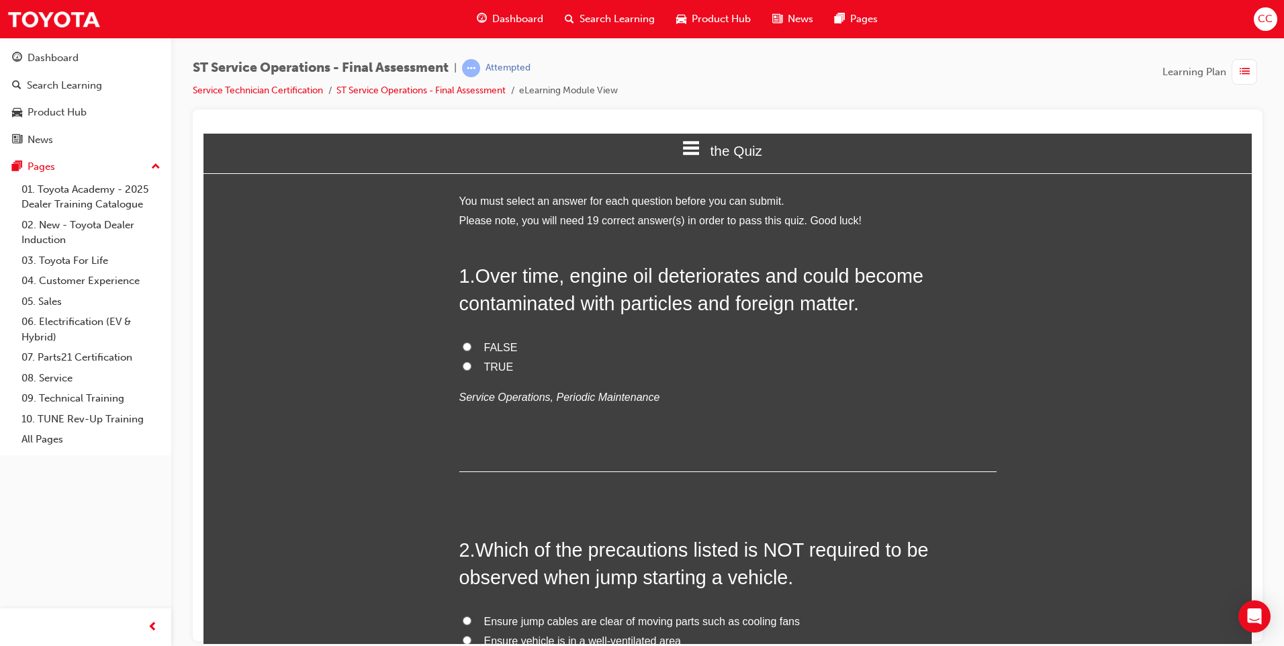
scroll to position [0, 0]
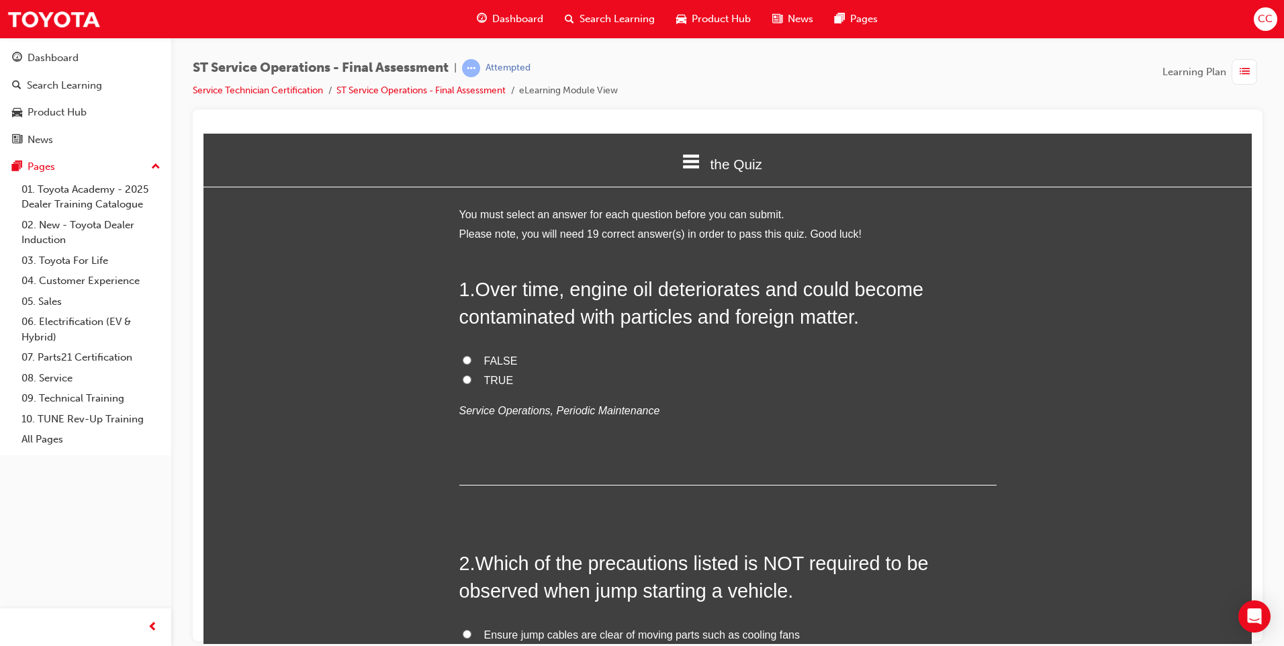
click at [463, 379] on input "TRUE" at bounding box center [467, 379] width 9 height 9
radio input "true"
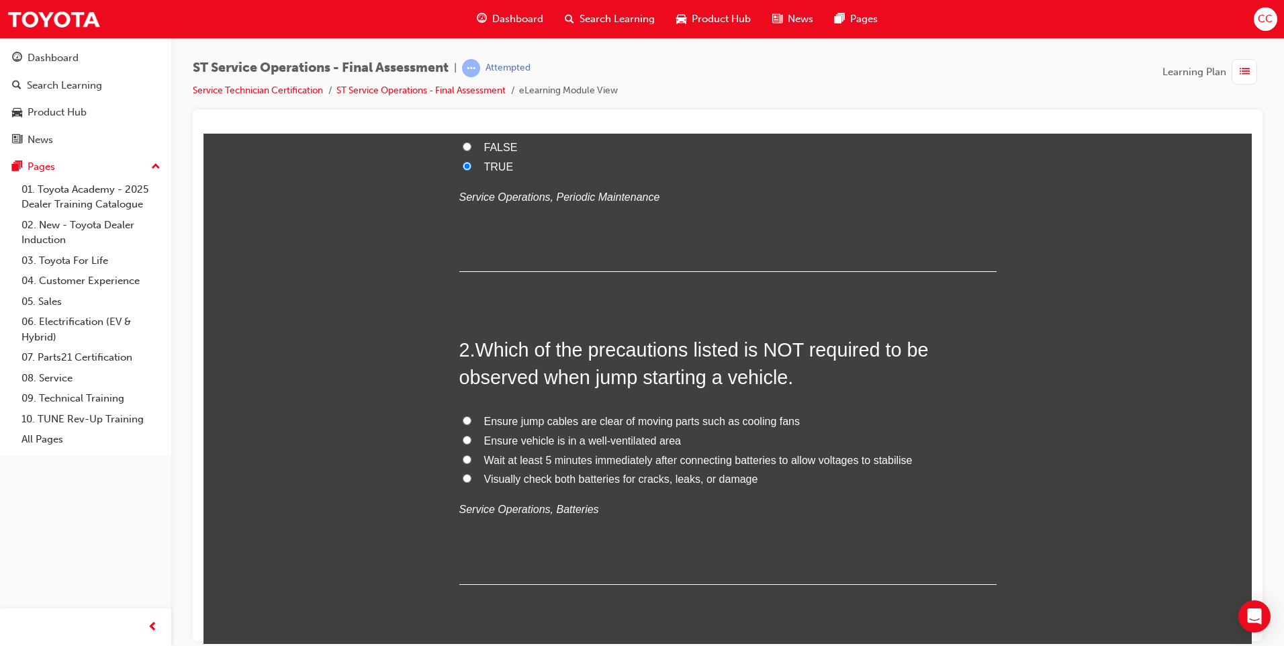
scroll to position [269, 0]
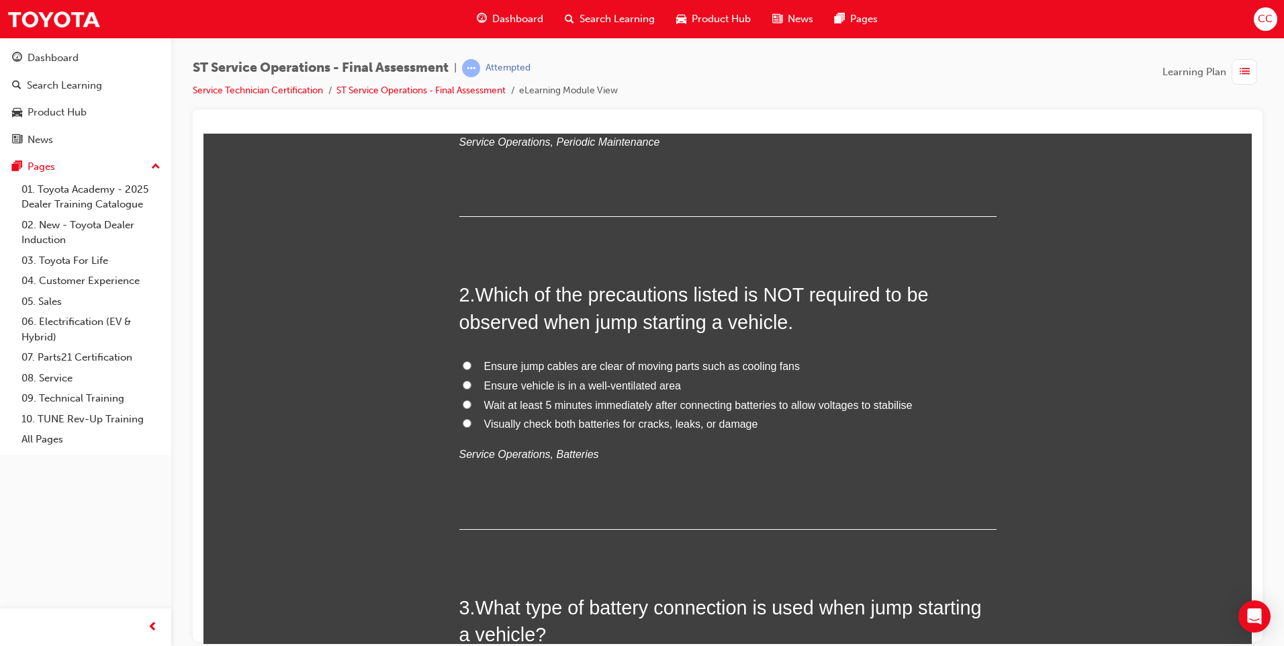
click at [463, 401] on input "Wait at least 5 minutes immediately after connecting batteries to allow voltage…" at bounding box center [467, 403] width 9 height 9
radio input "true"
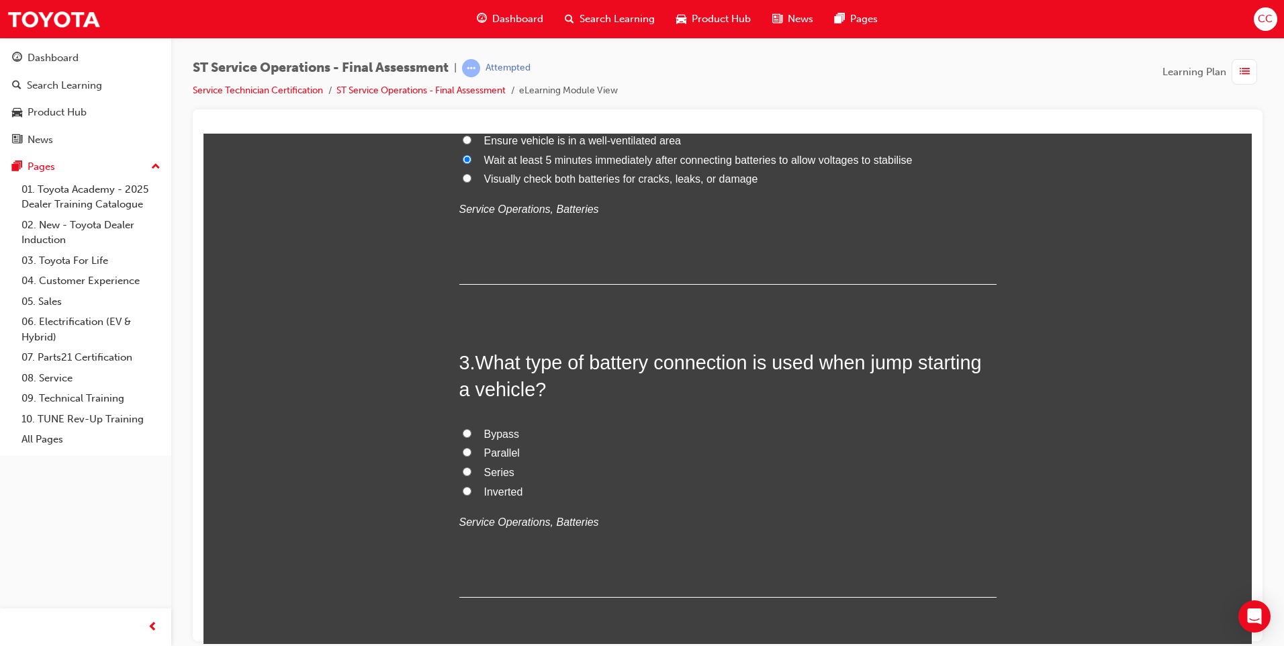
scroll to position [537, 0]
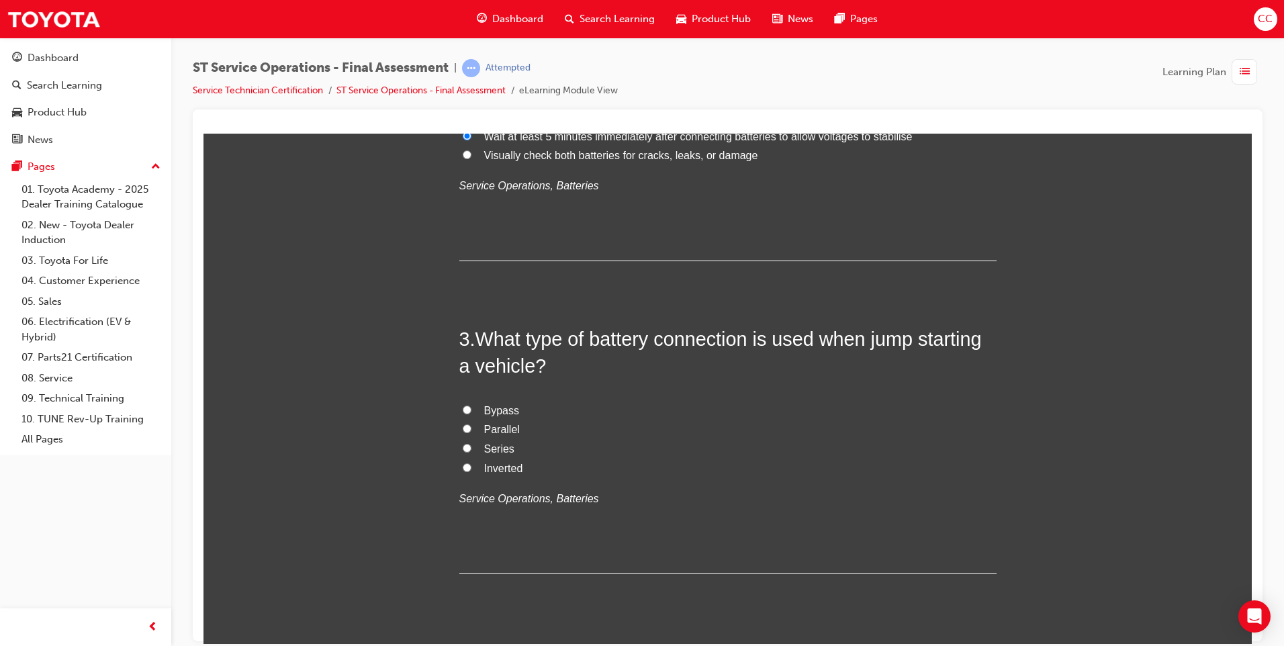
click at [463, 430] on input "Parallel" at bounding box center [467, 428] width 9 height 9
radio input "true"
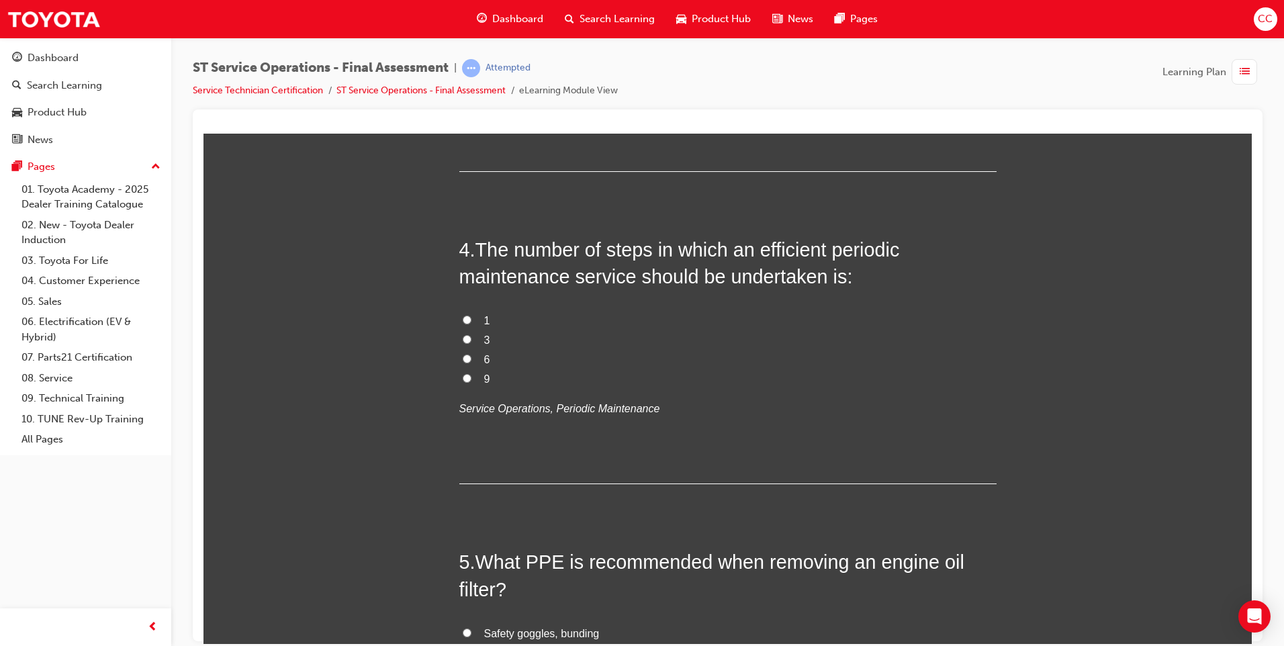
scroll to position [940, 0]
click at [463, 360] on input "6" at bounding box center [467, 357] width 9 height 9
radio input "true"
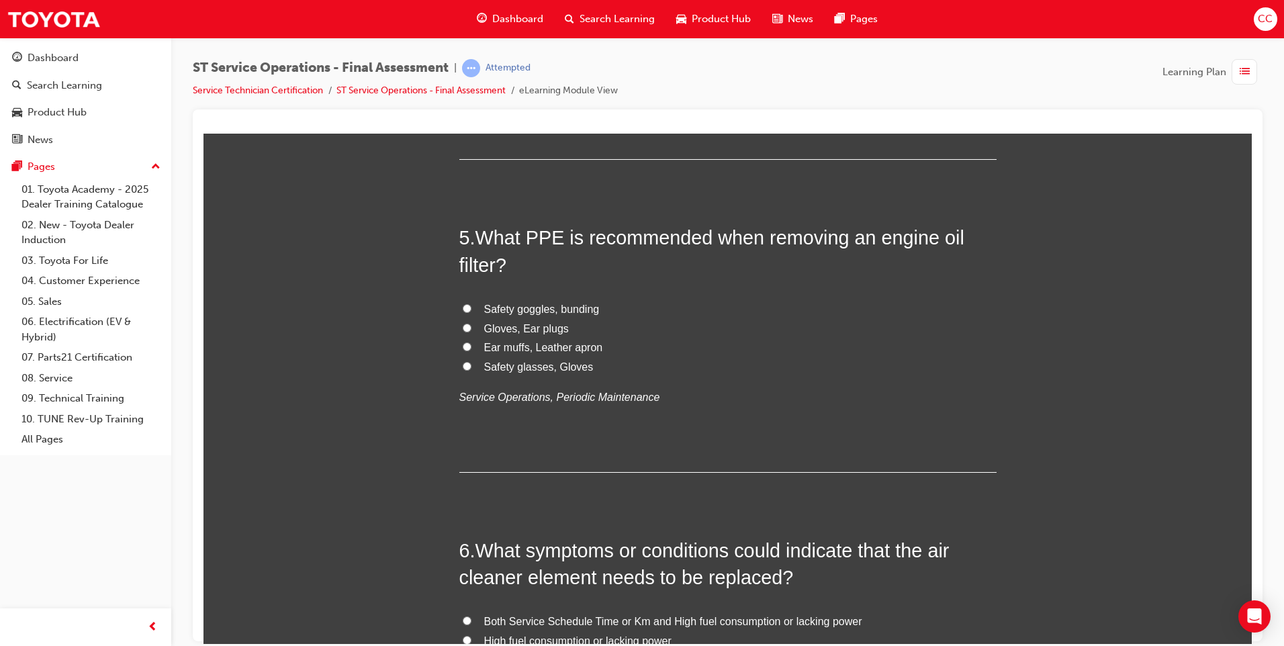
scroll to position [1276, 0]
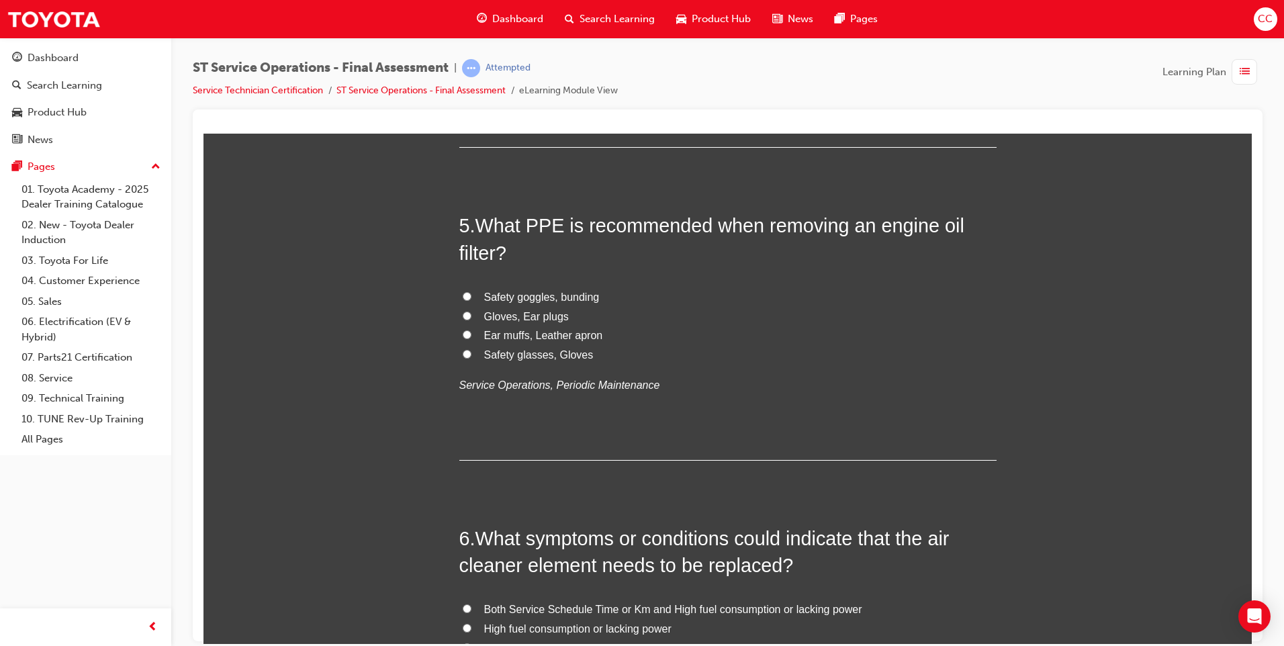
click at [463, 352] on input "Safety glasses, Gloves" at bounding box center [467, 353] width 9 height 9
radio input "true"
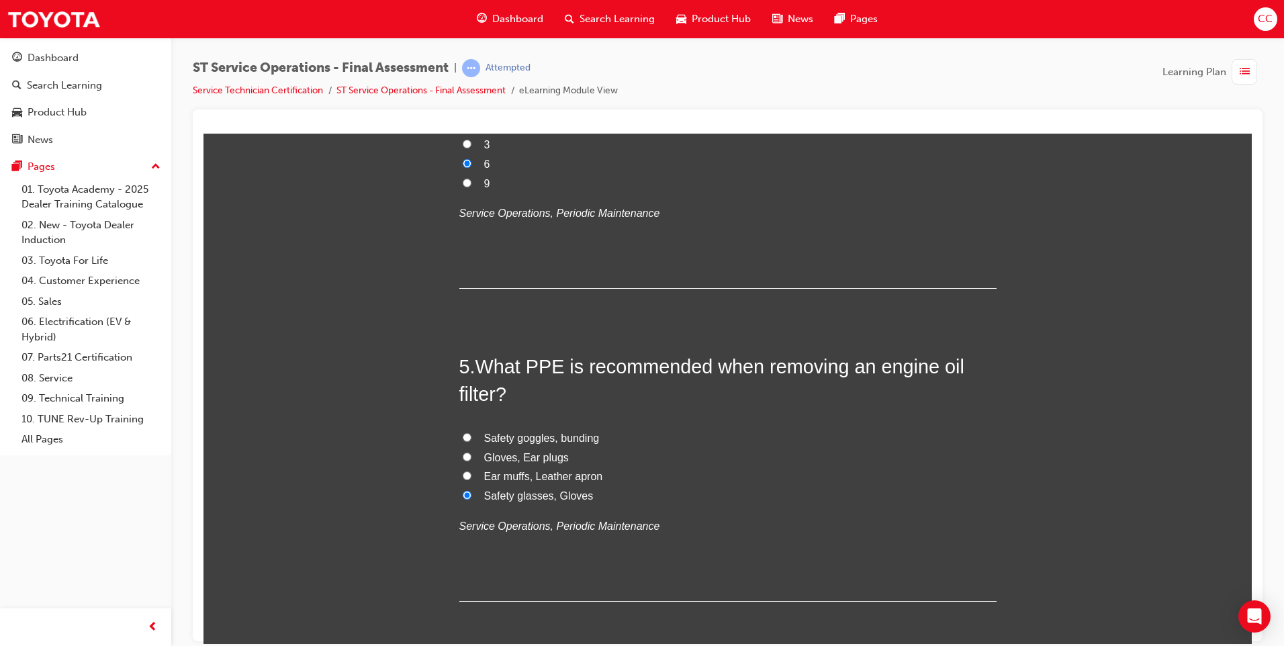
scroll to position [1168, 0]
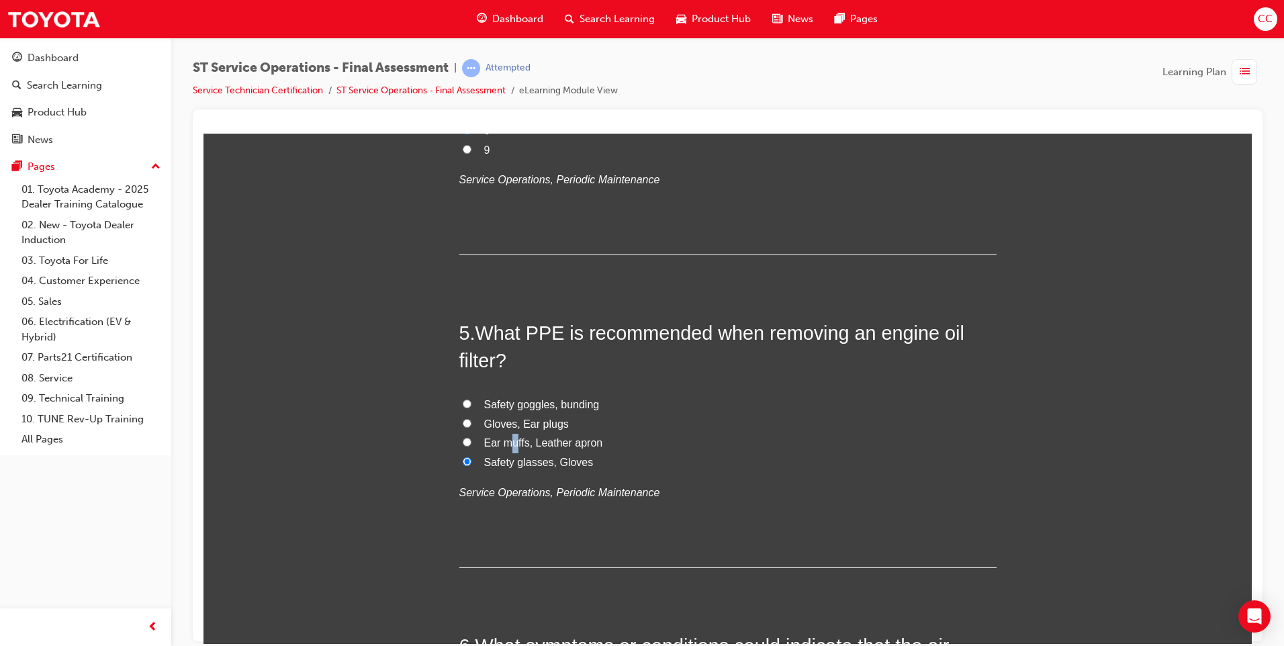
drag, startPoint x: 504, startPoint y: 443, endPoint x: 512, endPoint y: 446, distance: 8.1
click at [512, 446] on span "Ear muffs, Leather apron" at bounding box center [543, 441] width 119 height 11
drag, startPoint x: 512, startPoint y: 446, endPoint x: 618, endPoint y: 436, distance: 107.3
click at [618, 436] on label "Ear muffs, Leather apron" at bounding box center [727, 442] width 537 height 19
click at [471, 437] on input "Ear muffs, Leather apron" at bounding box center [467, 441] width 9 height 9
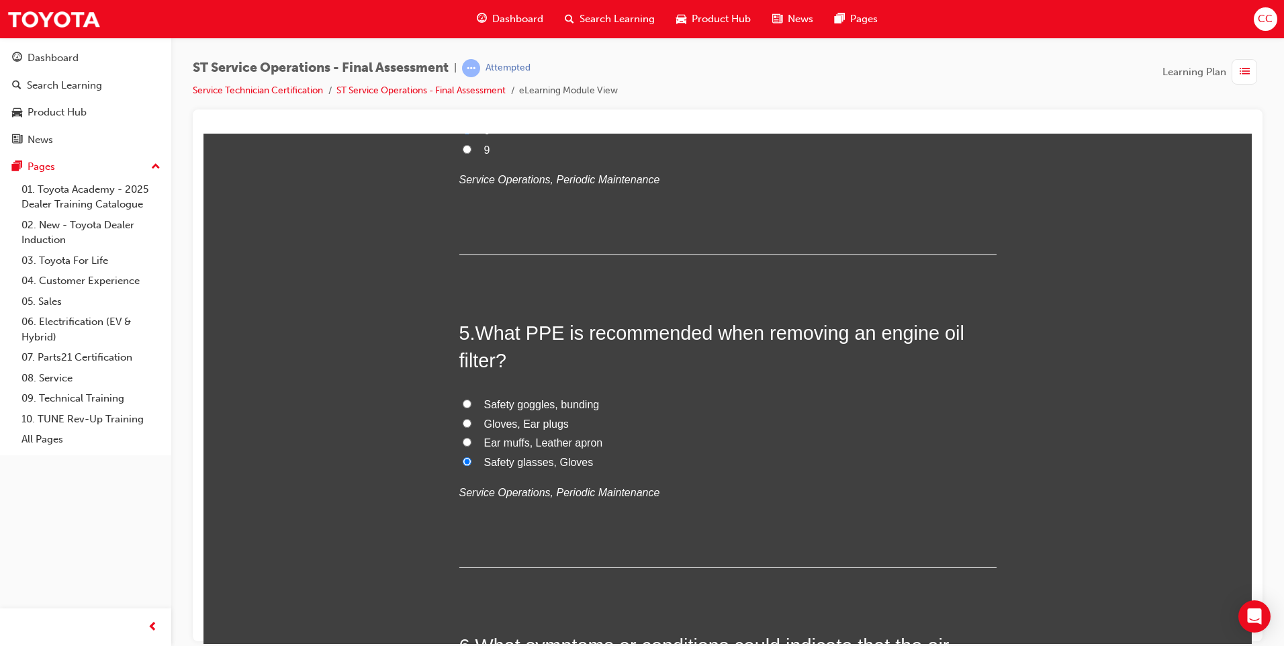
radio input "true"
click at [530, 465] on span "Safety glasses, Gloves" at bounding box center [538, 461] width 109 height 11
click at [471, 465] on input "Safety glasses, Gloves" at bounding box center [467, 460] width 9 height 9
radio input "true"
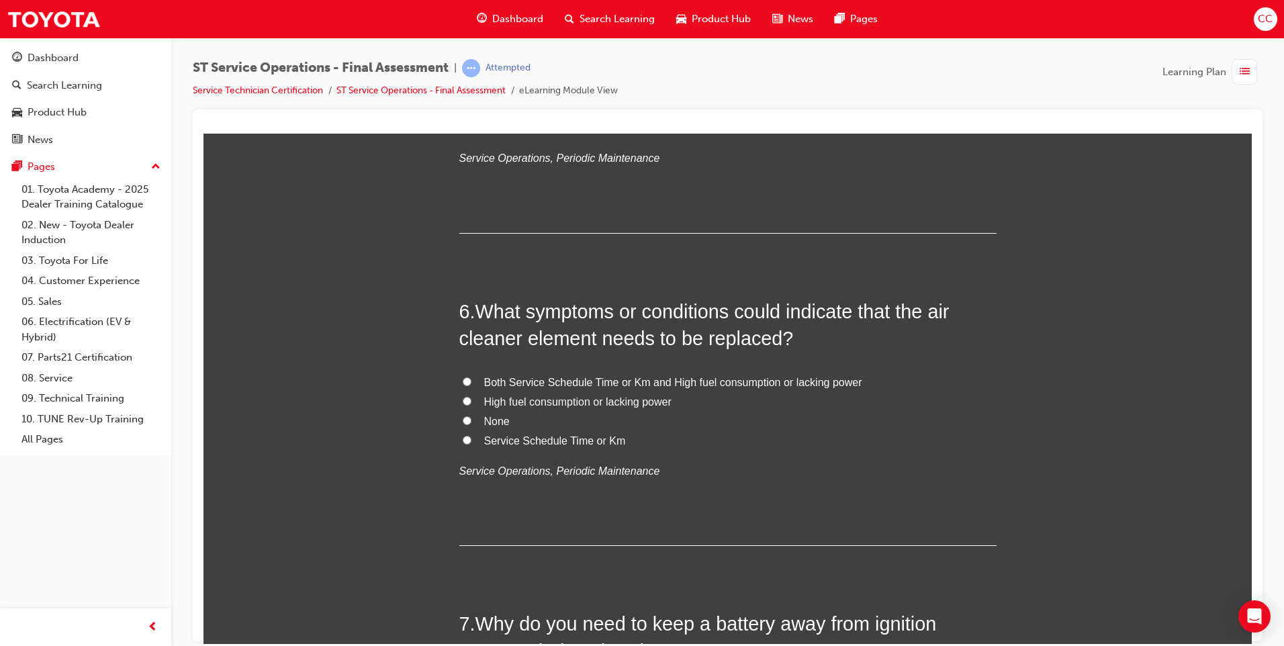
scroll to position [1504, 0]
click at [466, 379] on label "Both Service Schedule Time or Km and High fuel consumption or lacking power" at bounding box center [727, 380] width 537 height 19
click at [466, 379] on input "Both Service Schedule Time or Km and High fuel consumption or lacking power" at bounding box center [467, 379] width 9 height 9
radio input "true"
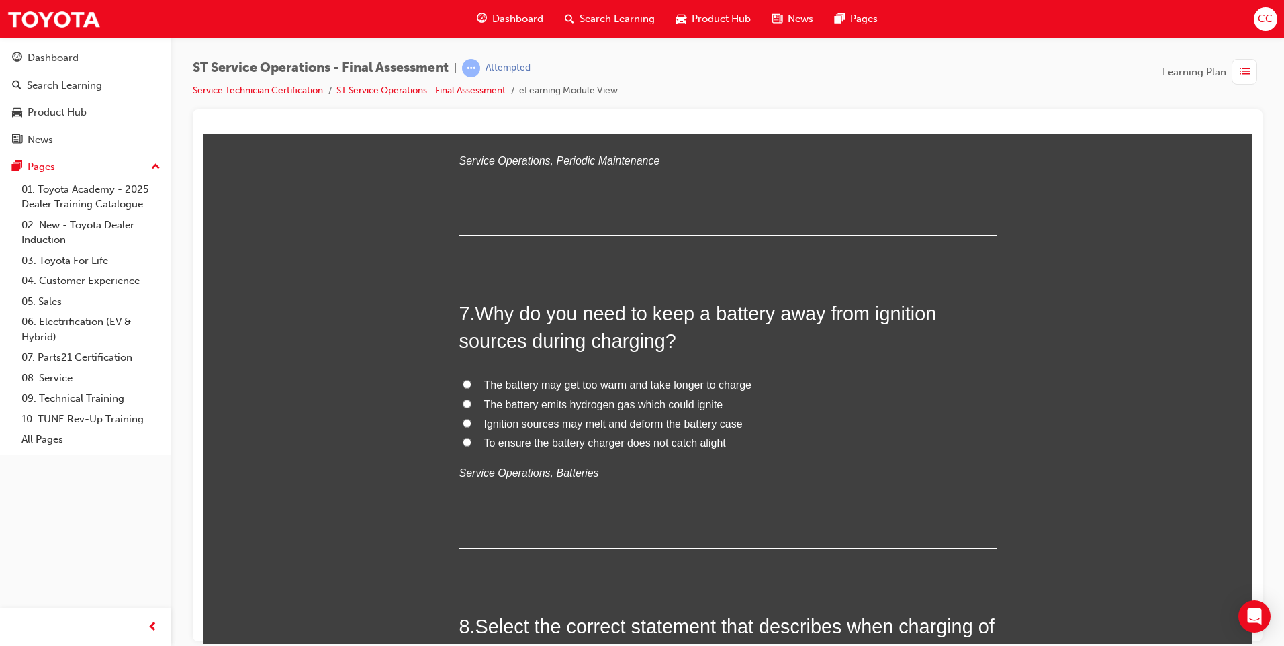
scroll to position [1839, 0]
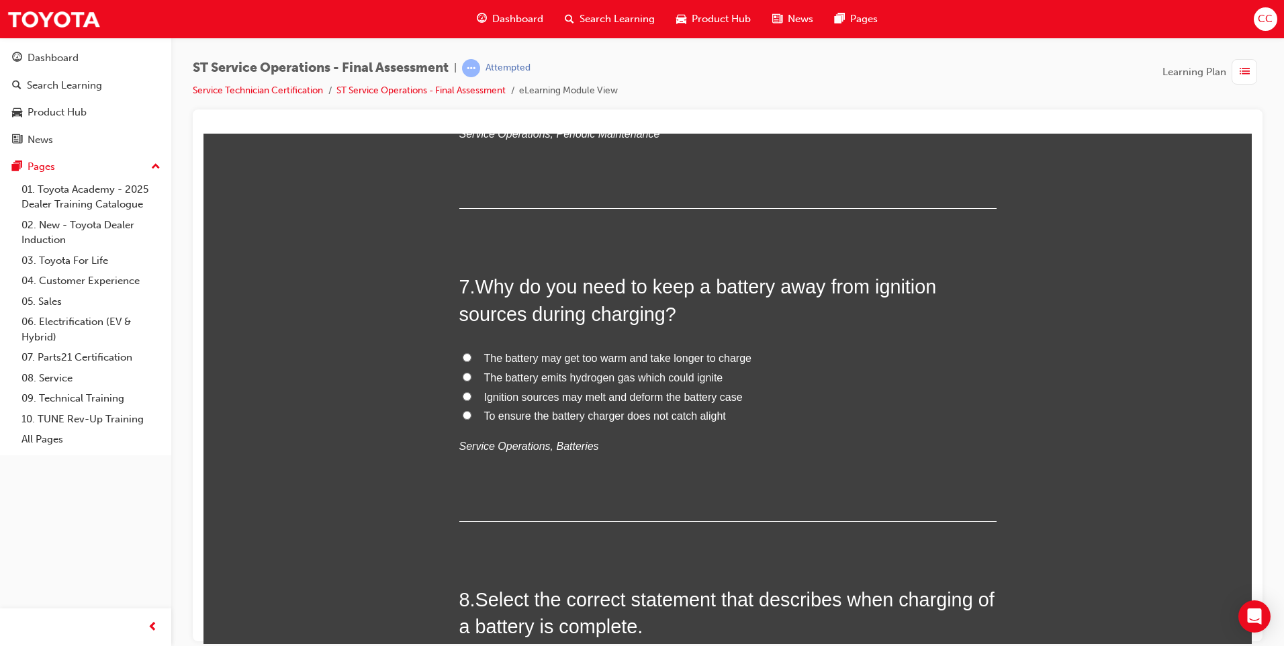
click at [463, 376] on input "The battery emits hydrogen gas which could ignite" at bounding box center [467, 376] width 9 height 9
radio input "true"
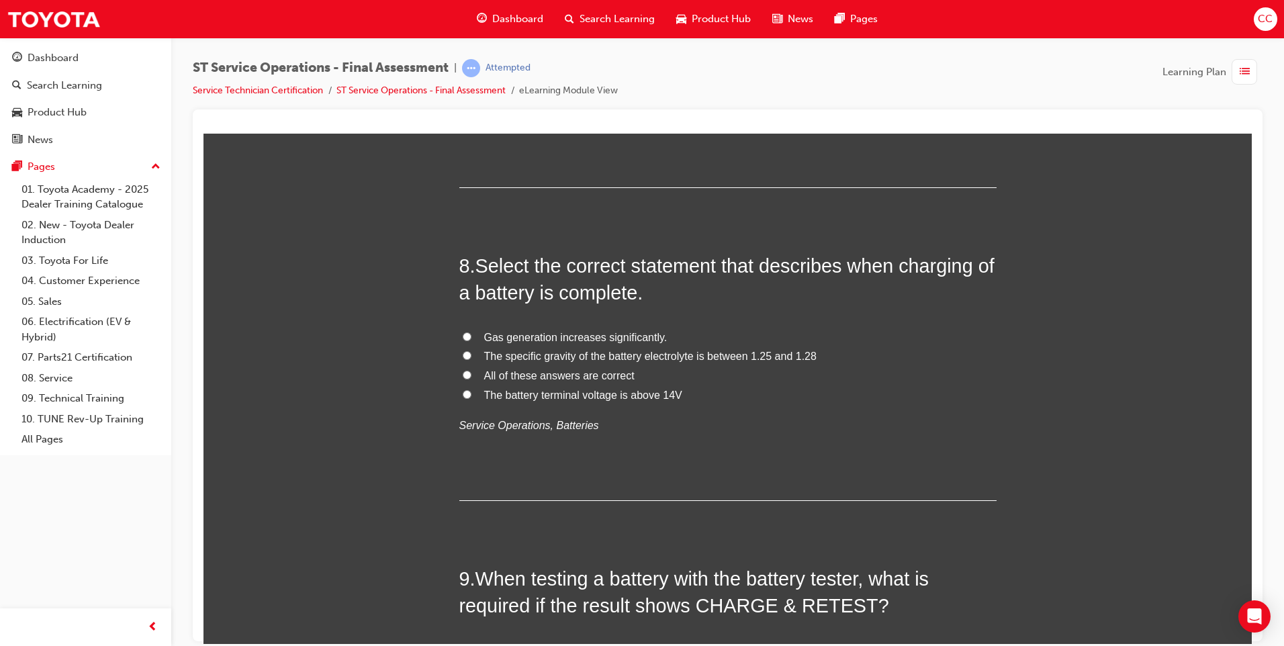
scroll to position [2175, 0]
click at [463, 354] on input "The specific gravity of the battery electrolyte is between 1.25 and 1.28" at bounding box center [467, 352] width 9 height 9
radio input "true"
click at [463, 375] on input "All of these answers are correct" at bounding box center [467, 372] width 9 height 9
radio input "true"
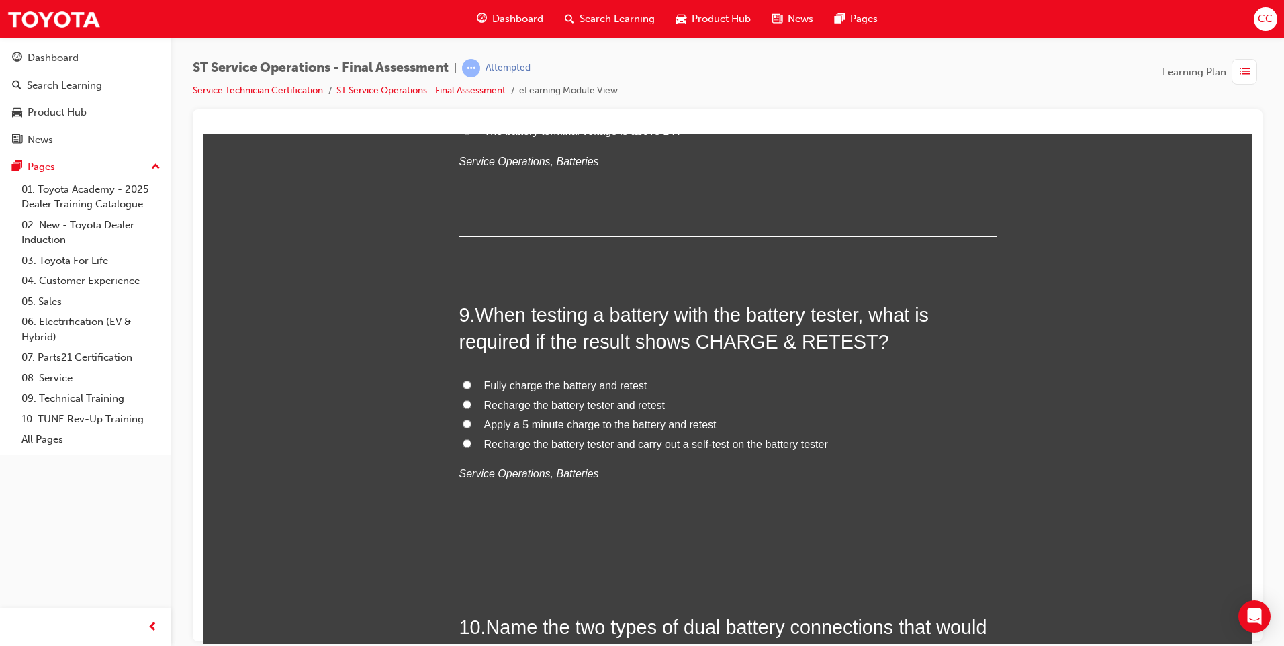
scroll to position [2444, 0]
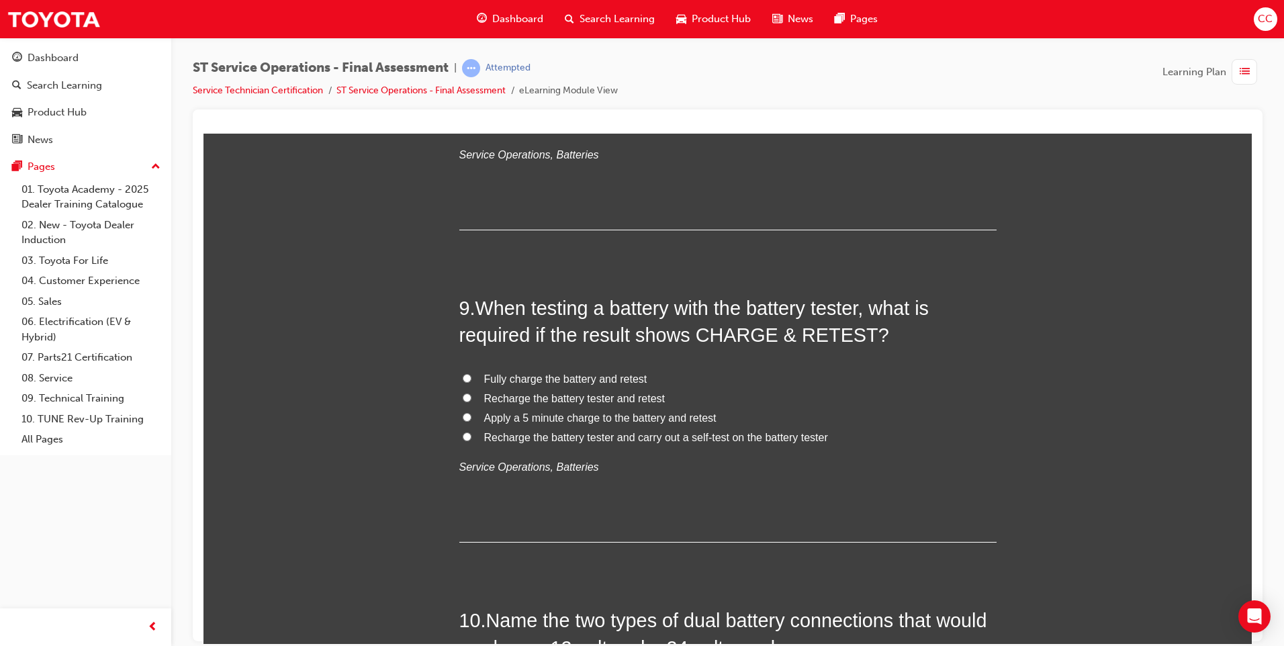
click at [463, 376] on input "Fully charge the battery and retest" at bounding box center [467, 377] width 9 height 9
radio input "true"
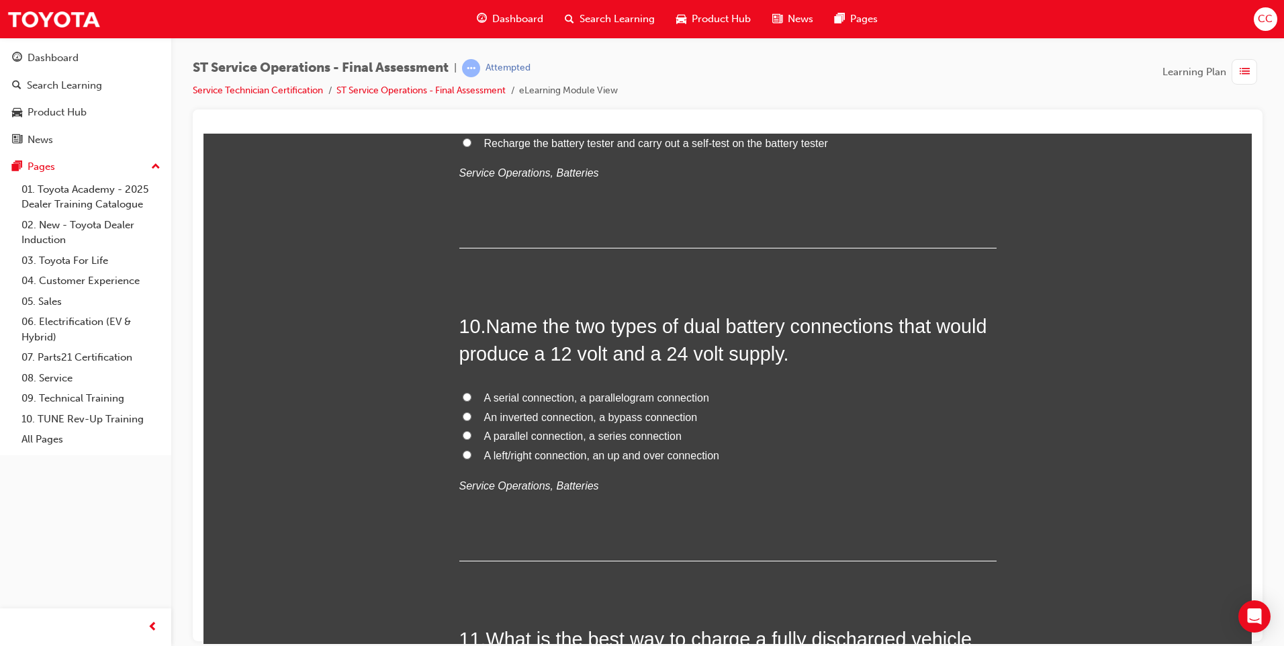
scroll to position [2779, 0]
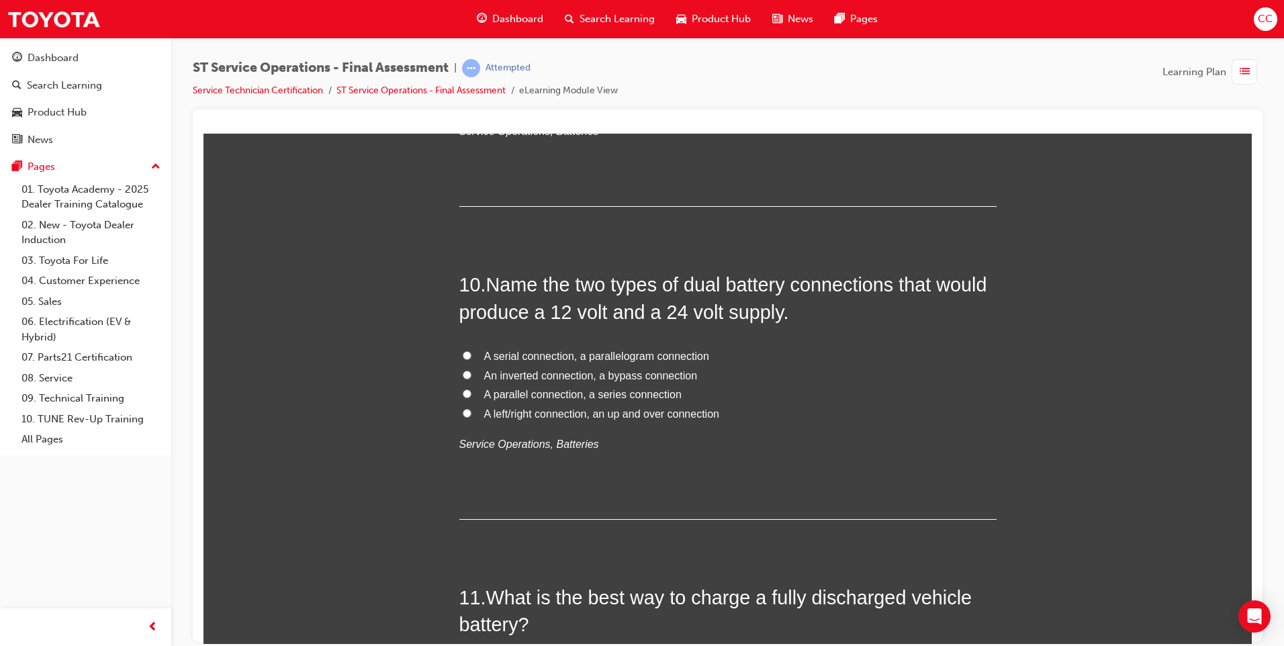
click at [463, 393] on input "A parallel connection, a series connection" at bounding box center [467, 393] width 9 height 9
radio input "true"
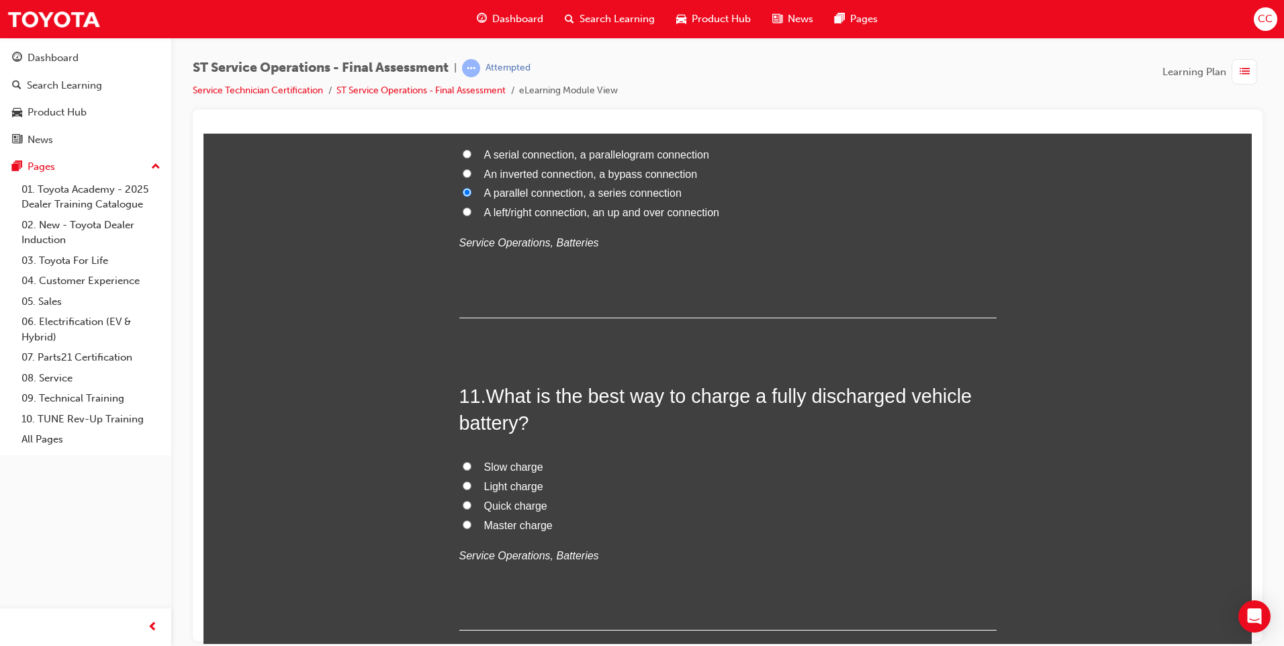
scroll to position [3048, 0]
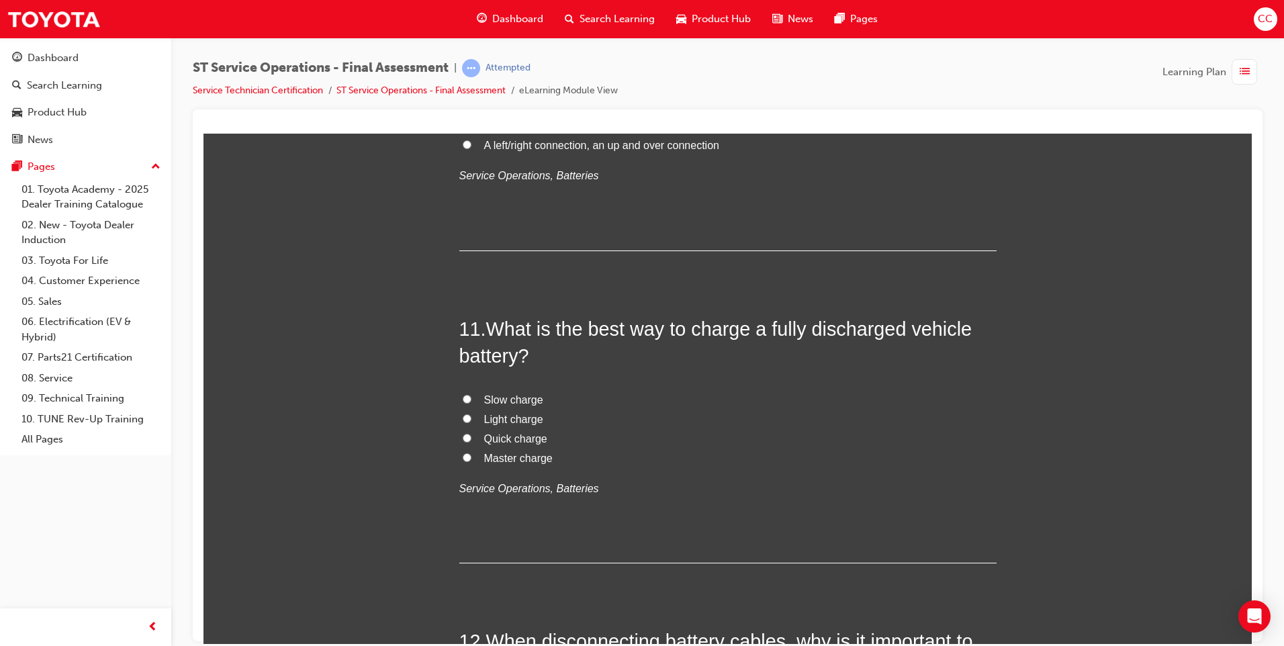
click at [463, 397] on input "Slow charge" at bounding box center [467, 398] width 9 height 9
radio input "true"
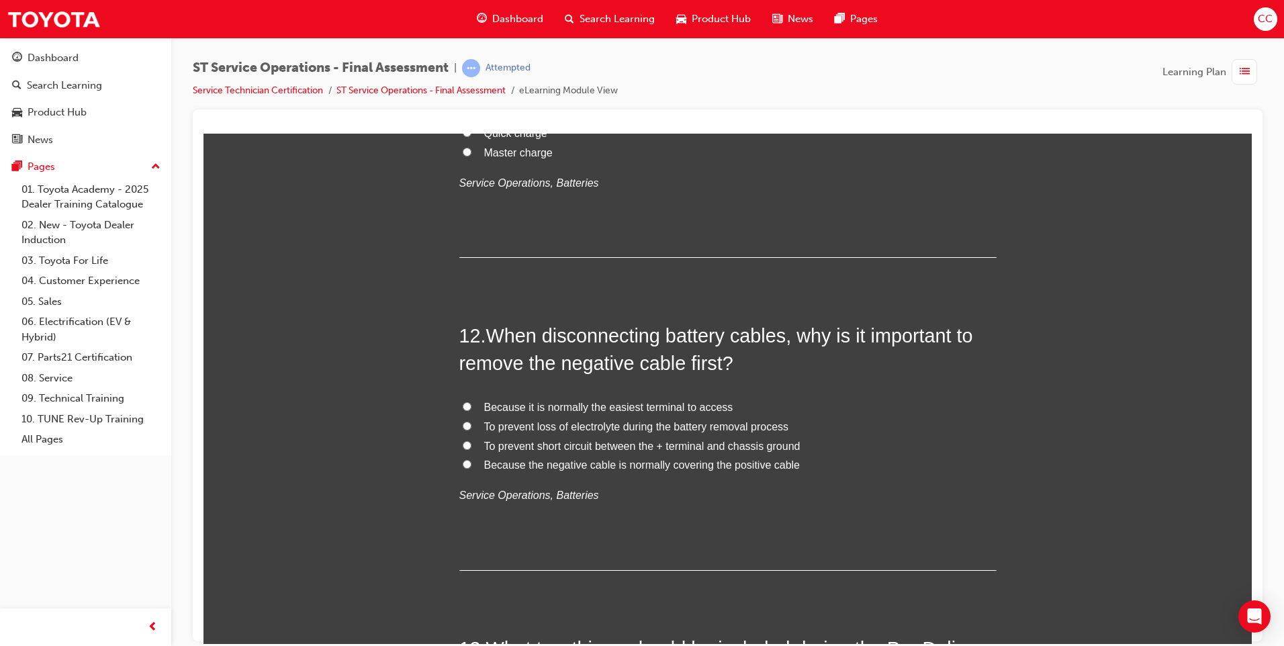
scroll to position [3383, 0]
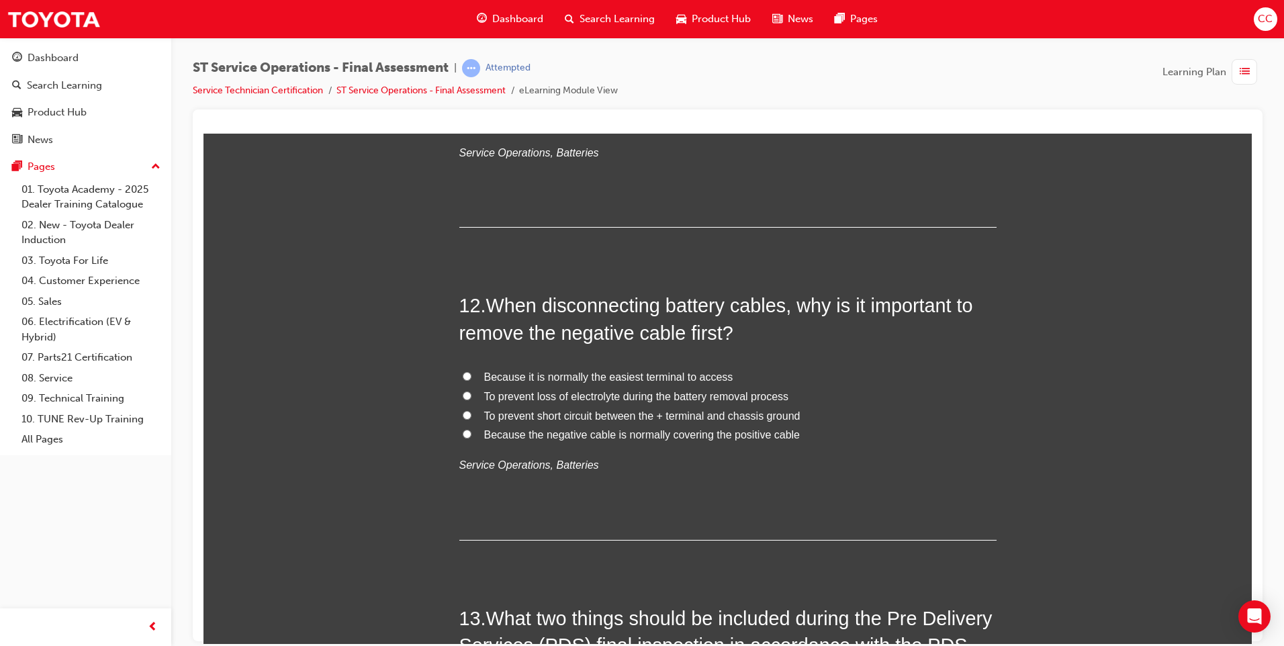
click at [465, 417] on input "To prevent short circuit between the + terminal and chassis ground" at bounding box center [467, 414] width 9 height 9
radio input "true"
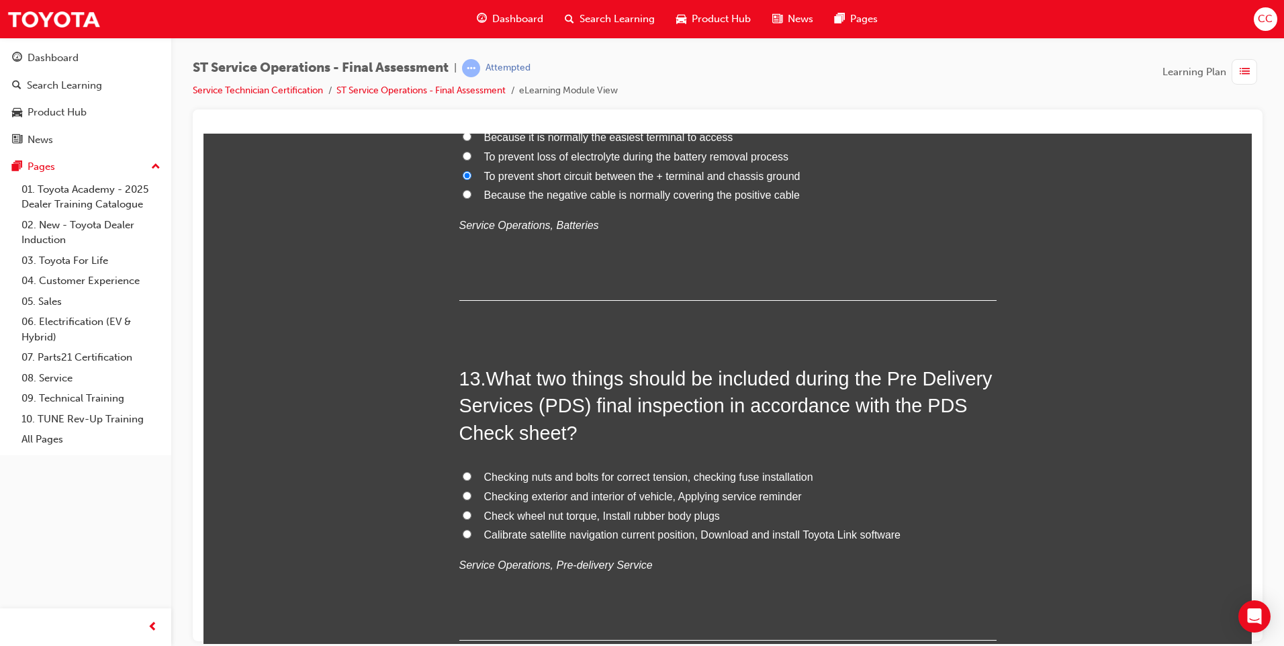
scroll to position [3652, 0]
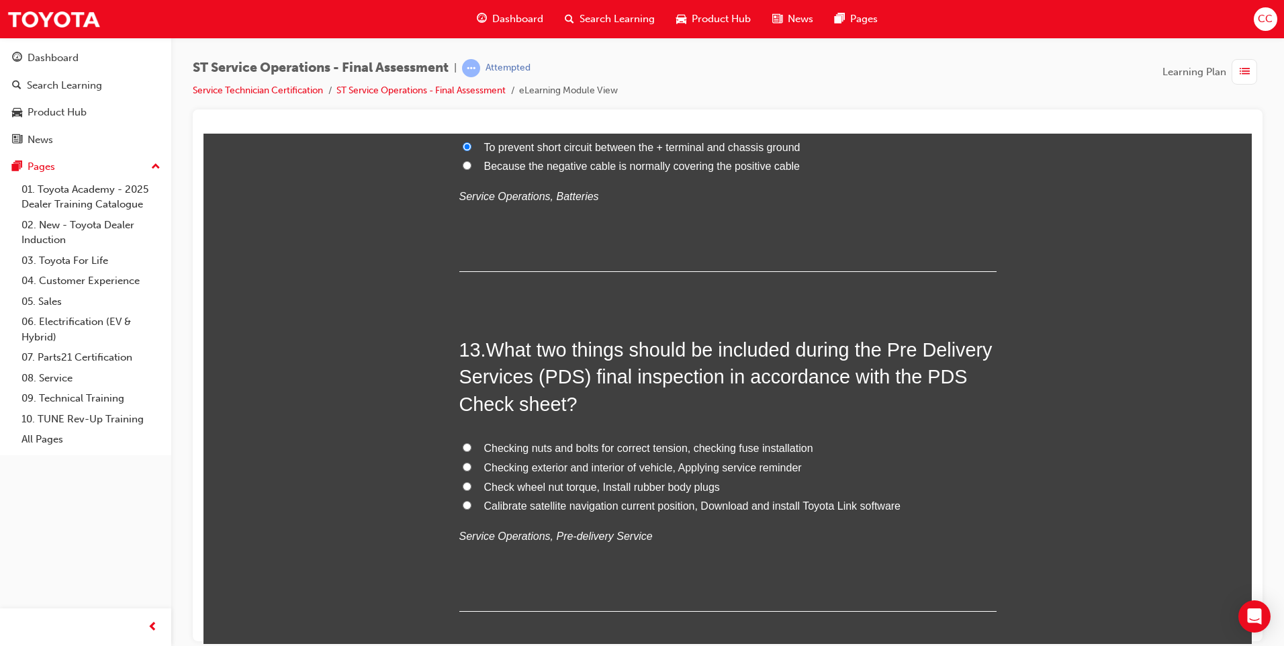
click at [464, 507] on input "Calibrate satellite navigation current position, Download and install Toyota Li…" at bounding box center [467, 504] width 9 height 9
radio input "true"
click at [463, 463] on input "Checking exterior and interior of vehicle, Applying service reminder" at bounding box center [467, 466] width 9 height 9
radio input "true"
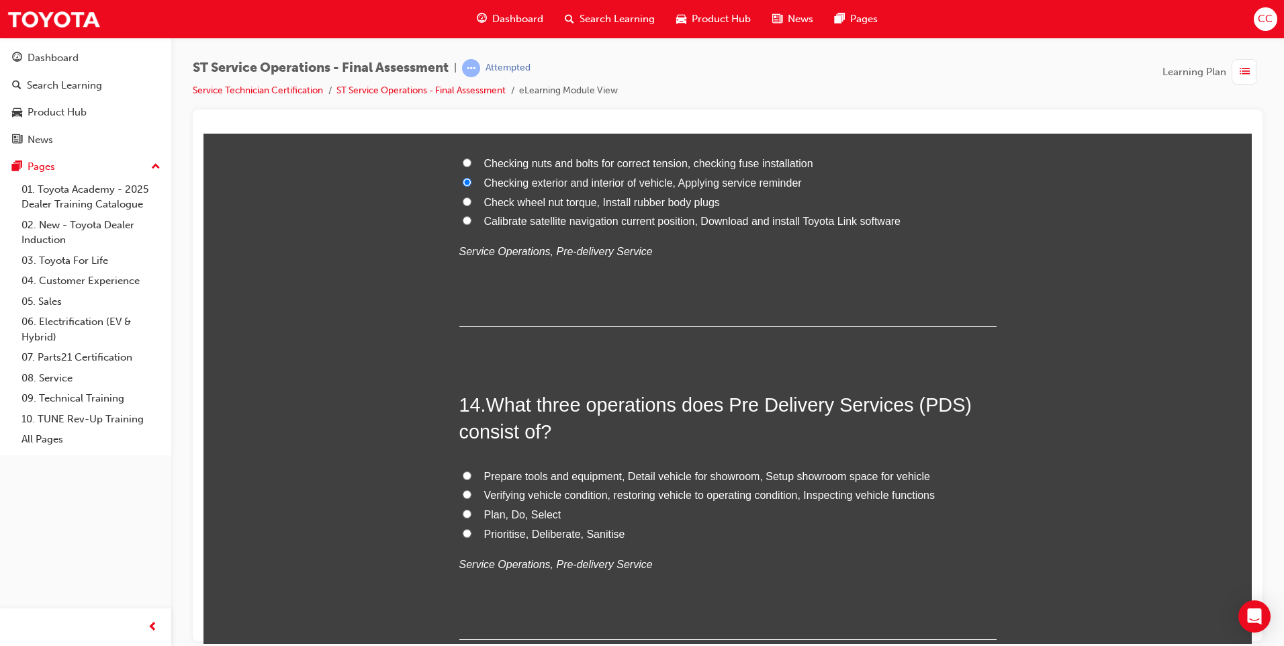
scroll to position [4055, 0]
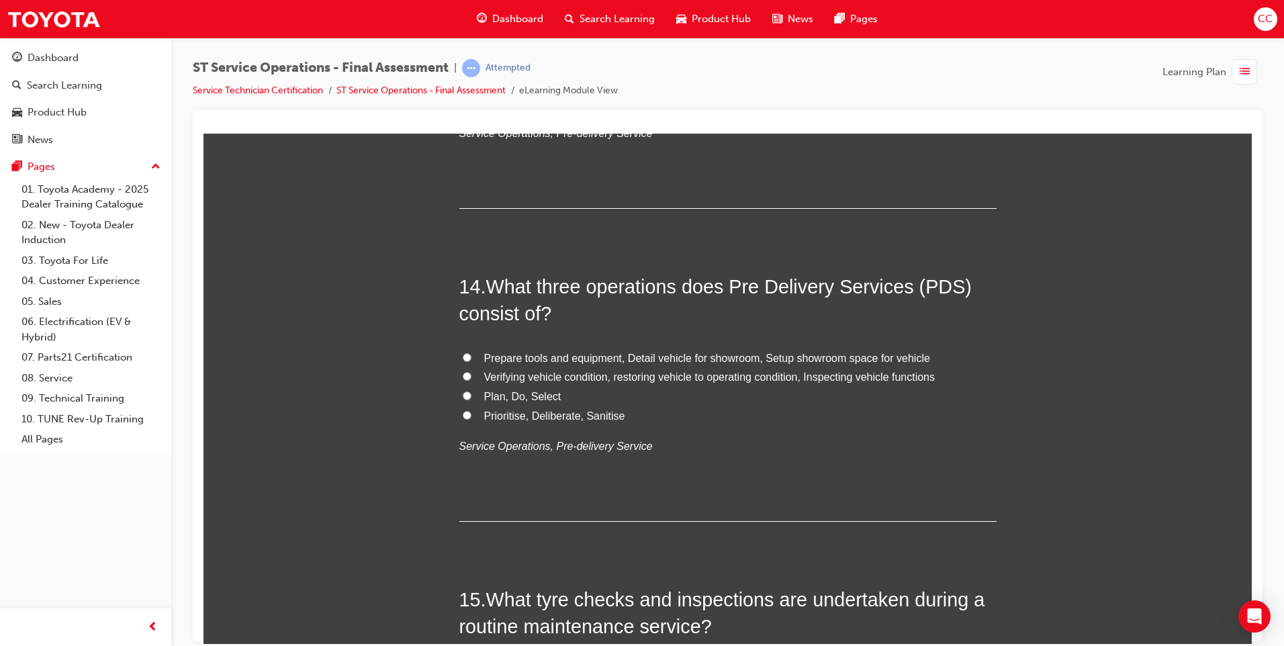
click at [463, 377] on input "Verifying vehicle condition, restoring vehicle to operating condition, Inspecti…" at bounding box center [467, 375] width 9 height 9
radio input "true"
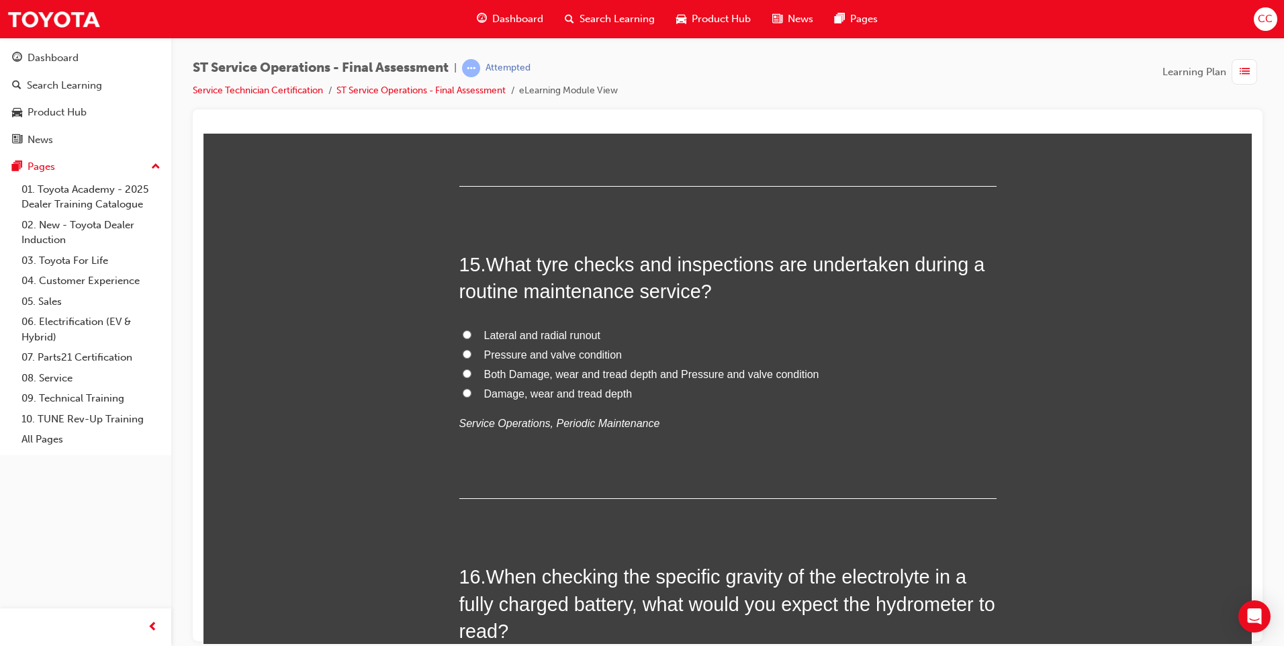
scroll to position [4390, 0]
click at [463, 392] on input "Damage, wear and tread depth" at bounding box center [467, 391] width 9 height 9
radio input "true"
click at [463, 371] on input "Both Damage, wear and tread depth and Pressure and valve condition" at bounding box center [467, 372] width 9 height 9
radio input "true"
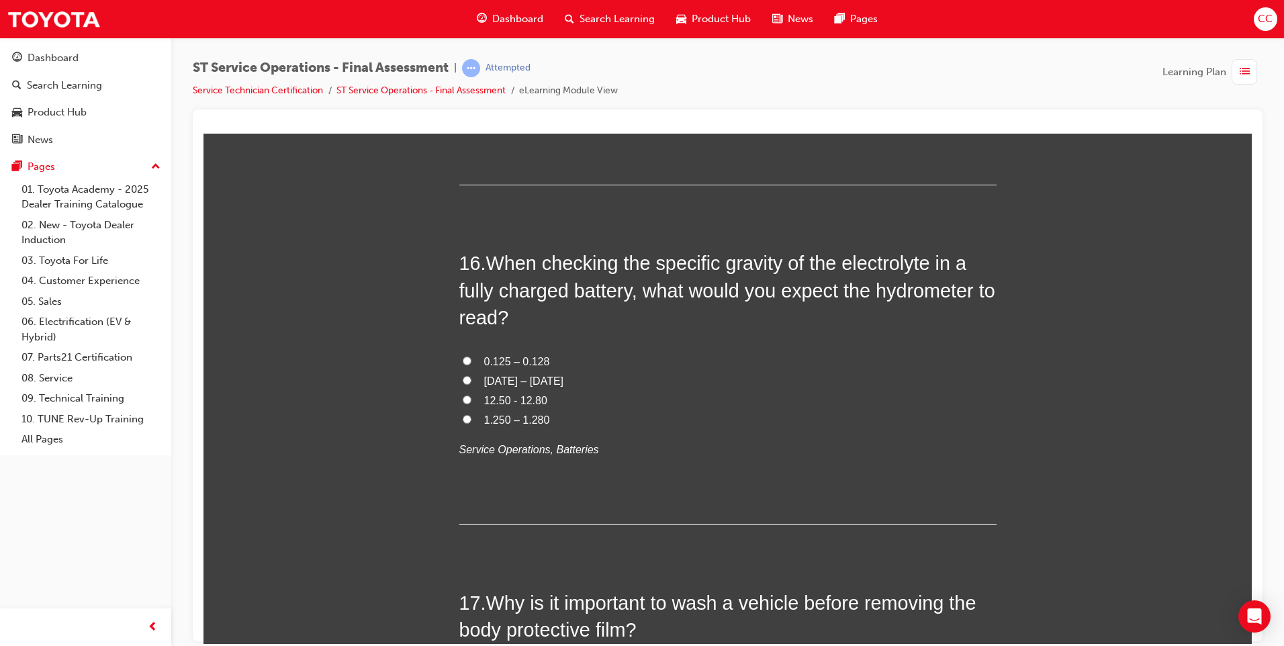
scroll to position [4726, 0]
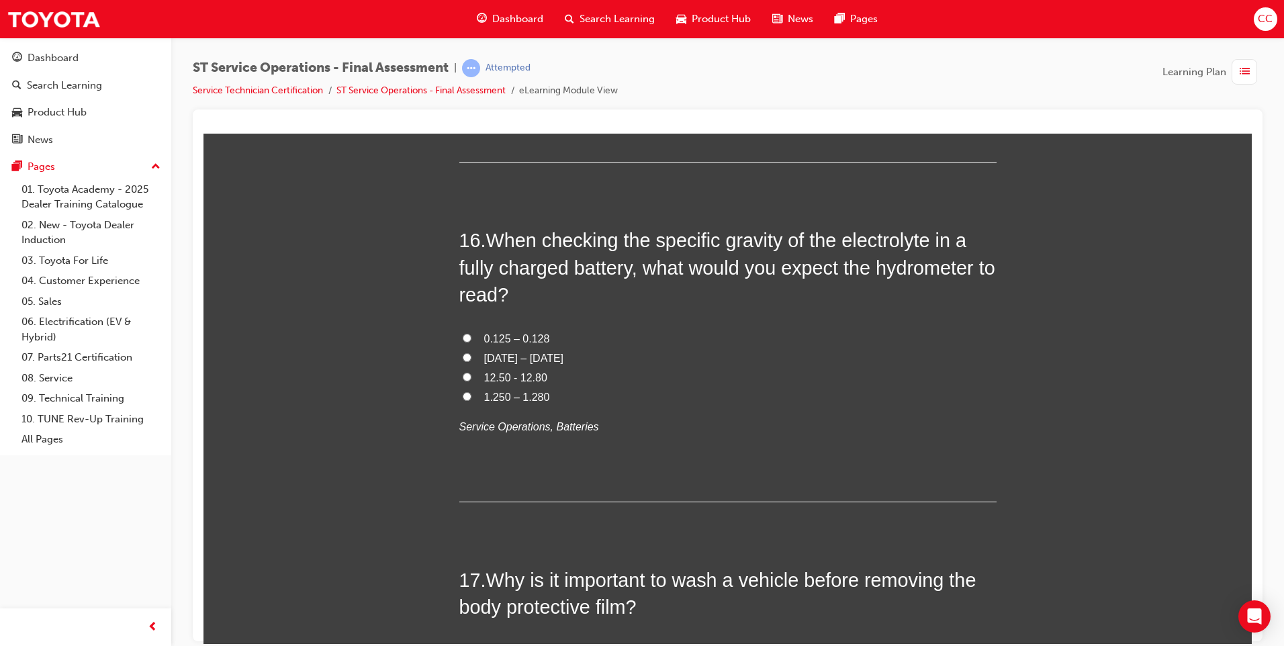
click at [465, 336] on input "0.125 – 0.128" at bounding box center [467, 337] width 9 height 9
radio input "true"
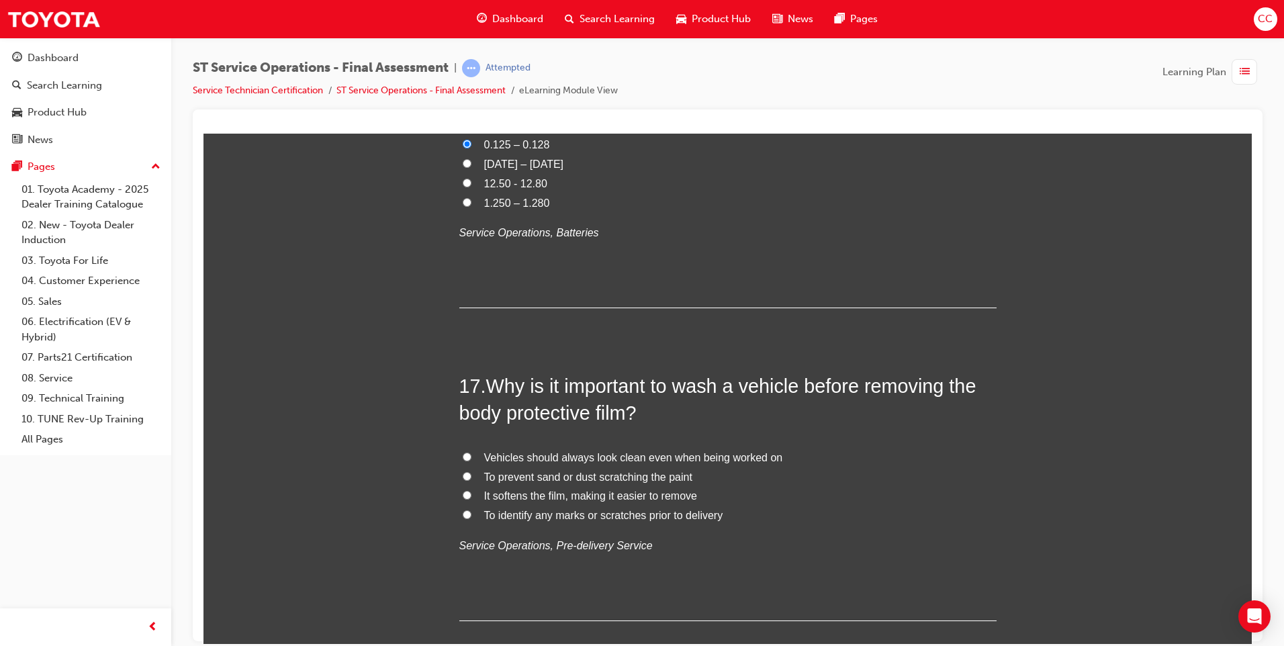
scroll to position [4927, 0]
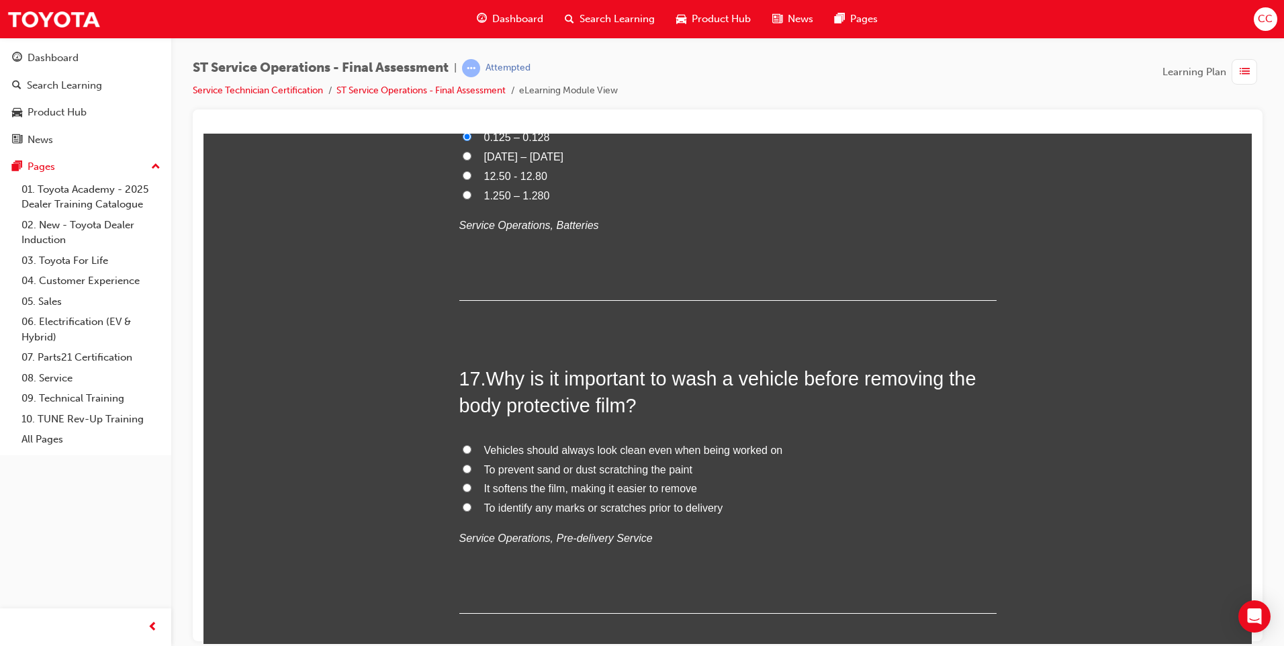
click at [463, 467] on input "To prevent sand or dust scratching the paint" at bounding box center [467, 468] width 9 height 9
radio input "true"
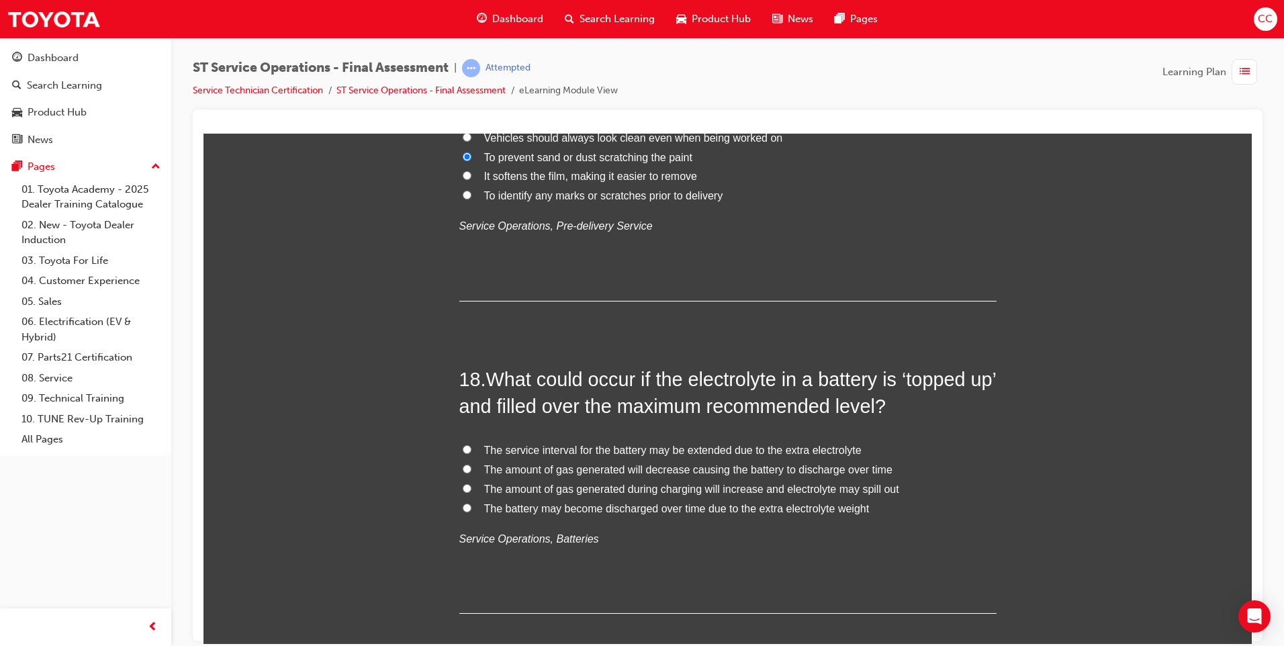
scroll to position [5263, 0]
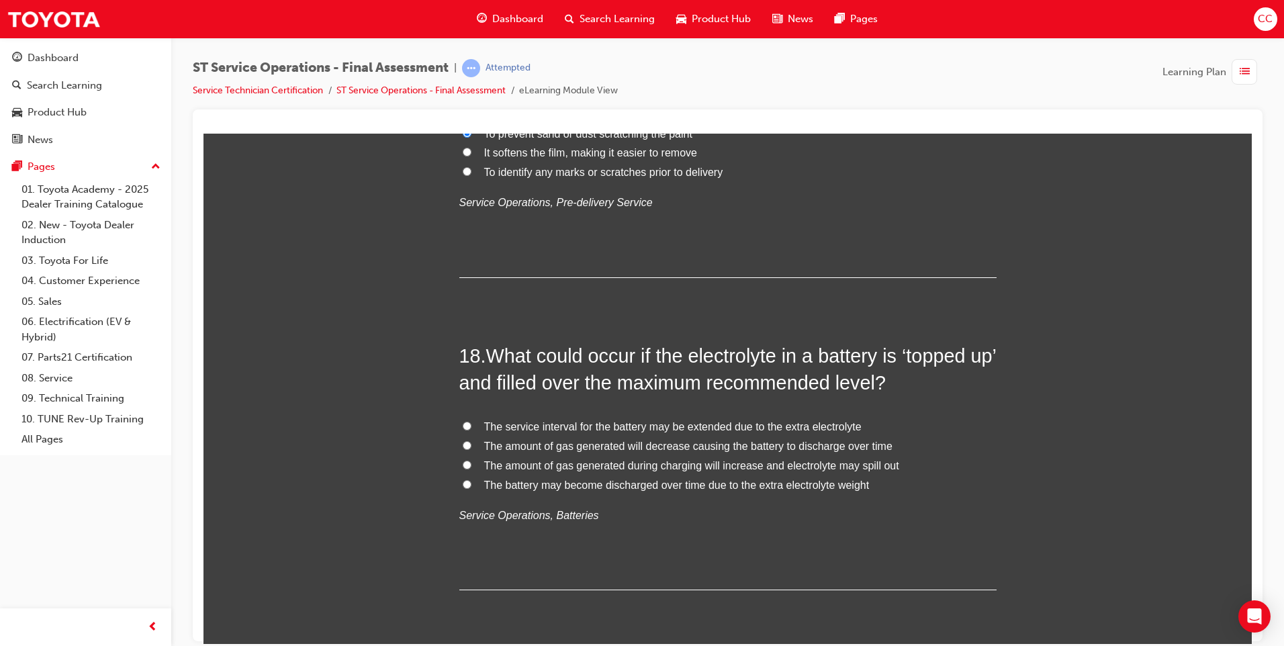
click at [589, 467] on span "The amount of gas generated during charging will increase and electrolyte may s…" at bounding box center [691, 464] width 415 height 11
click at [471, 467] on input "The amount of gas generated during charging will increase and electrolyte may s…" at bounding box center [467, 464] width 9 height 9
radio input "true"
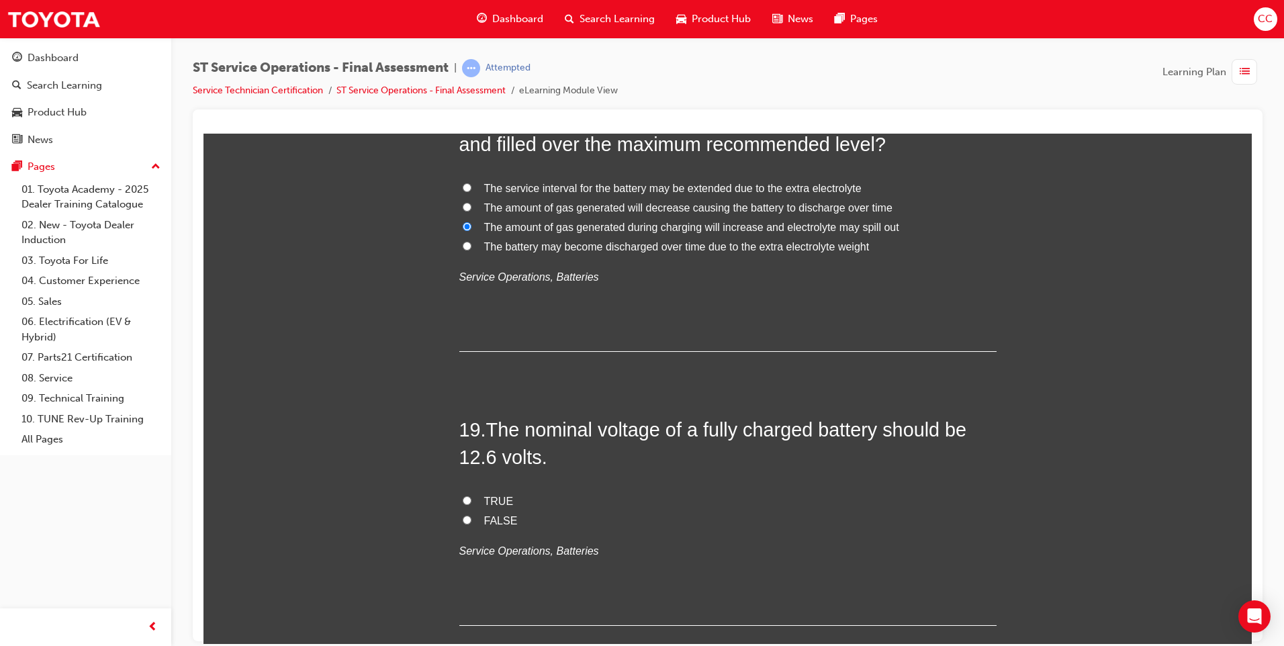
scroll to position [5532, 0]
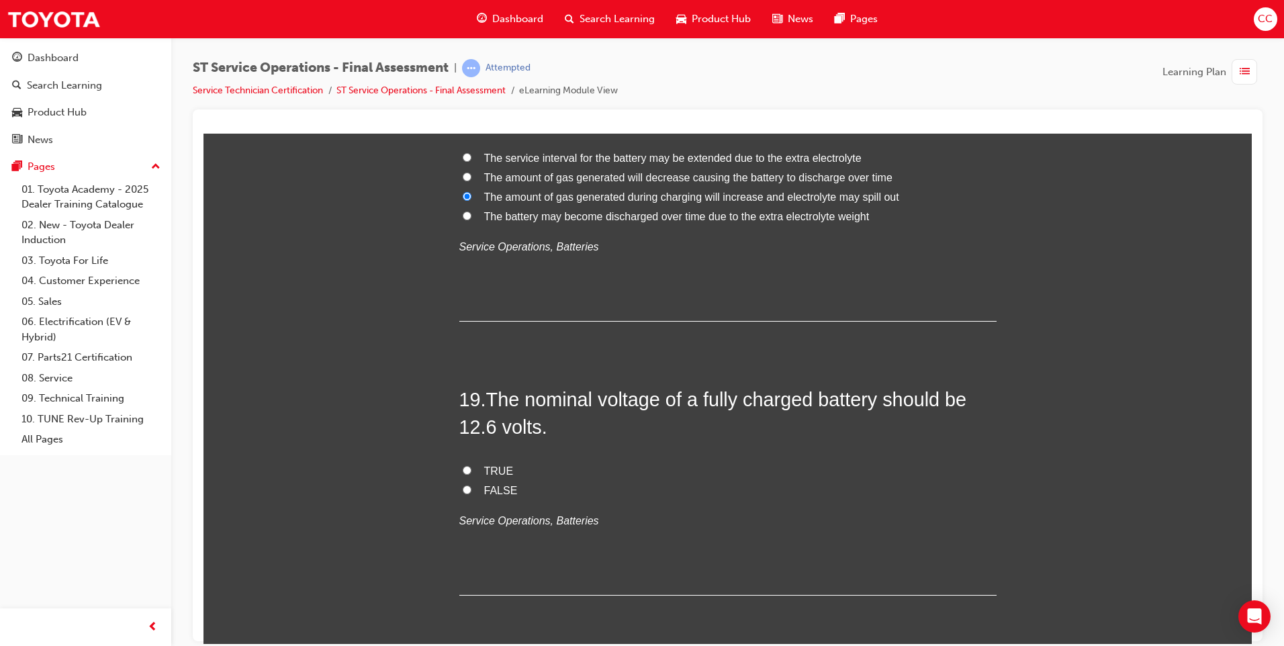
click at [463, 461] on label "TRUE" at bounding box center [727, 470] width 537 height 19
click at [463, 465] on input "TRUE" at bounding box center [467, 469] width 9 height 9
radio input "true"
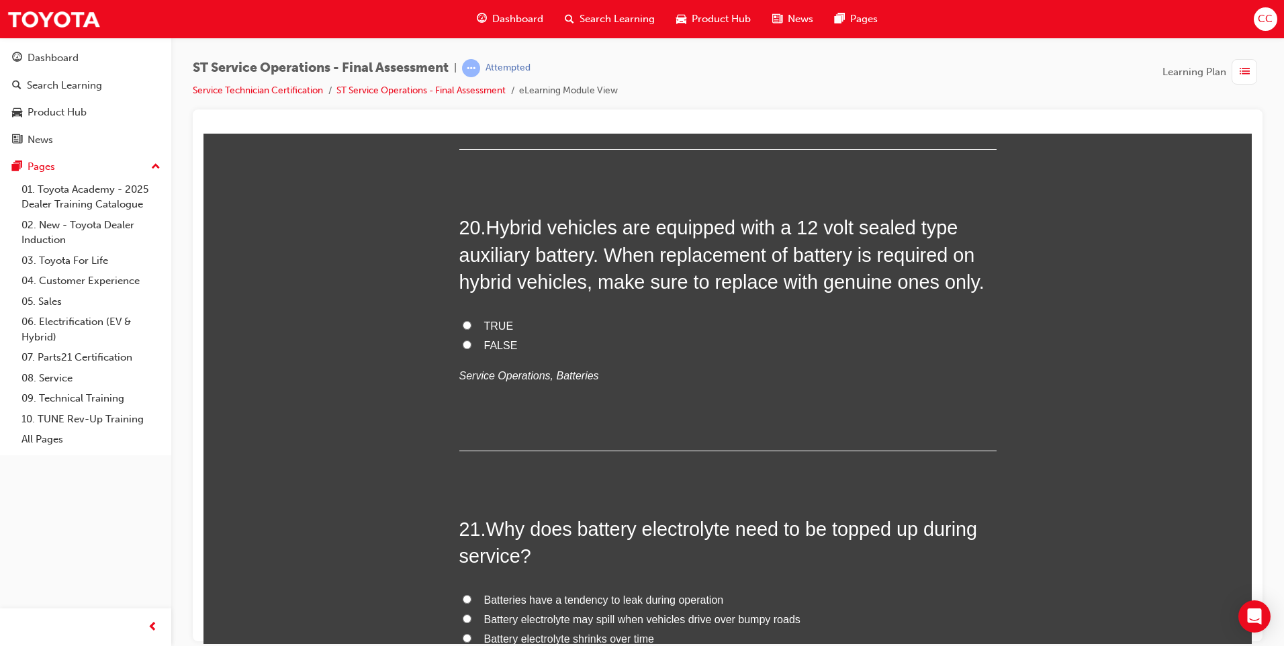
scroll to position [6002, 0]
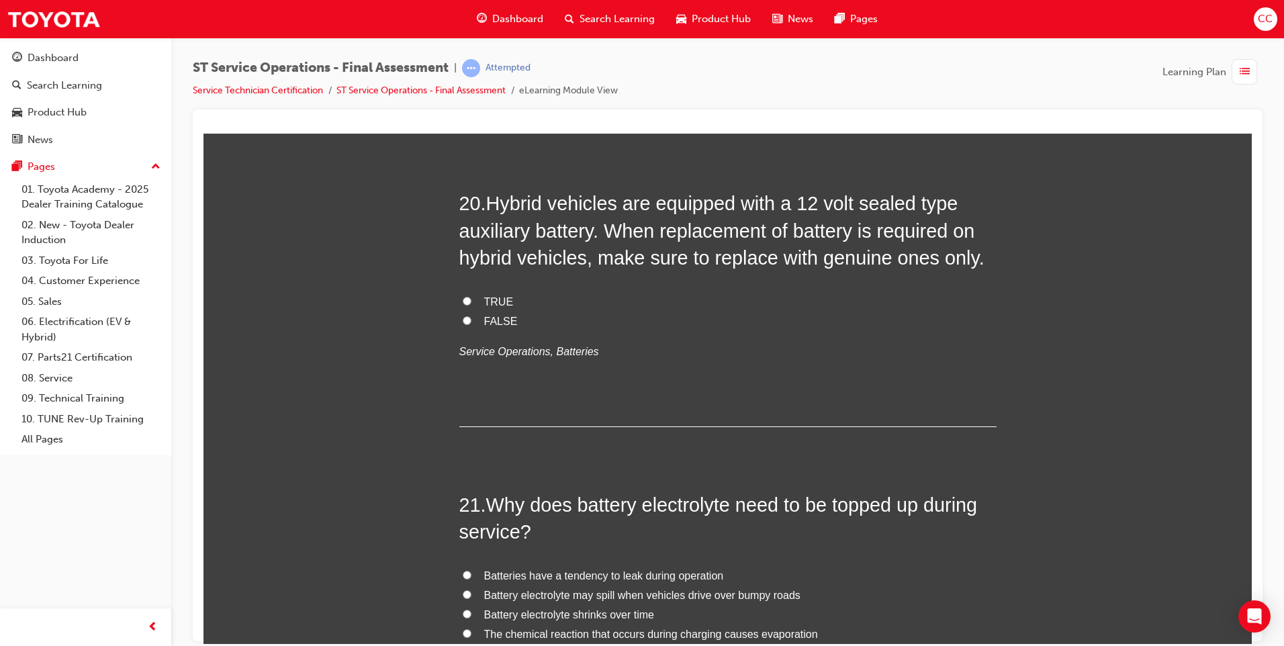
click at [487, 295] on span "TRUE" at bounding box center [499, 300] width 30 height 11
click at [471, 296] on input "TRUE" at bounding box center [467, 300] width 9 height 9
radio input "true"
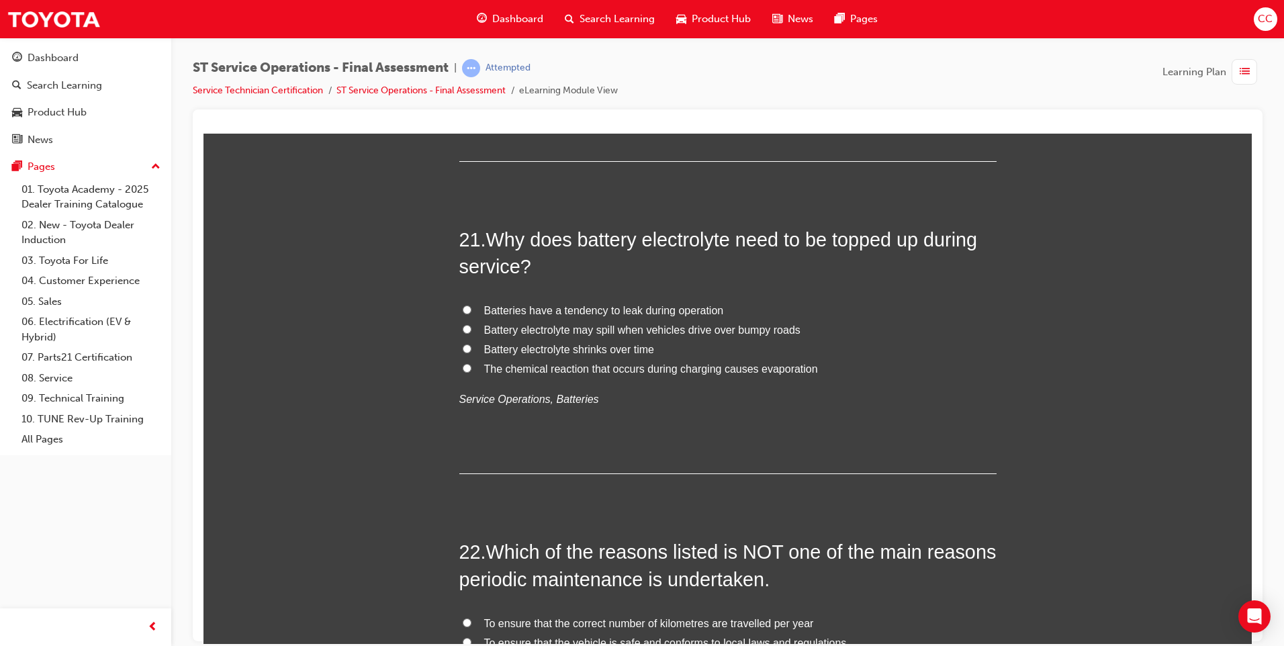
scroll to position [6270, 0]
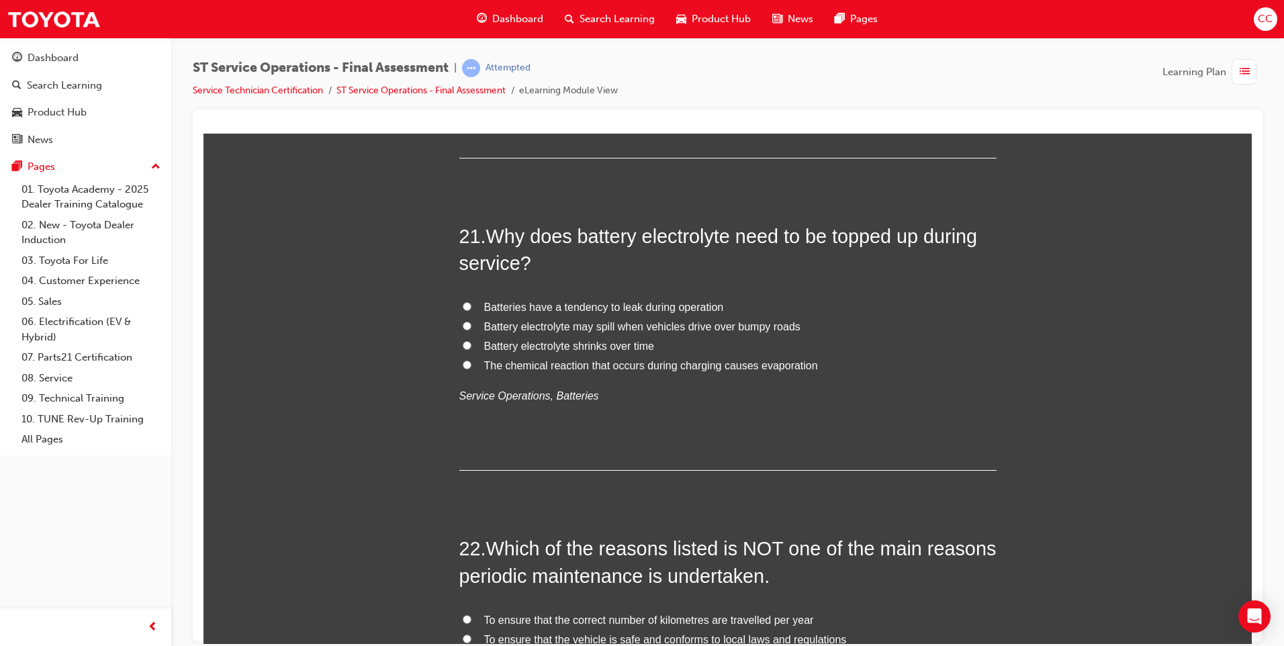
click at [463, 365] on input "The chemical reaction that occurs during charging causes evaporation" at bounding box center [467, 364] width 9 height 9
radio input "true"
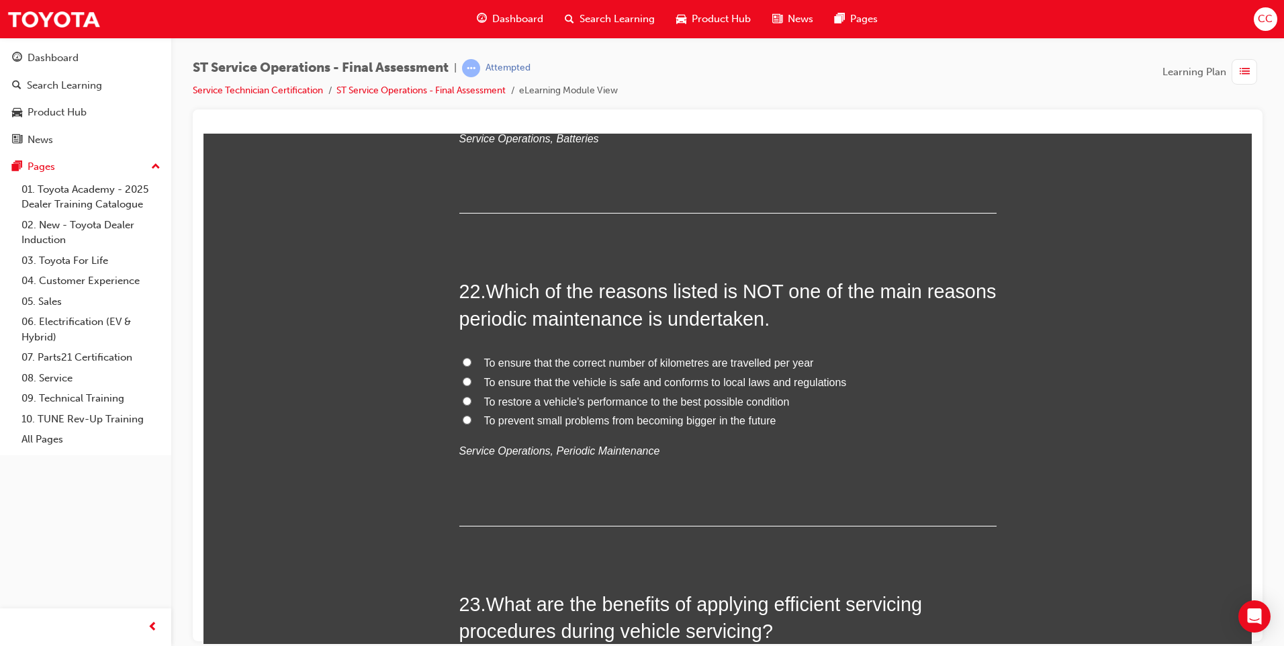
scroll to position [6539, 0]
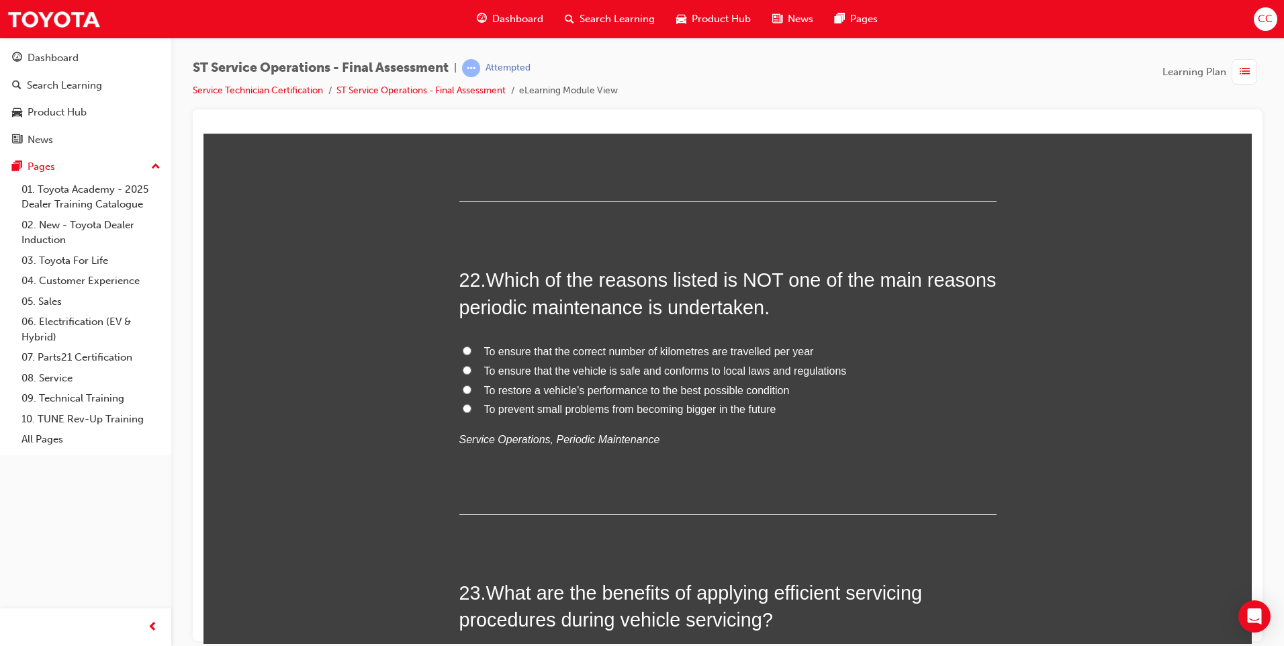
click at [464, 350] on input "To ensure that the correct number of kilometres are travelled per year" at bounding box center [467, 350] width 9 height 9
radio input "true"
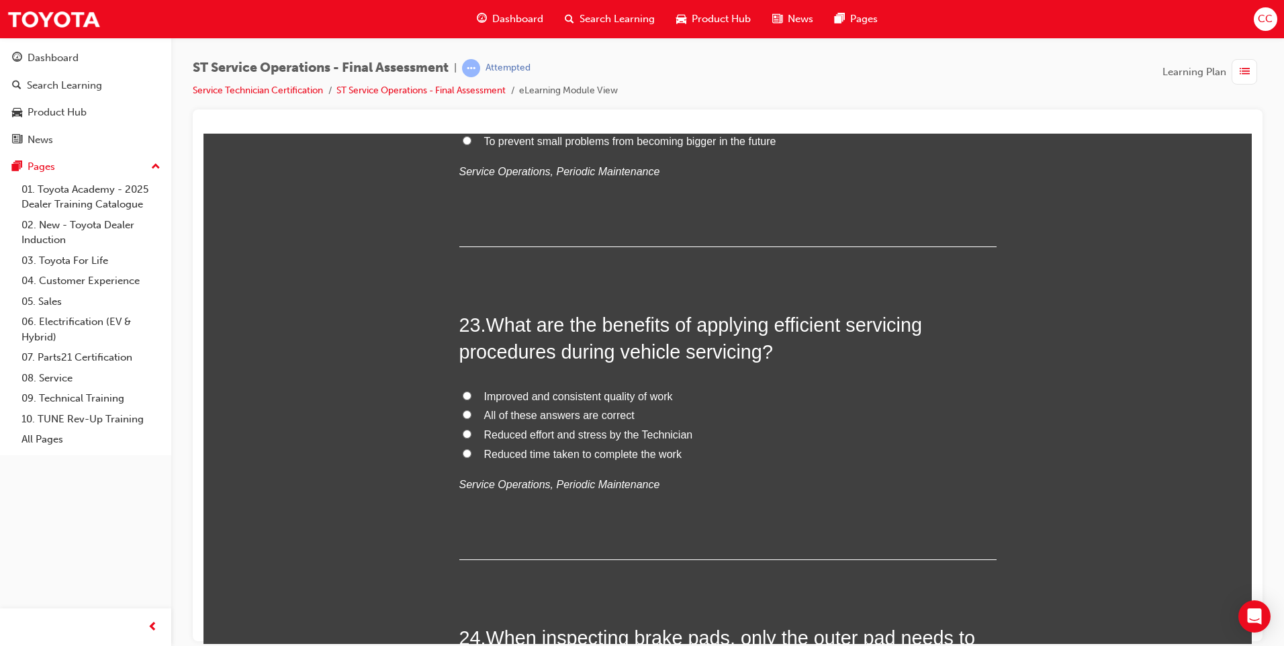
scroll to position [6807, 0]
click at [463, 409] on input "All of these answers are correct" at bounding box center [467, 413] width 9 height 9
radio input "true"
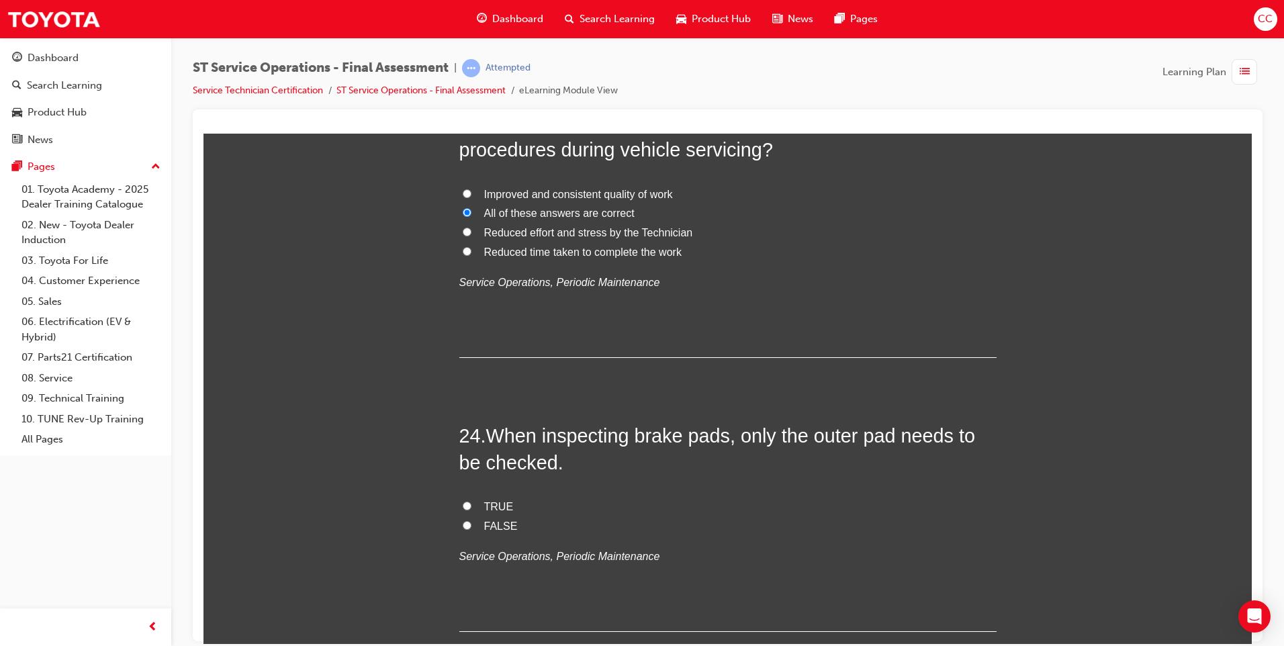
scroll to position [7098, 0]
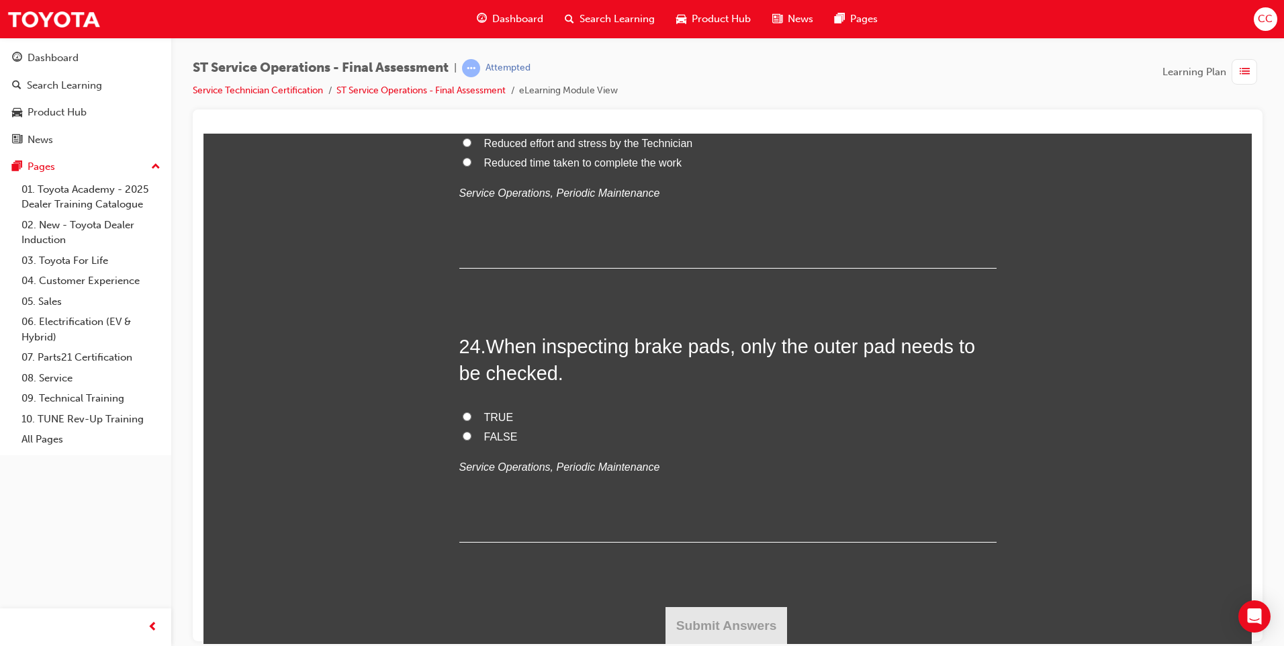
click at [464, 439] on input "FALSE" at bounding box center [467, 435] width 9 height 9
radio input "true"
click at [677, 617] on button "Submit Answers" at bounding box center [726, 625] width 122 height 38
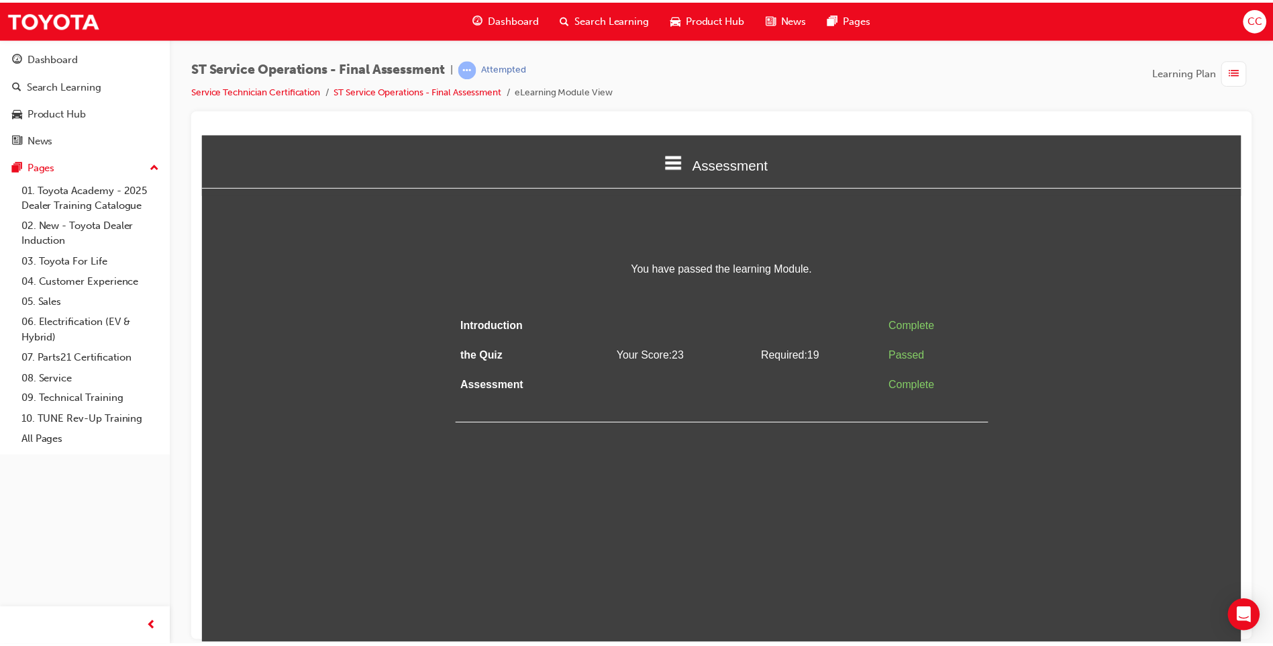
scroll to position [0, 0]
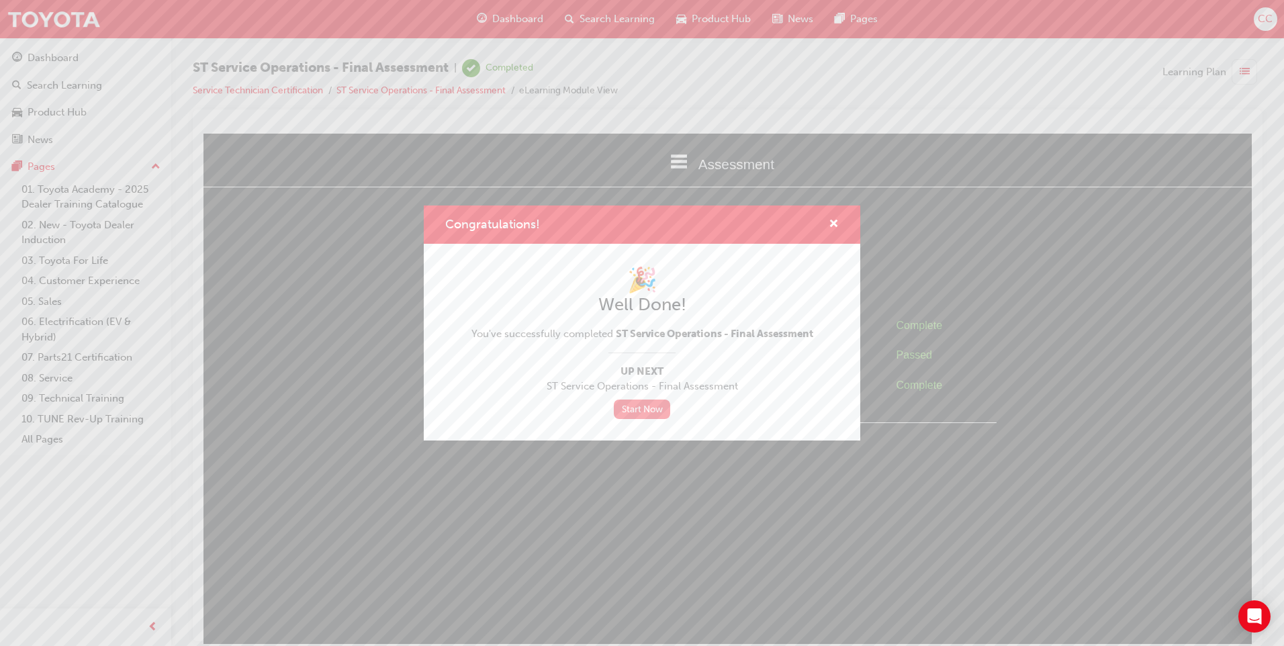
click at [632, 411] on link "Start Now" at bounding box center [642, 408] width 56 height 19
click at [833, 219] on span "cross-icon" at bounding box center [833, 225] width 10 height 12
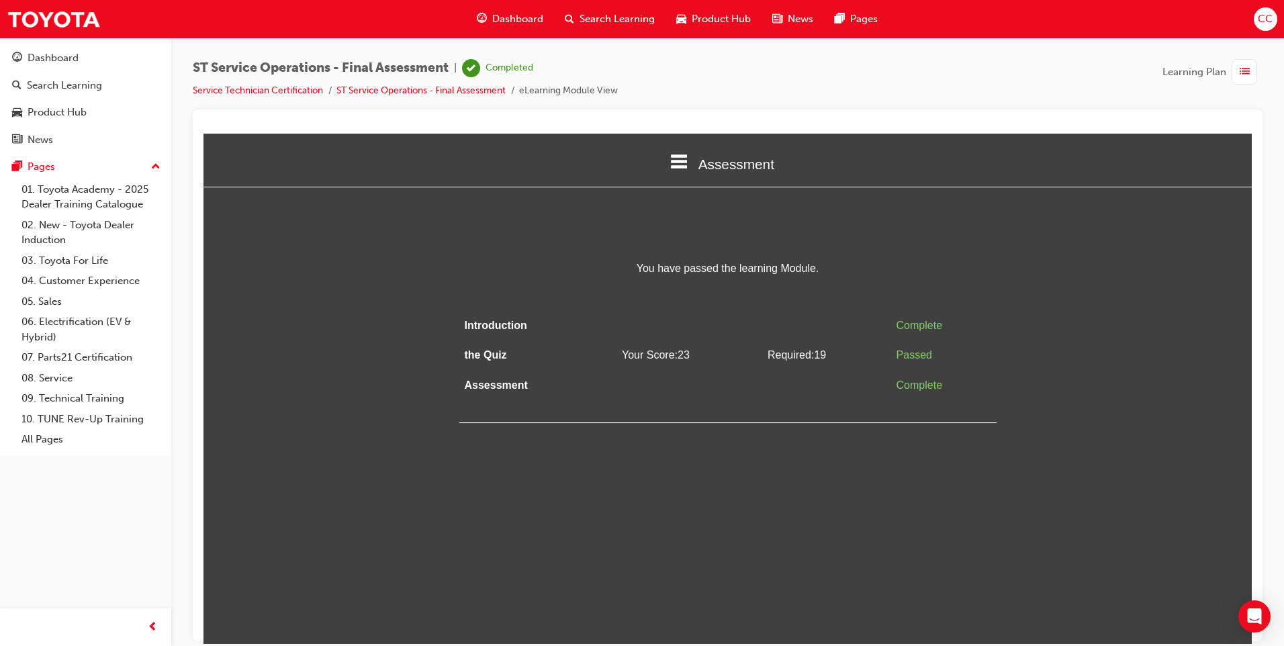
click at [507, 9] on div "Dashboard" at bounding box center [510, 19] width 88 height 28
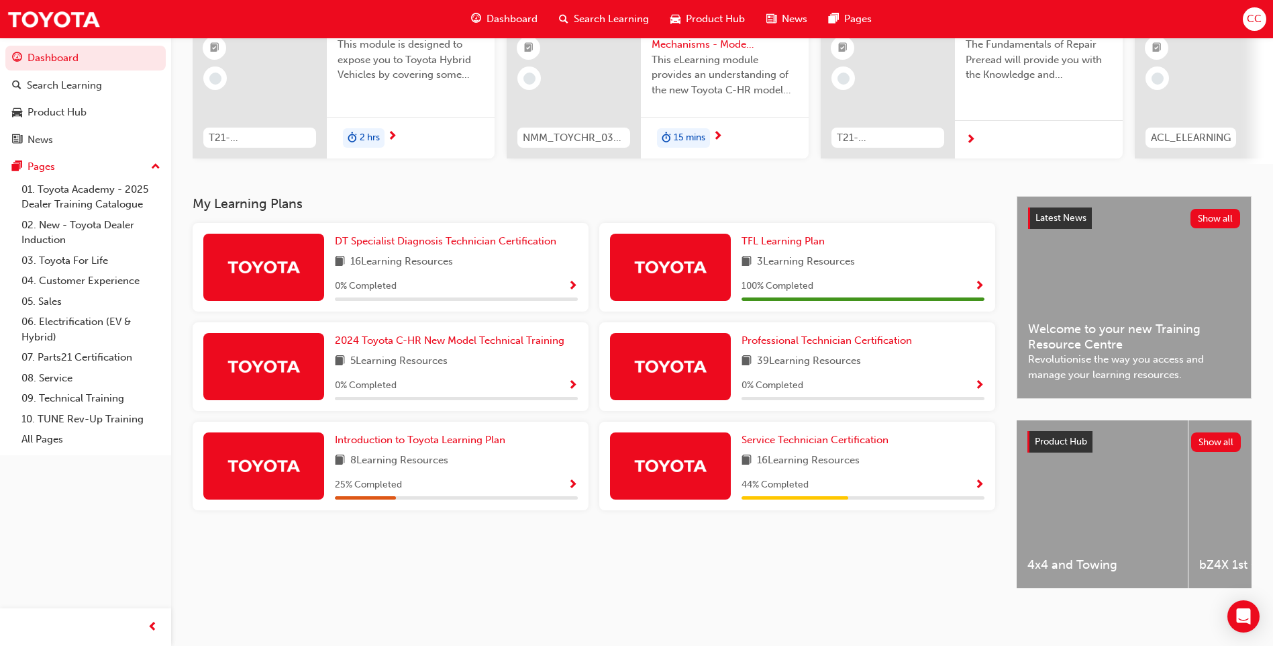
scroll to position [156, 0]
click at [780, 436] on span "Service Technician Certification" at bounding box center [815, 440] width 147 height 12
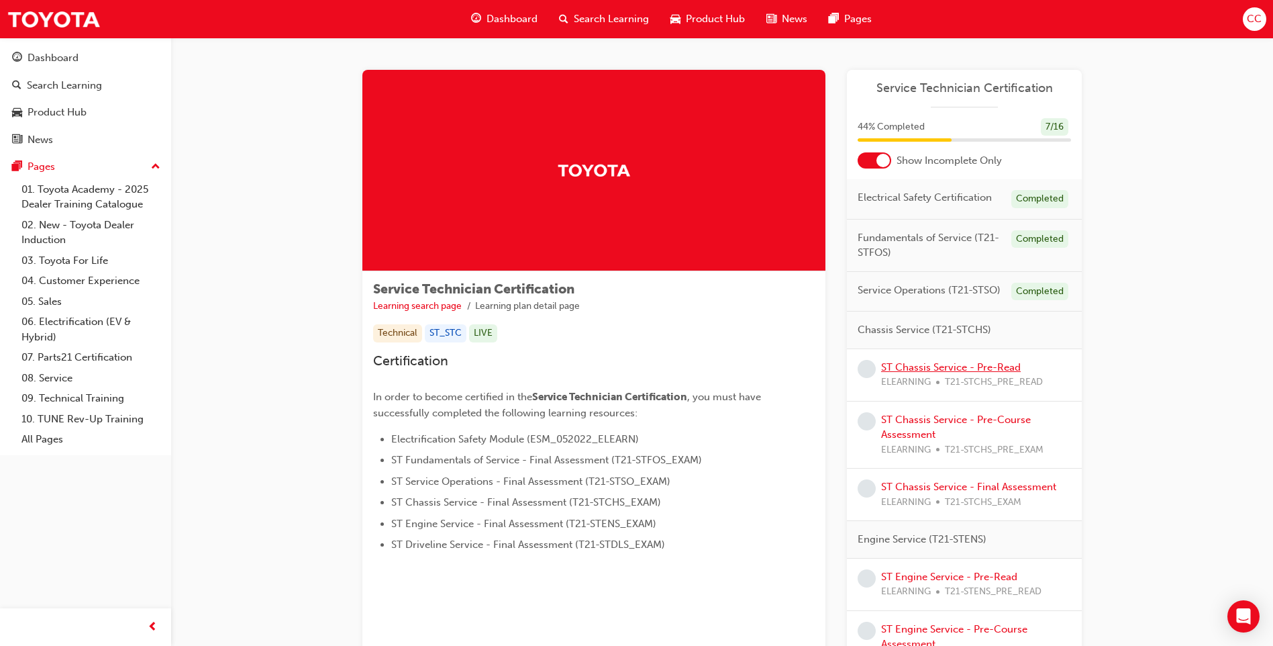
click at [918, 364] on link "ST Chassis Service - Pre-Read" at bounding box center [951, 367] width 140 height 12
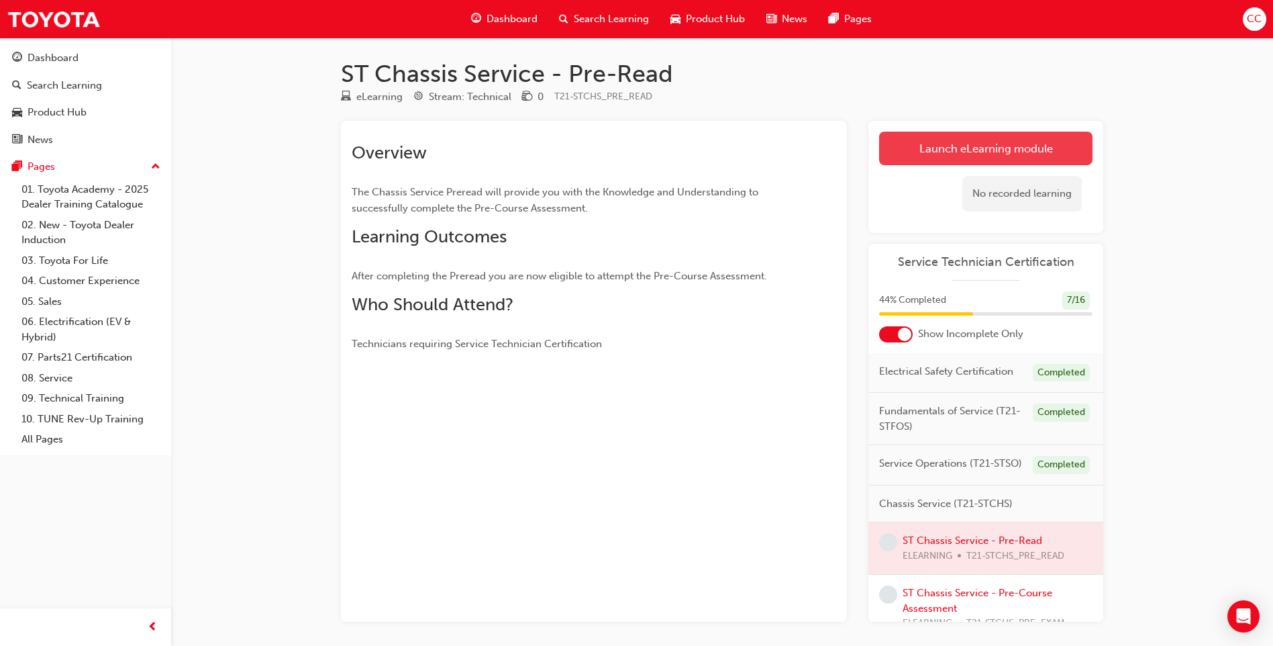
click at [975, 132] on link "Launch eLearning module" at bounding box center [985, 149] width 213 height 34
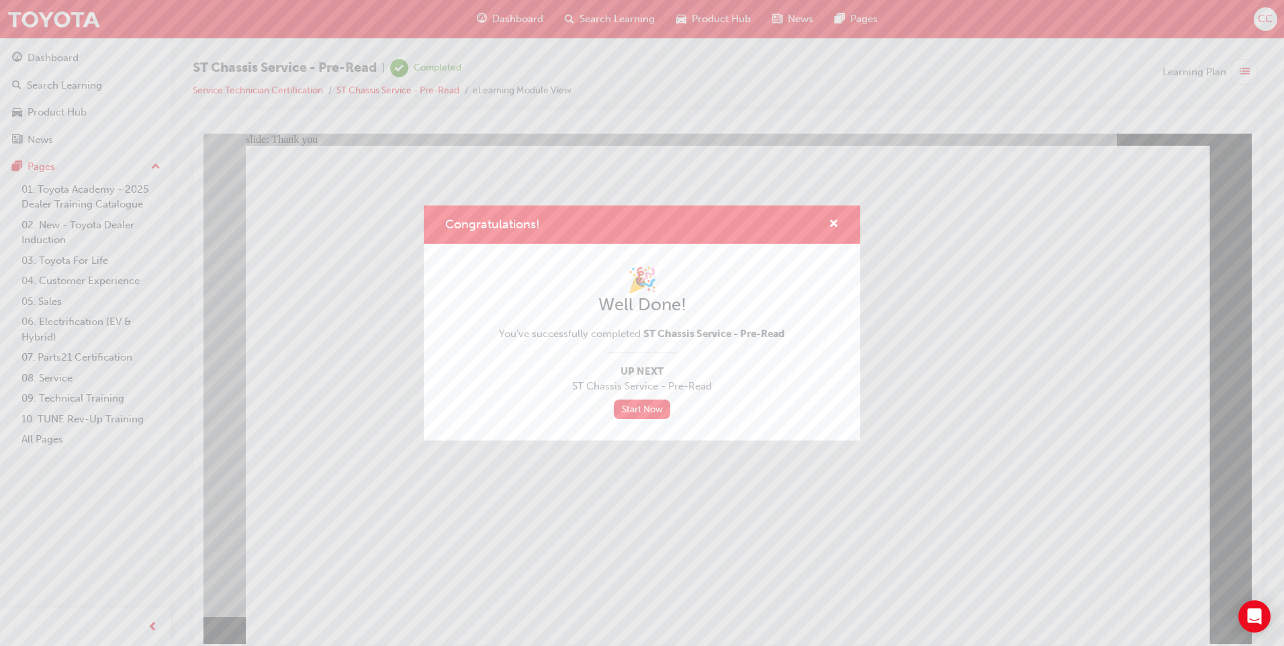
drag, startPoint x: 642, startPoint y: 412, endPoint x: 599, endPoint y: 427, distance: 46.3
click at [642, 412] on link "Start Now" at bounding box center [642, 408] width 56 height 19
click at [533, 532] on div "Congratulations! 🎉 Well Done! You've successfully completed ST Chassis Service …" at bounding box center [642, 323] width 1284 height 646
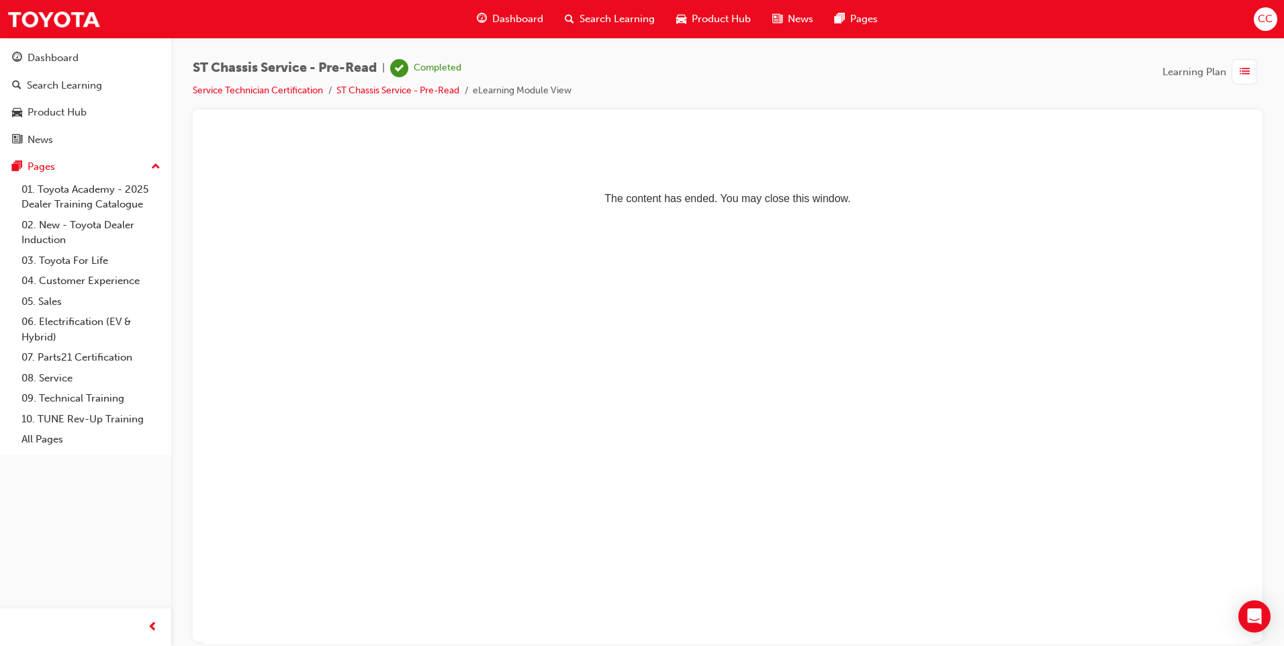
click at [239, 96] on li "Service Technician Certification" at bounding box center [265, 90] width 144 height 15
click at [239, 93] on link "Service Technician Certification" at bounding box center [258, 90] width 130 height 11
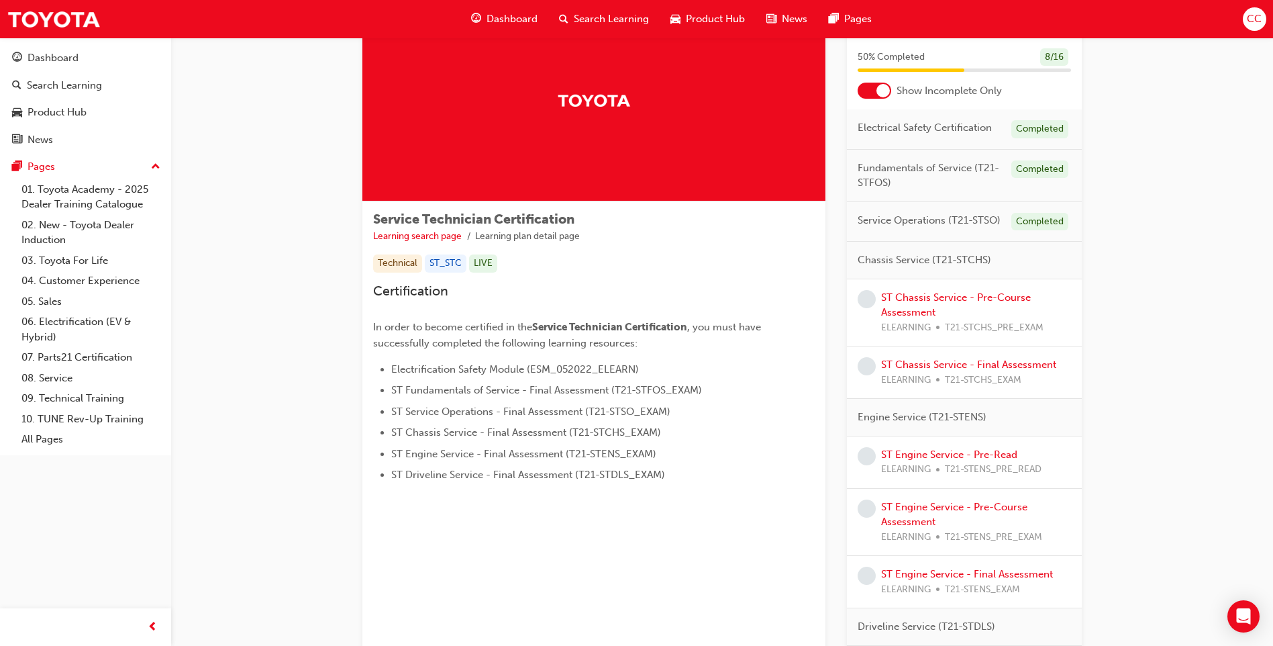
scroll to position [67, 0]
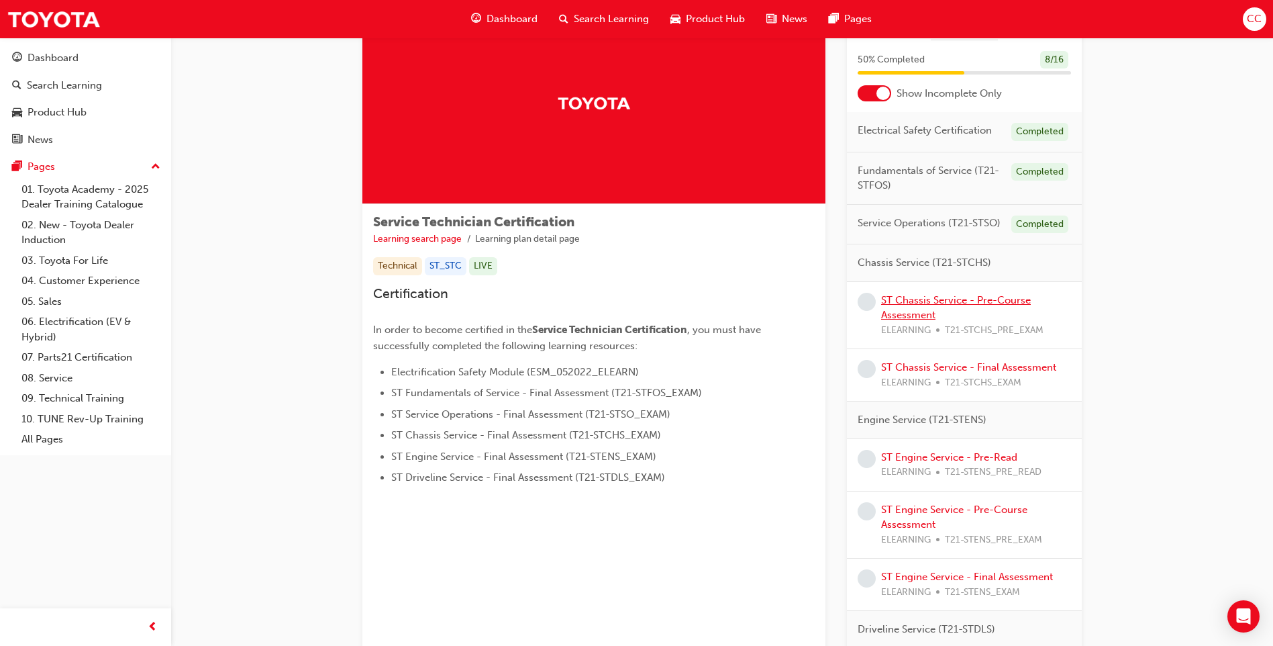
click at [908, 299] on link "ST Chassis Service - Pre-Course Assessment" at bounding box center [956, 308] width 150 height 28
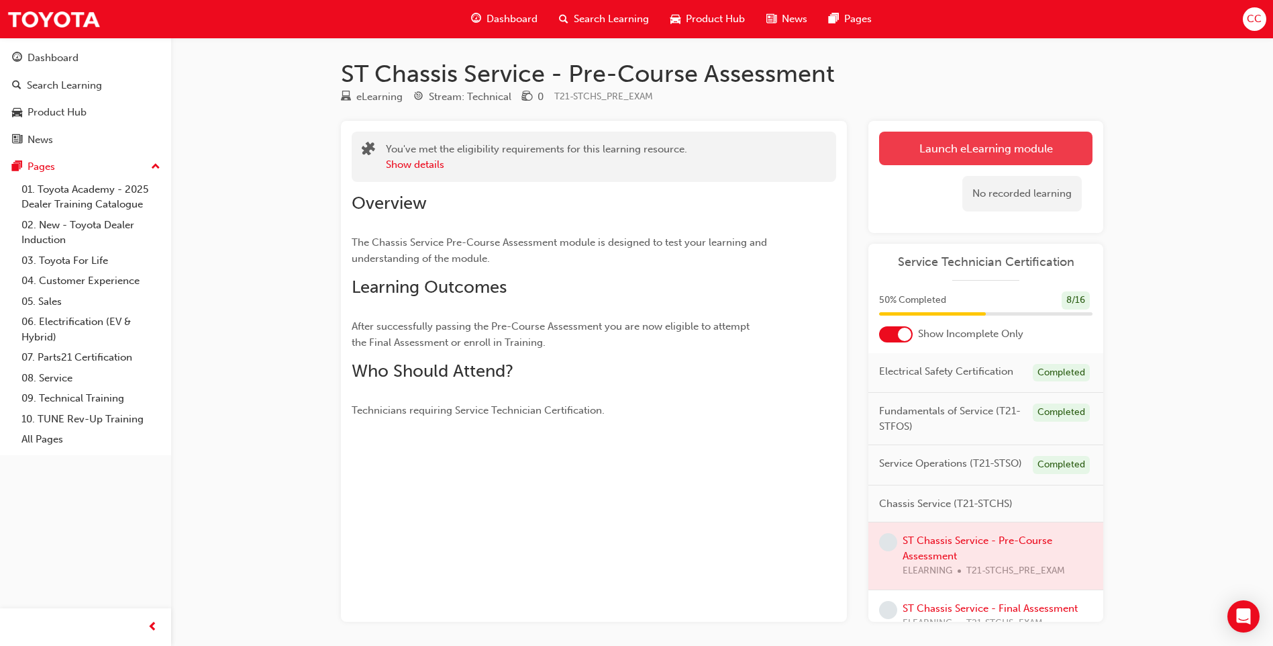
click at [916, 146] on link "Launch eLearning module" at bounding box center [985, 149] width 213 height 34
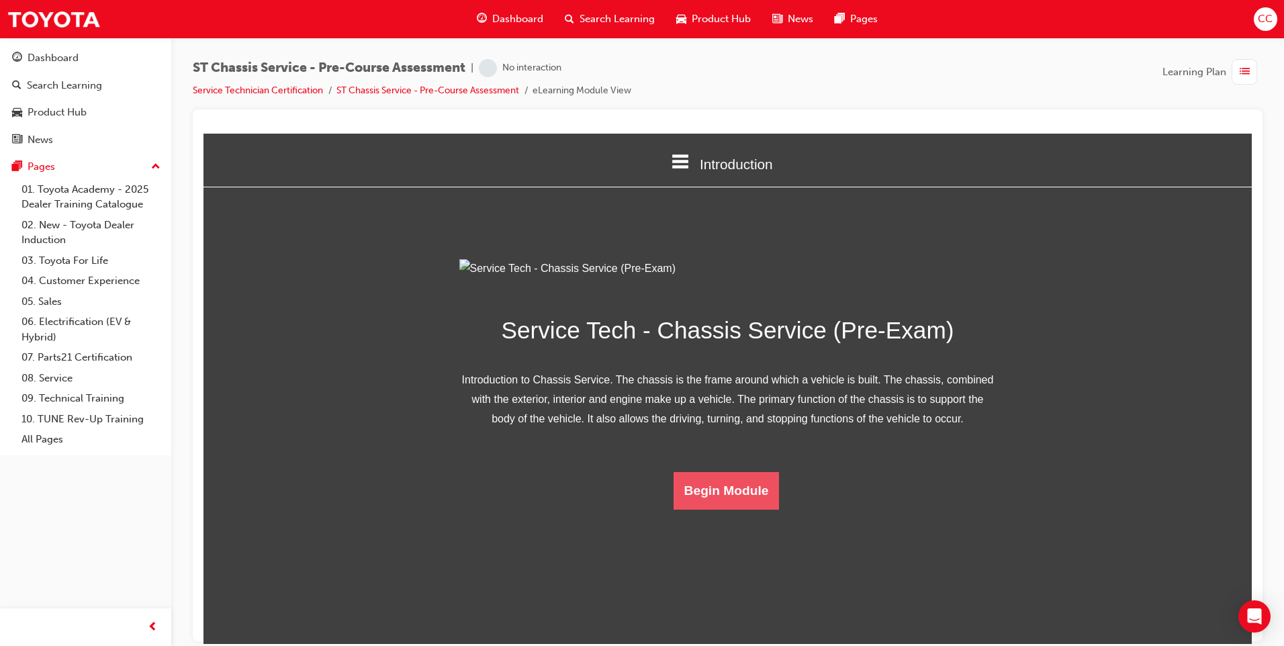
click at [710, 509] on button "Begin Module" at bounding box center [726, 490] width 106 height 38
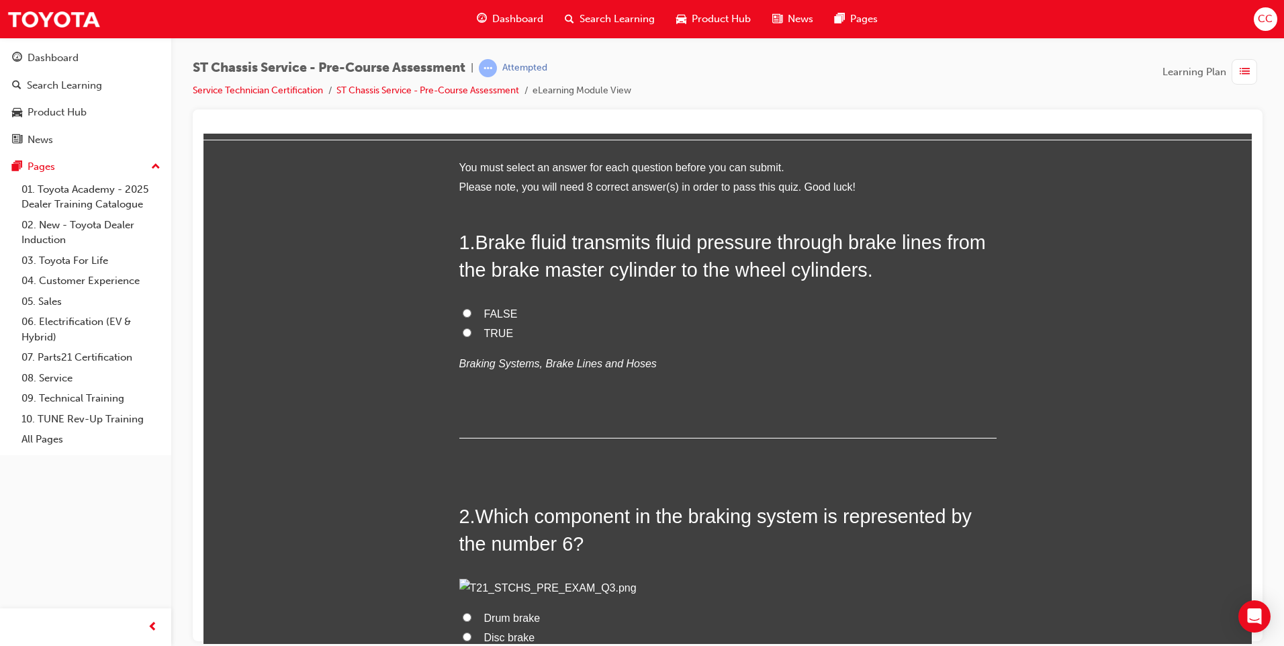
scroll to position [67, 0]
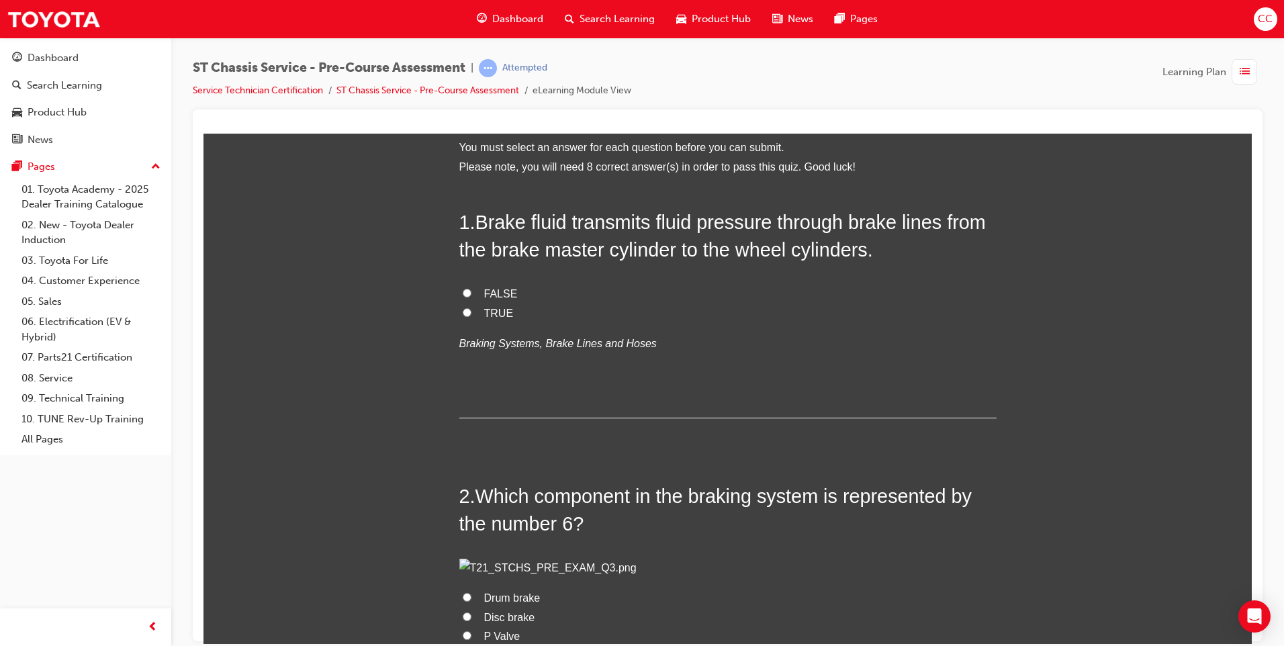
click at [468, 314] on label "TRUE" at bounding box center [727, 312] width 537 height 19
click at [468, 314] on input "TRUE" at bounding box center [467, 311] width 9 height 9
radio input "true"
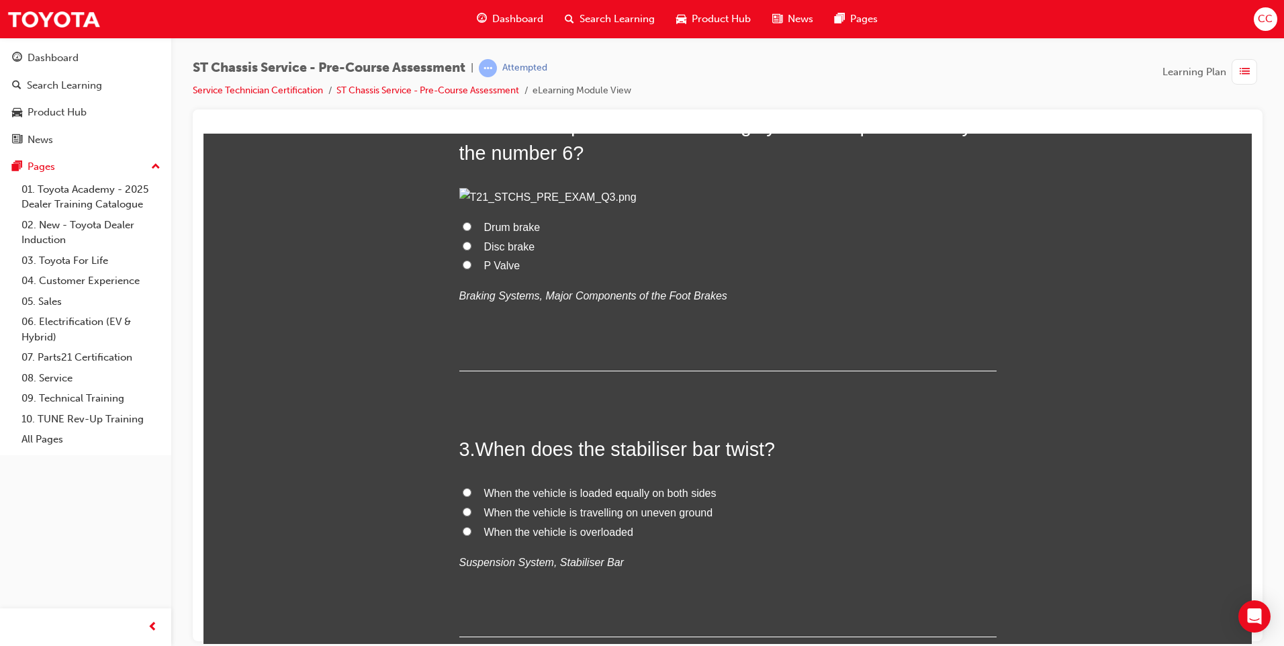
scroll to position [470, 0]
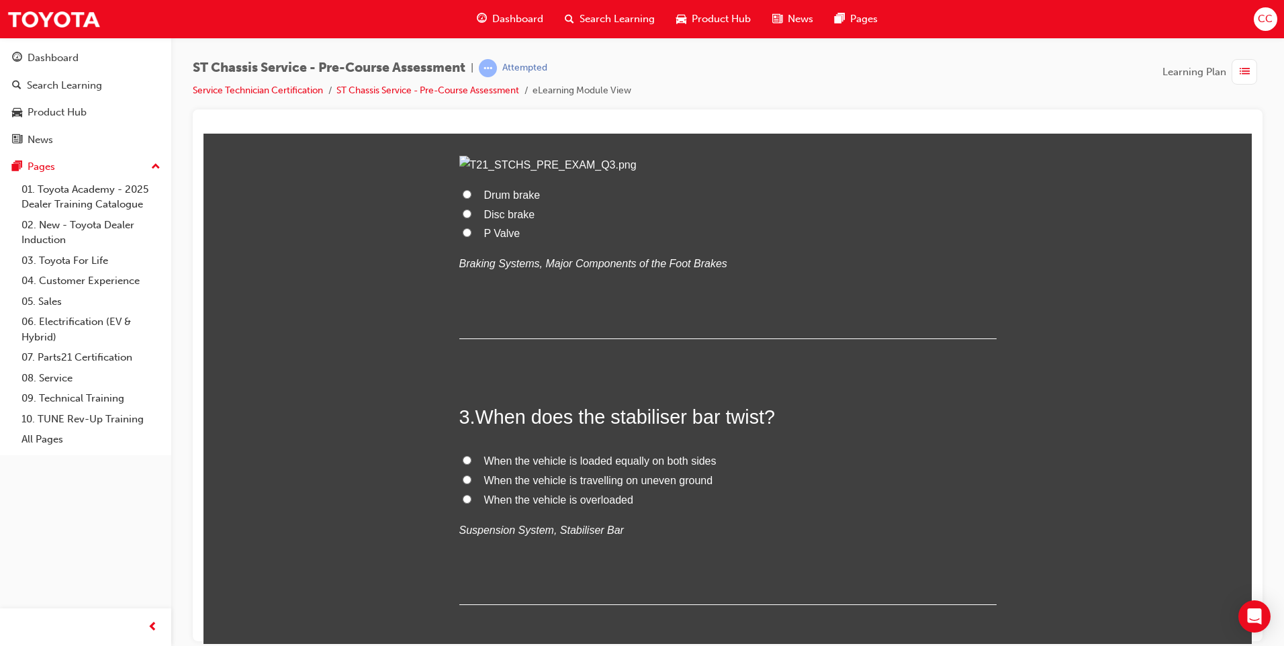
click at [463, 198] on input "Drum brake" at bounding box center [467, 193] width 9 height 9
radio input "true"
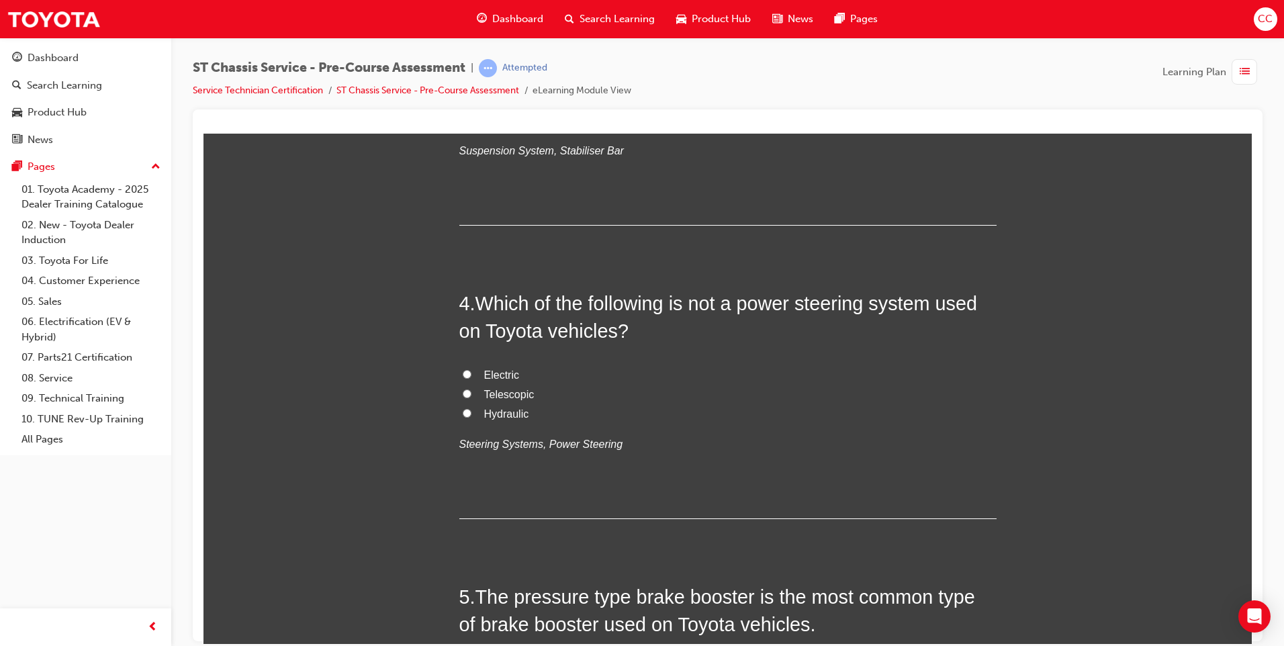
scroll to position [873, 0]
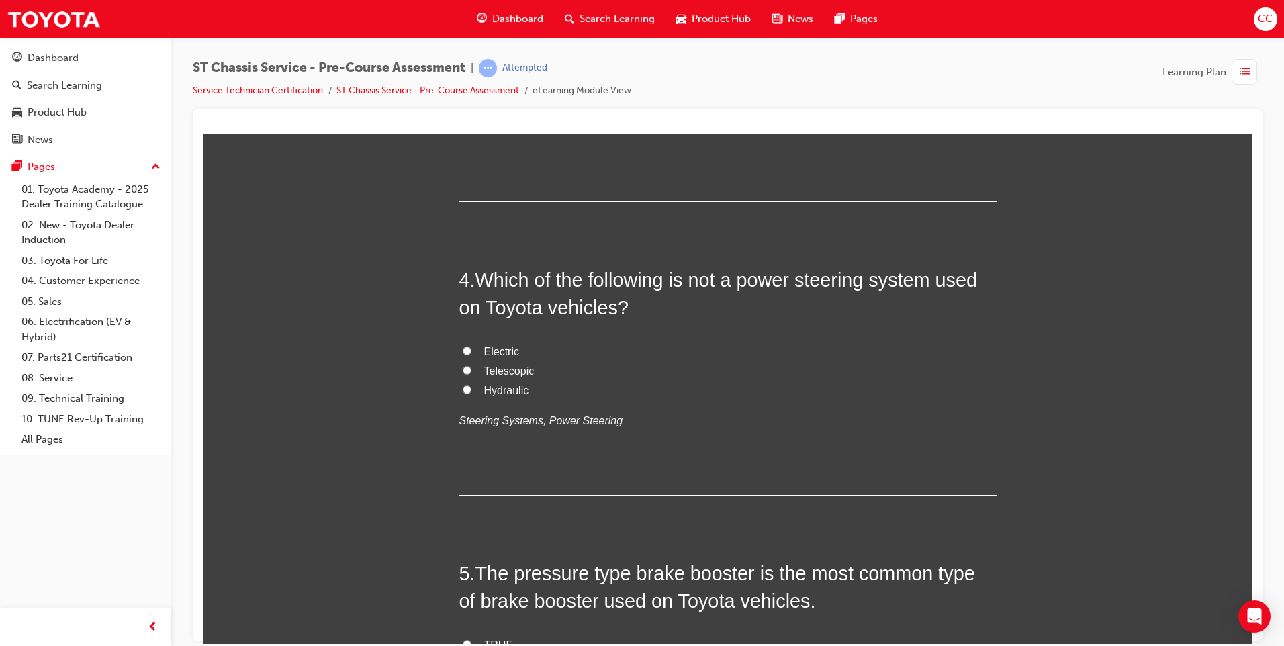
click at [464, 81] on input "When the vehicle is travelling on uneven ground" at bounding box center [467, 76] width 9 height 9
radio input "true"
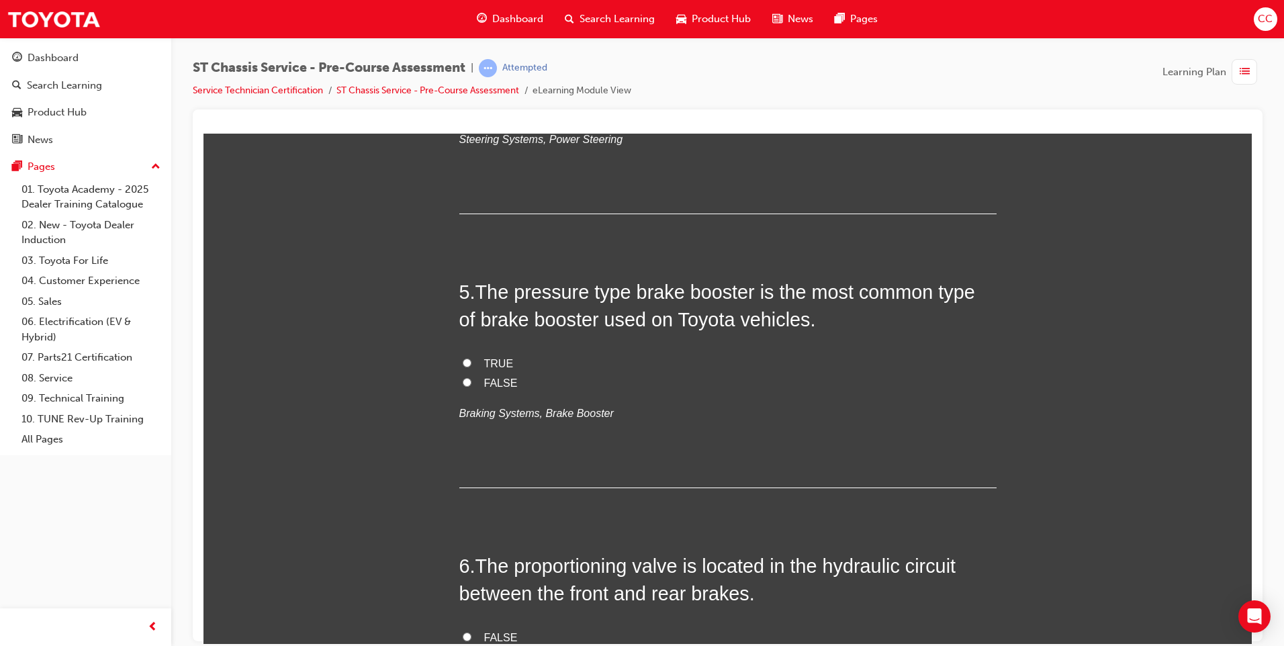
scroll to position [1208, 0]
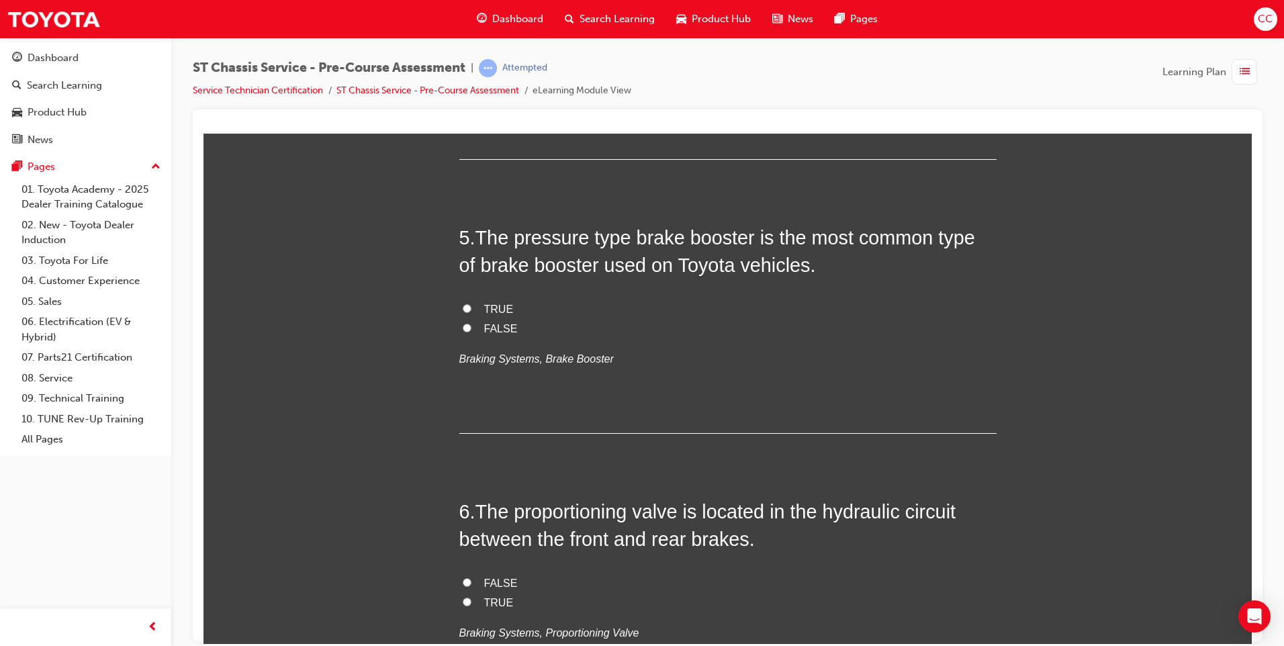
click at [463, 38] on input "Telescopic" at bounding box center [467, 34] width 9 height 9
radio input "true"
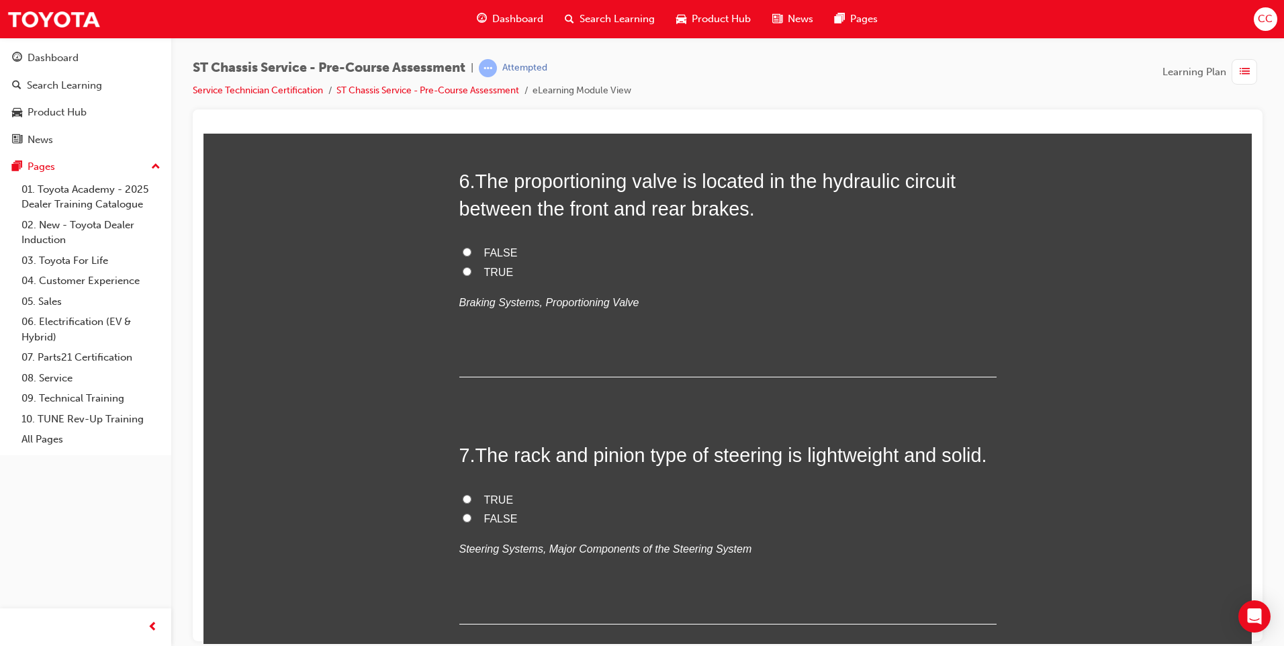
scroll to position [1544, 0]
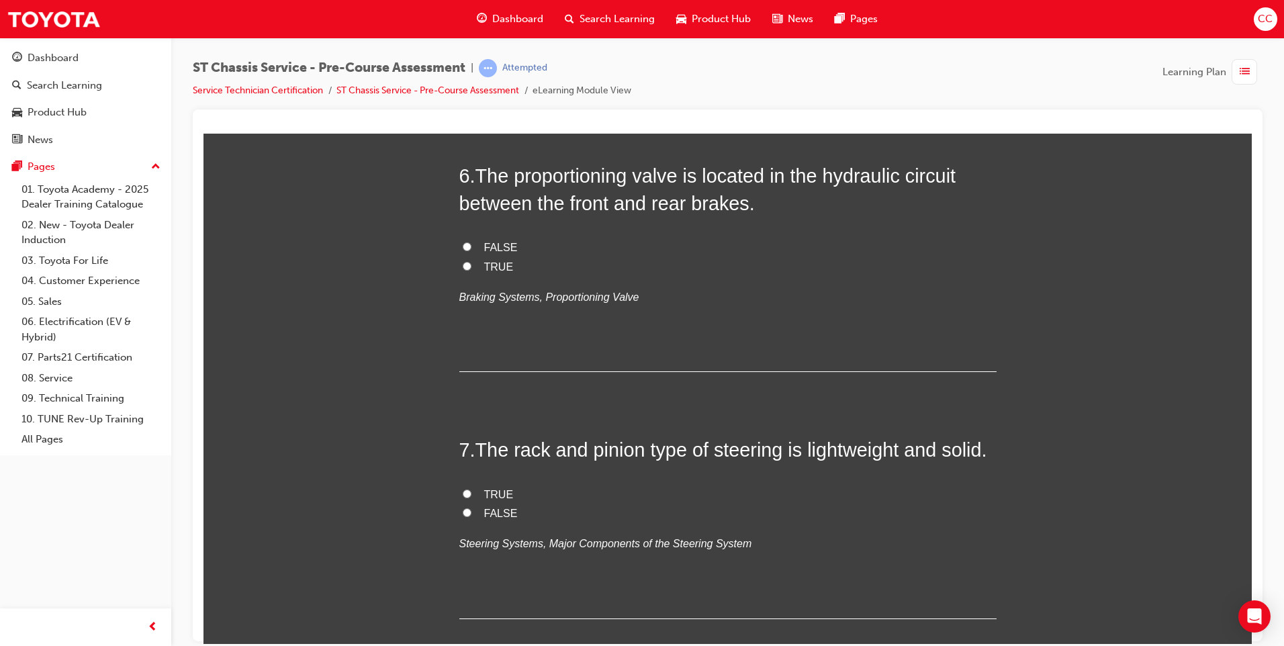
radio input "true"
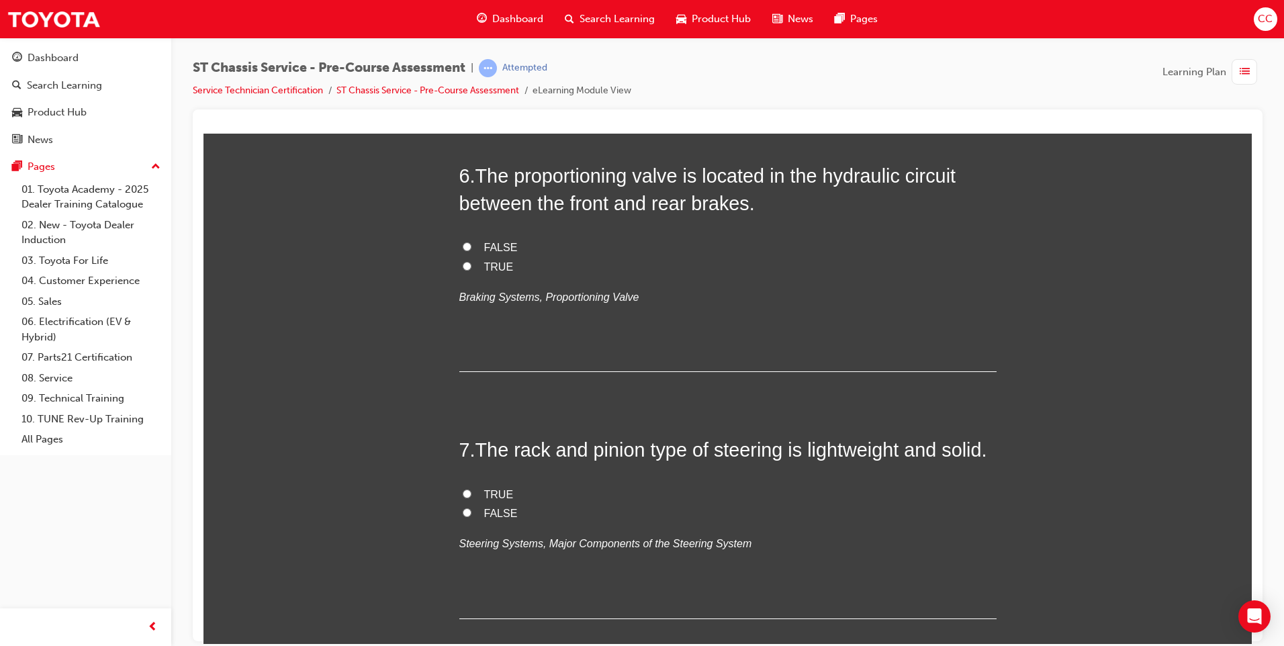
radio input "true"
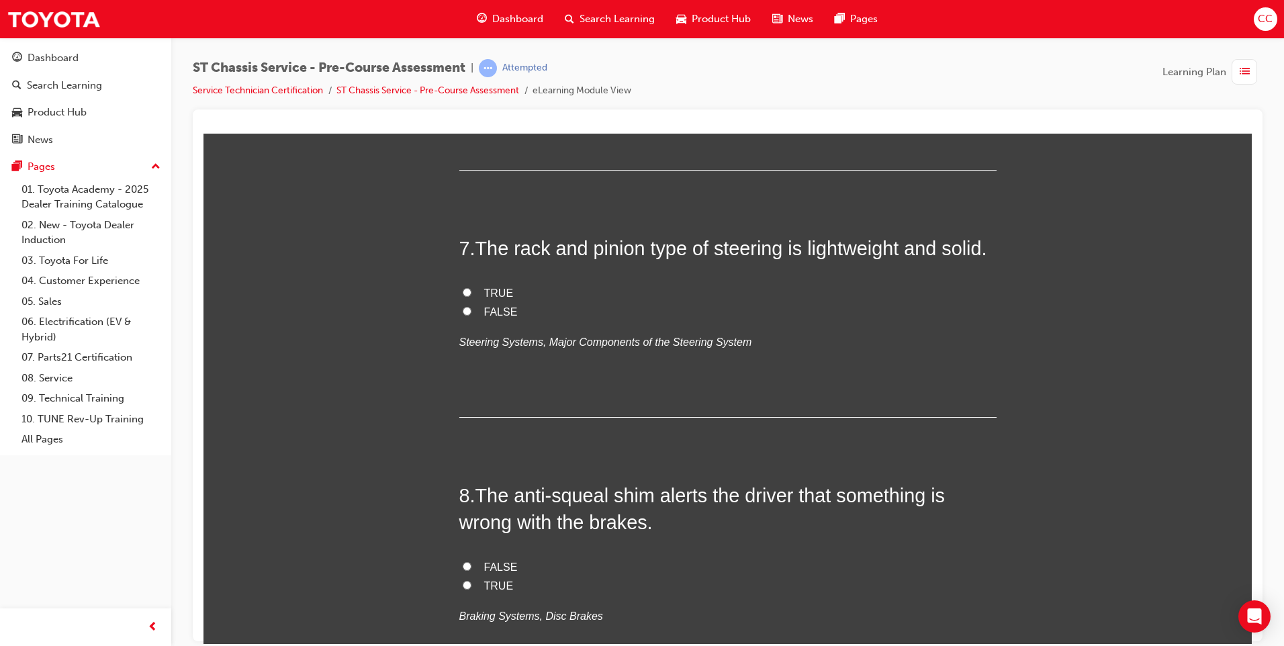
click at [459, 75] on label "TRUE" at bounding box center [727, 65] width 537 height 19
click at [463, 68] on input "TRUE" at bounding box center [467, 64] width 9 height 9
radio input "true"
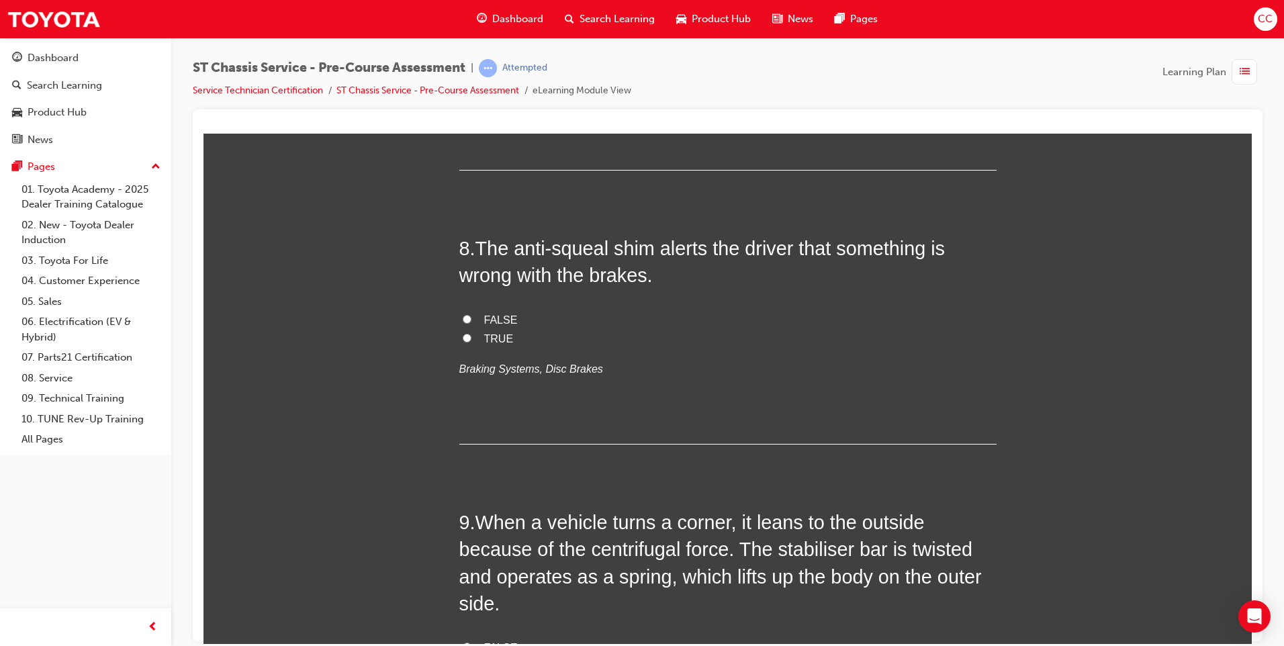
scroll to position [2014, 0]
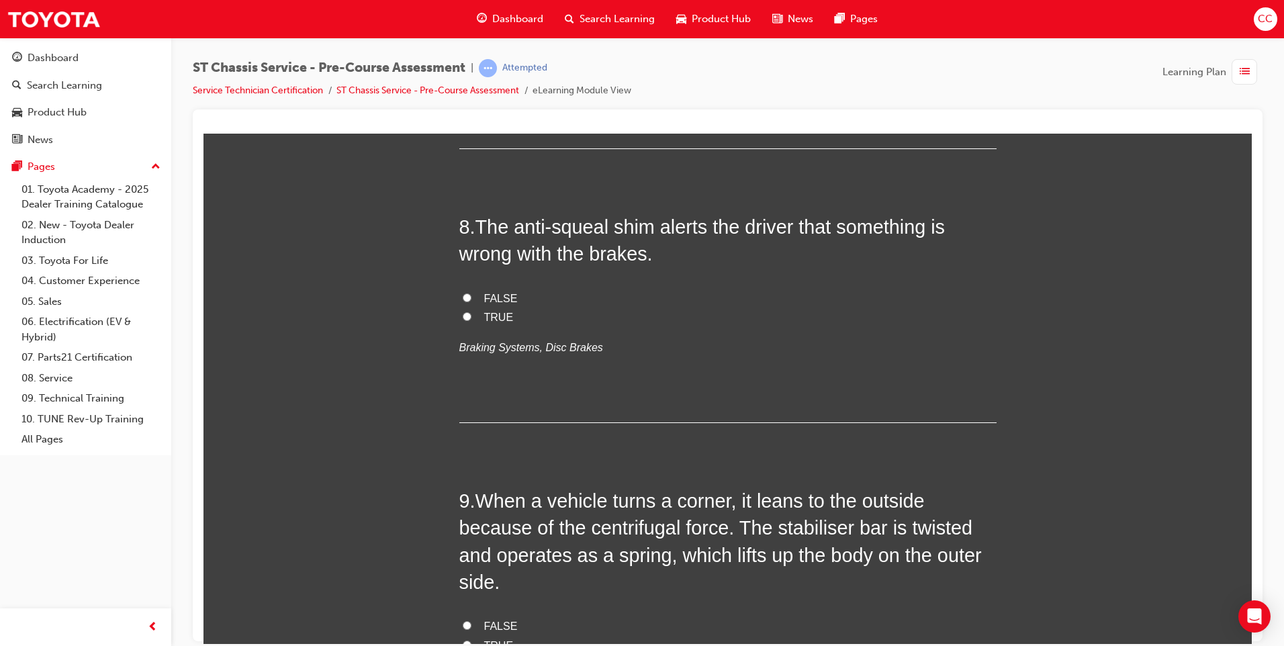
click at [463, 28] on input "TRUE" at bounding box center [467, 23] width 9 height 9
radio input "true"
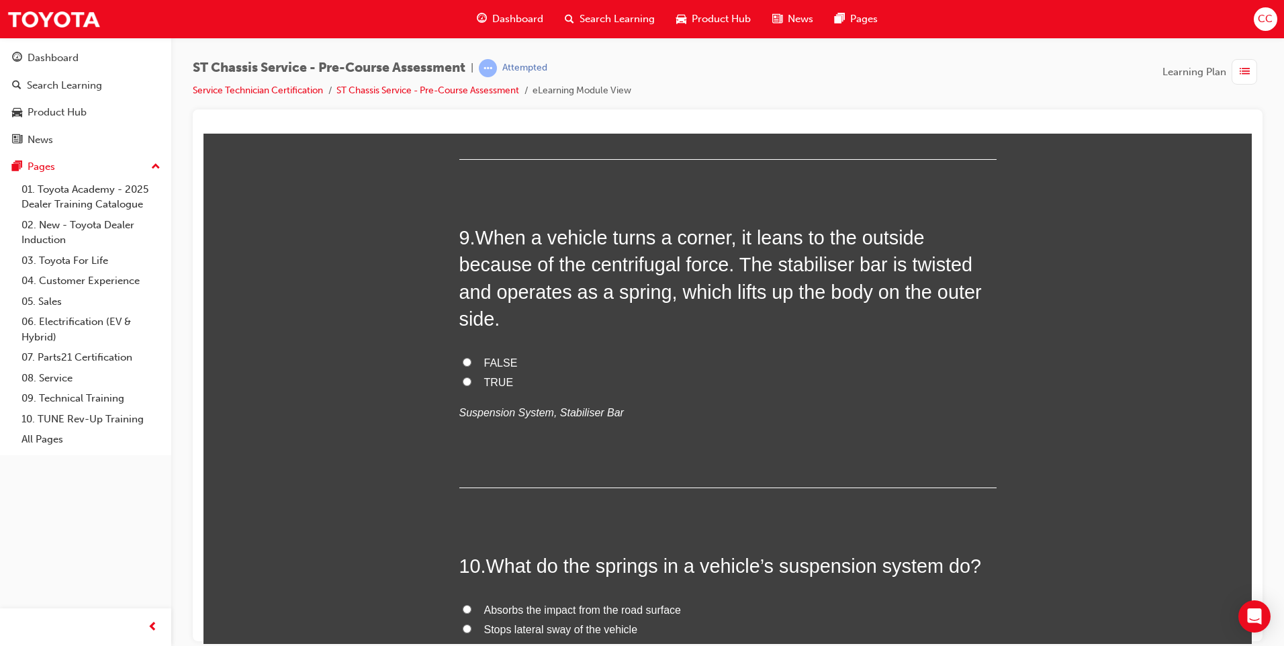
scroll to position [2282, 0]
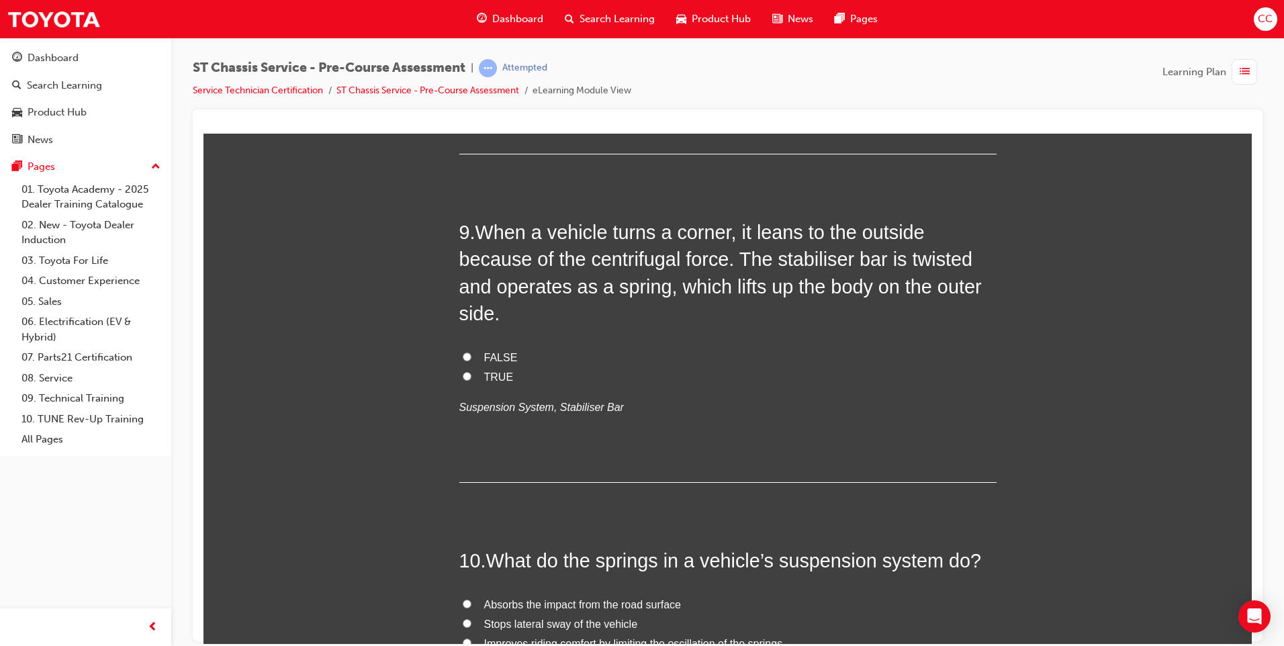
click at [467, 58] on label "TRUE" at bounding box center [727, 48] width 537 height 19
click at [467, 52] on input "TRUE" at bounding box center [467, 47] width 9 height 9
radio input "true"
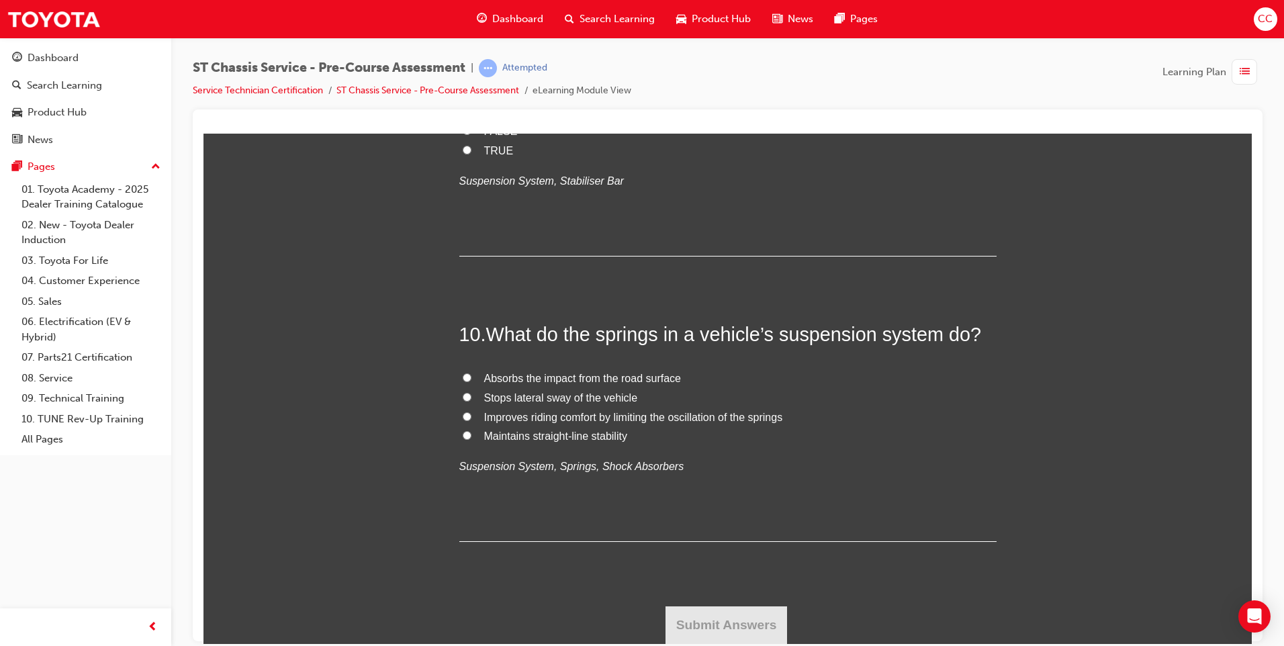
scroll to position [2685, 0]
click at [469, 160] on label "TRUE" at bounding box center [727, 150] width 537 height 19
click at [469, 154] on input "TRUE" at bounding box center [467, 149] width 9 height 9
radio input "true"
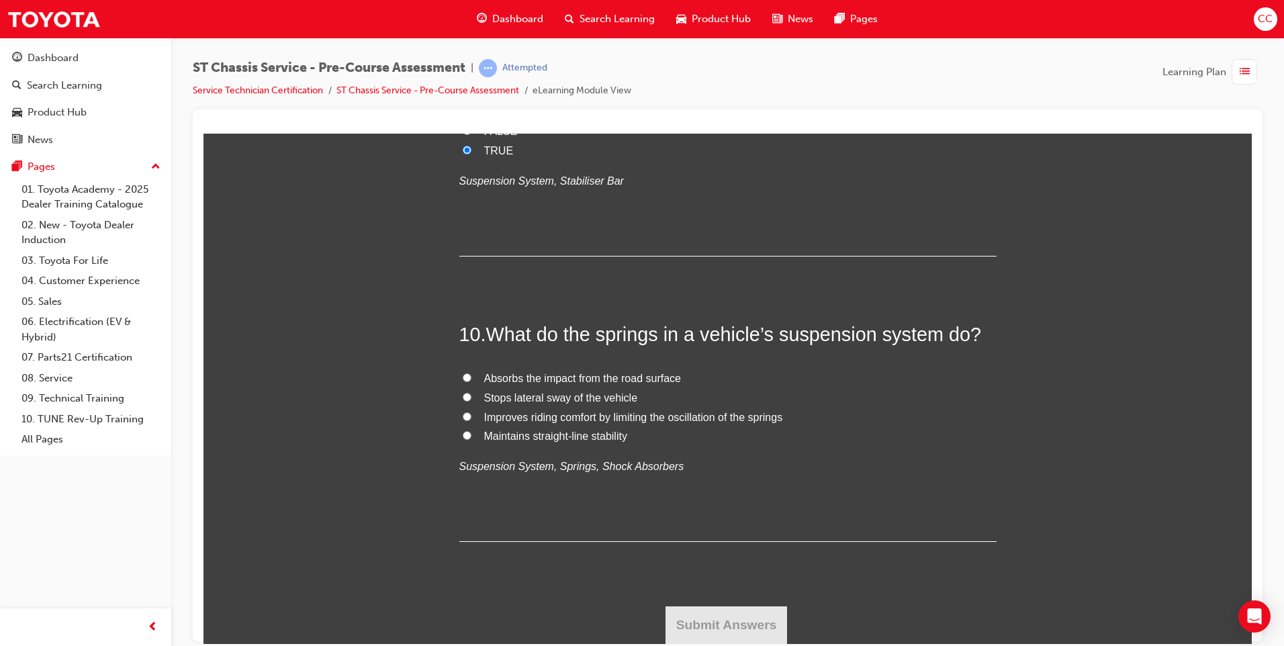
click at [557, 380] on span "Absorbs the impact from the road surface" at bounding box center [582, 377] width 197 height 11
click at [471, 380] on input "Absorbs the impact from the road surface" at bounding box center [467, 377] width 9 height 9
radio input "true"
click at [698, 632] on button "Submit Answers" at bounding box center [726, 625] width 122 height 38
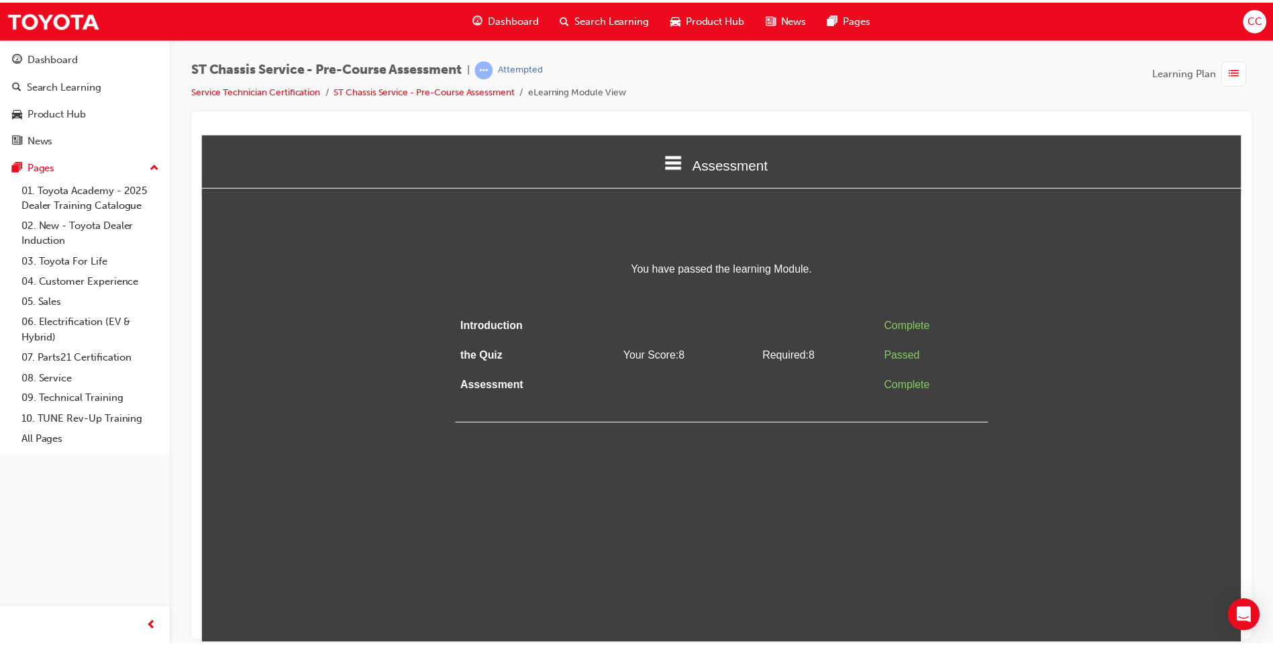
scroll to position [0, 0]
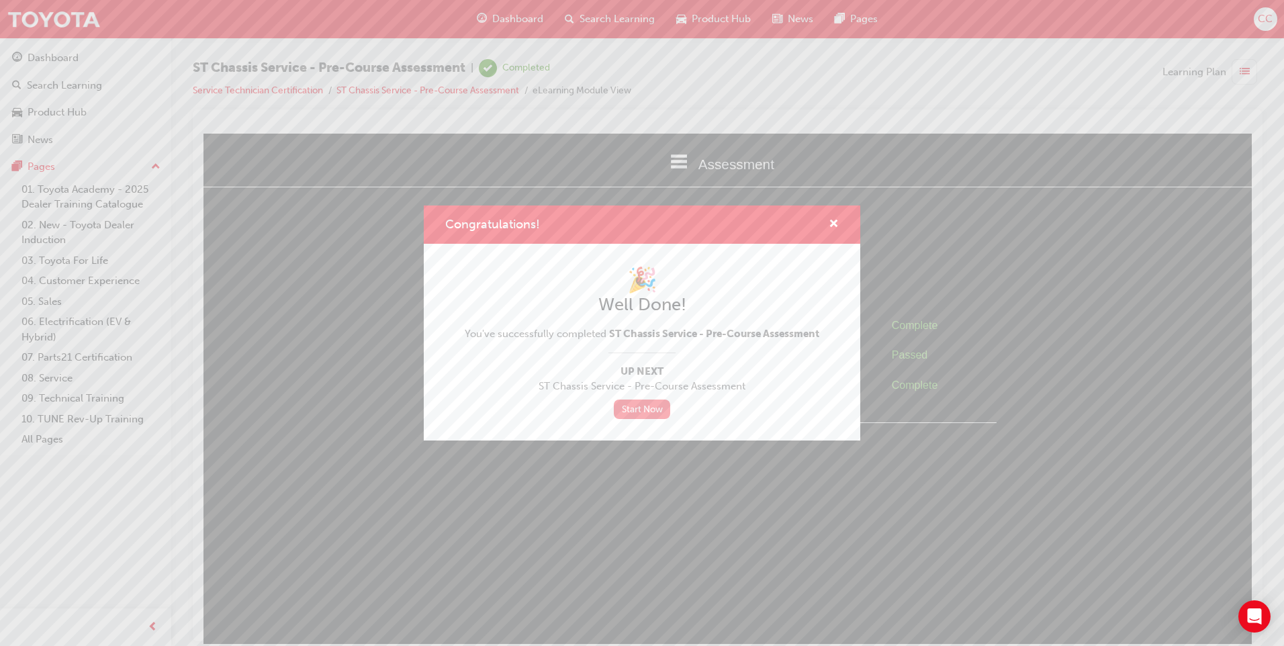
click at [636, 410] on link "Start Now" at bounding box center [642, 408] width 56 height 19
click at [838, 219] on span "cross-icon" at bounding box center [833, 225] width 10 height 12
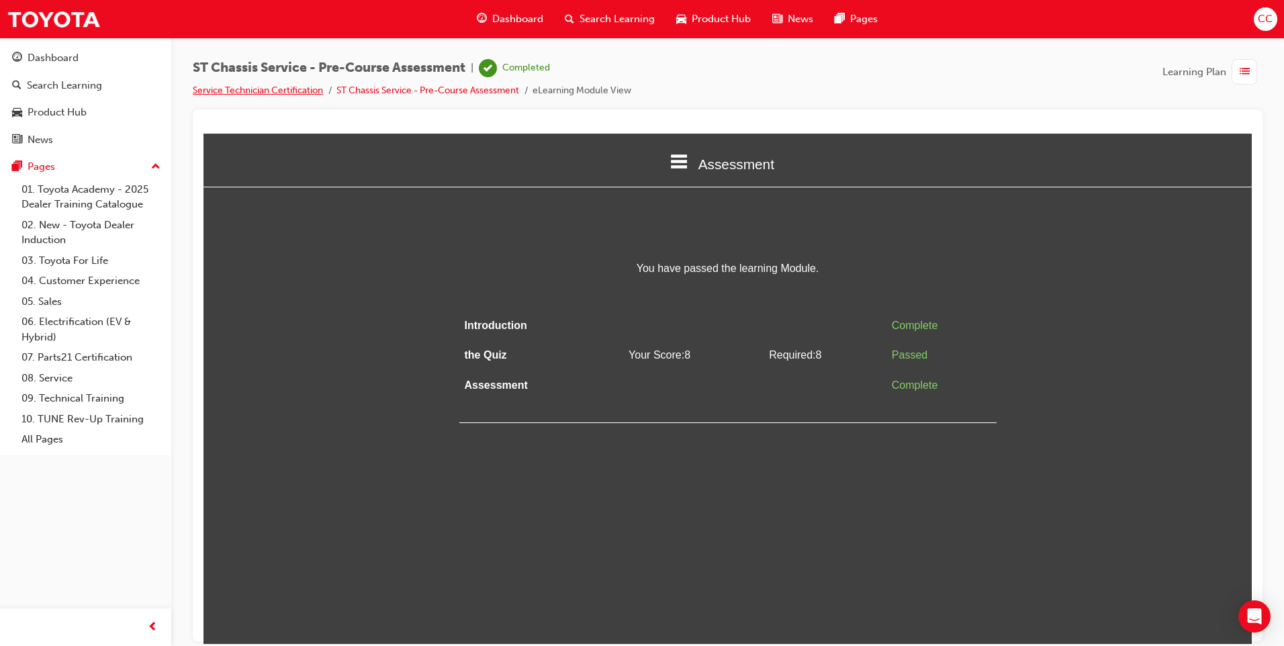
click at [282, 91] on link "Service Technician Certification" at bounding box center [258, 90] width 130 height 11
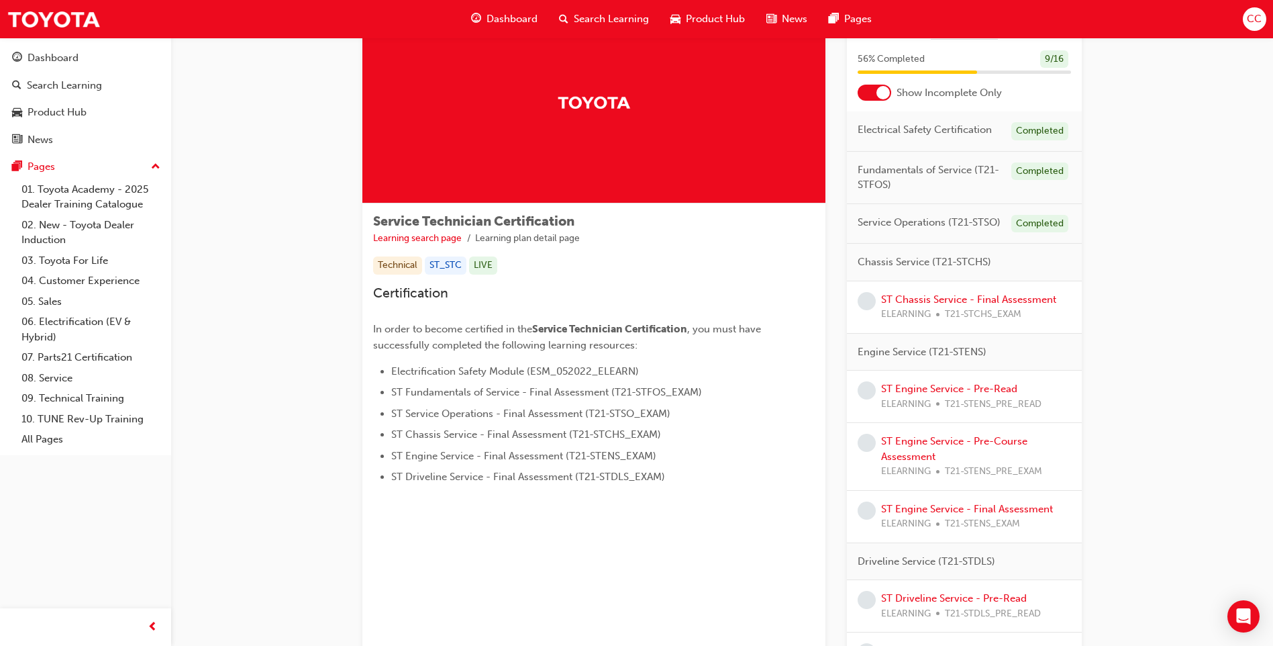
scroll to position [67, 0]
click at [925, 300] on link "ST Chassis Service - Final Assessment" at bounding box center [968, 300] width 175 height 12
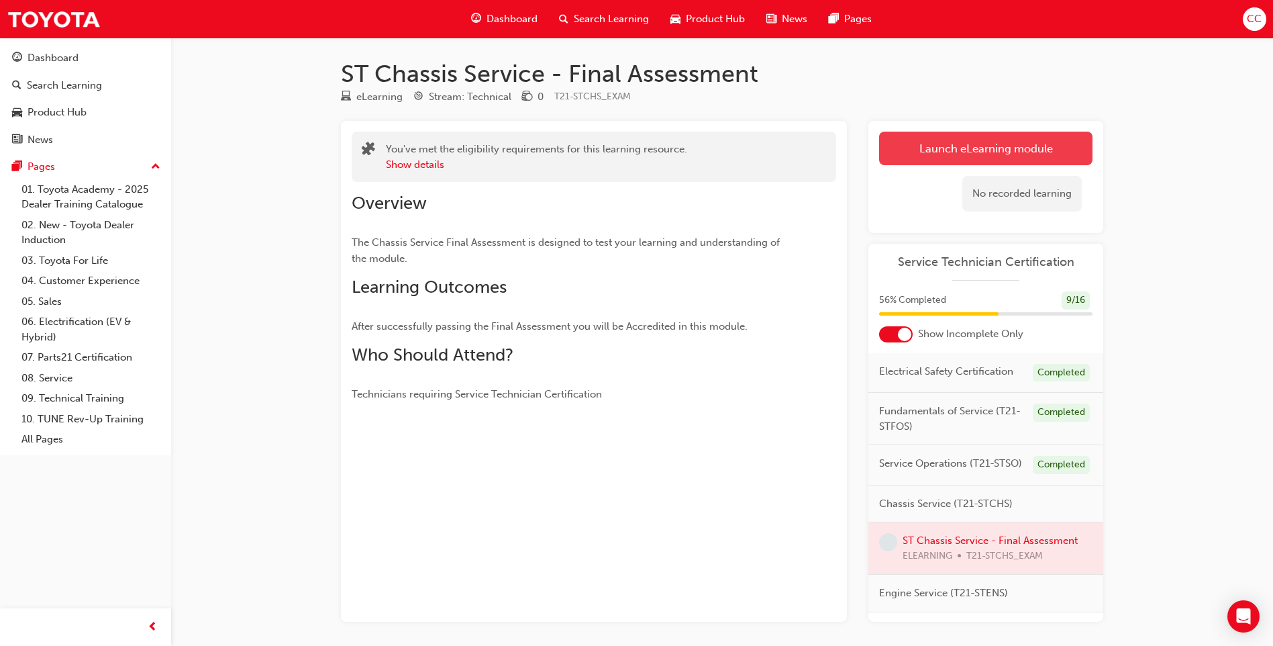
click at [1016, 140] on link "Launch eLearning module" at bounding box center [985, 149] width 213 height 34
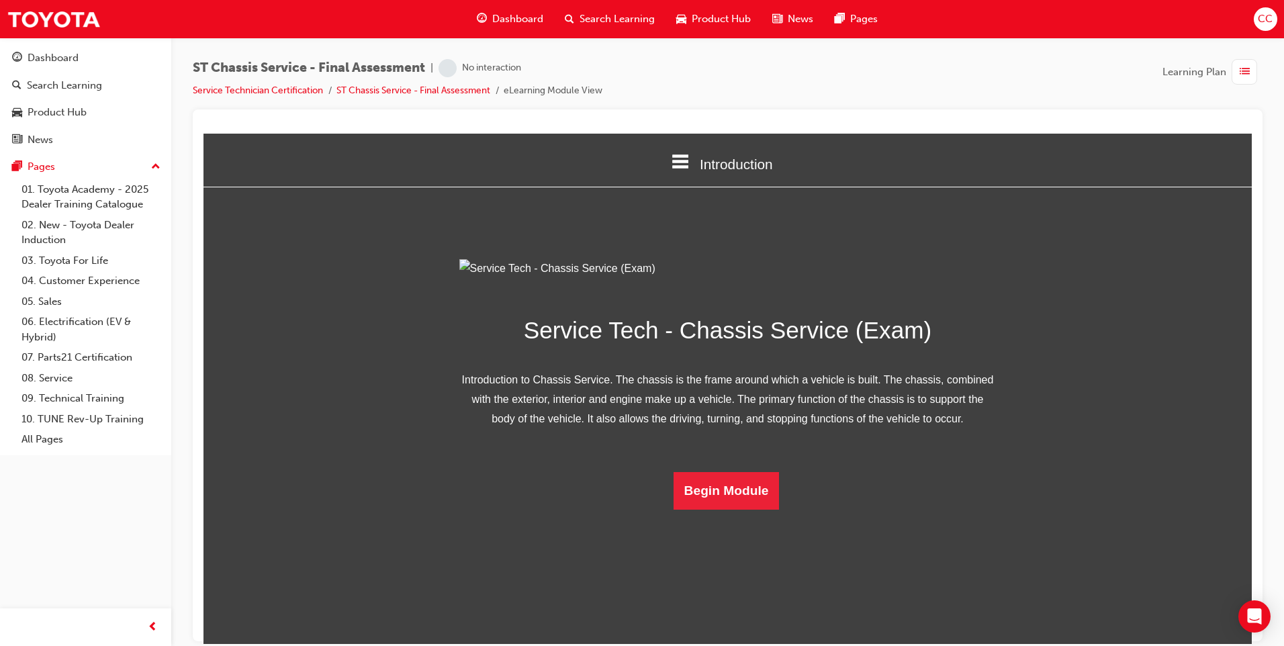
scroll to position [13, 0]
click at [689, 509] on button "Begin Module" at bounding box center [726, 490] width 106 height 38
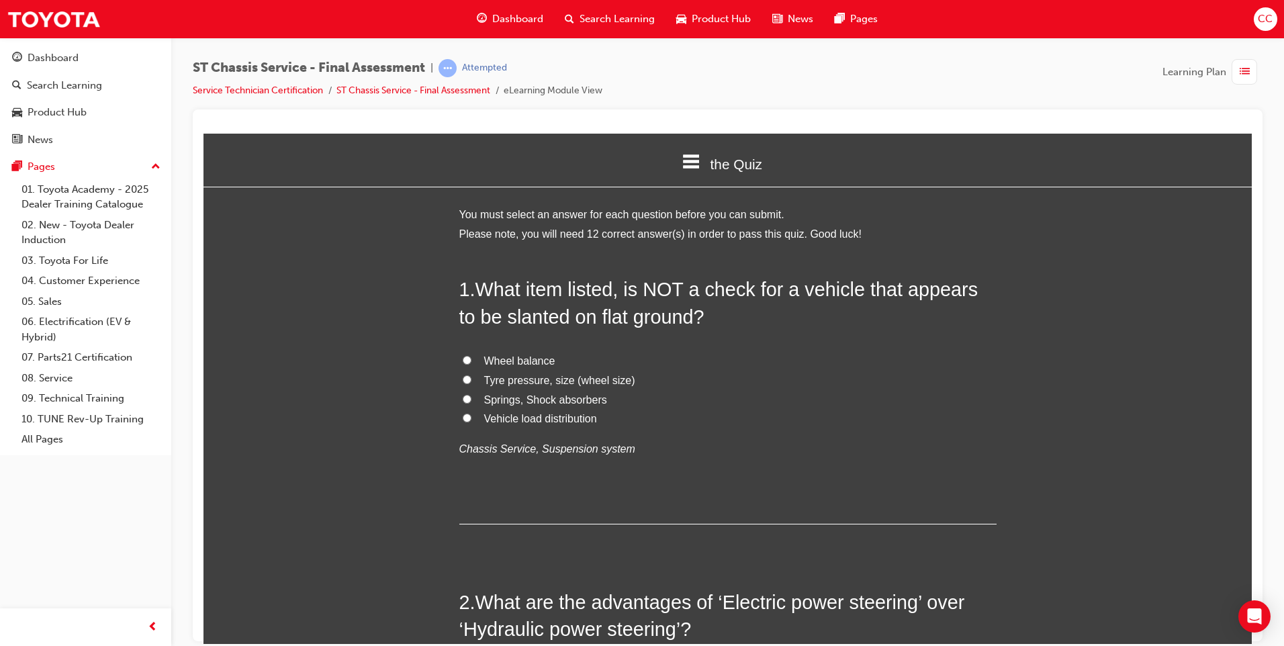
click at [463, 413] on input "Vehicle load distribution" at bounding box center [467, 417] width 9 height 9
radio input "true"
click at [491, 354] on span "Wheel balance" at bounding box center [519, 359] width 71 height 11
click at [471, 355] on input "Wheel balance" at bounding box center [467, 359] width 9 height 9
radio input "true"
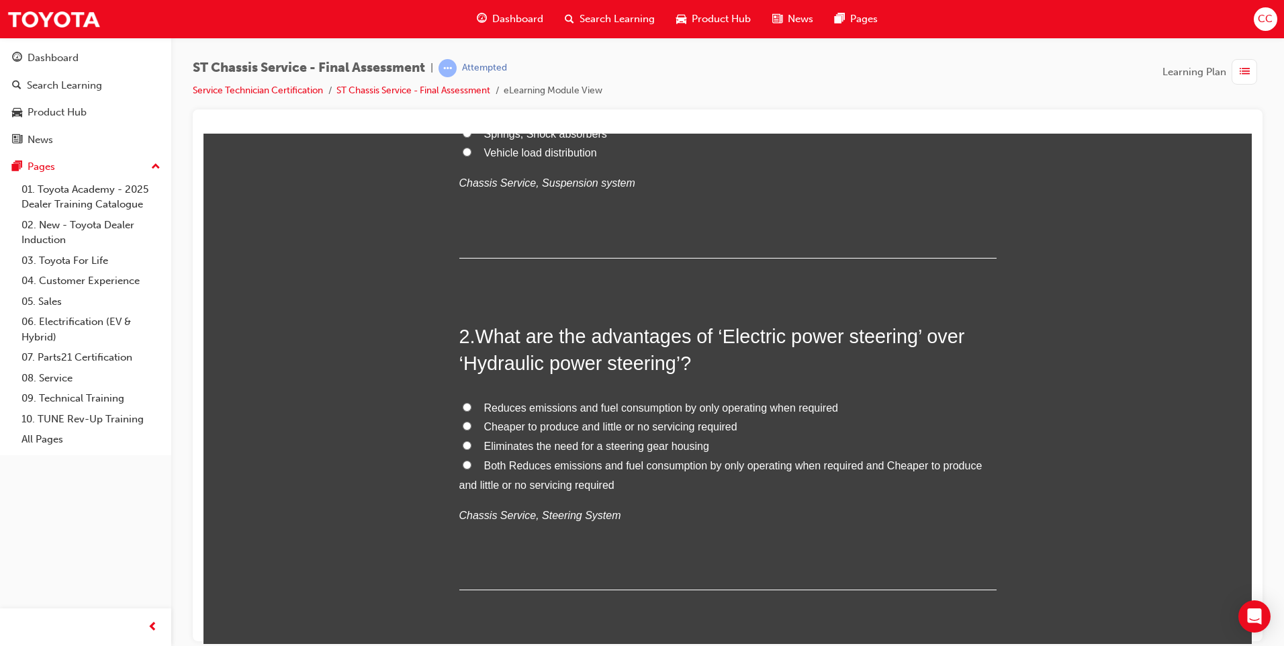
scroll to position [269, 0]
click at [467, 438] on label "Eliminates the need for a steering gear housing" at bounding box center [727, 443] width 537 height 19
click at [467, 438] on input "Eliminates the need for a steering gear housing" at bounding box center [467, 442] width 9 height 9
radio input "true"
click at [465, 461] on input "Both Reduces emissions and fuel consumption by only operating when required and…" at bounding box center [467, 461] width 9 height 9
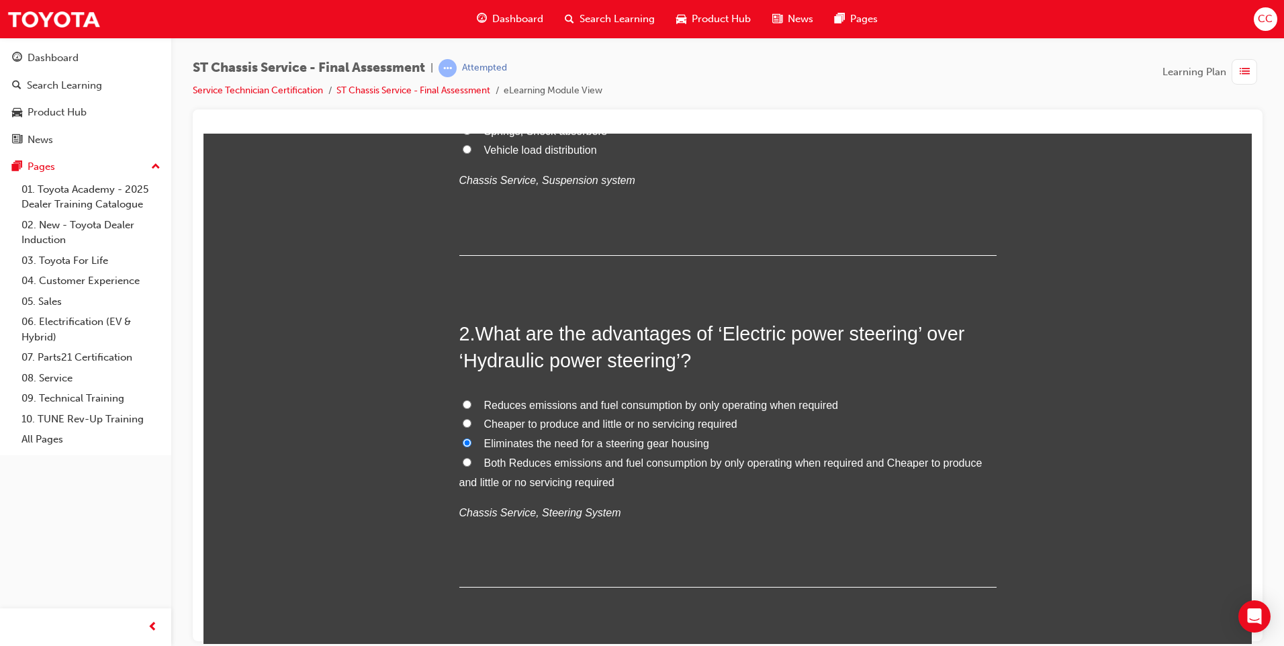
radio input "true"
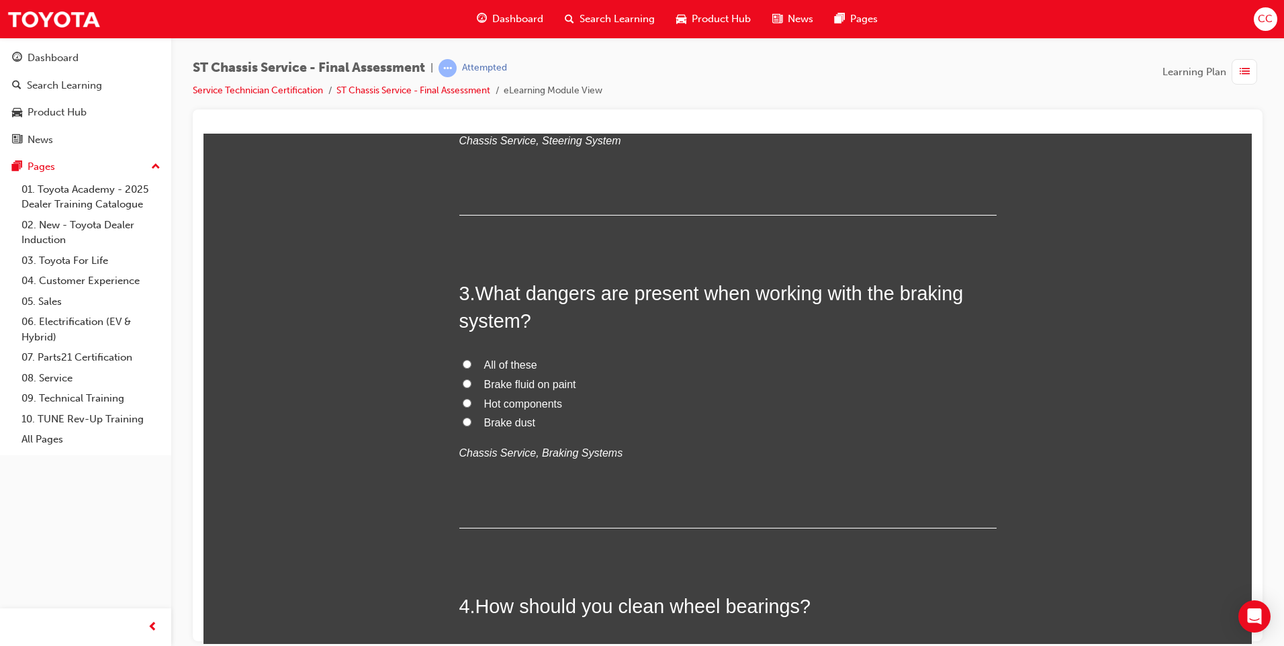
scroll to position [671, 0]
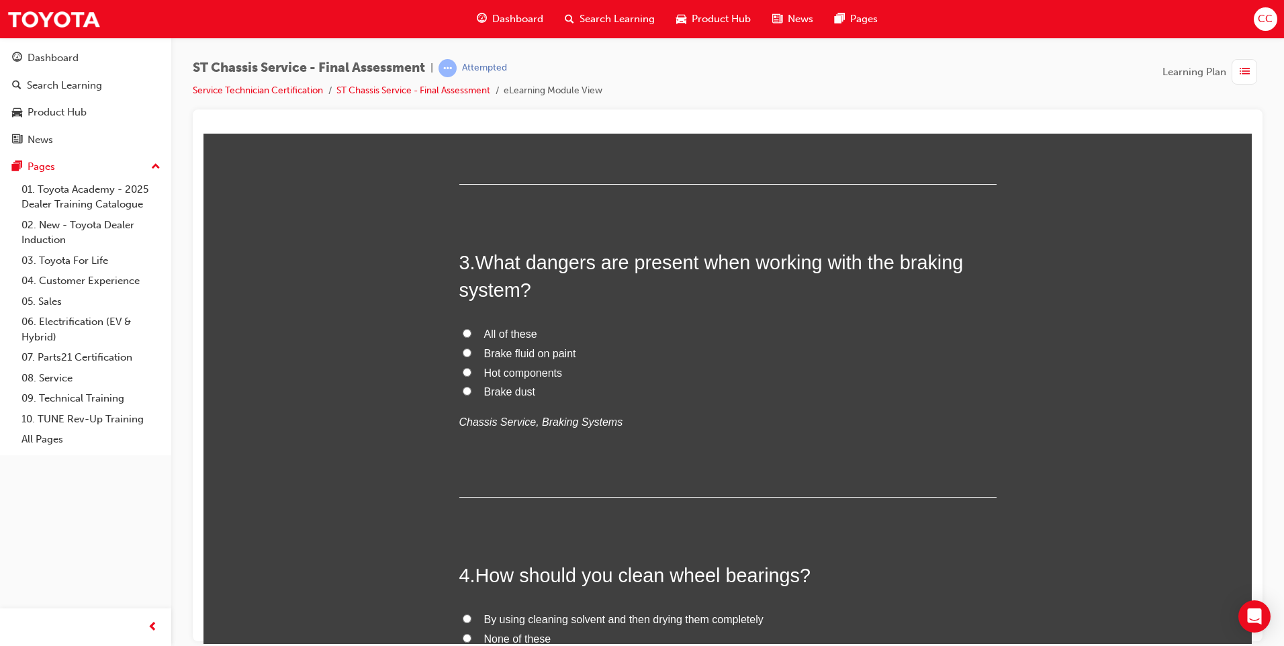
drag, startPoint x: 461, startPoint y: 331, endPoint x: 442, endPoint y: 353, distance: 29.1
click at [463, 332] on input "All of these" at bounding box center [467, 332] width 9 height 9
radio input "true"
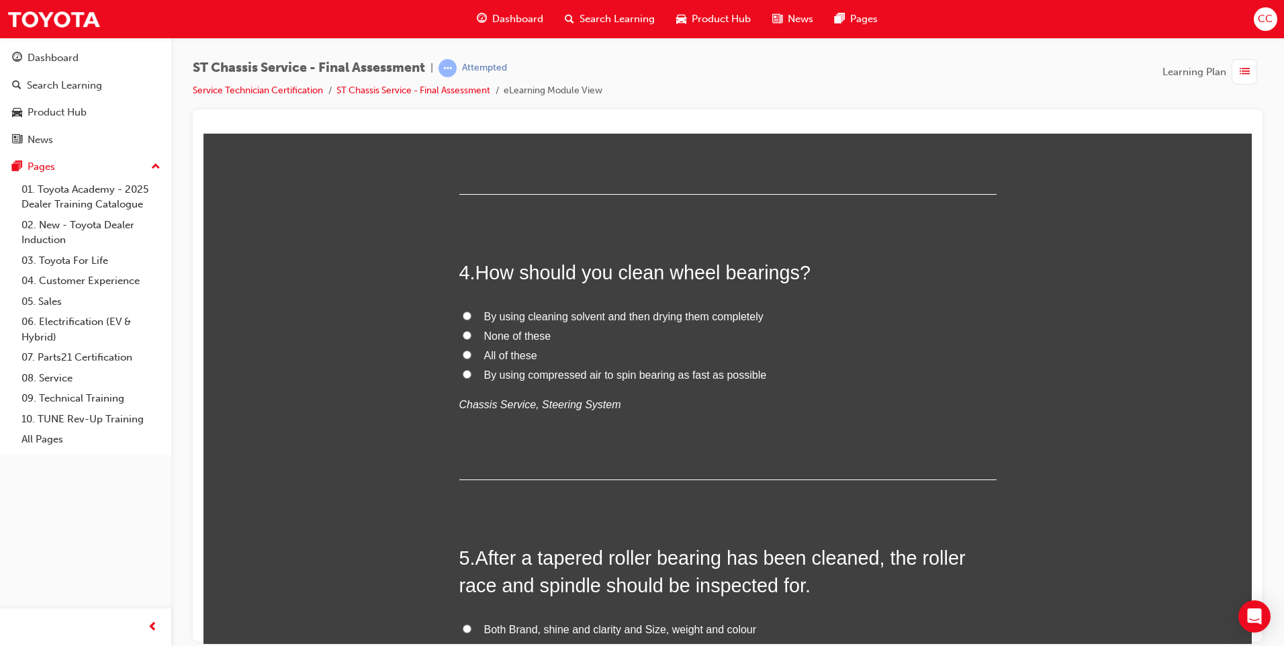
scroll to position [1007, 0]
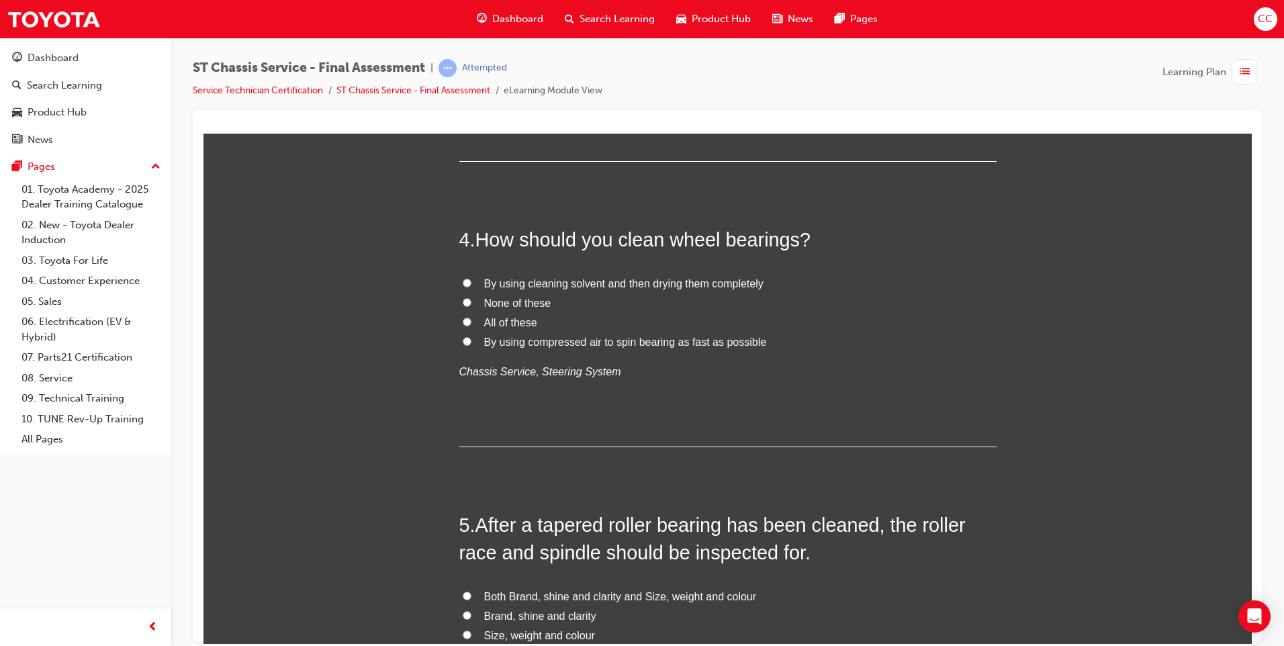
click at [464, 303] on input "None of these" at bounding box center [467, 301] width 9 height 9
radio input "true"
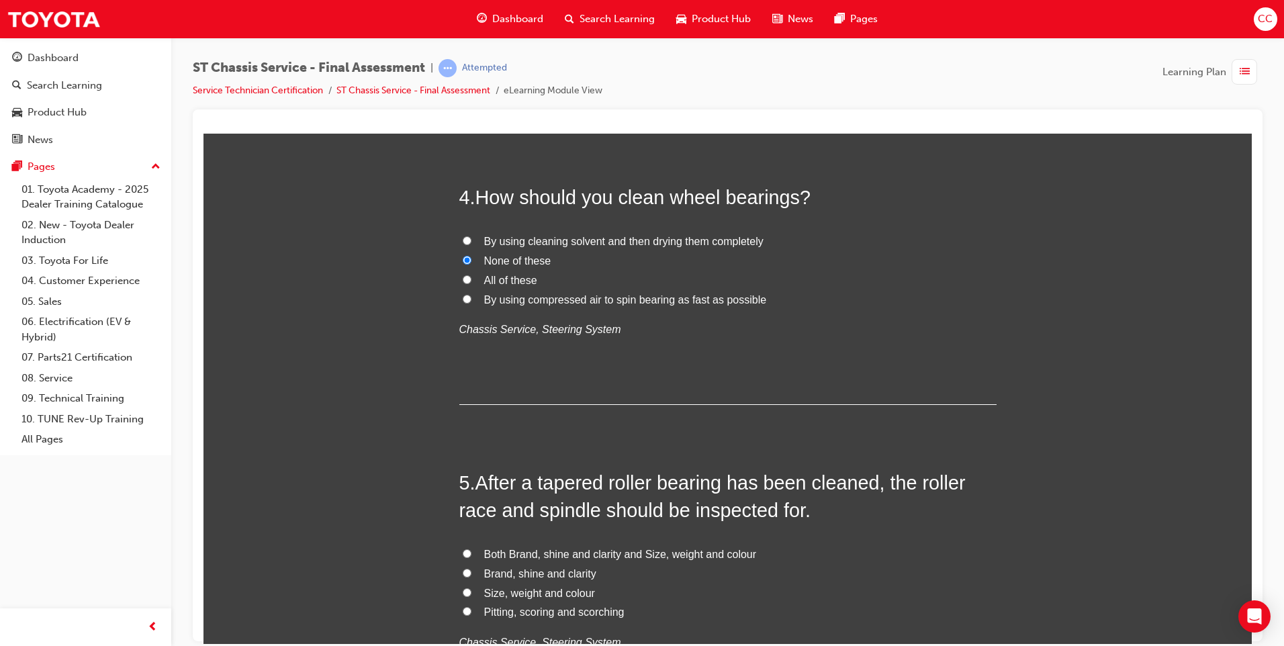
scroll to position [1276, 0]
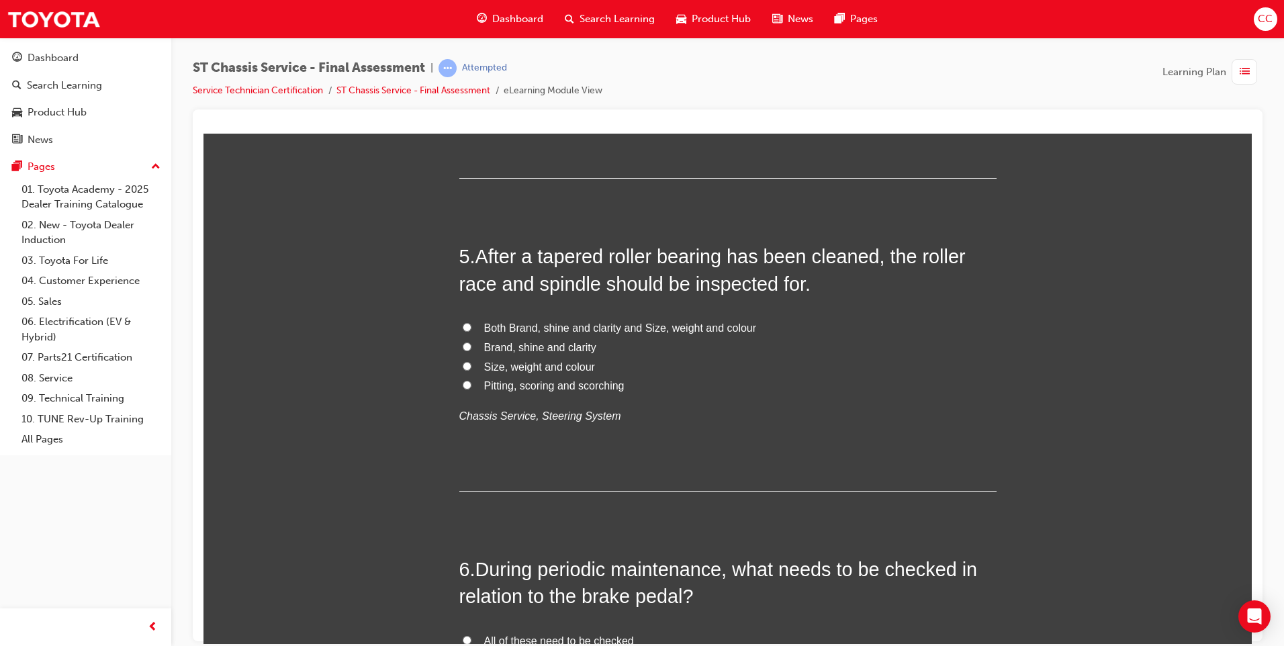
click at [463, 390] on label "Pitting, scoring and scorching" at bounding box center [727, 385] width 537 height 19
click at [463, 389] on input "Pitting, scoring and scorching" at bounding box center [467, 384] width 9 height 9
radio input "true"
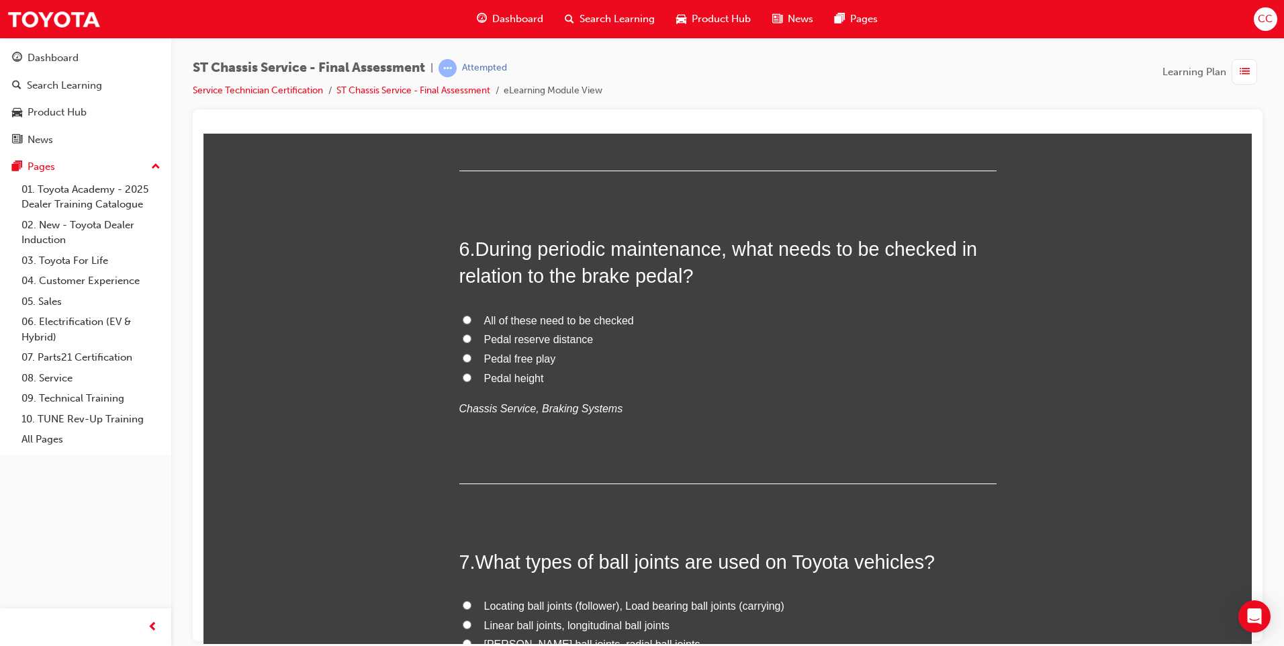
scroll to position [1611, 0]
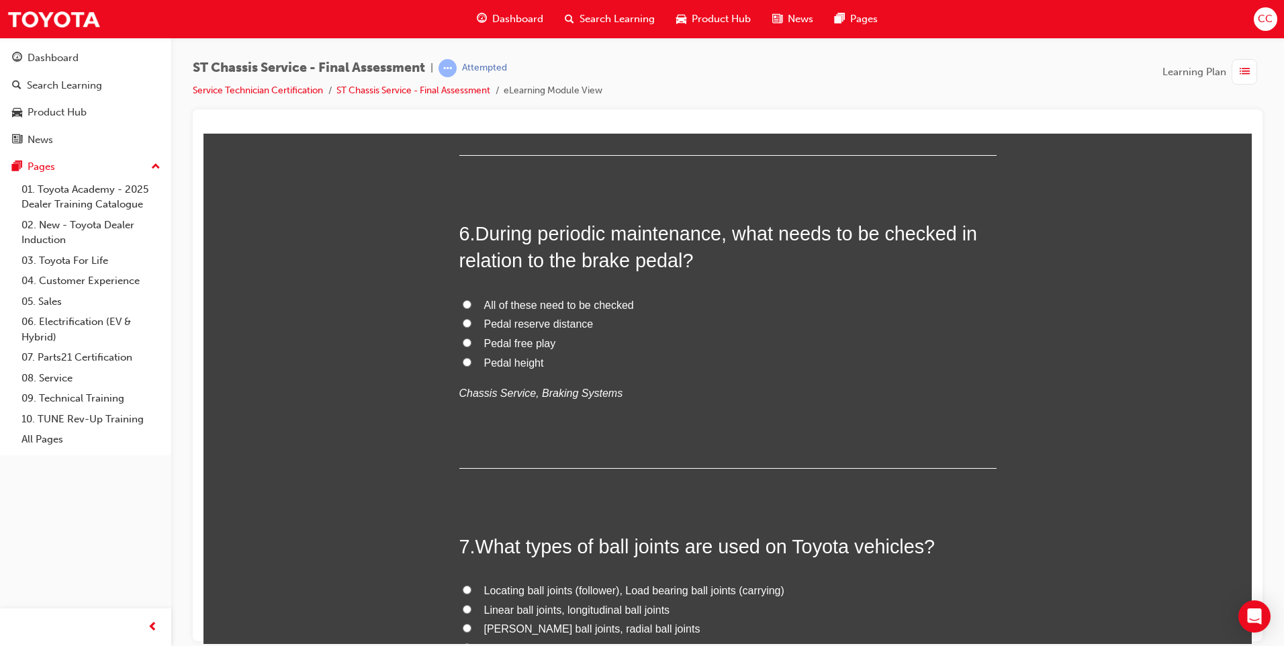
click at [463, 301] on input "All of these need to be checked" at bounding box center [467, 303] width 9 height 9
radio input "true"
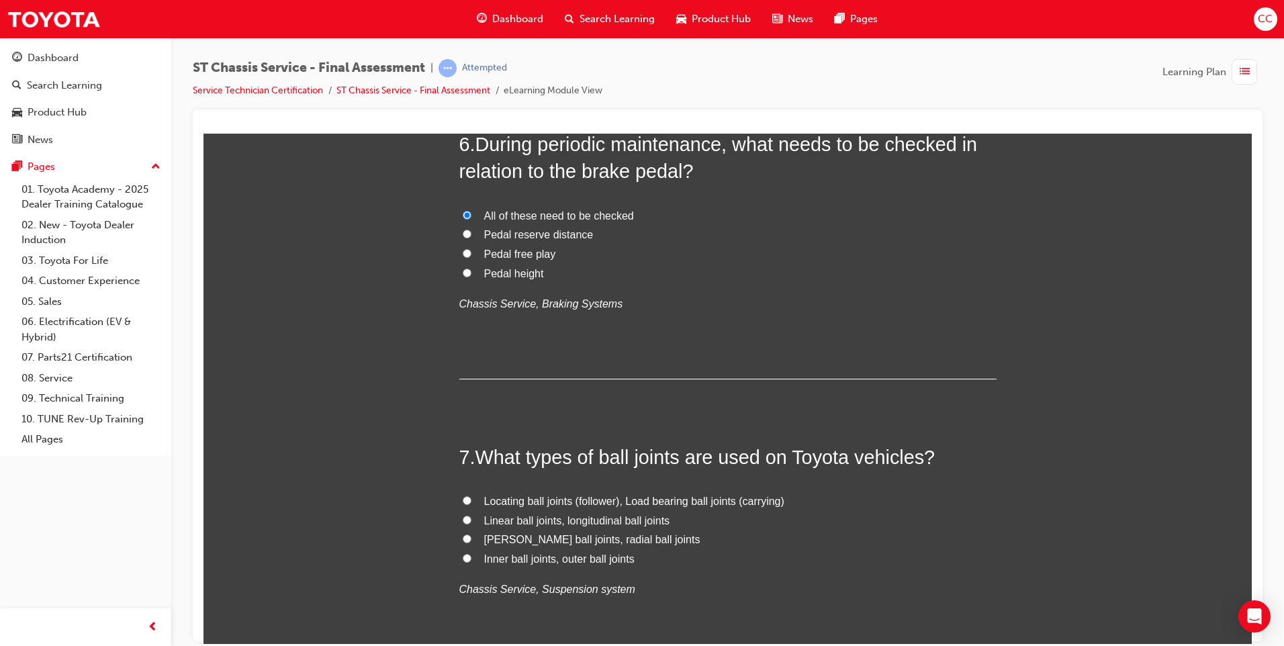
scroll to position [1880, 0]
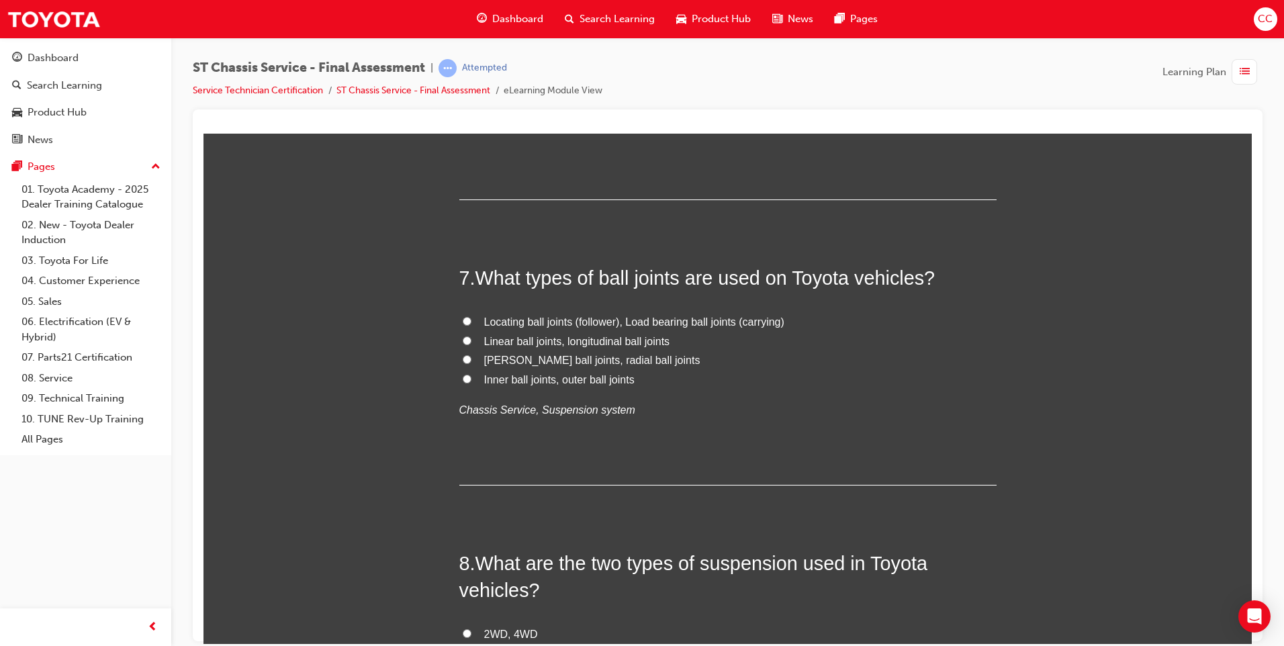
click at [465, 323] on input "Locating ball joints (follower), Load bearing ball joints (carrying)" at bounding box center [467, 320] width 9 height 9
radio input "true"
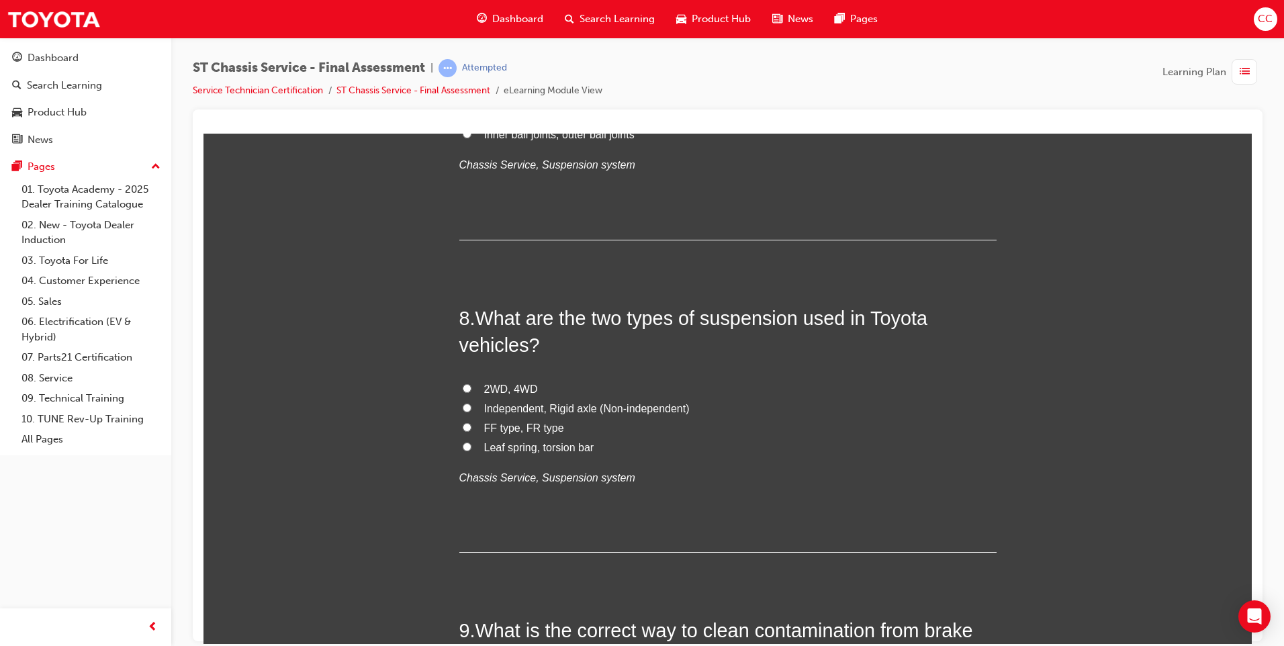
scroll to position [2148, 0]
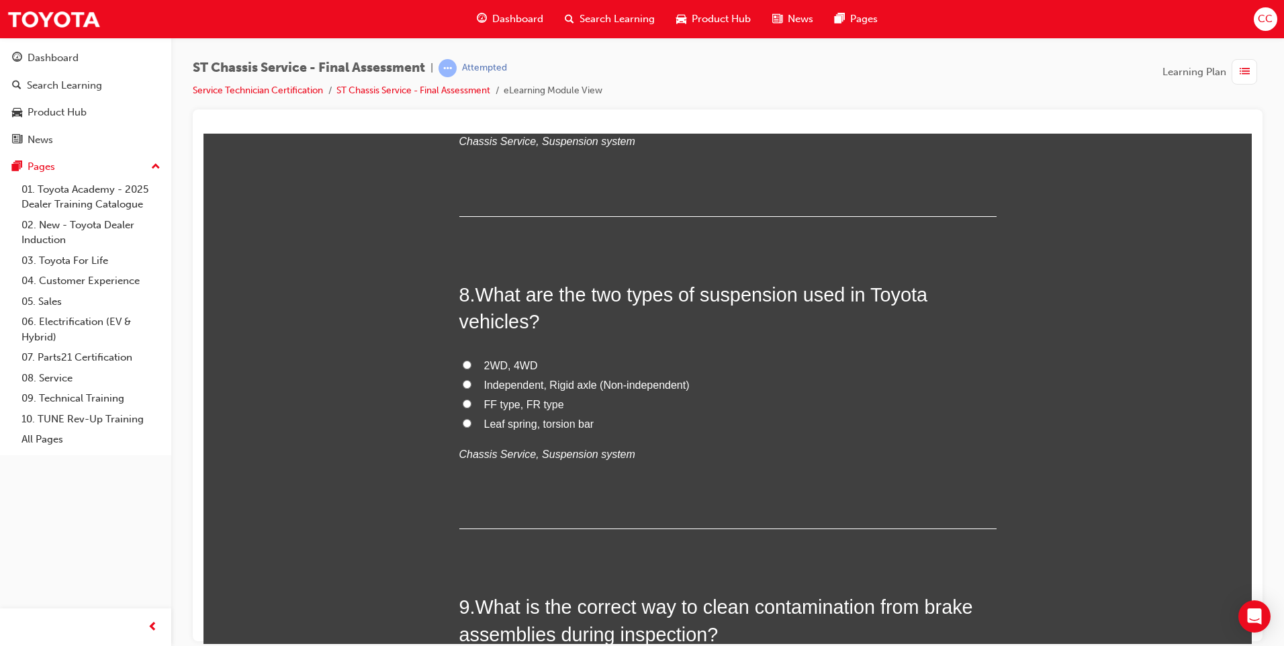
click at [463, 381] on input "Independent, Rigid axle (Non-independent)" at bounding box center [467, 383] width 9 height 9
radio input "true"
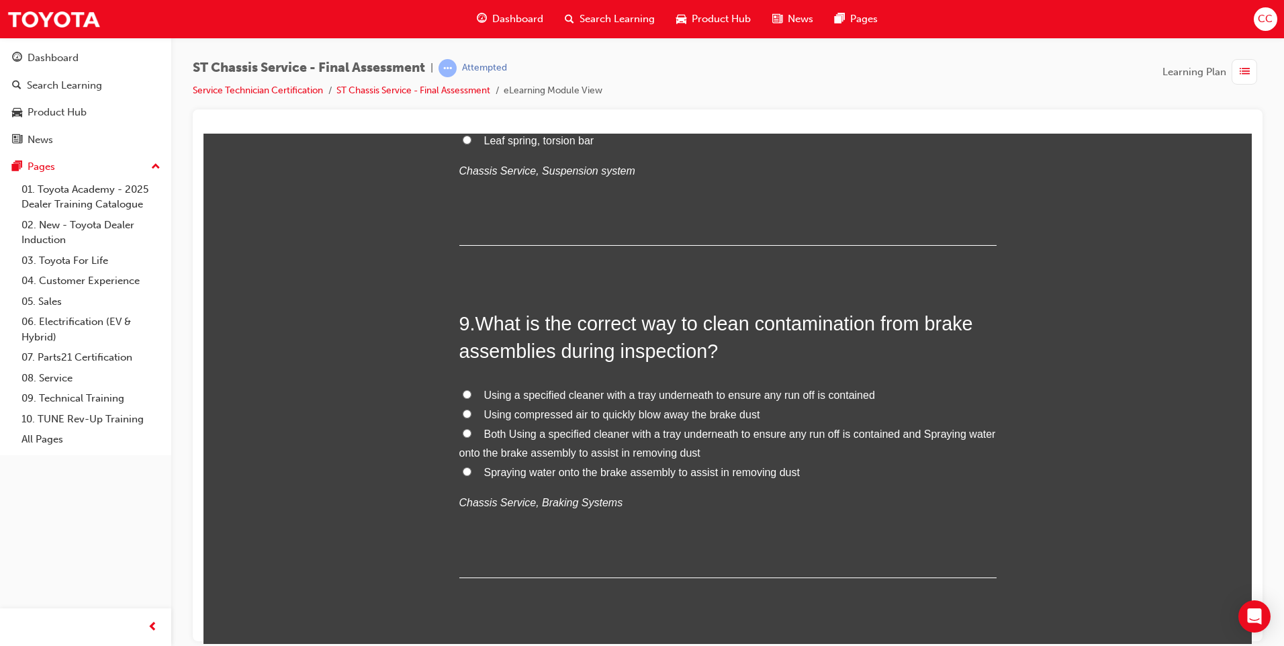
scroll to position [2484, 0]
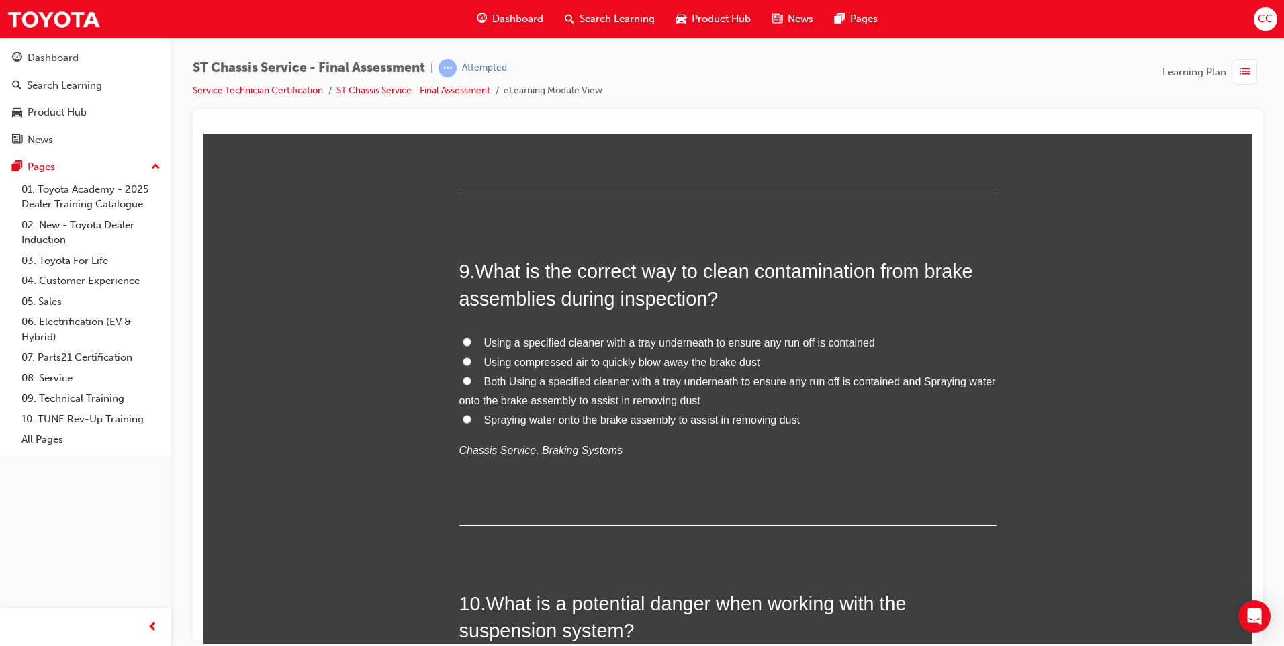
click at [463, 380] on input "Both Using a specified cleaner with a tray underneath to ensure any run off is …" at bounding box center [467, 380] width 9 height 9
radio input "true"
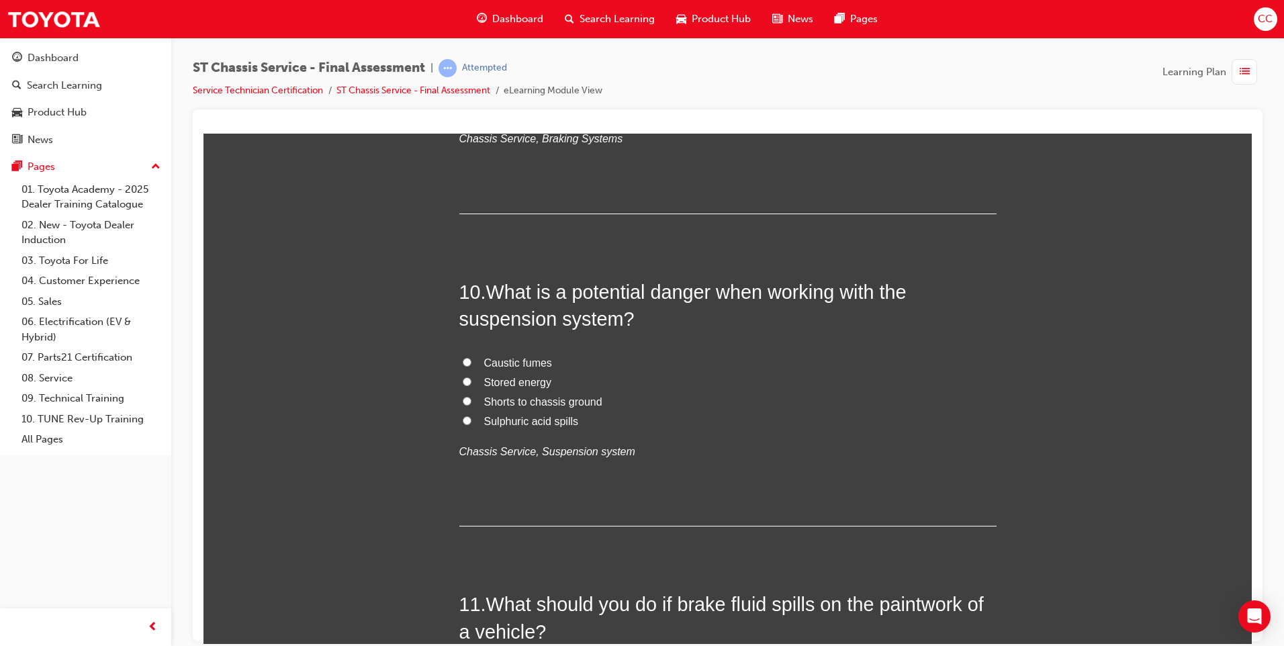
scroll to position [2820, 0]
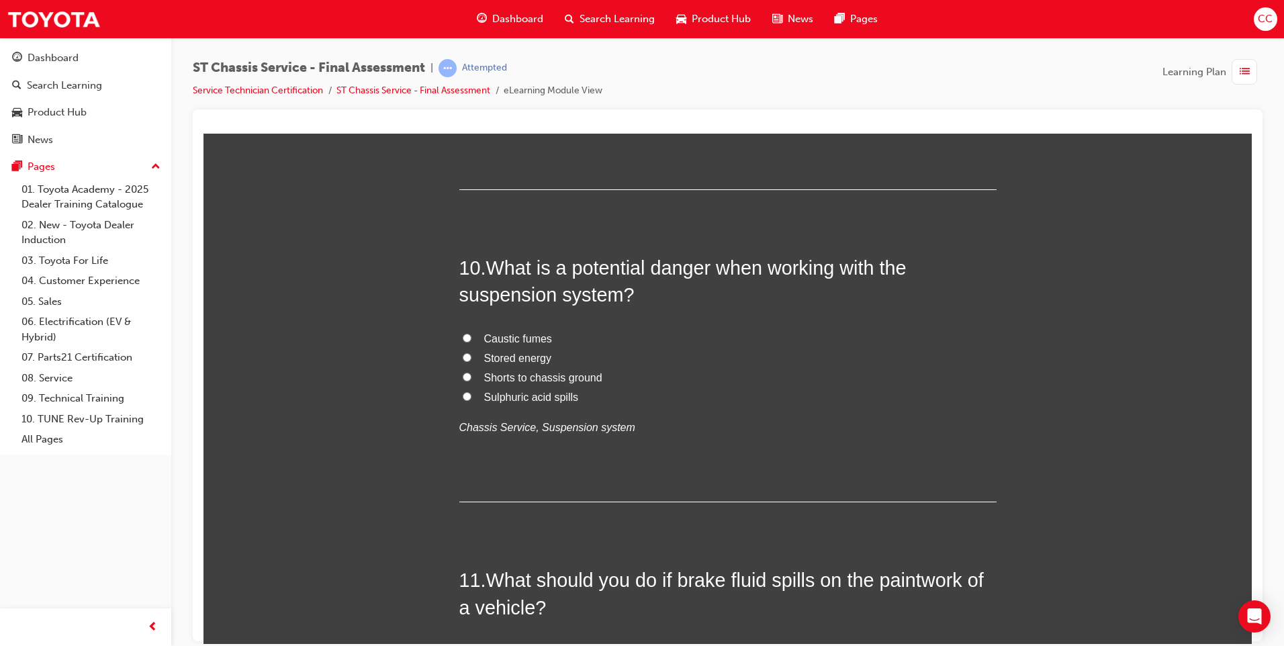
click at [463, 354] on input "Stored energy" at bounding box center [467, 356] width 9 height 9
radio input "true"
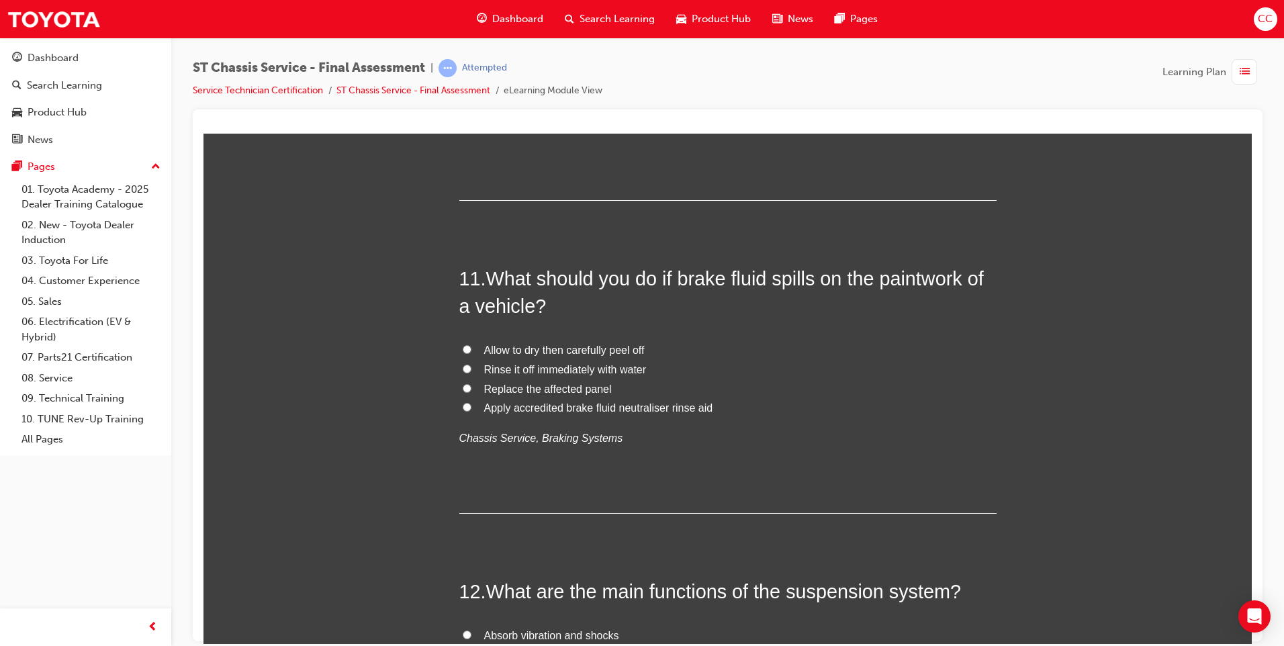
scroll to position [3155, 0]
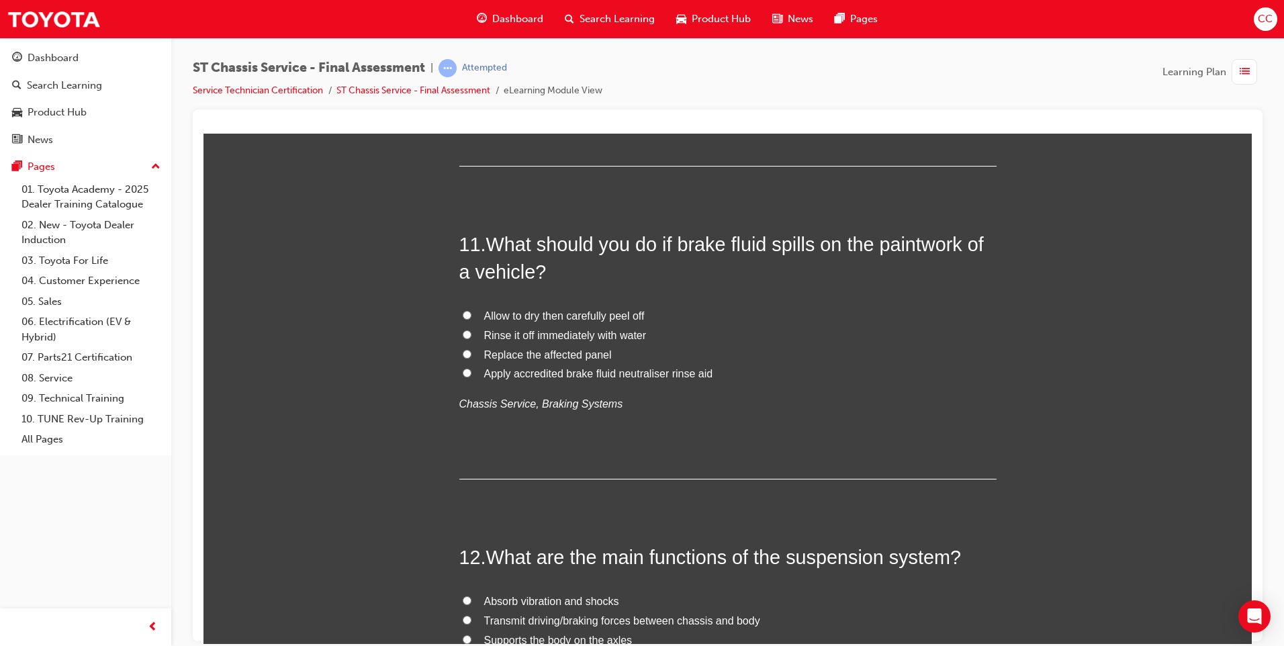
click at [459, 334] on label "Rinse it off immediately with water" at bounding box center [727, 335] width 537 height 19
click at [463, 334] on input "Rinse it off immediately with water" at bounding box center [467, 334] width 9 height 9
radio input "true"
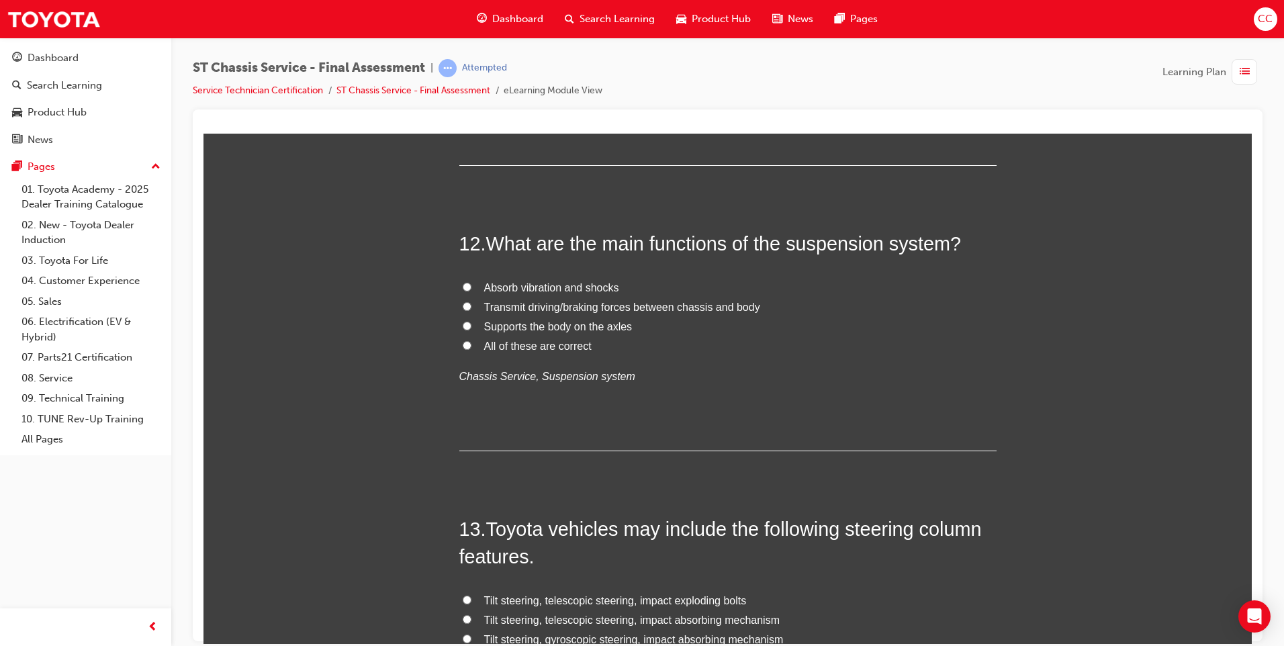
scroll to position [3491, 0]
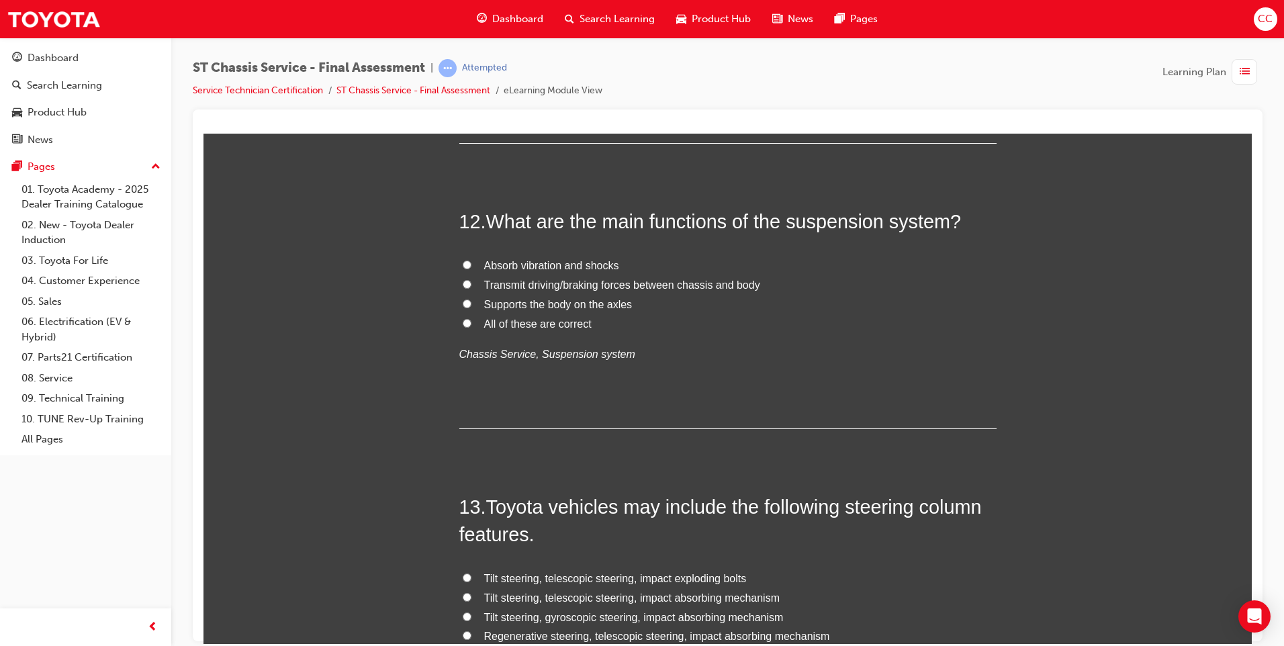
drag, startPoint x: 460, startPoint y: 321, endPoint x: 446, endPoint y: 314, distance: 15.0
click at [463, 320] on input "All of these are correct" at bounding box center [467, 322] width 9 height 9
radio input "true"
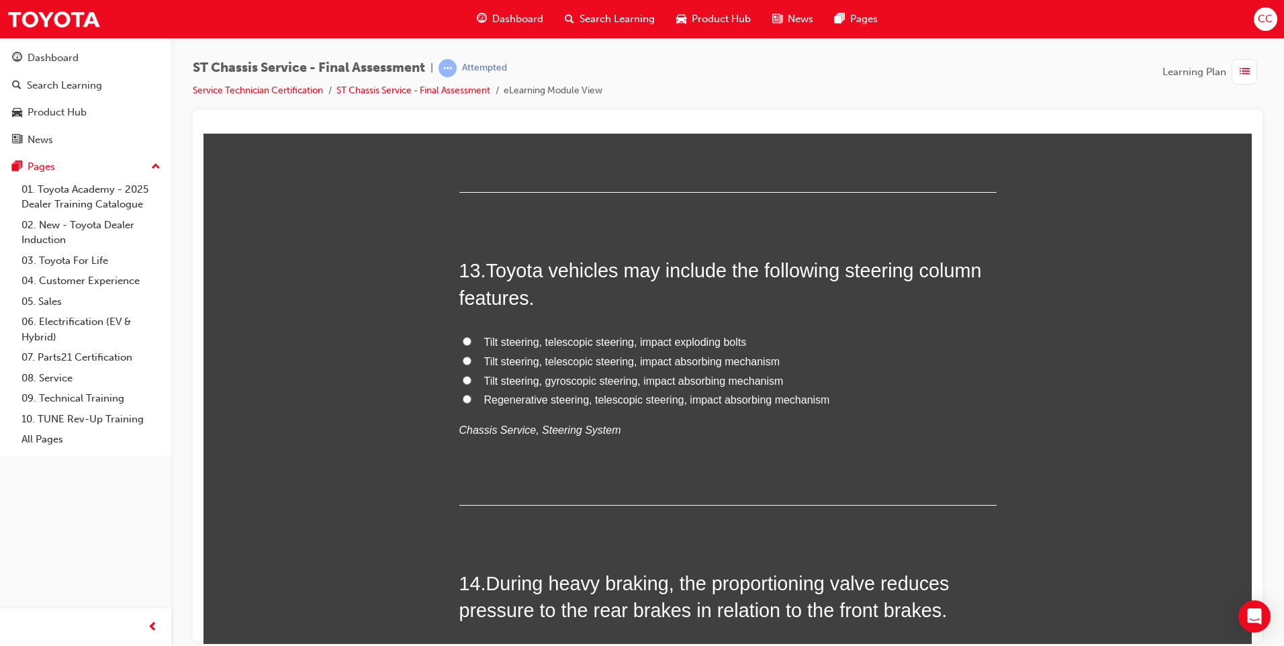
scroll to position [3759, 0]
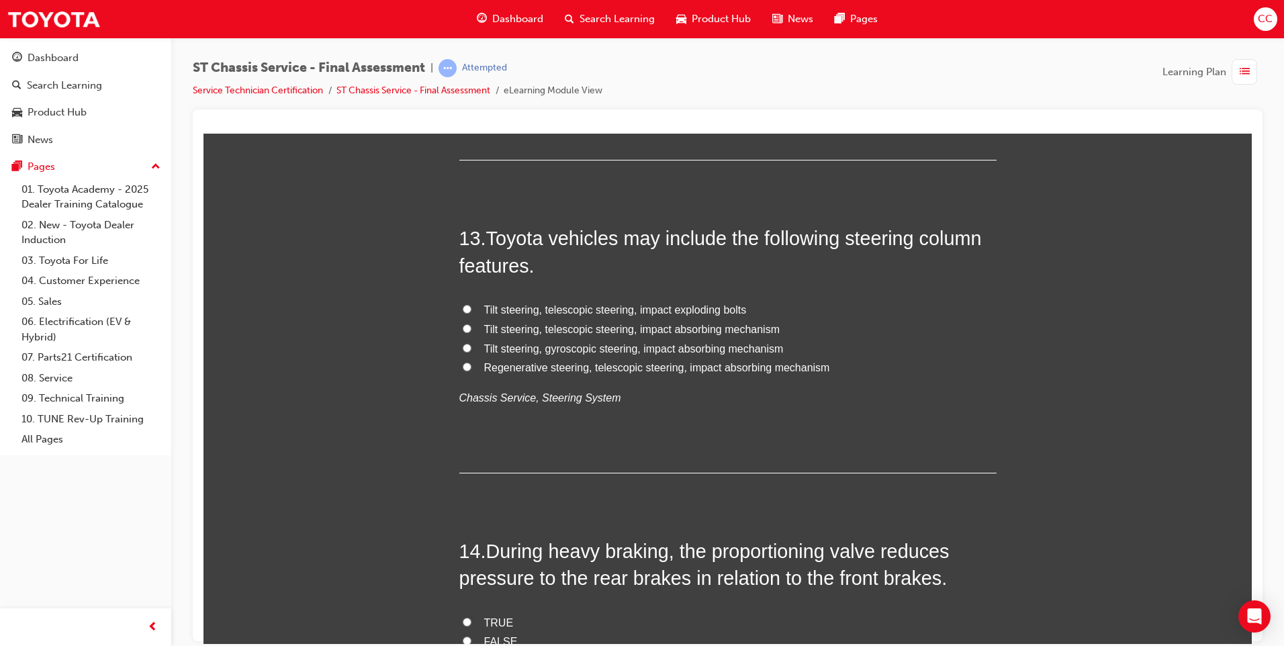
click at [463, 328] on input "Tilt steering, telescopic steering, impact absorbing mechanism" at bounding box center [467, 328] width 9 height 9
radio input "true"
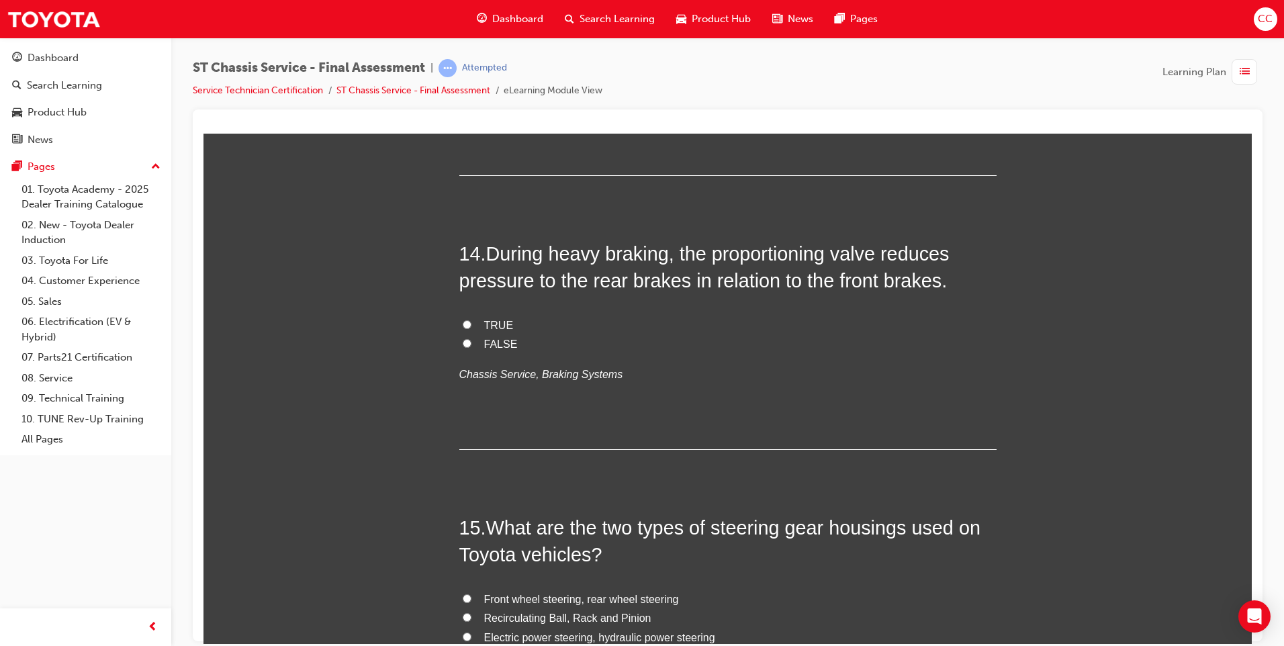
scroll to position [4095, 0]
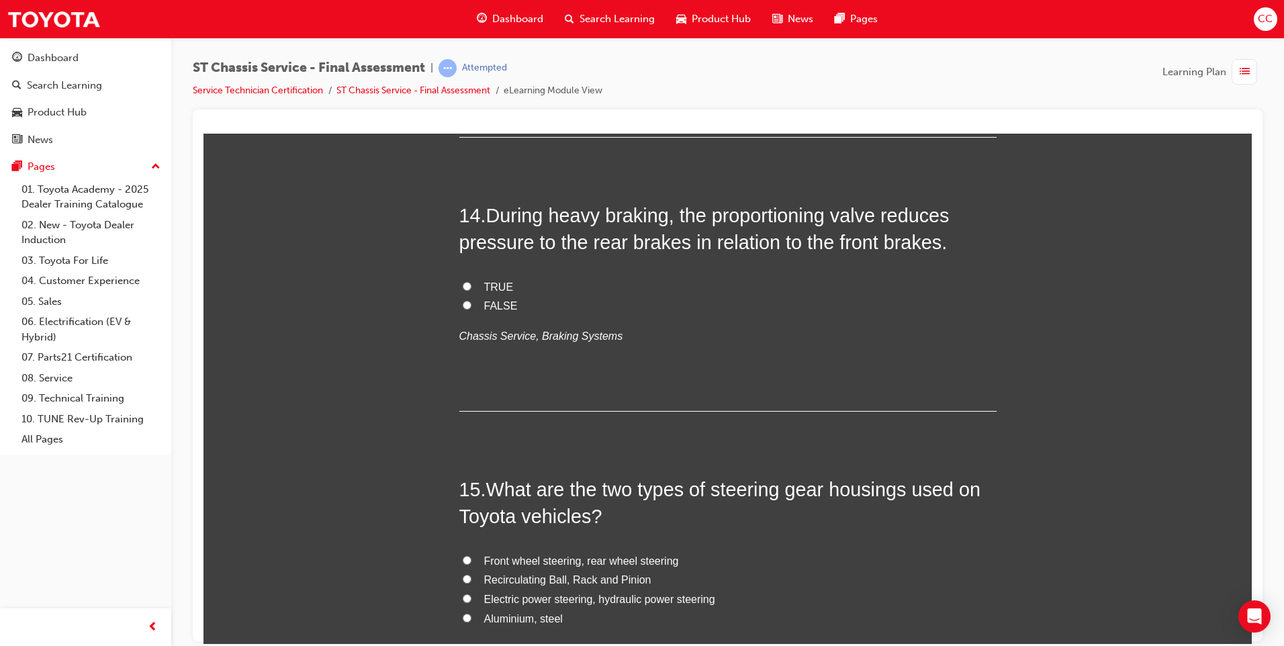
click at [484, 287] on span "TRUE" at bounding box center [499, 286] width 30 height 11
click at [471, 287] on input "TRUE" at bounding box center [467, 285] width 9 height 9
radio input "true"
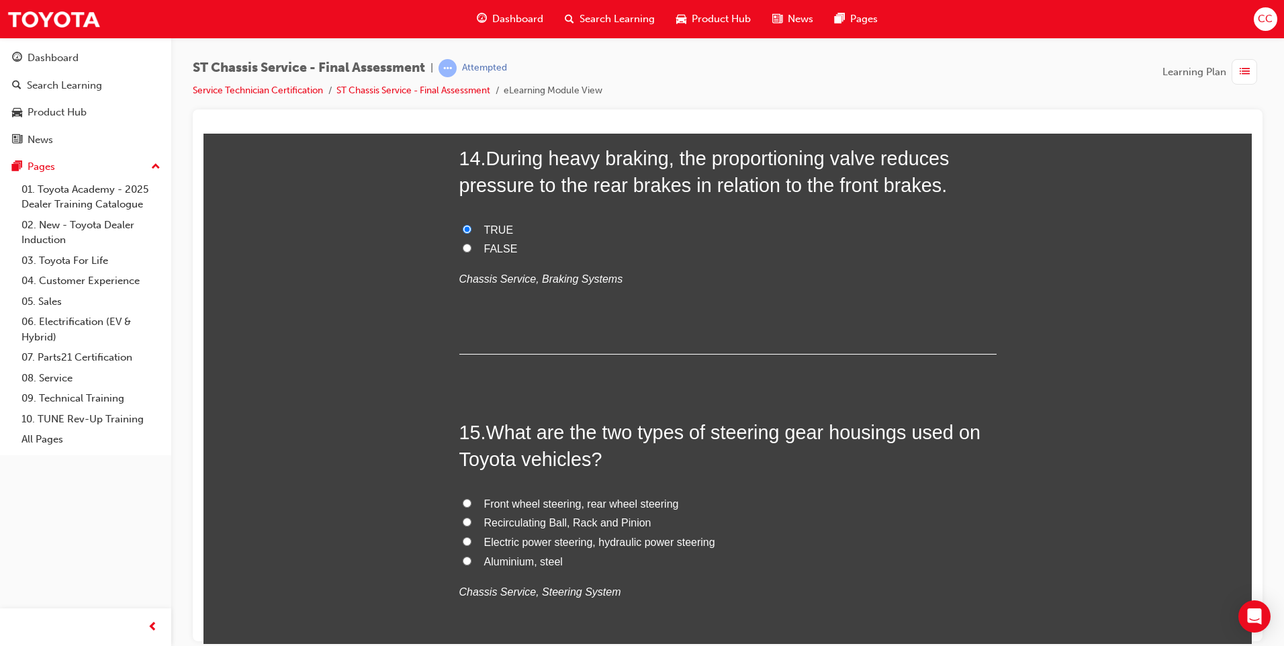
scroll to position [4277, 0]
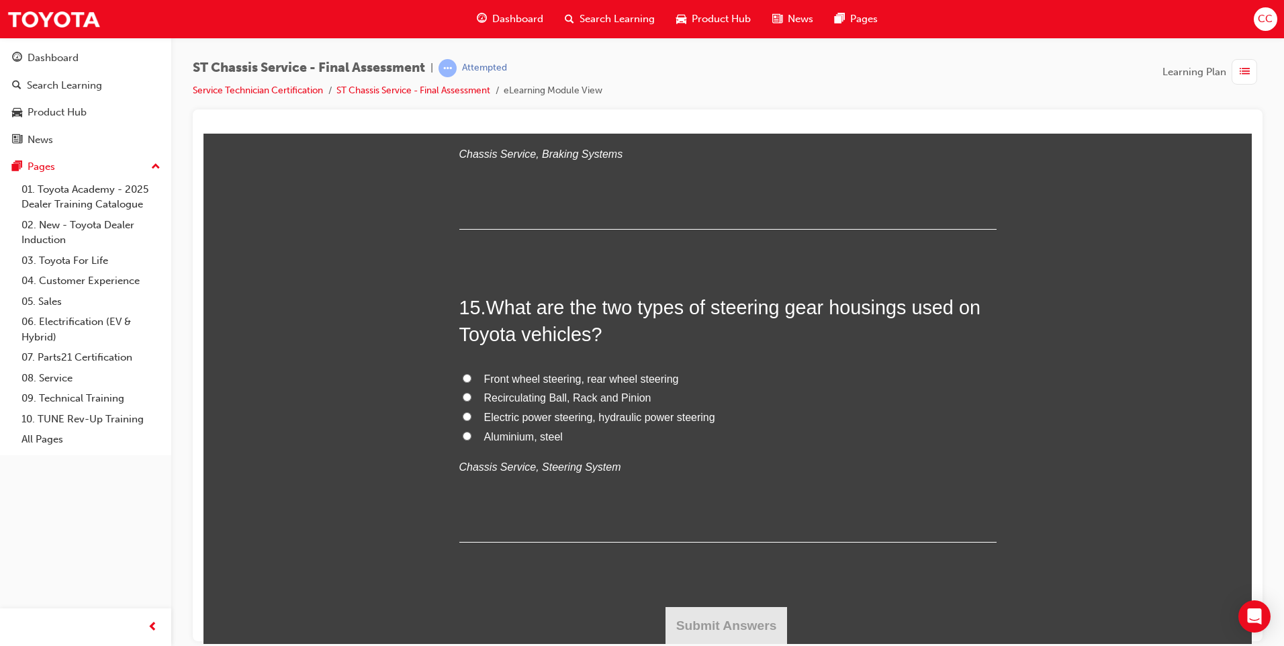
click at [465, 399] on input "Recirculating Ball, Rack and Pinion" at bounding box center [467, 396] width 9 height 9
radio input "true"
click at [727, 615] on button "Submit Answers" at bounding box center [726, 625] width 122 height 38
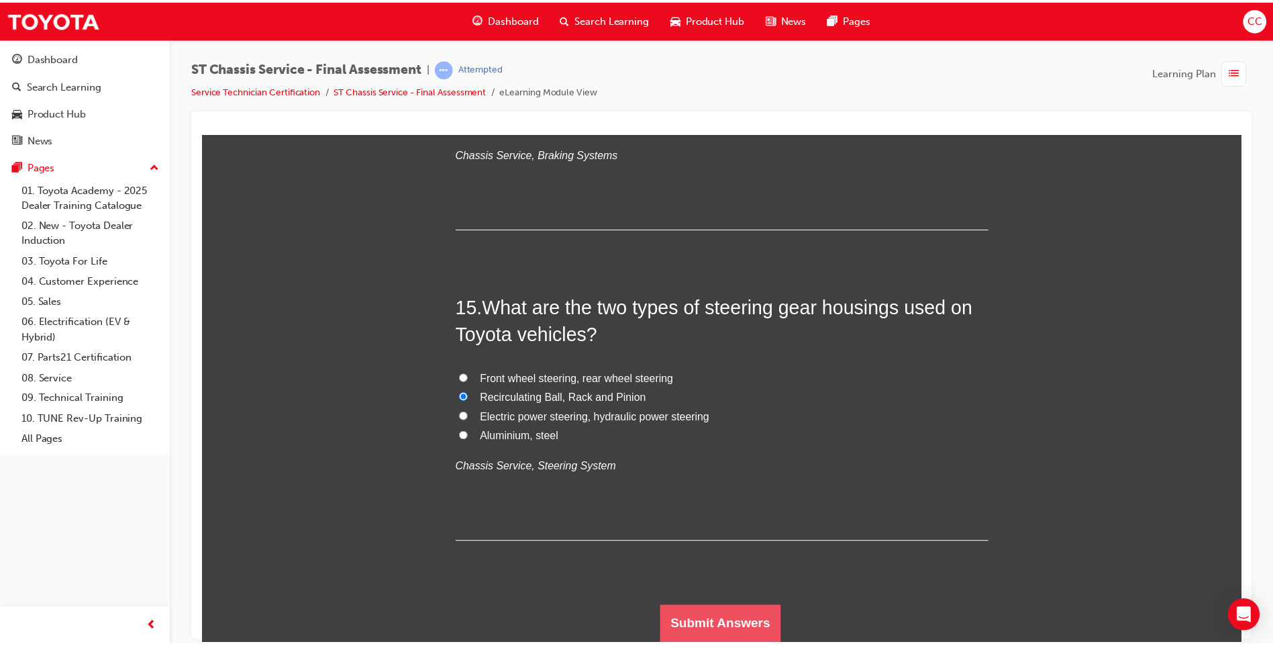
scroll to position [0, 0]
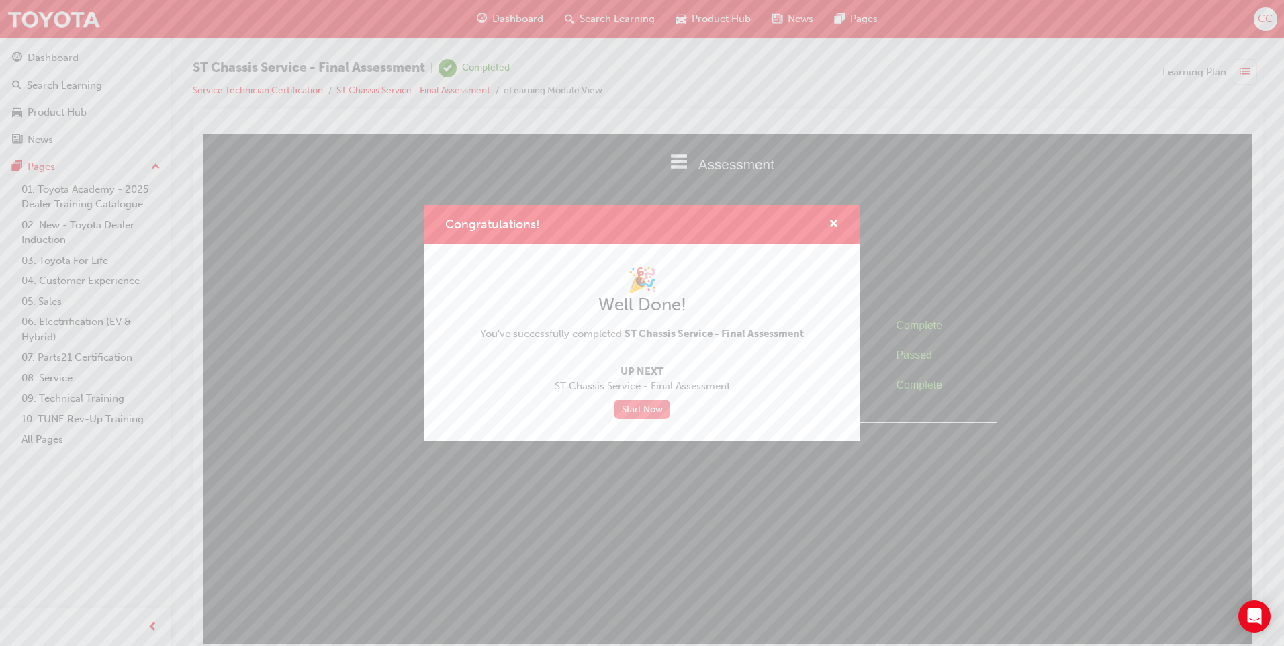
click at [663, 411] on link "Start Now" at bounding box center [642, 408] width 56 height 19
click at [837, 223] on span "cross-icon" at bounding box center [833, 225] width 10 height 12
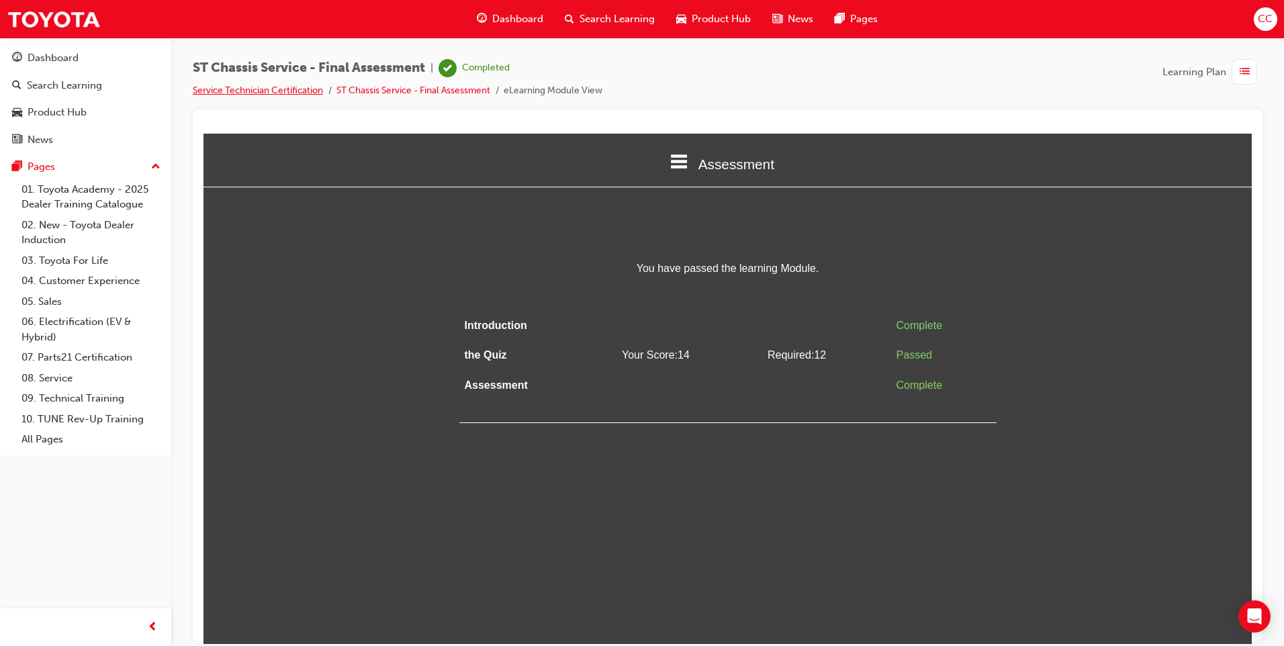
click at [264, 85] on link "Service Technician Certification" at bounding box center [258, 90] width 130 height 11
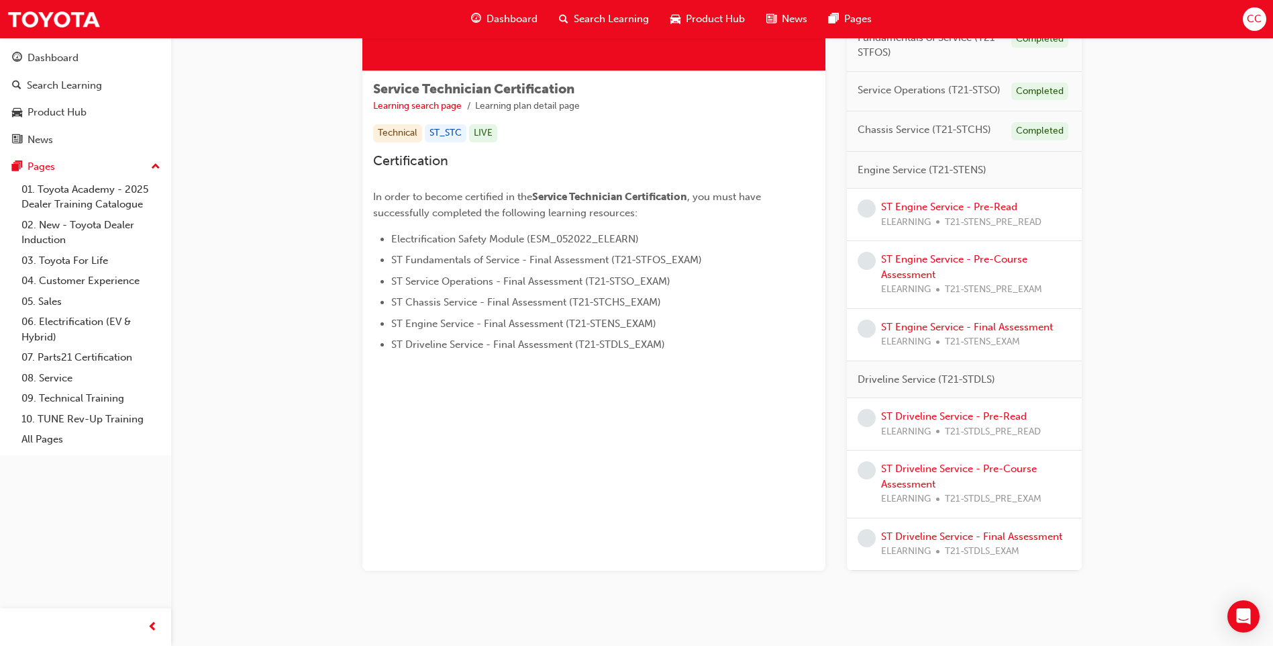
scroll to position [201, 0]
